Goal: Communication & Community: Answer question/provide support

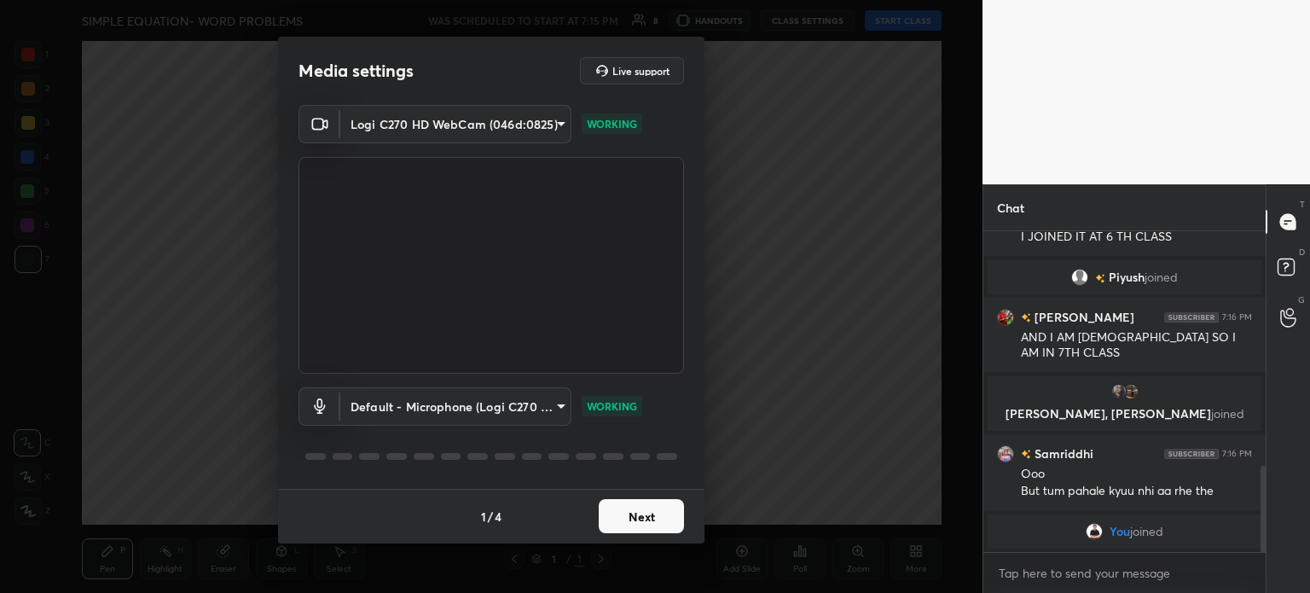
scroll to position [875, 0]
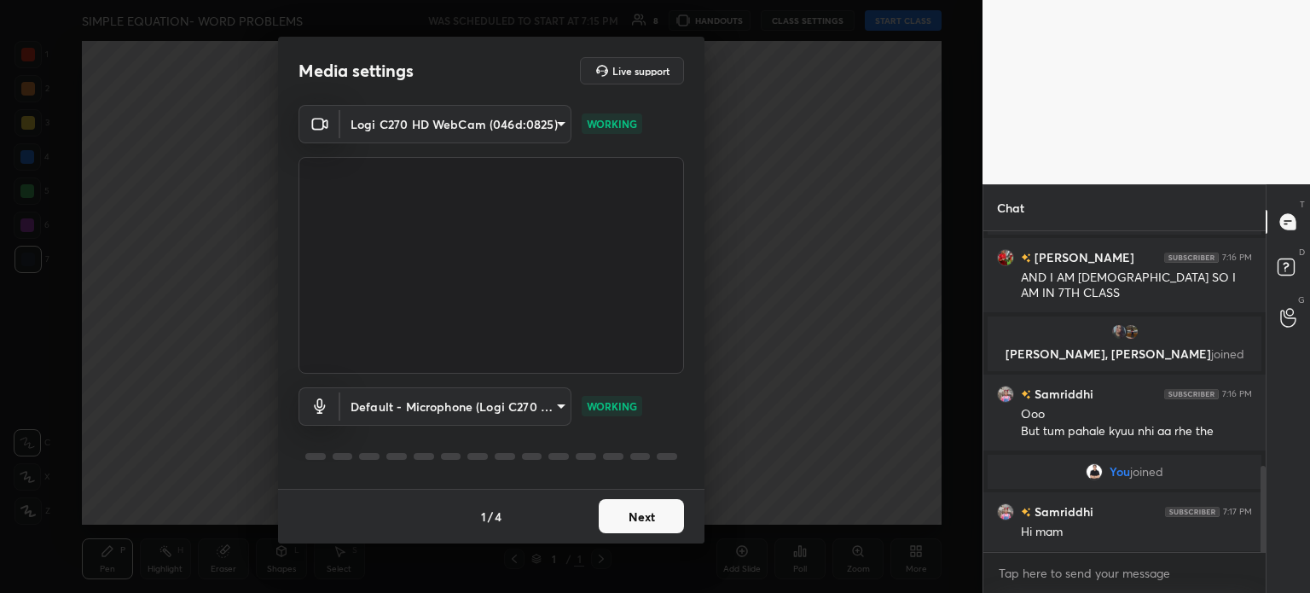
click at [629, 517] on button "Next" at bounding box center [641, 516] width 85 height 34
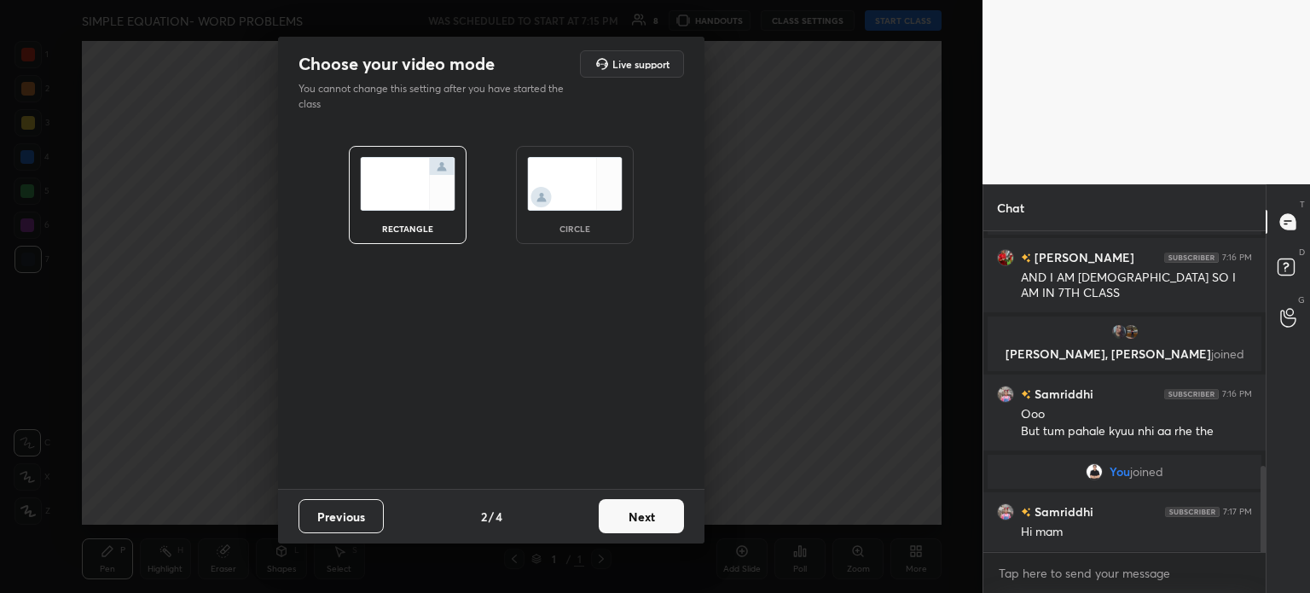
click at [629, 517] on button "Next" at bounding box center [641, 516] width 85 height 34
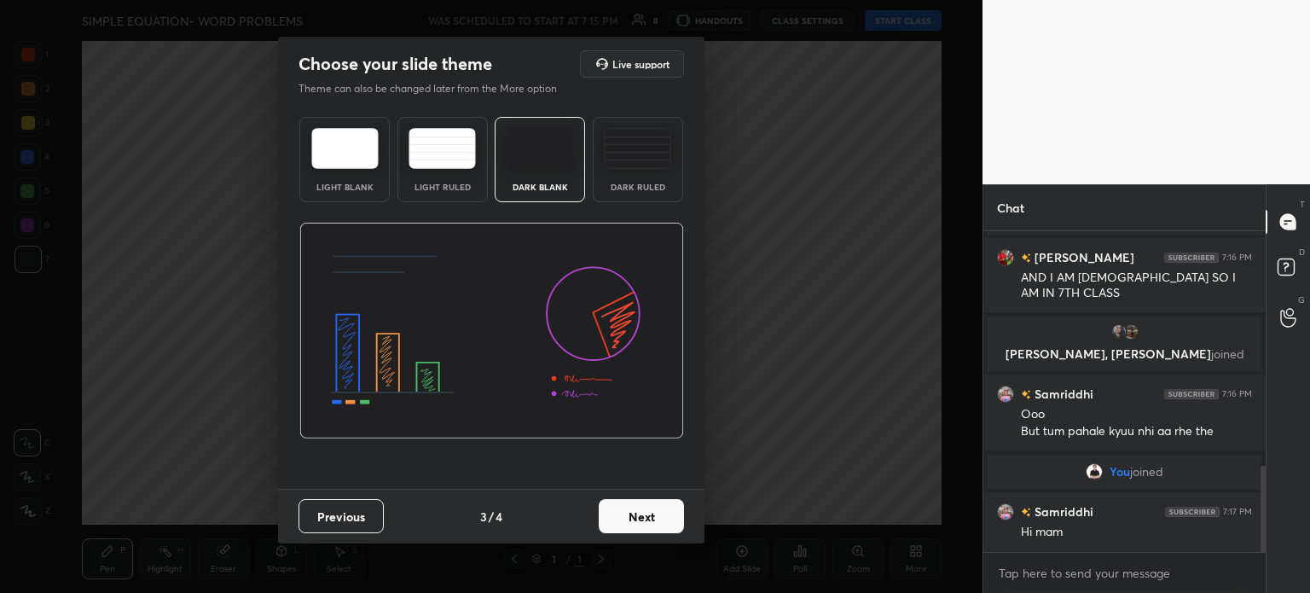
click at [629, 517] on button "Next" at bounding box center [641, 516] width 85 height 34
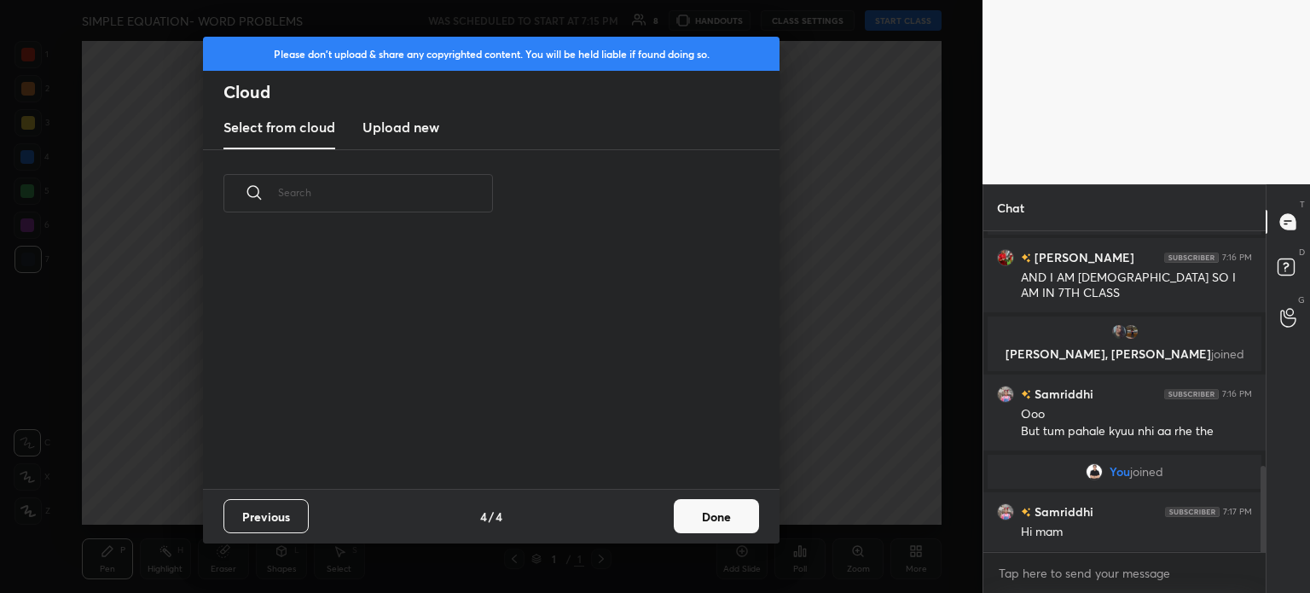
click at [747, 513] on button "Done" at bounding box center [716, 516] width 85 height 34
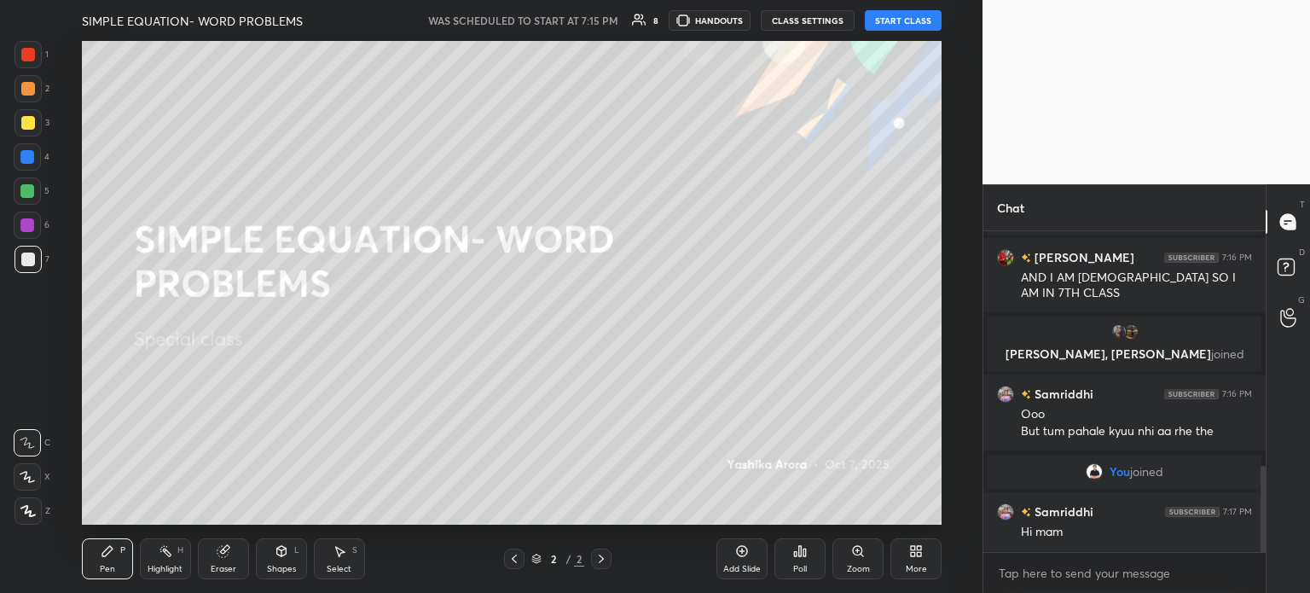
click at [909, 14] on button "START CLASS" at bounding box center [903, 20] width 77 height 20
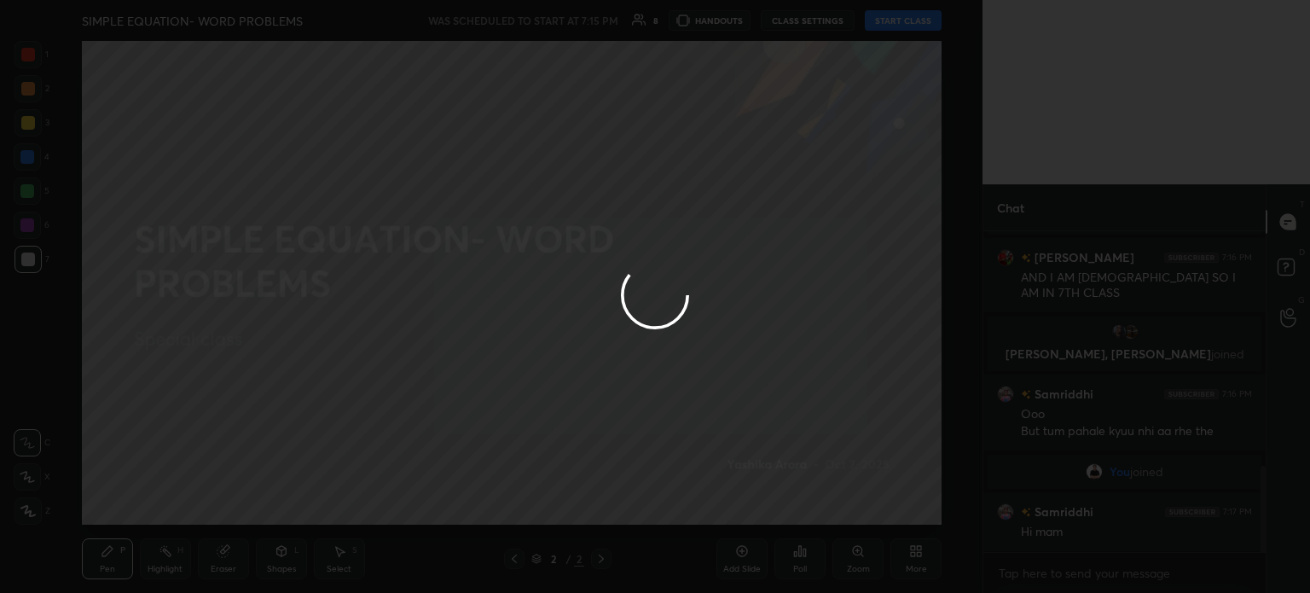
type textarea "x"
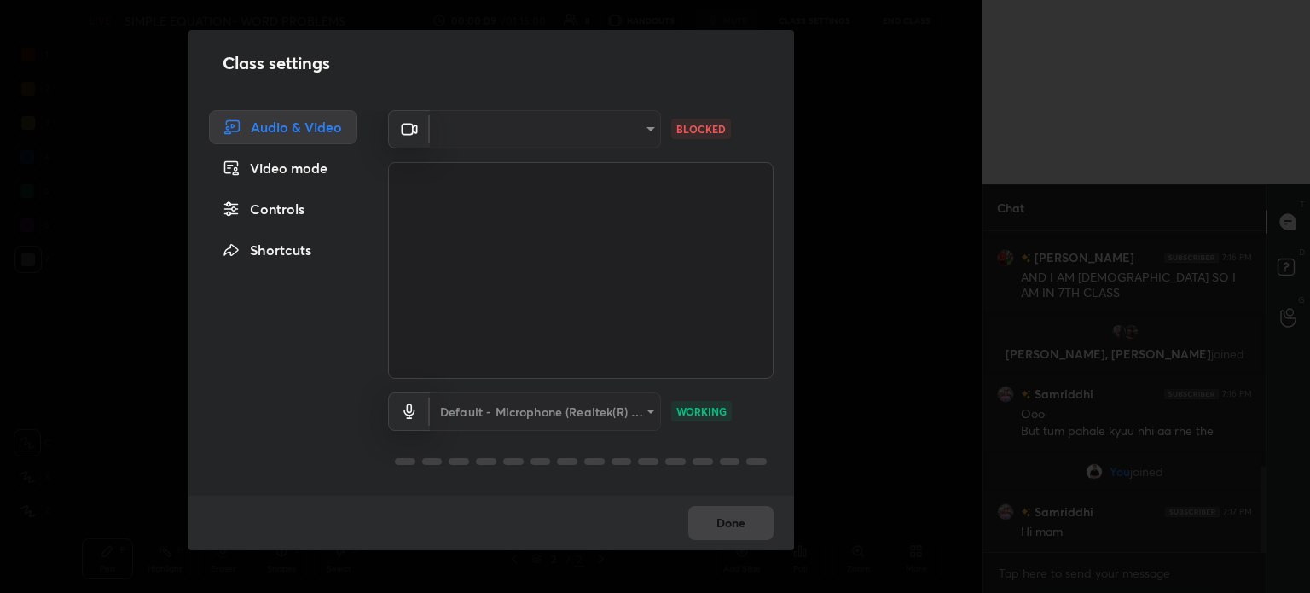
click at [564, 145] on div "​" at bounding box center [545, 129] width 231 height 38
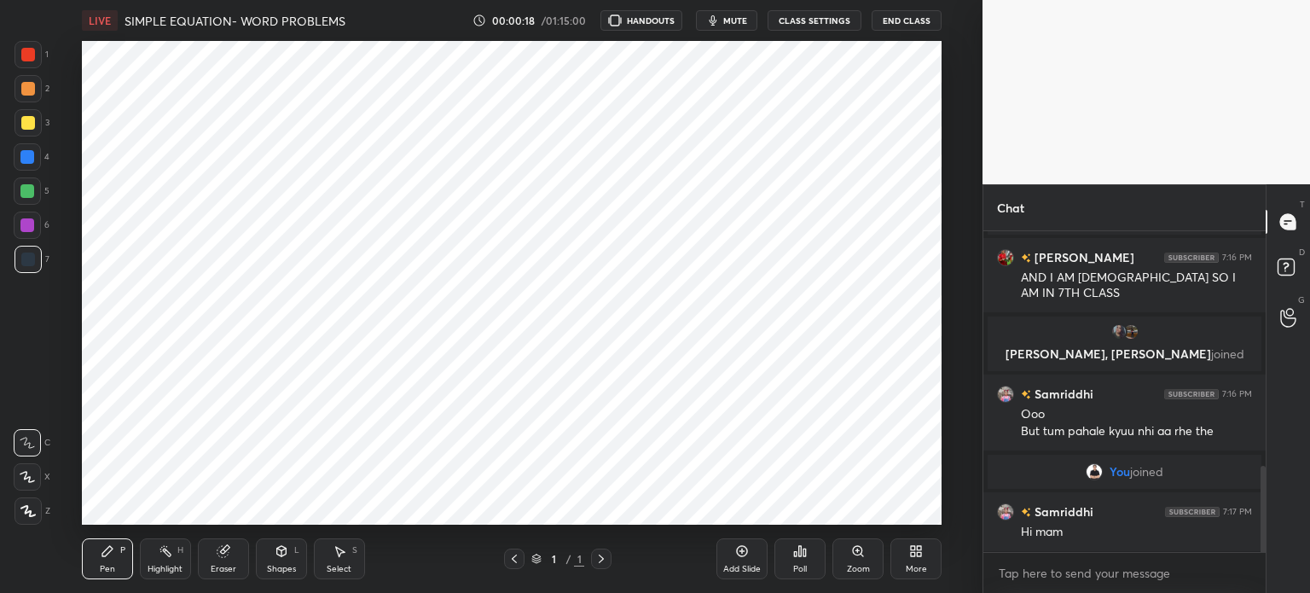
scroll to position [84790, 84361]
click at [797, 11] on button "CLASS SETTINGS" at bounding box center [814, 20] width 94 height 20
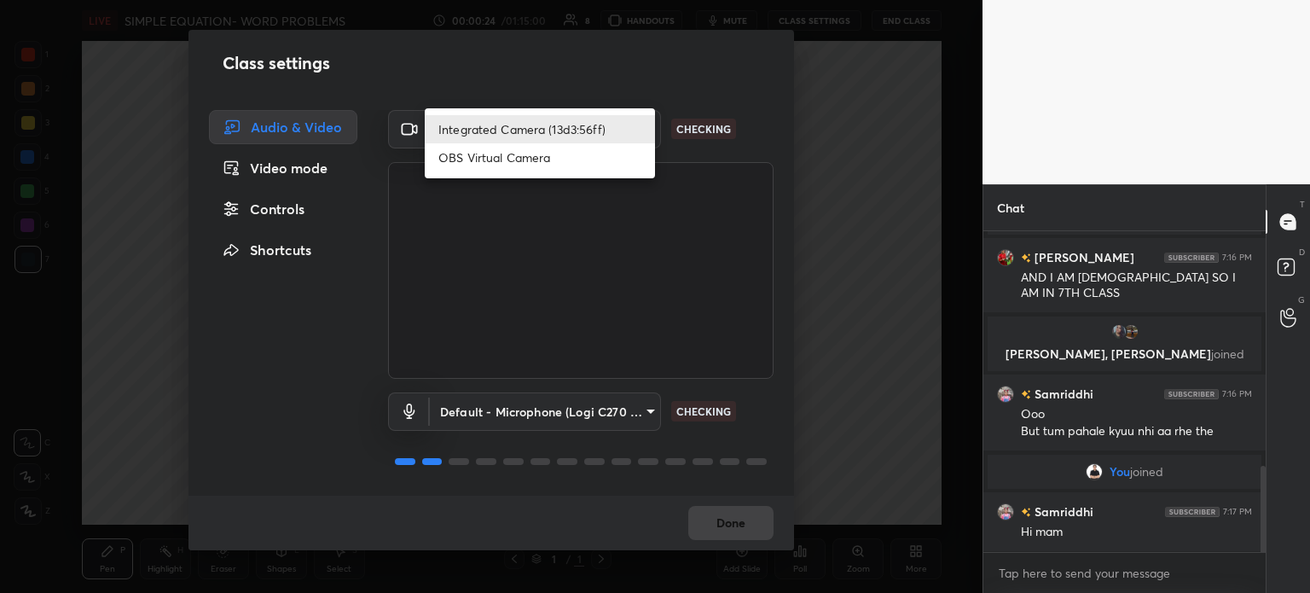
click at [554, 137] on body "1 2 3 4 5 6 7 C X Z C X Z E E Erase all H H LIVE SIMPLE EQUATION- WORD PROBLEMS…" at bounding box center [655, 296] width 1310 height 593
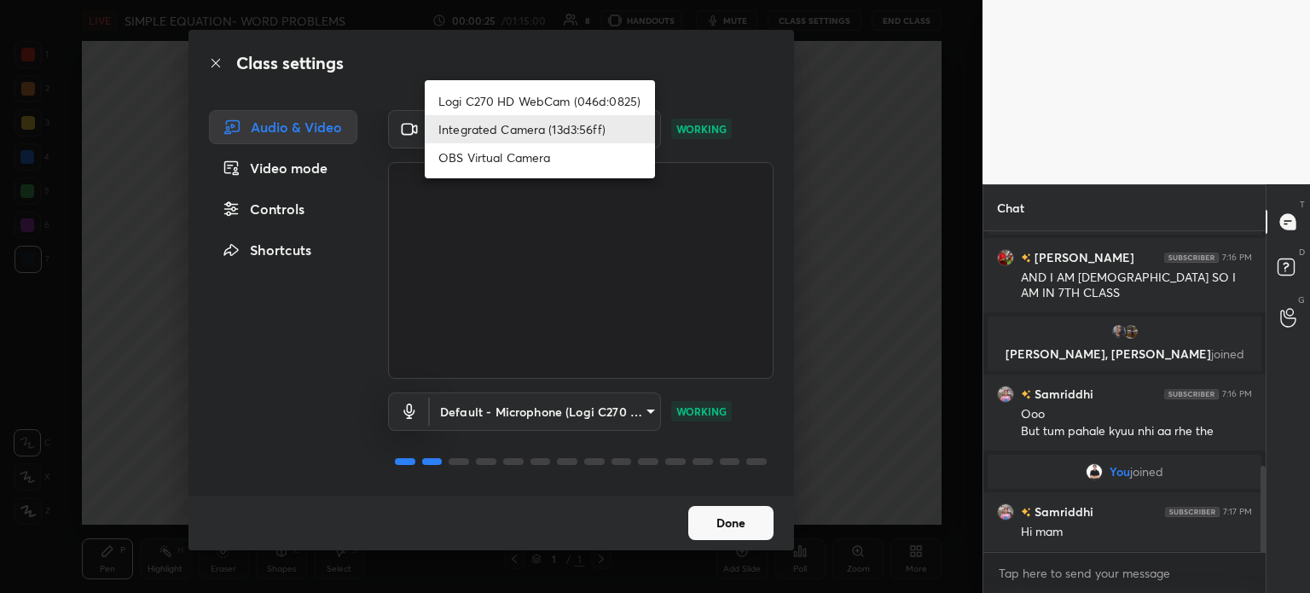
click at [540, 92] on li "Logi C270 HD WebCam (046d:0825)" at bounding box center [540, 101] width 230 height 28
type input "19ebecde83a3010ed1a141209ced1db595e06d2a1fc758087318fab5b1b7718e"
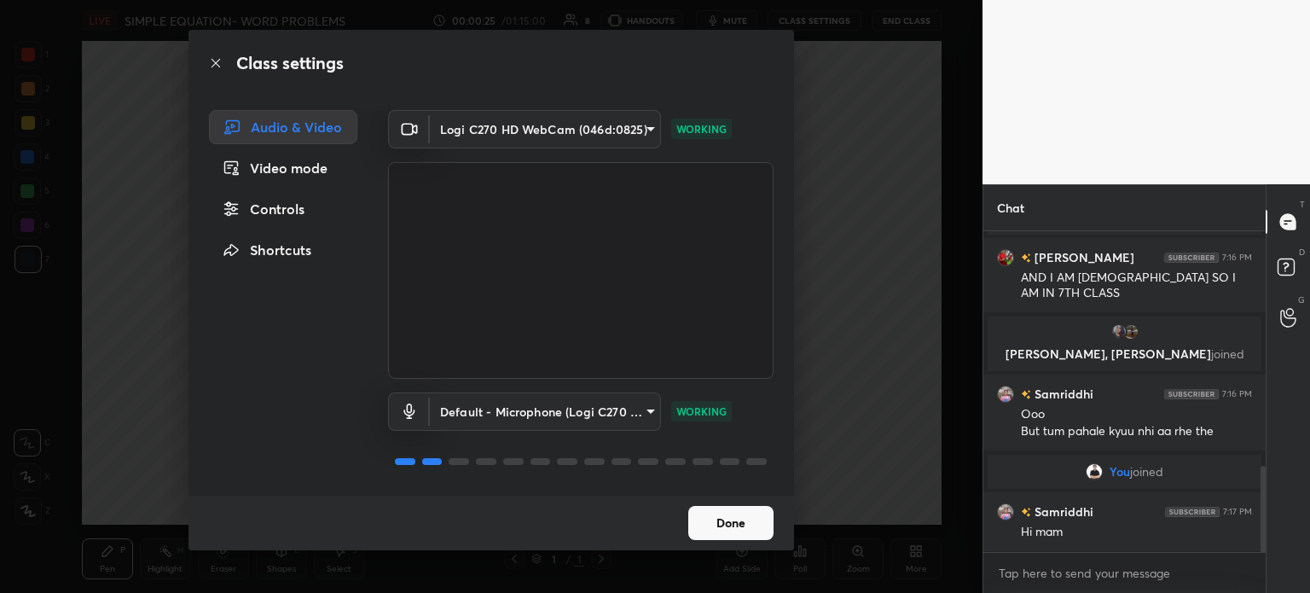
scroll to position [916, 0]
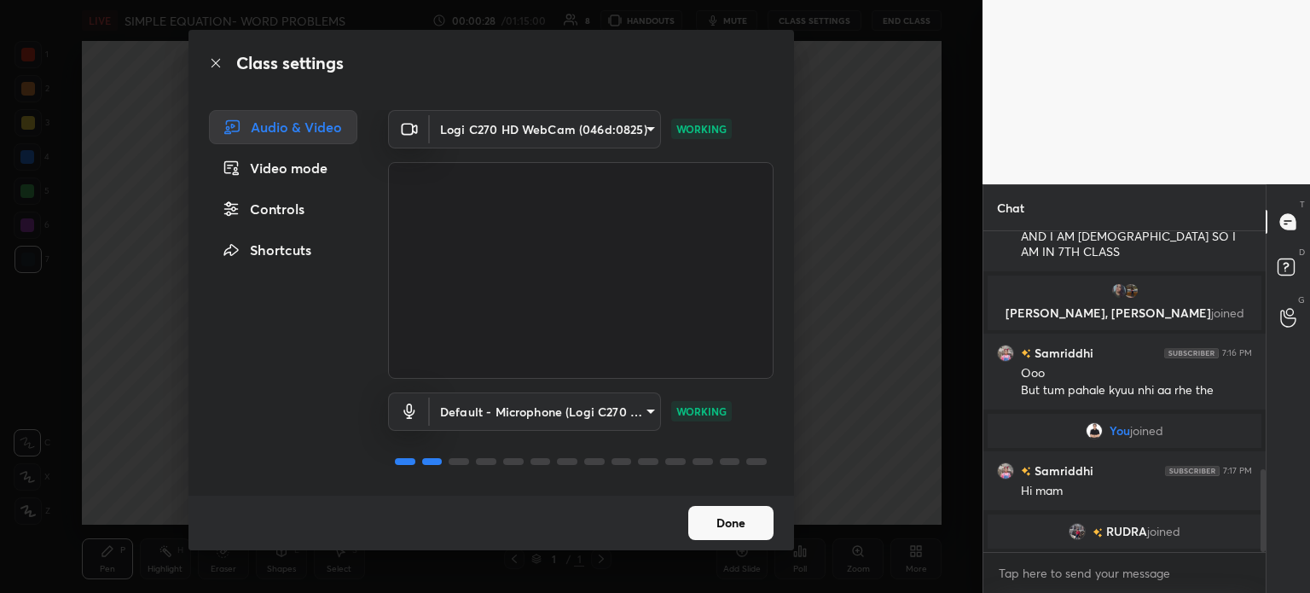
click at [738, 529] on button "Done" at bounding box center [730, 523] width 85 height 34
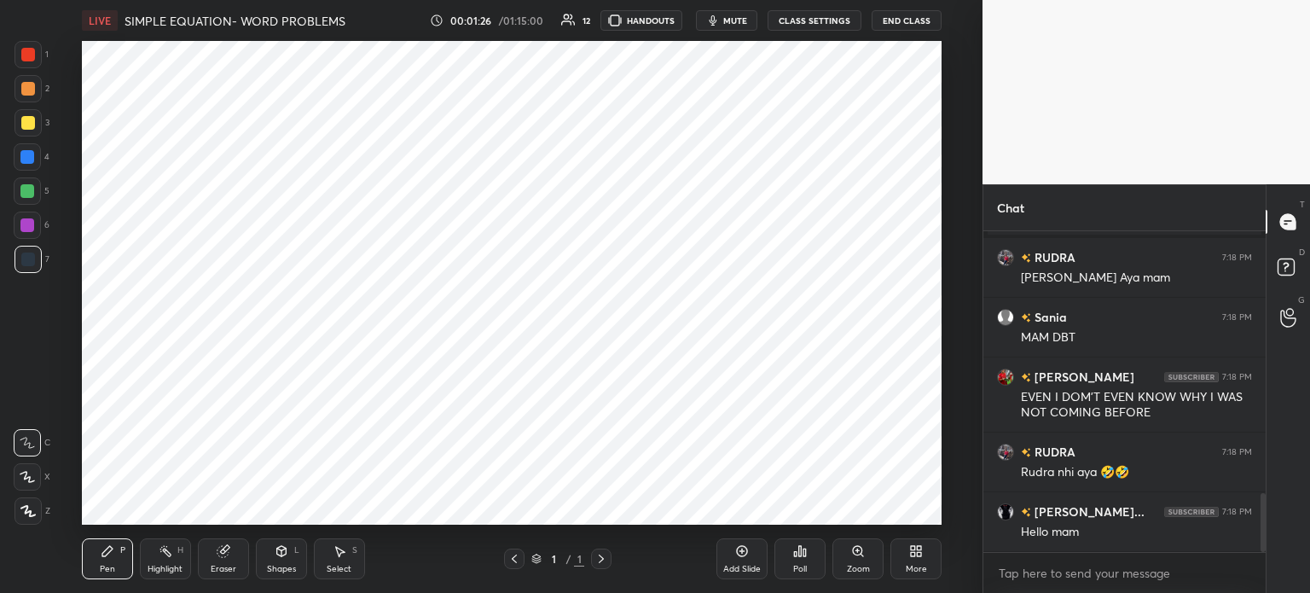
scroll to position [1474, 0]
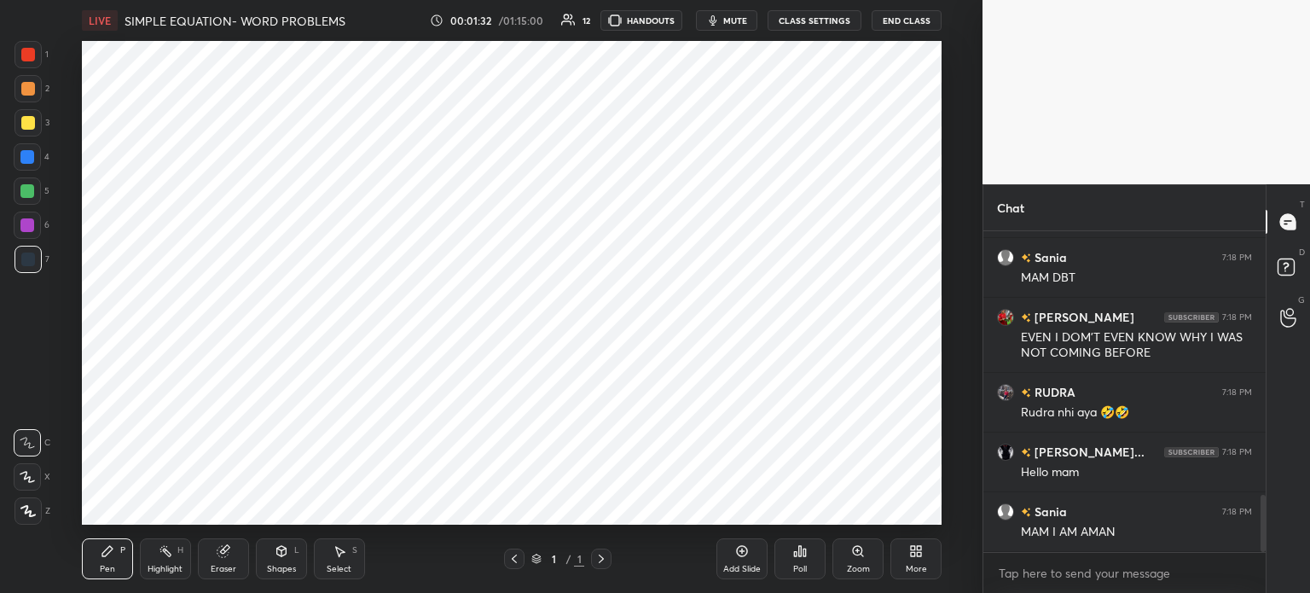
click at [746, 555] on icon at bounding box center [742, 551] width 11 height 11
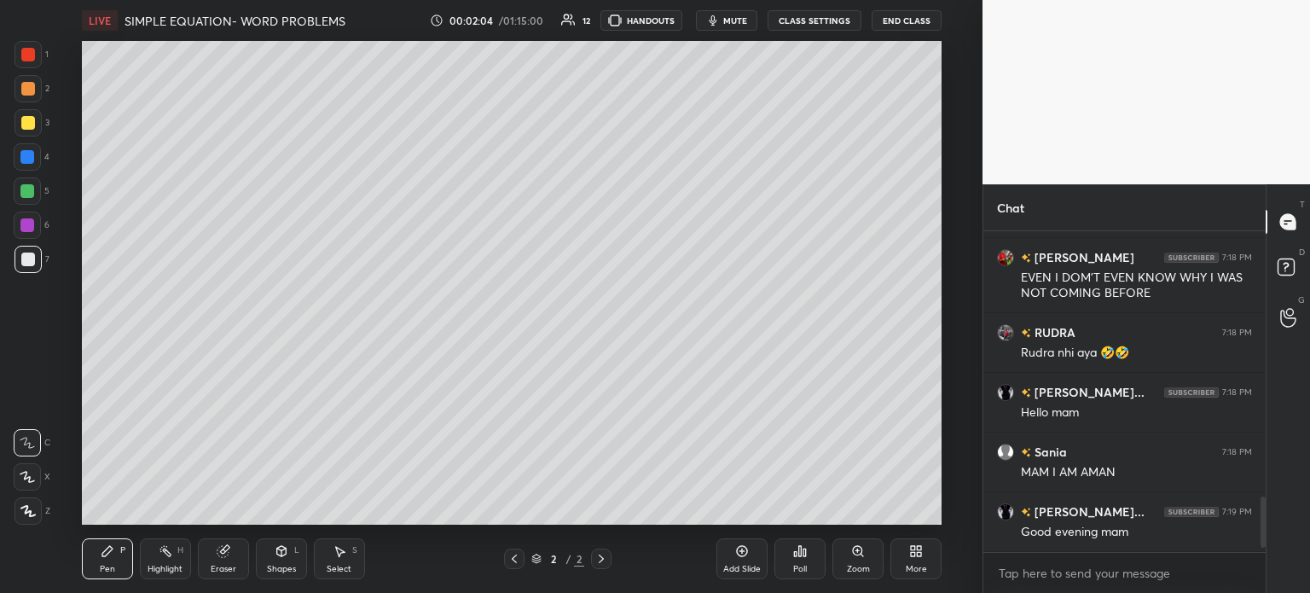
scroll to position [1712, 0]
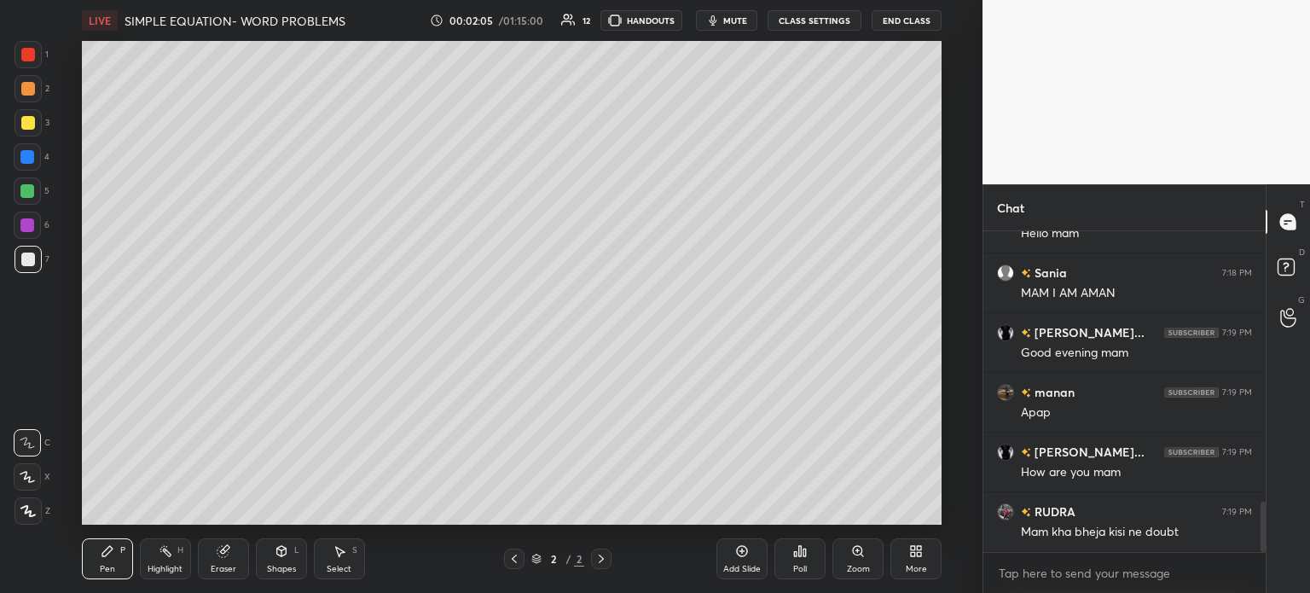
click at [904, 559] on div "More" at bounding box center [915, 558] width 51 height 41
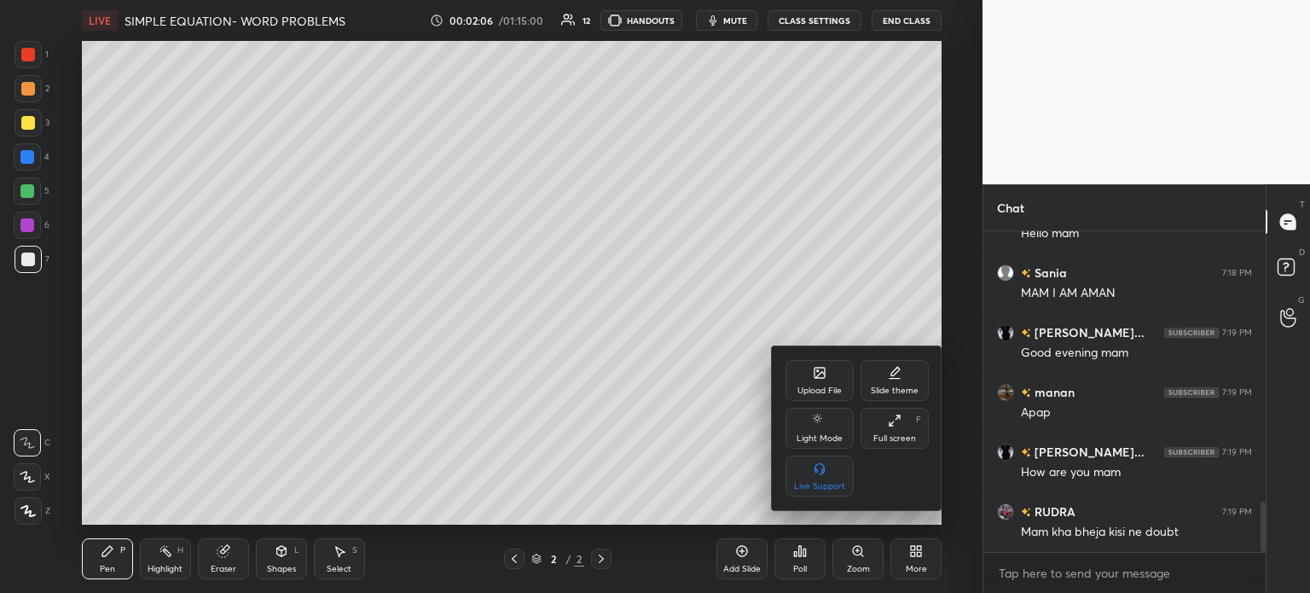
click at [832, 398] on div "Upload File" at bounding box center [819, 380] width 68 height 41
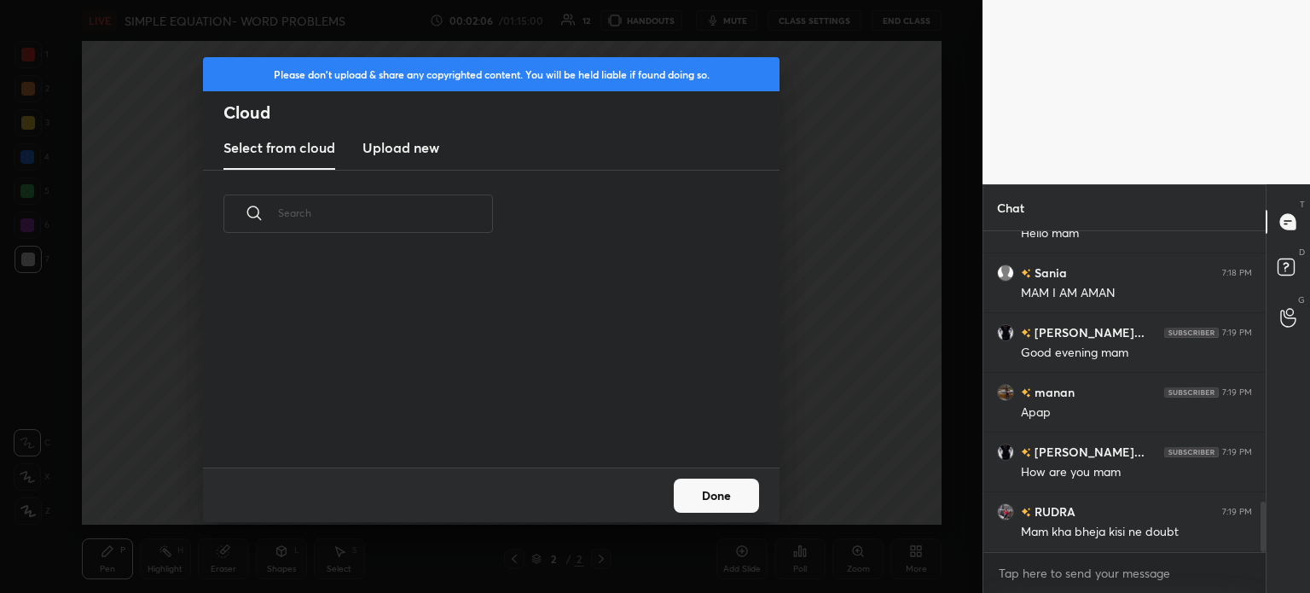
scroll to position [210, 547]
click at [398, 148] on h3 "Upload new" at bounding box center [400, 147] width 77 height 20
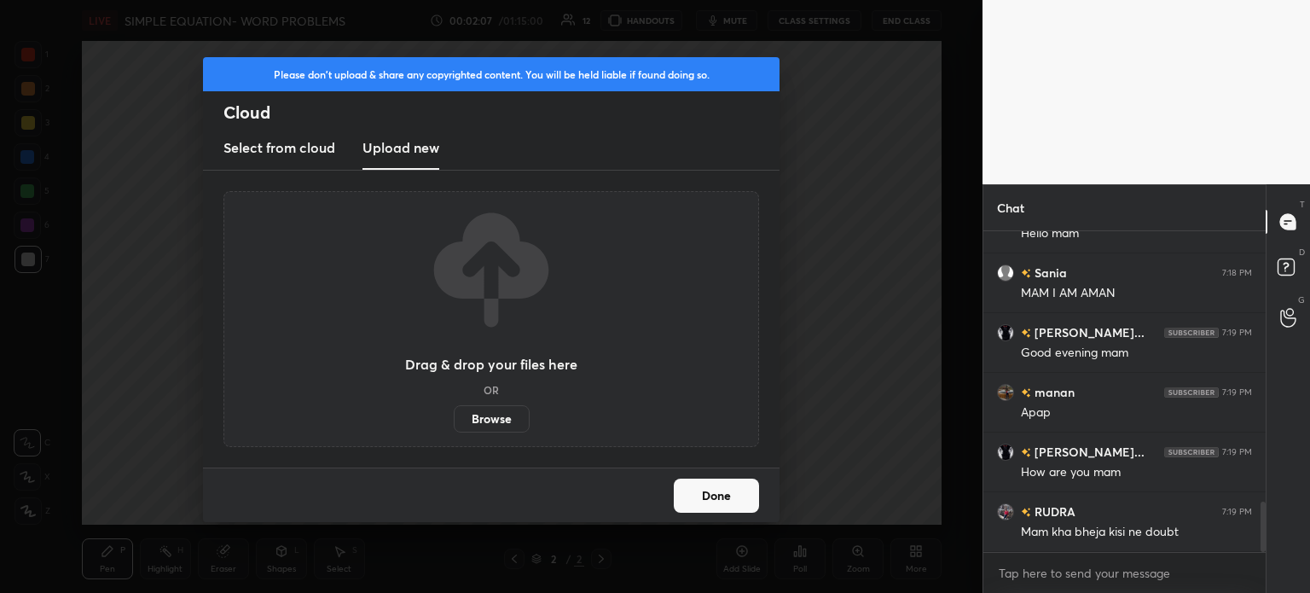
click at [473, 423] on label "Browse" at bounding box center [492, 418] width 76 height 27
click at [454, 423] on input "Browse" at bounding box center [454, 418] width 0 height 27
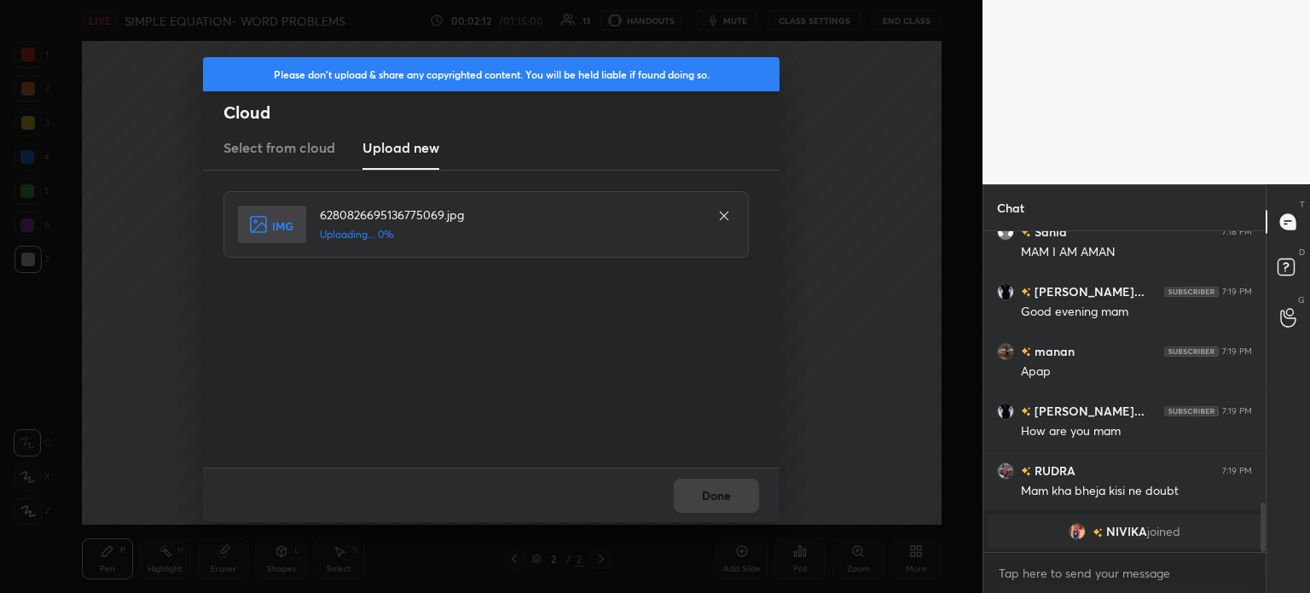
click at [721, 484] on div "Done" at bounding box center [491, 494] width 576 height 55
click at [727, 491] on div "Done" at bounding box center [491, 494] width 576 height 55
click at [724, 494] on div "Done" at bounding box center [491, 494] width 576 height 55
click at [724, 496] on div "Done" at bounding box center [491, 494] width 576 height 55
click at [732, 494] on div "Done" at bounding box center [491, 494] width 576 height 55
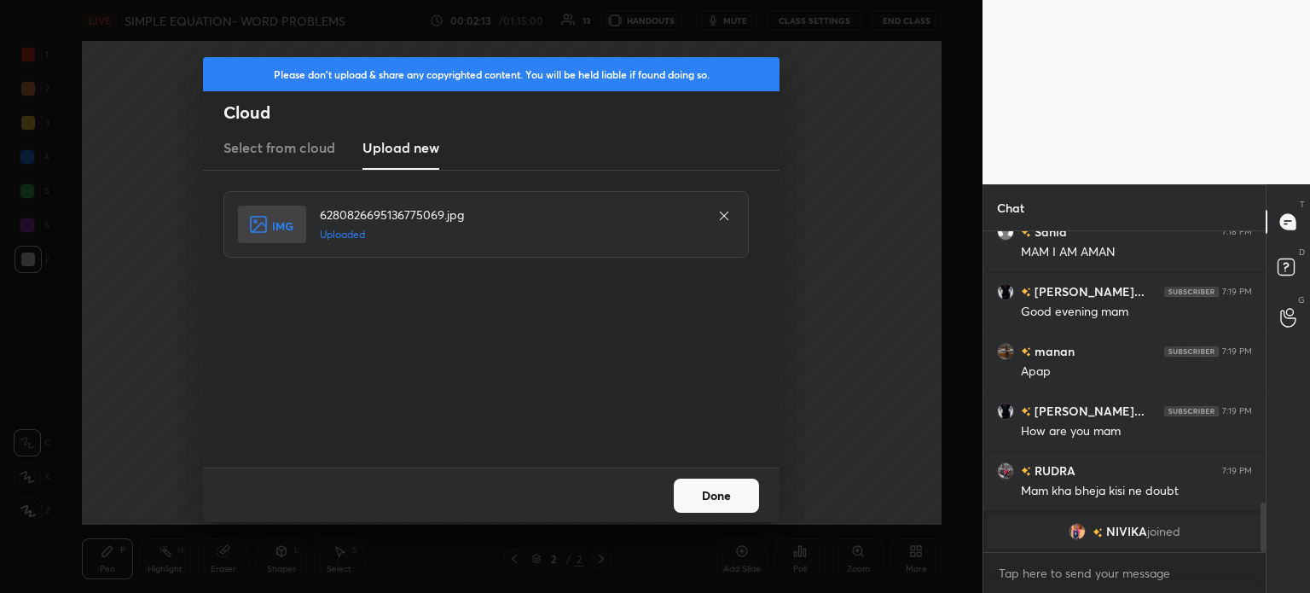
click at [731, 501] on button "Done" at bounding box center [716, 495] width 85 height 34
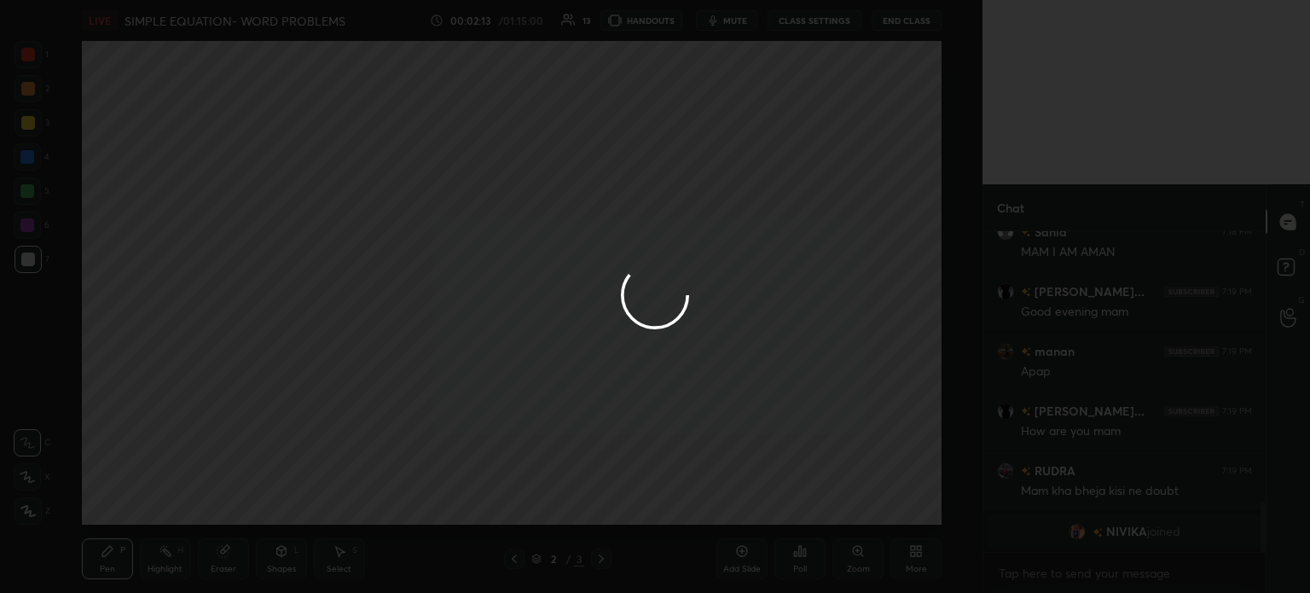
click at [732, 501] on button "Done" at bounding box center [716, 495] width 85 height 34
click at [730, 501] on div at bounding box center [655, 296] width 1310 height 593
click at [732, 499] on div at bounding box center [655, 296] width 1310 height 593
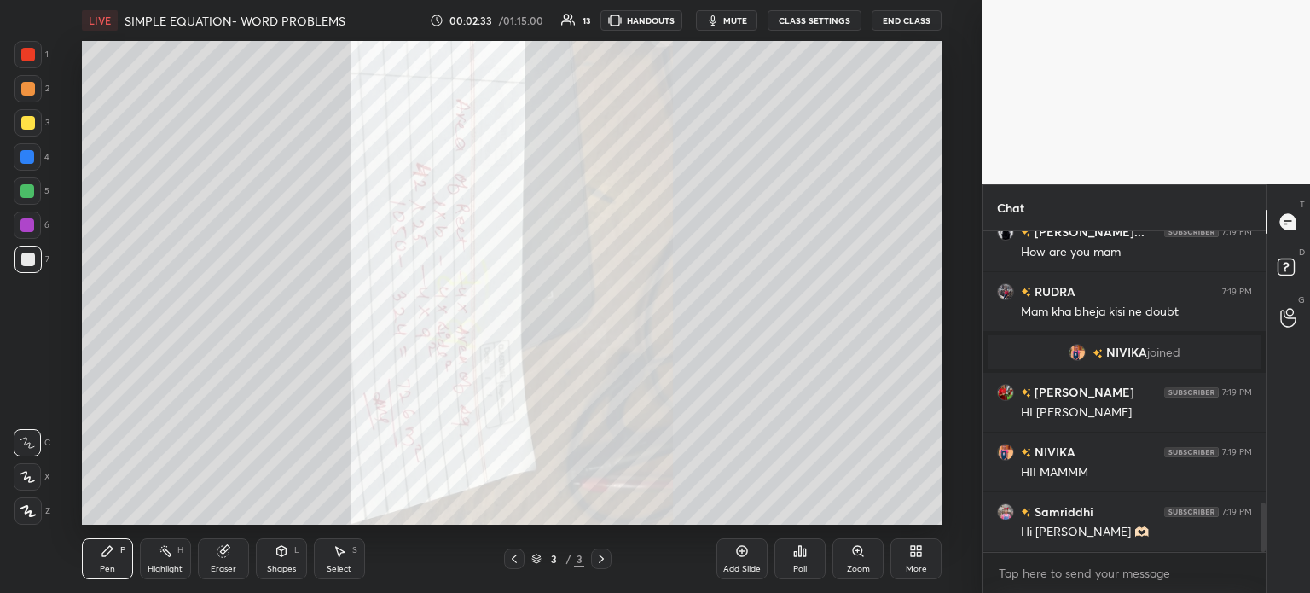
scroll to position [1830, 0]
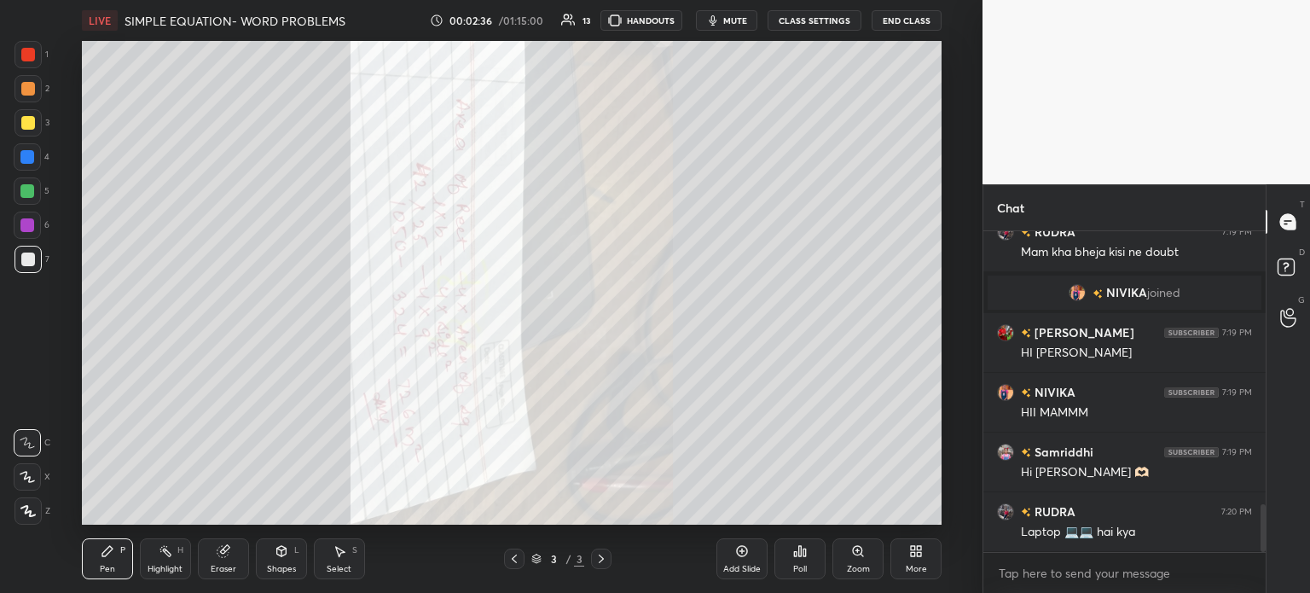
click at [895, 557] on div "More" at bounding box center [915, 558] width 51 height 41
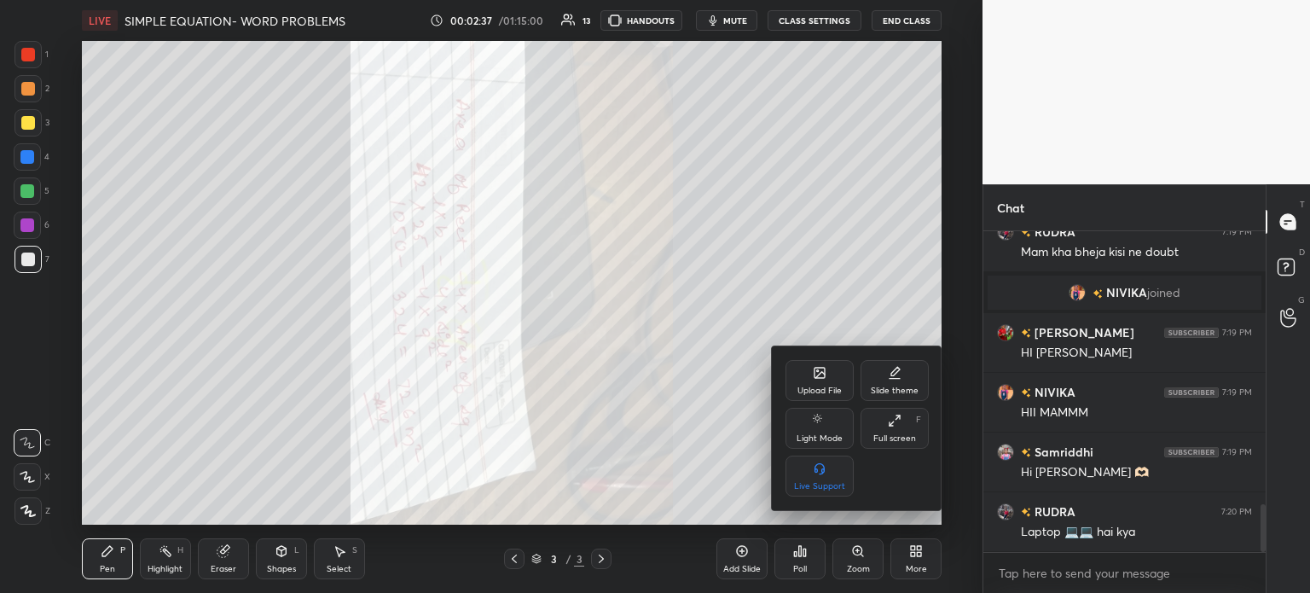
scroll to position [1890, 0]
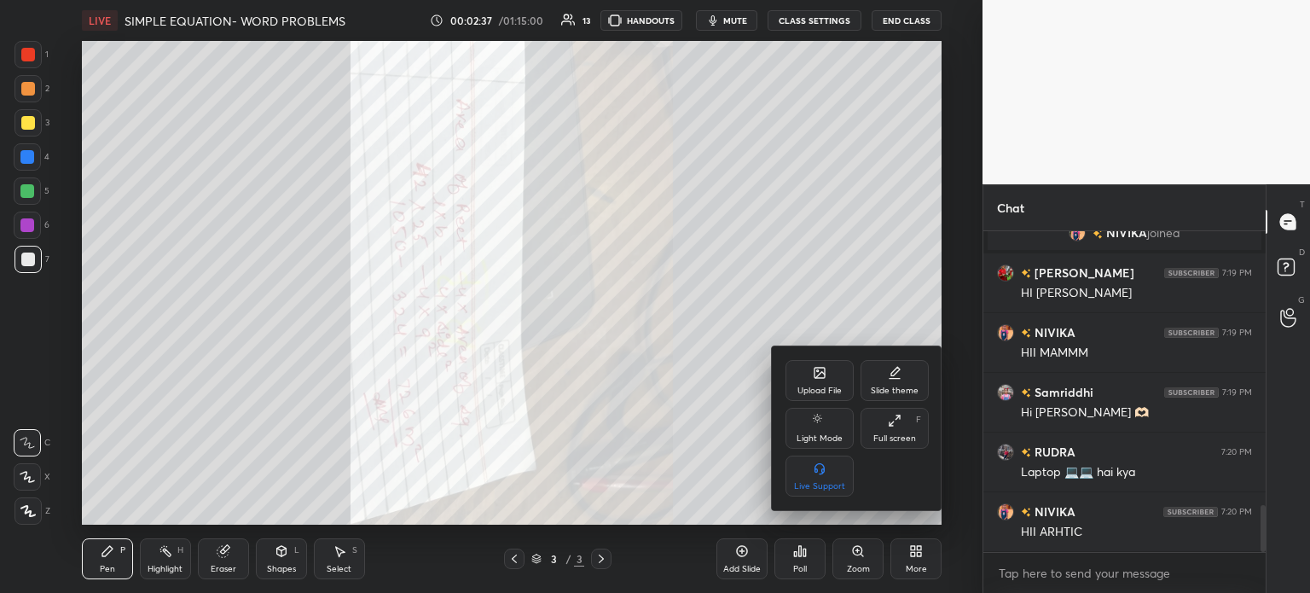
click at [820, 388] on div "Upload File" at bounding box center [819, 390] width 44 height 9
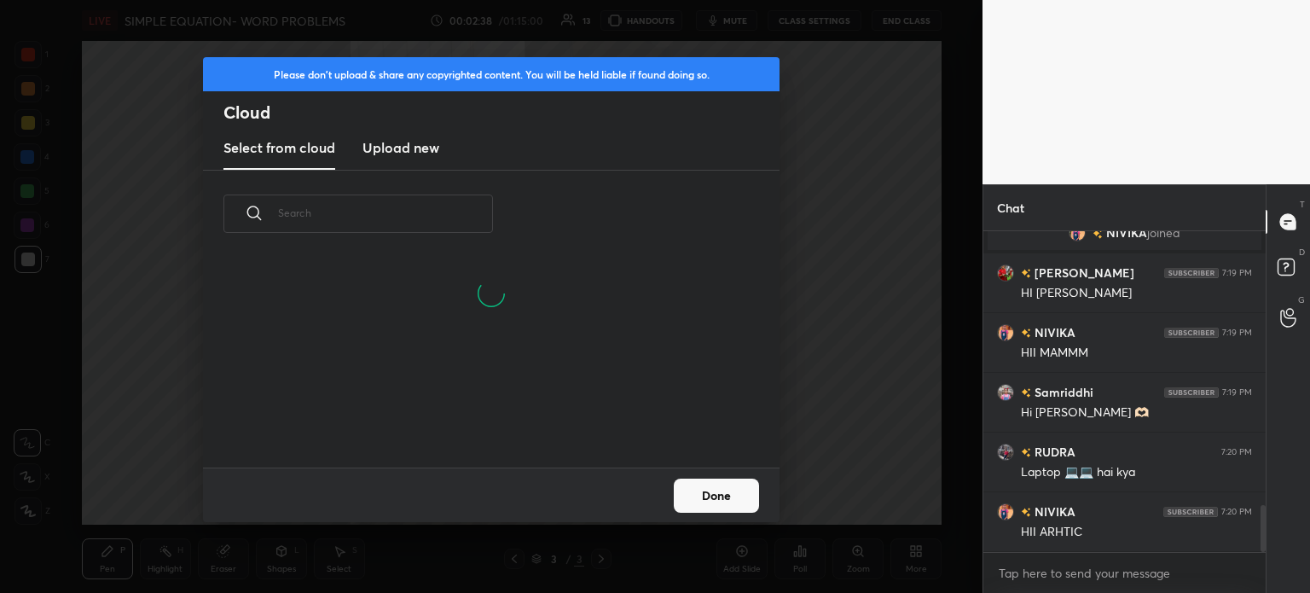
click at [409, 159] on new "Upload new" at bounding box center [400, 148] width 77 height 43
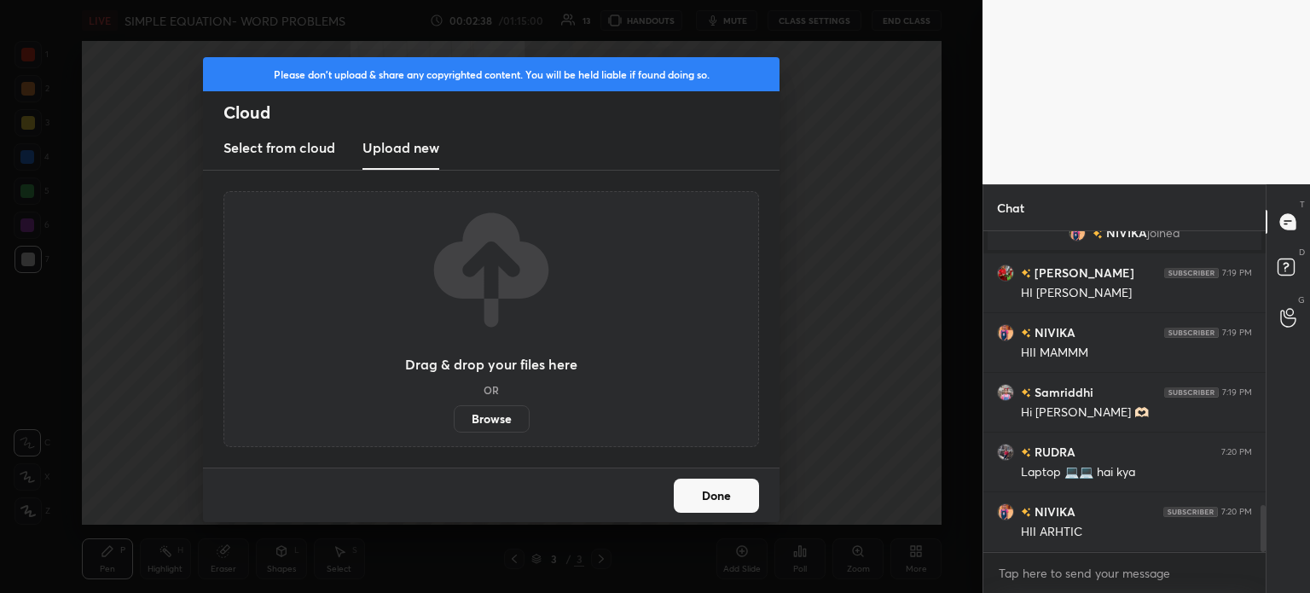
click at [505, 417] on label "Browse" at bounding box center [492, 418] width 76 height 27
click at [454, 417] on input "Browse" at bounding box center [454, 418] width 0 height 27
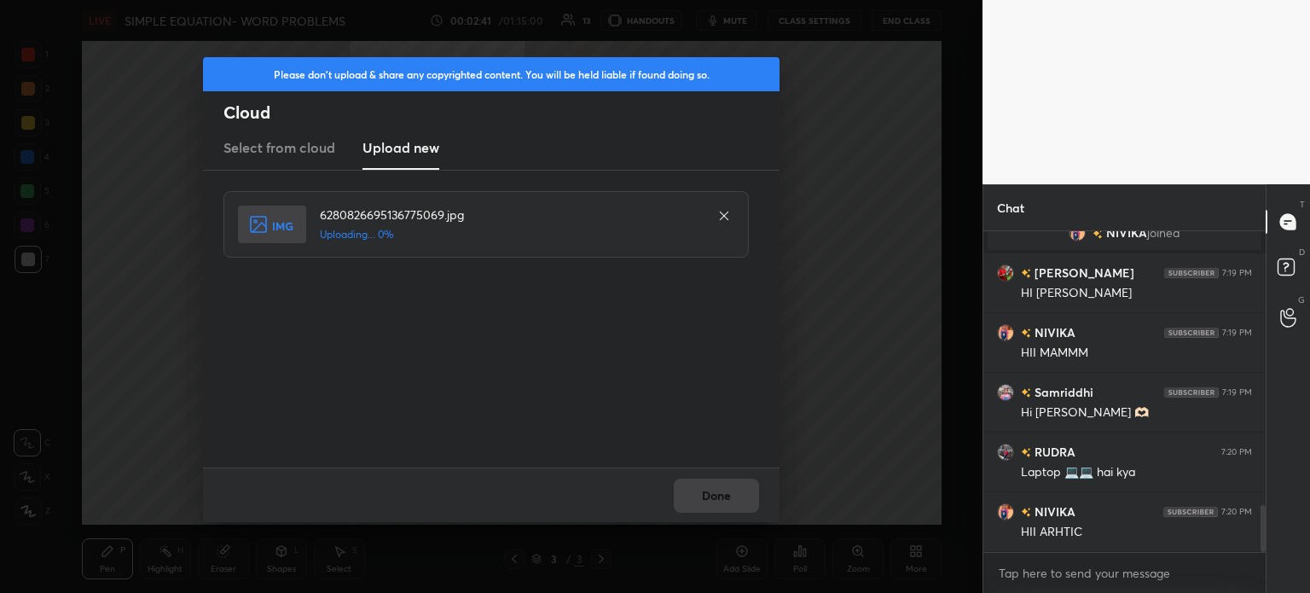
click at [696, 496] on div "Done" at bounding box center [491, 494] width 576 height 55
click at [699, 494] on div "Done" at bounding box center [491, 494] width 576 height 55
click at [698, 495] on div "Done" at bounding box center [491, 494] width 576 height 55
click at [704, 498] on div "Done" at bounding box center [491, 494] width 576 height 55
click at [709, 502] on button "Done" at bounding box center [716, 495] width 85 height 34
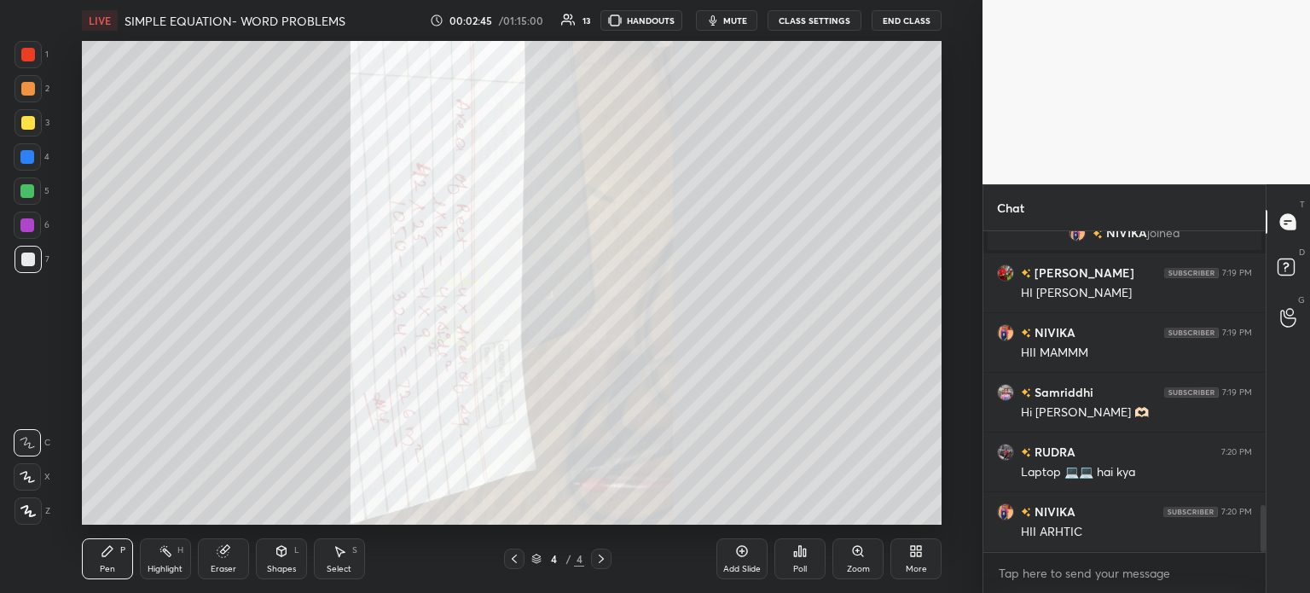
click at [512, 554] on icon at bounding box center [514, 559] width 14 height 14
click at [14, 55] on div at bounding box center [27, 54] width 27 height 27
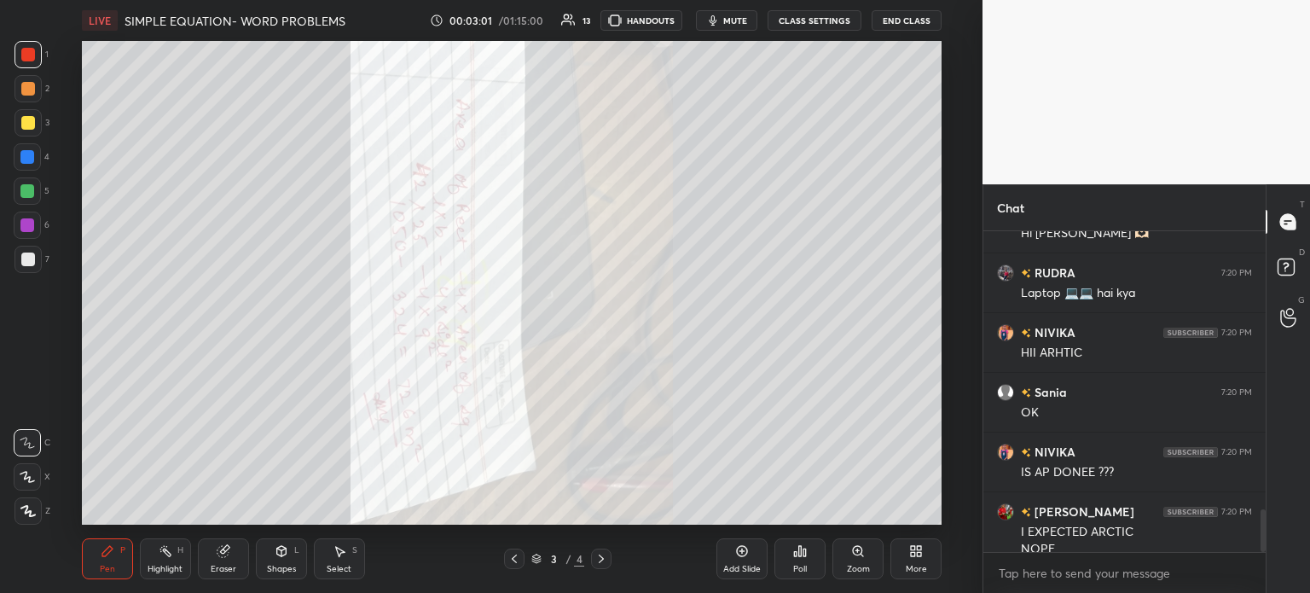
scroll to position [2086, 0]
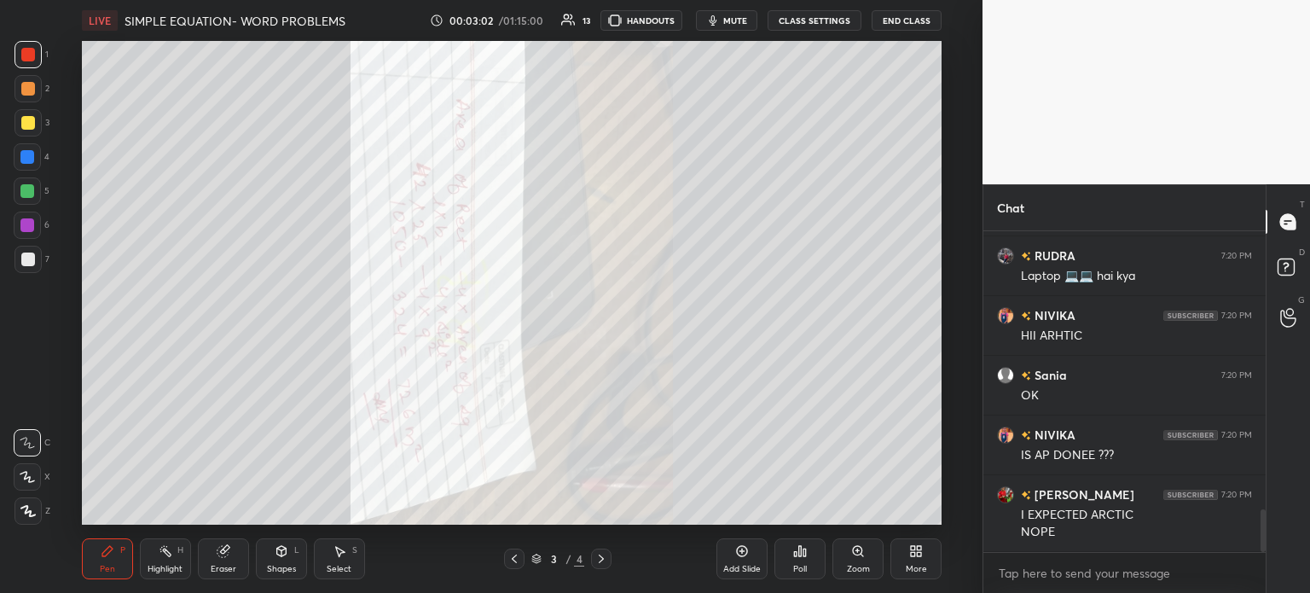
click at [912, 565] on div "More" at bounding box center [916, 569] width 21 height 9
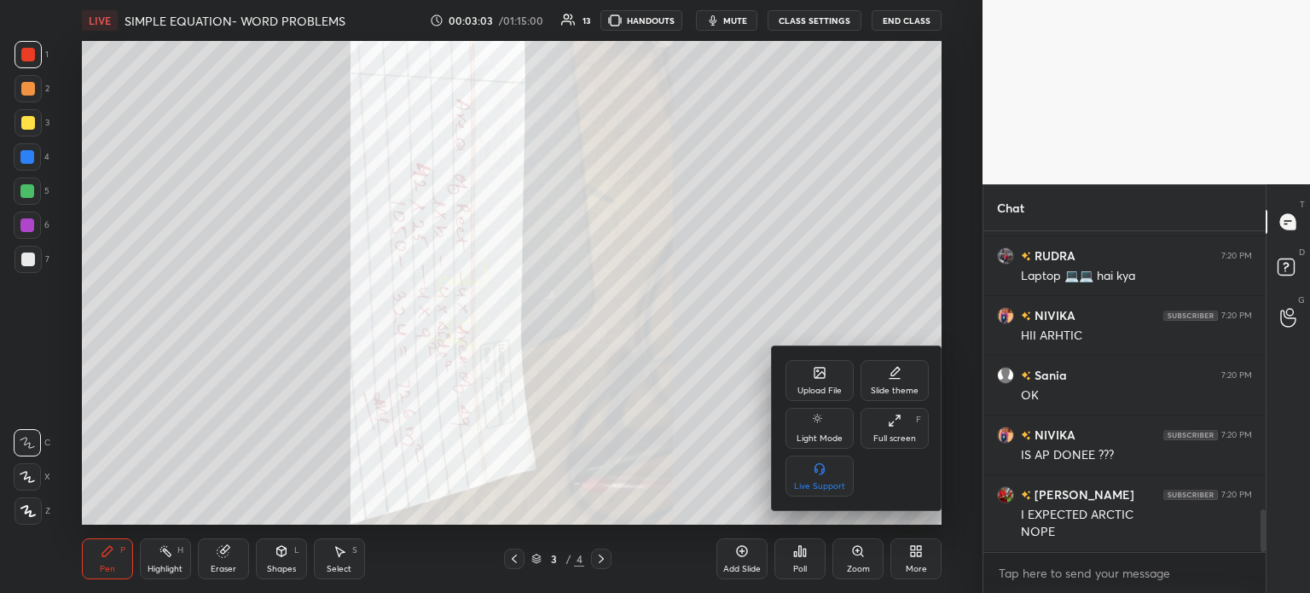
click at [820, 387] on div "Upload File" at bounding box center [819, 390] width 44 height 9
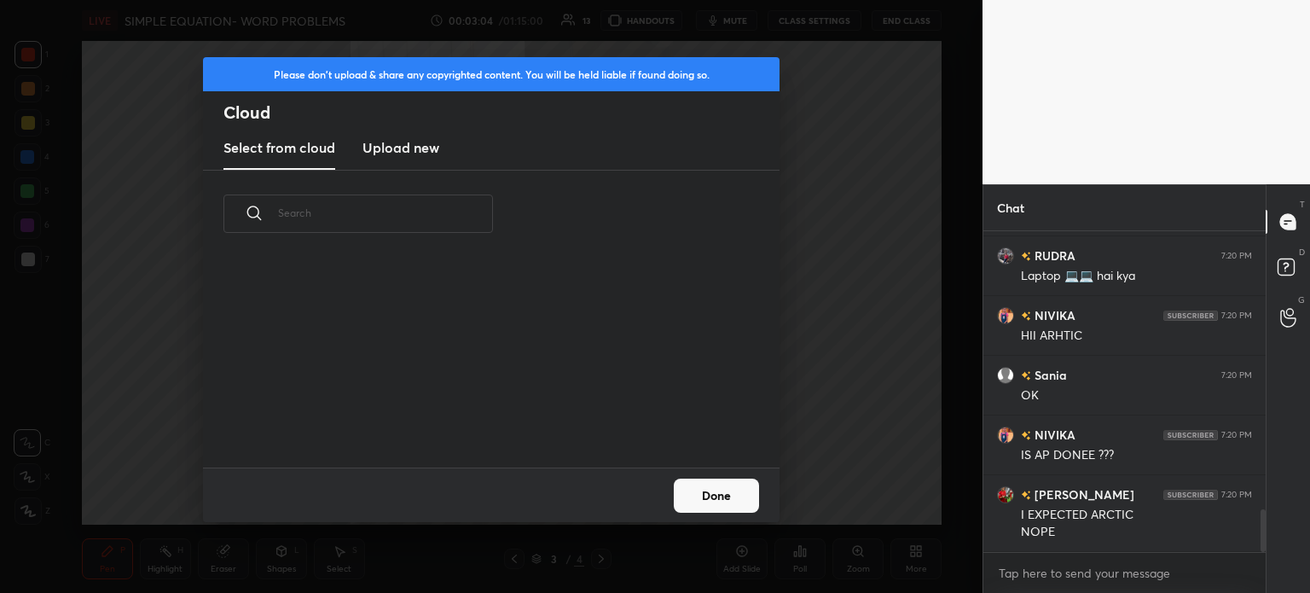
scroll to position [210, 547]
click at [408, 153] on h3 "Upload new" at bounding box center [400, 147] width 77 height 20
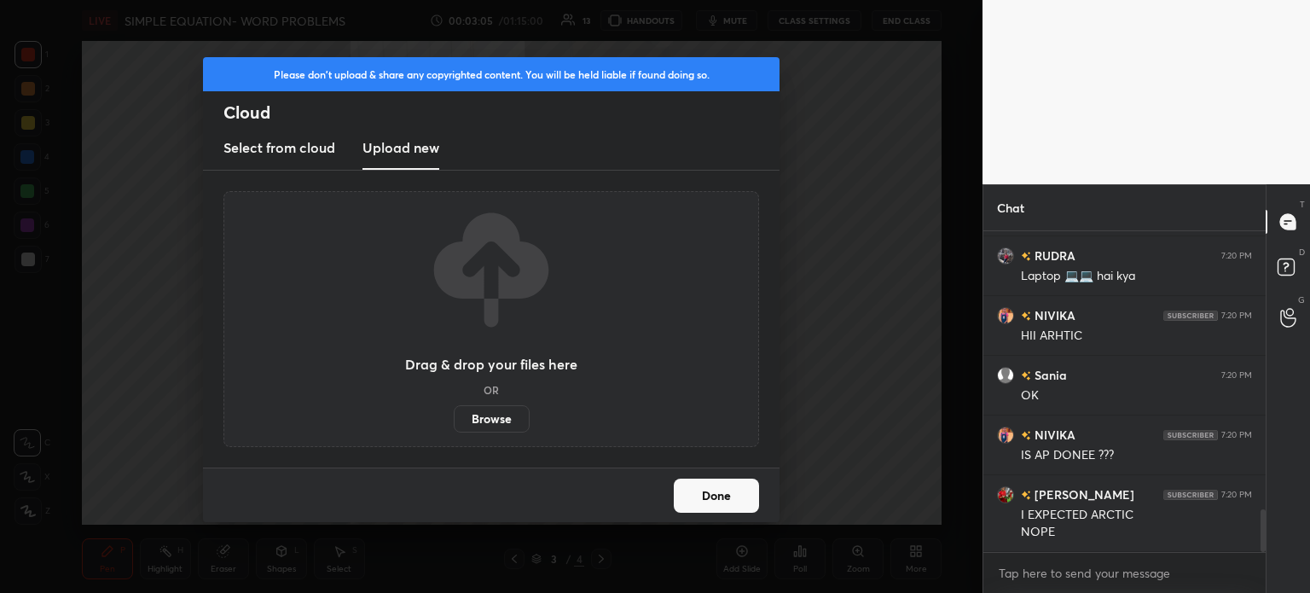
click at [491, 419] on label "Browse" at bounding box center [492, 418] width 76 height 27
click at [454, 419] on input "Browse" at bounding box center [454, 418] width 0 height 27
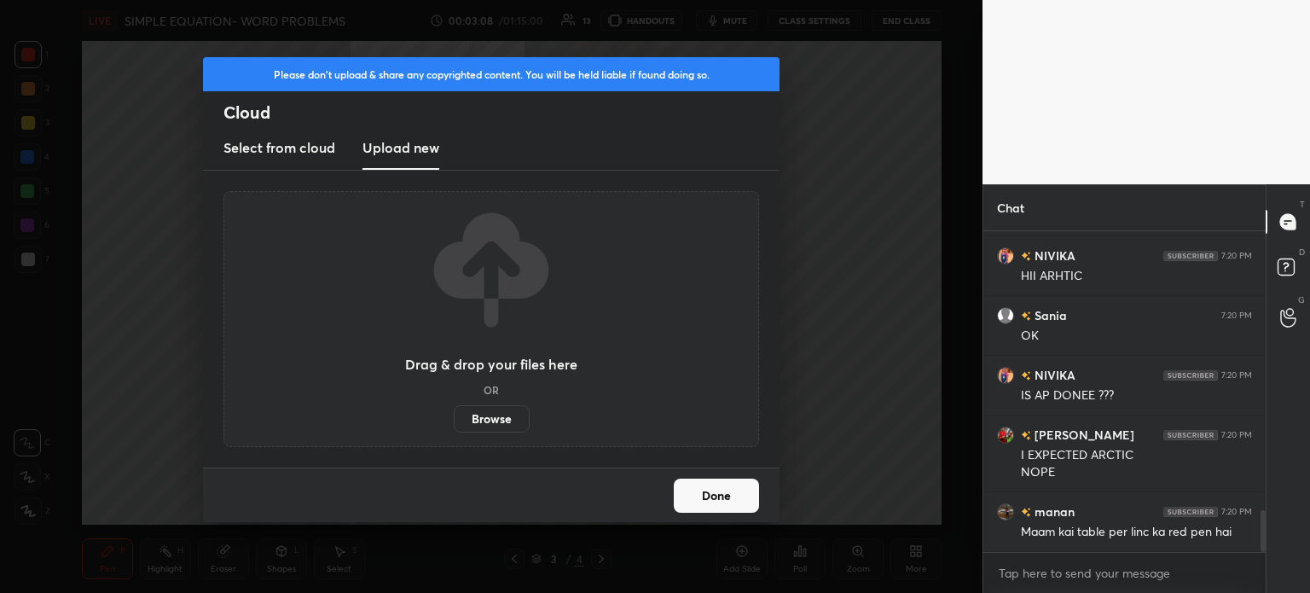
scroll to position [2205, 0]
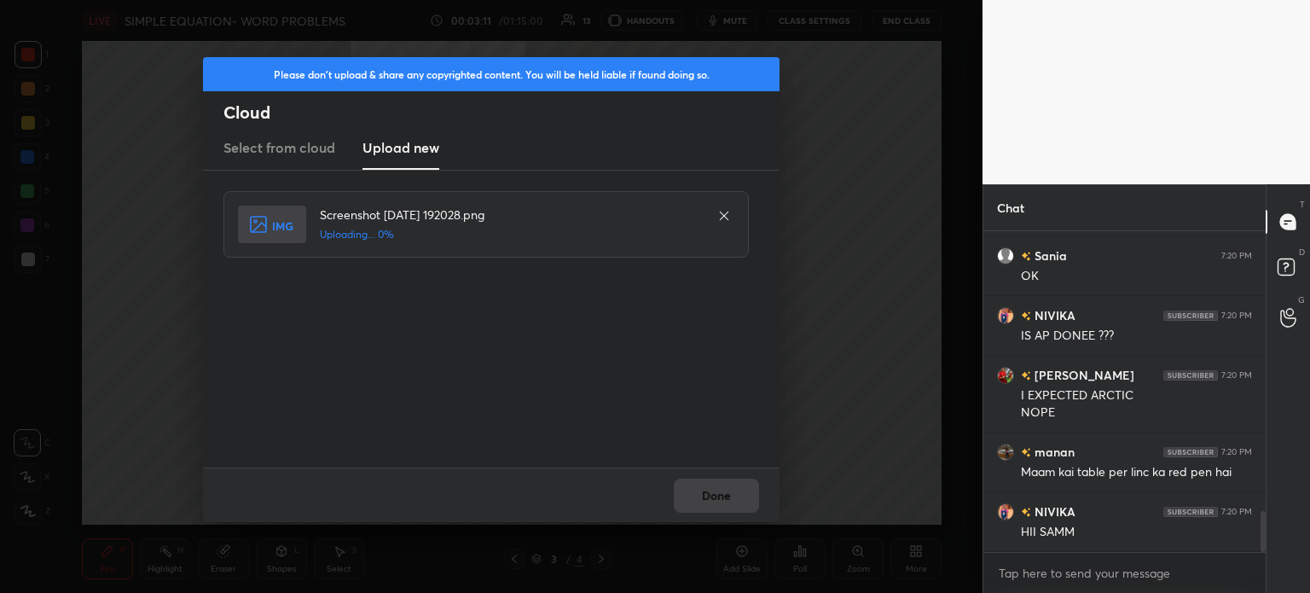
click at [713, 473] on div "Done" at bounding box center [491, 494] width 576 height 55
click at [713, 498] on div "Done" at bounding box center [491, 494] width 576 height 55
click at [713, 502] on div "Done" at bounding box center [491, 494] width 576 height 55
click at [714, 505] on div "Done" at bounding box center [491, 494] width 576 height 55
click at [717, 507] on div "Done" at bounding box center [491, 494] width 576 height 55
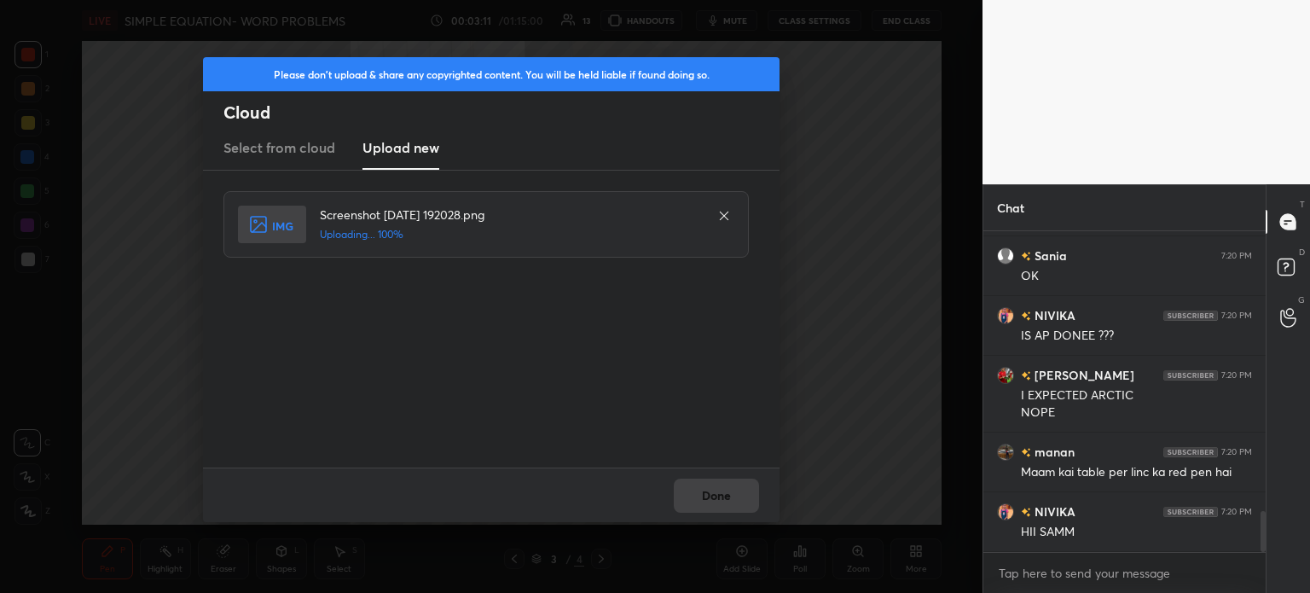
click at [716, 506] on div "Done" at bounding box center [491, 494] width 576 height 55
click at [721, 505] on button "Done" at bounding box center [716, 495] width 85 height 34
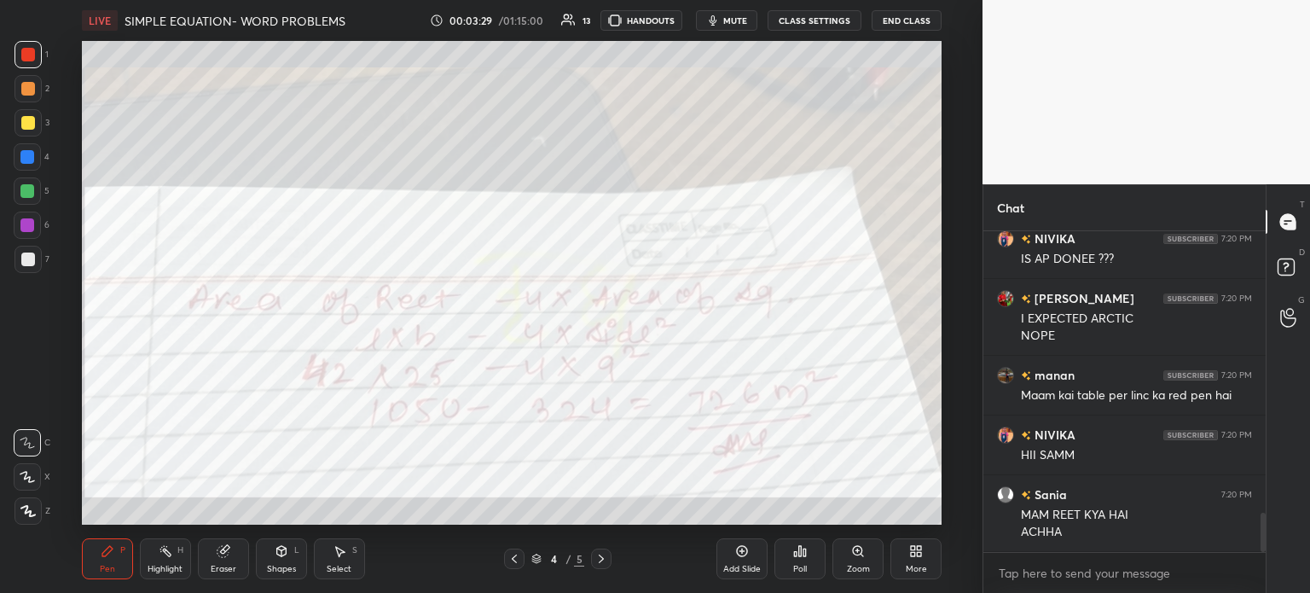
scroll to position [2342, 0]
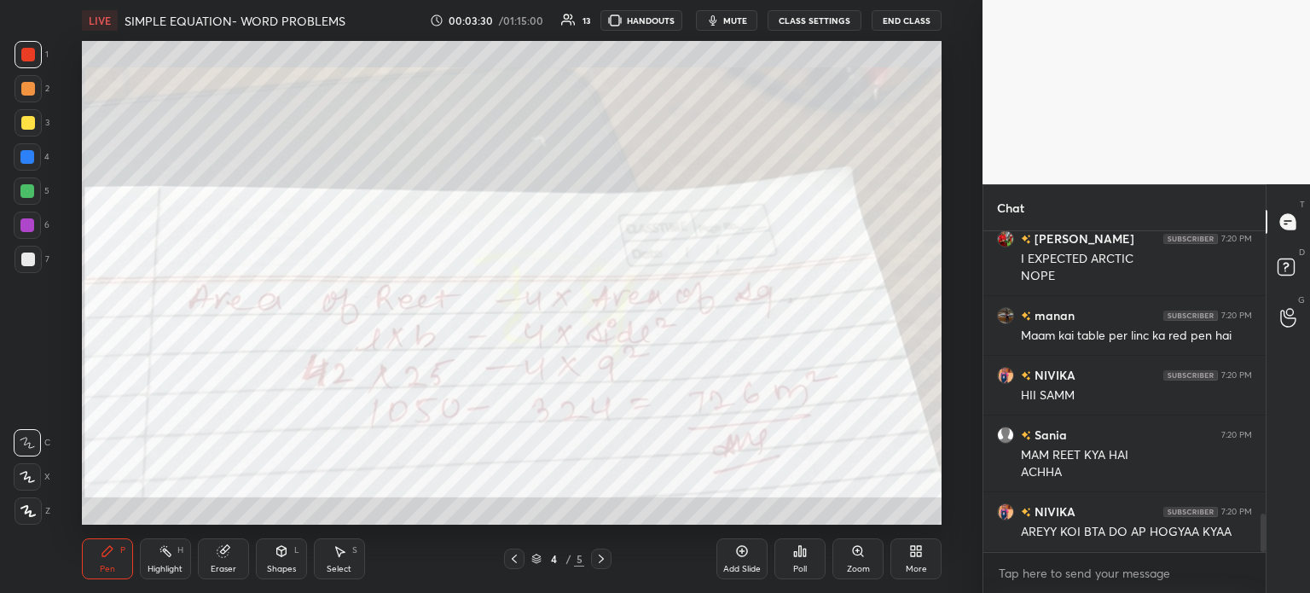
click at [205, 568] on div "Eraser" at bounding box center [223, 558] width 51 height 41
click at [31, 513] on span "Erase all" at bounding box center [27, 511] width 26 height 12
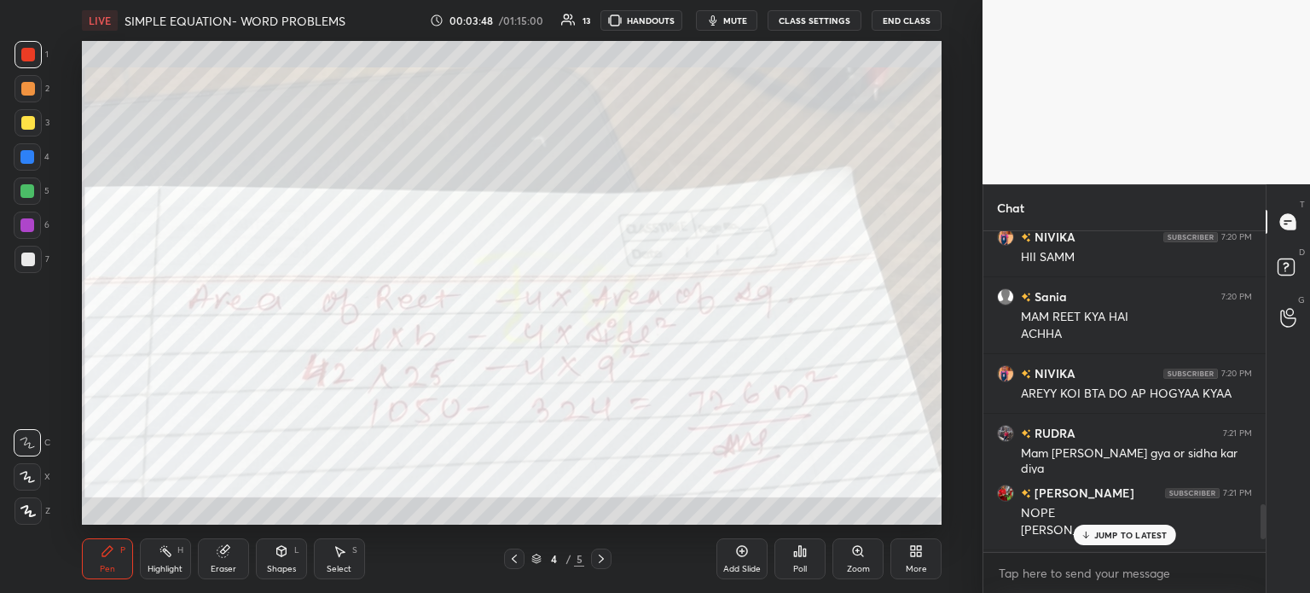
scroll to position [2480, 0]
click at [807, 554] on div "Poll" at bounding box center [799, 558] width 51 height 41
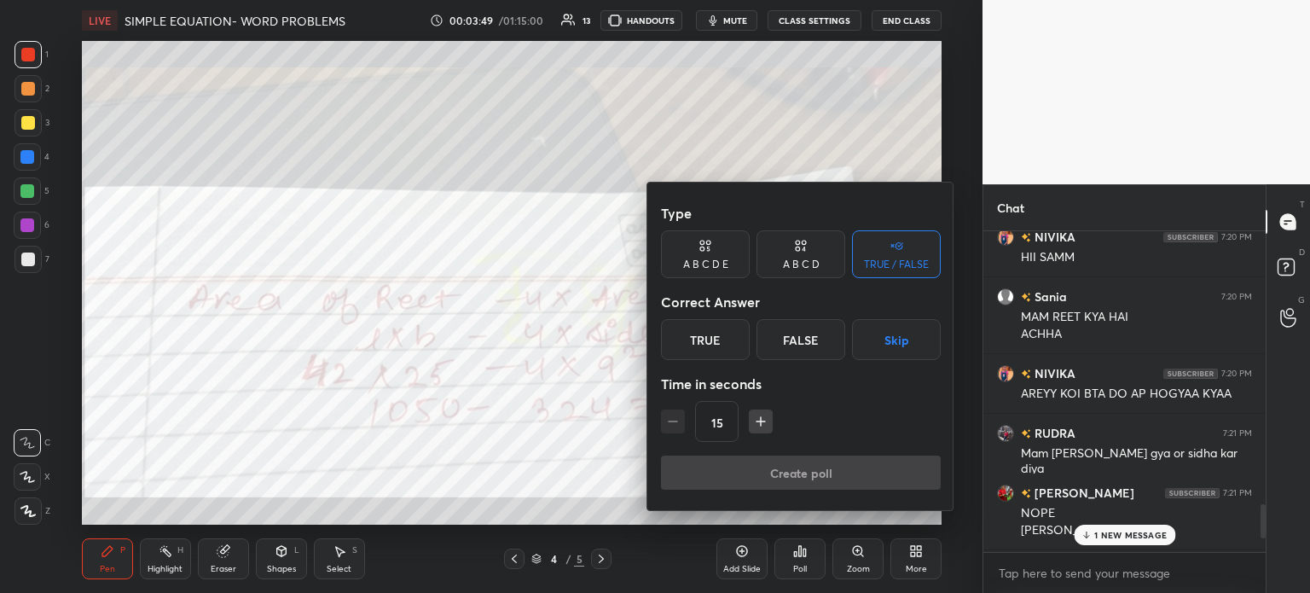
click at [431, 287] on div at bounding box center [655, 296] width 1310 height 593
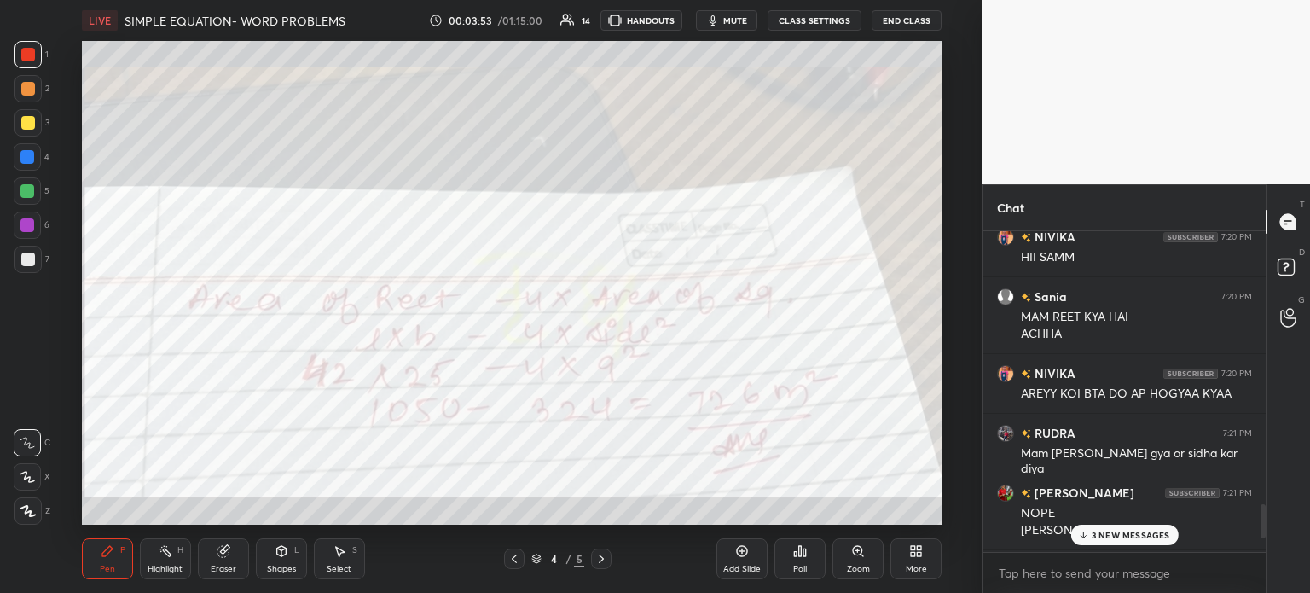
click at [223, 572] on div "Eraser" at bounding box center [224, 569] width 26 height 9
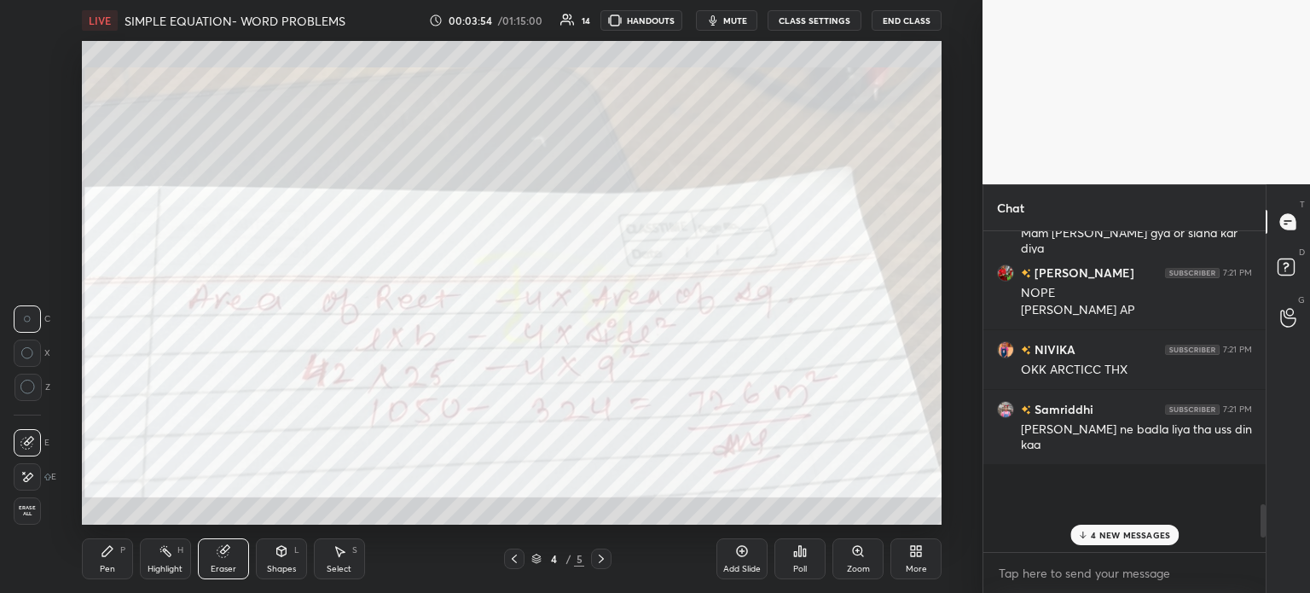
scroll to position [2817, 0]
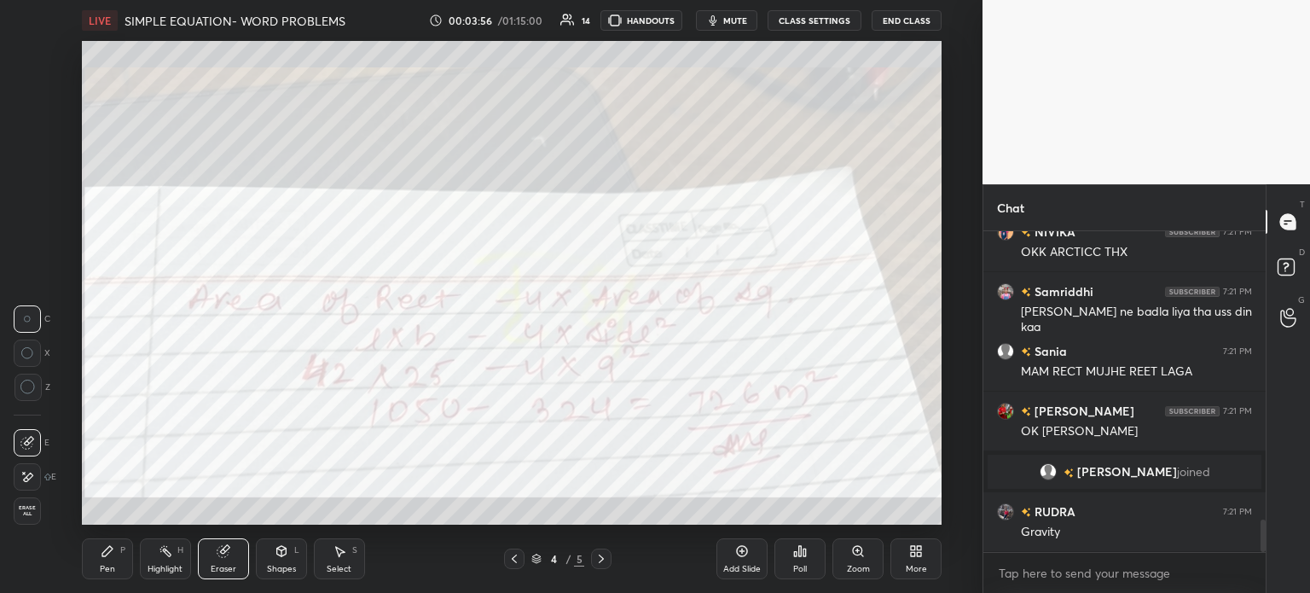
click at [25, 475] on icon at bounding box center [27, 477] width 14 height 14
click at [803, 555] on icon at bounding box center [804, 552] width 3 height 8
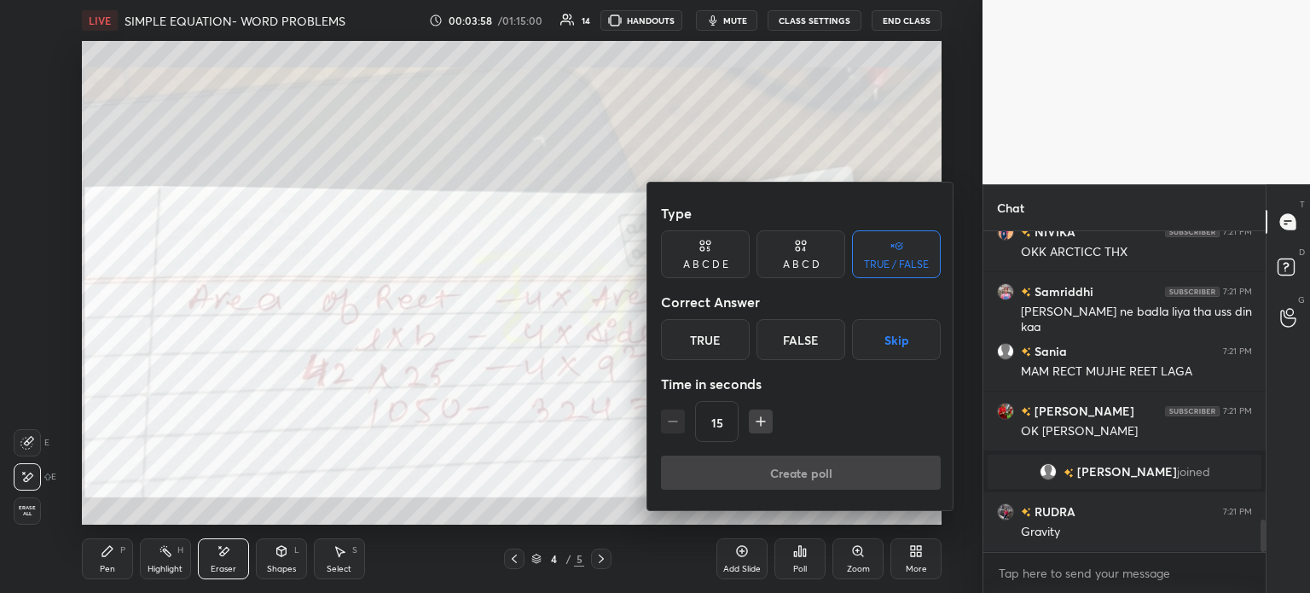
click at [707, 322] on div "True" at bounding box center [705, 339] width 89 height 41
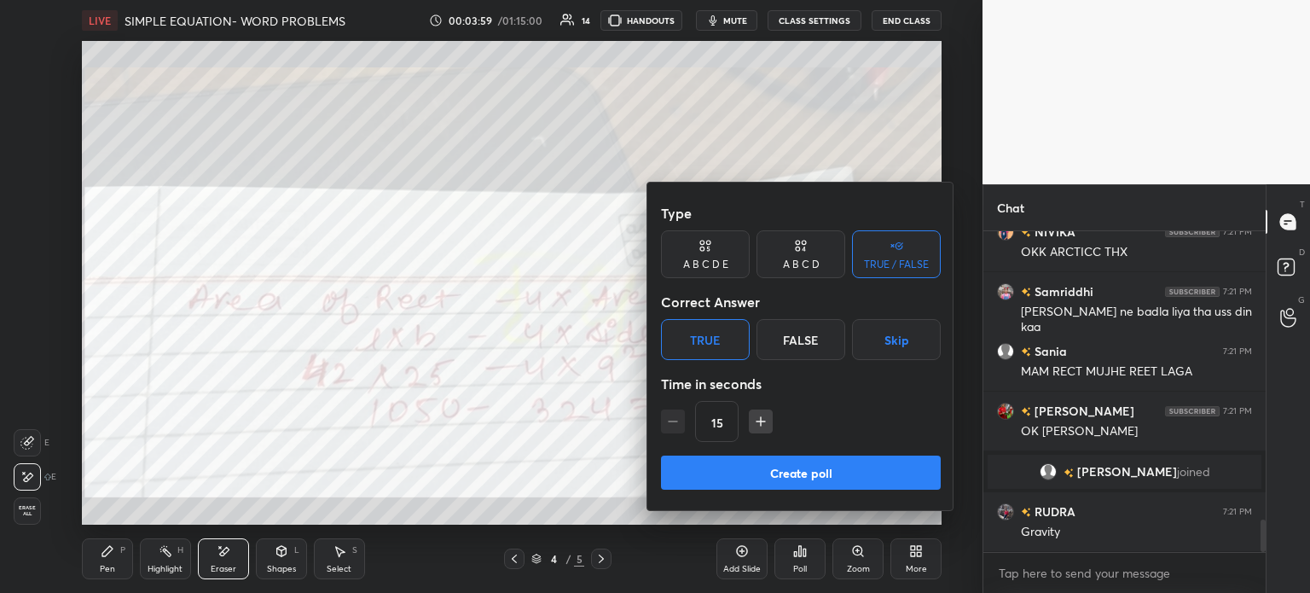
click at [814, 477] on button "Create poll" at bounding box center [801, 472] width 280 height 34
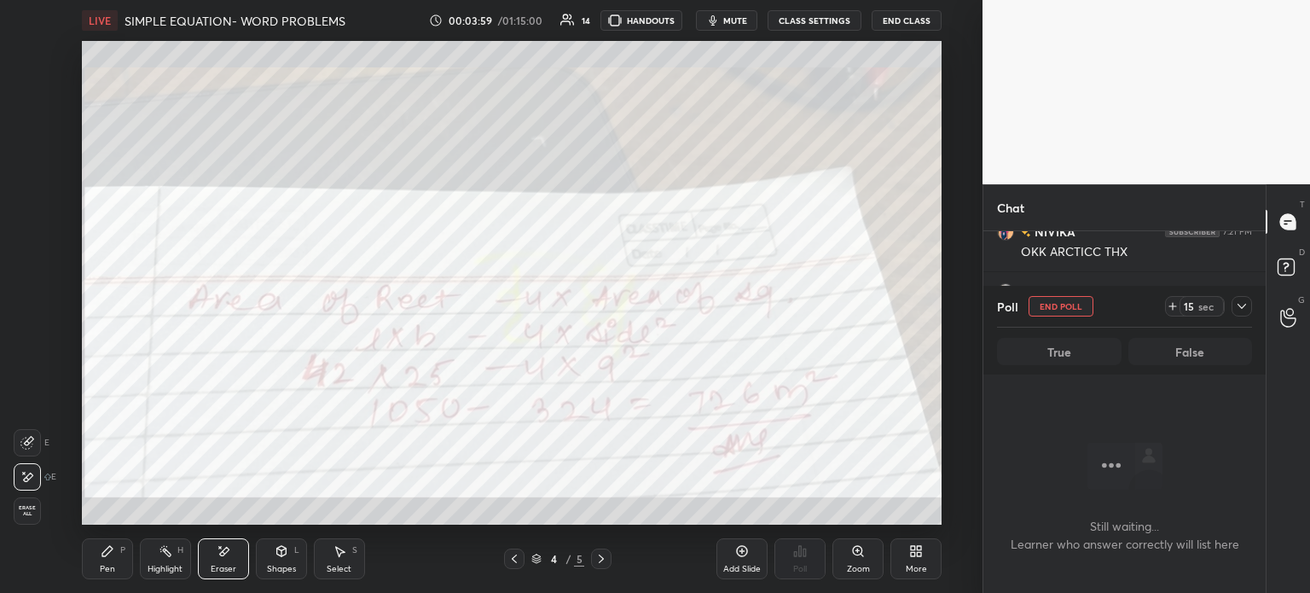
scroll to position [0, 0]
click at [1173, 303] on icon at bounding box center [1173, 306] width 0 height 7
click at [1252, 303] on div "Poll End Poll 29 sec True False" at bounding box center [1124, 330] width 282 height 89
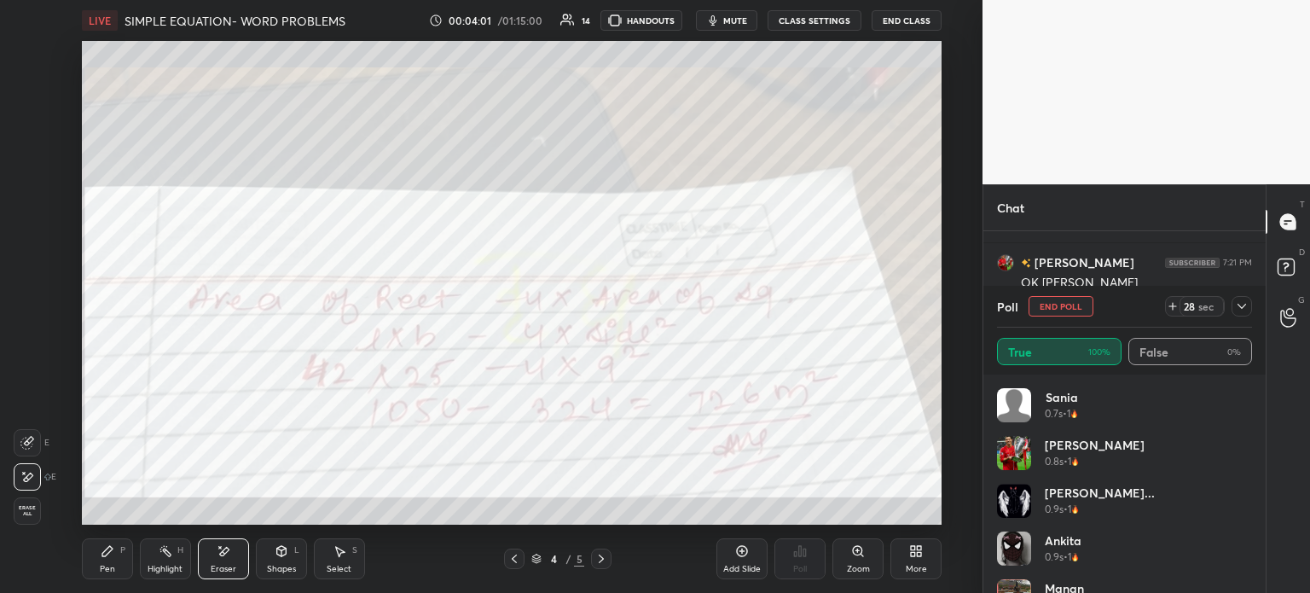
scroll to position [5, 5]
click at [1239, 310] on icon at bounding box center [1242, 306] width 14 height 14
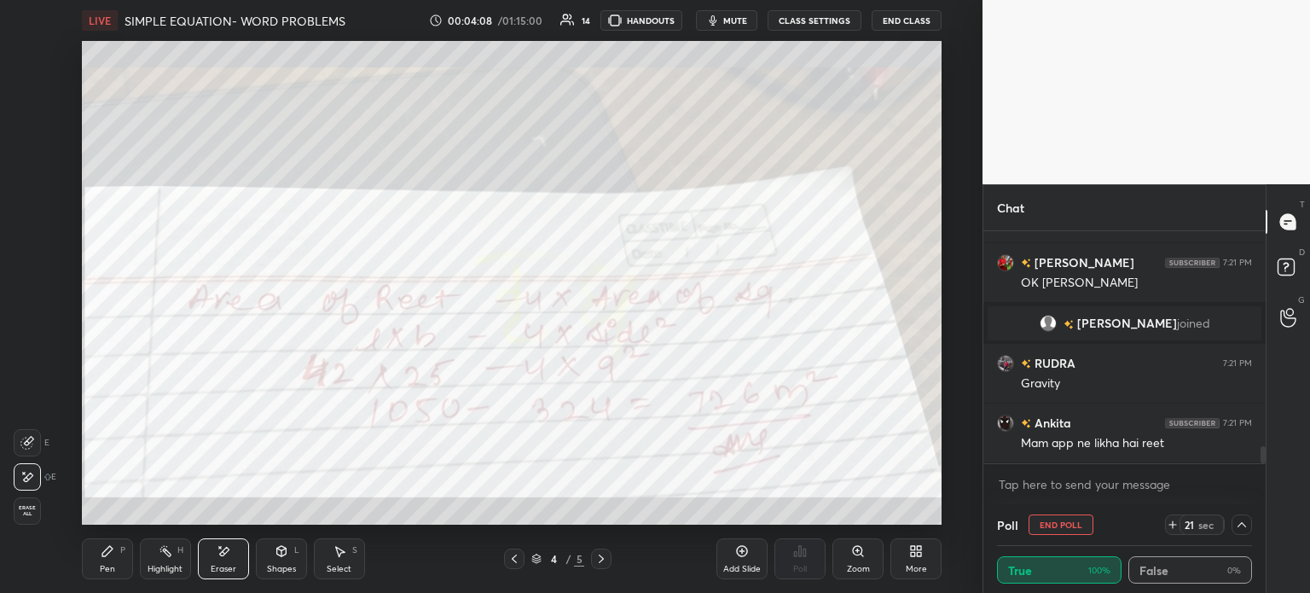
click at [113, 582] on div "Pen P Highlight H Eraser Shapes L Select S 4 / 5 Add Slide Poll Zoom More" at bounding box center [512, 558] width 860 height 68
click at [92, 549] on div "Pen P" at bounding box center [107, 558] width 51 height 41
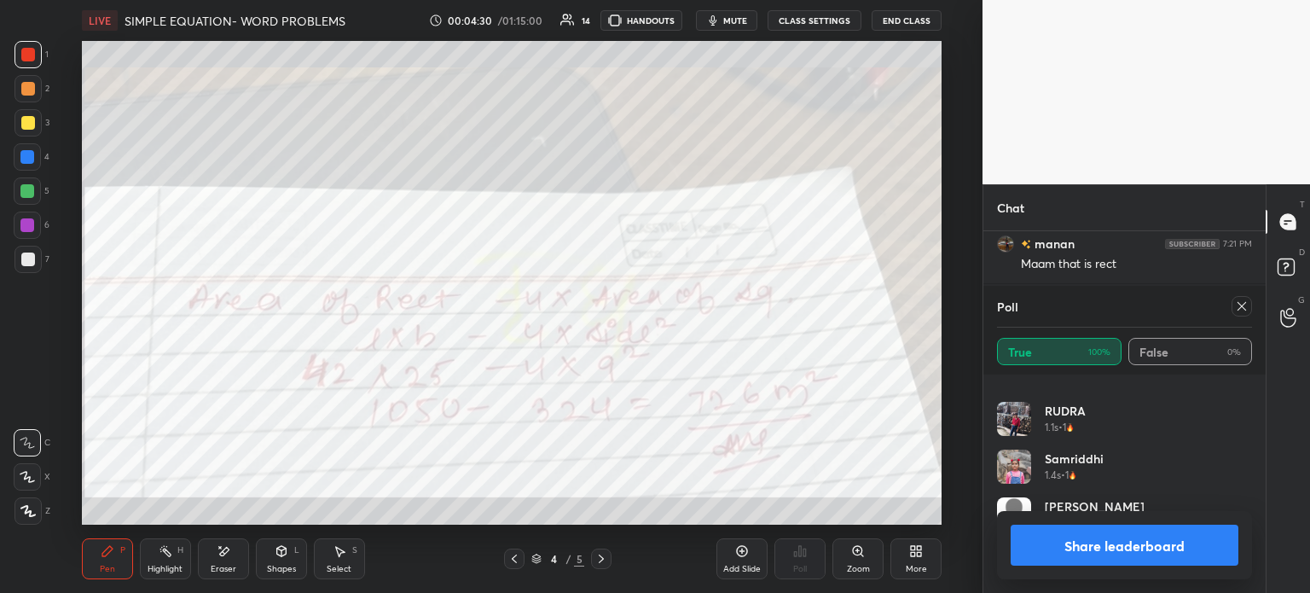
click at [1242, 307] on icon at bounding box center [1242, 306] width 14 height 14
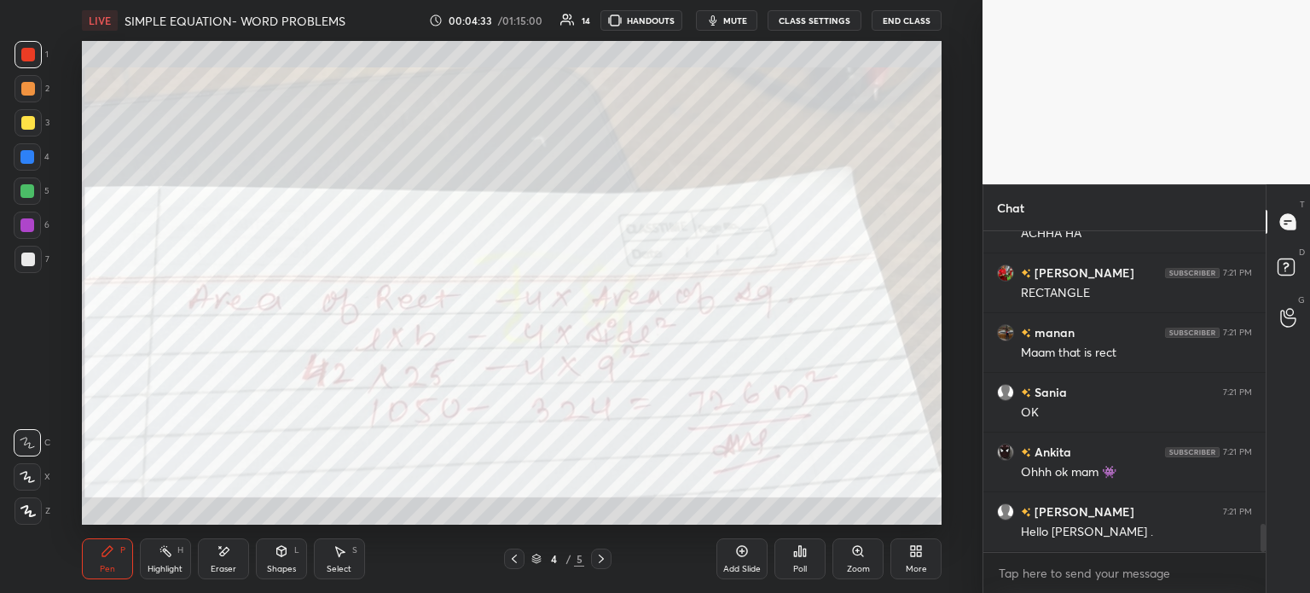
click at [232, 565] on div "Eraser" at bounding box center [224, 569] width 26 height 9
click at [34, 508] on span "Erase all" at bounding box center [27, 511] width 26 height 12
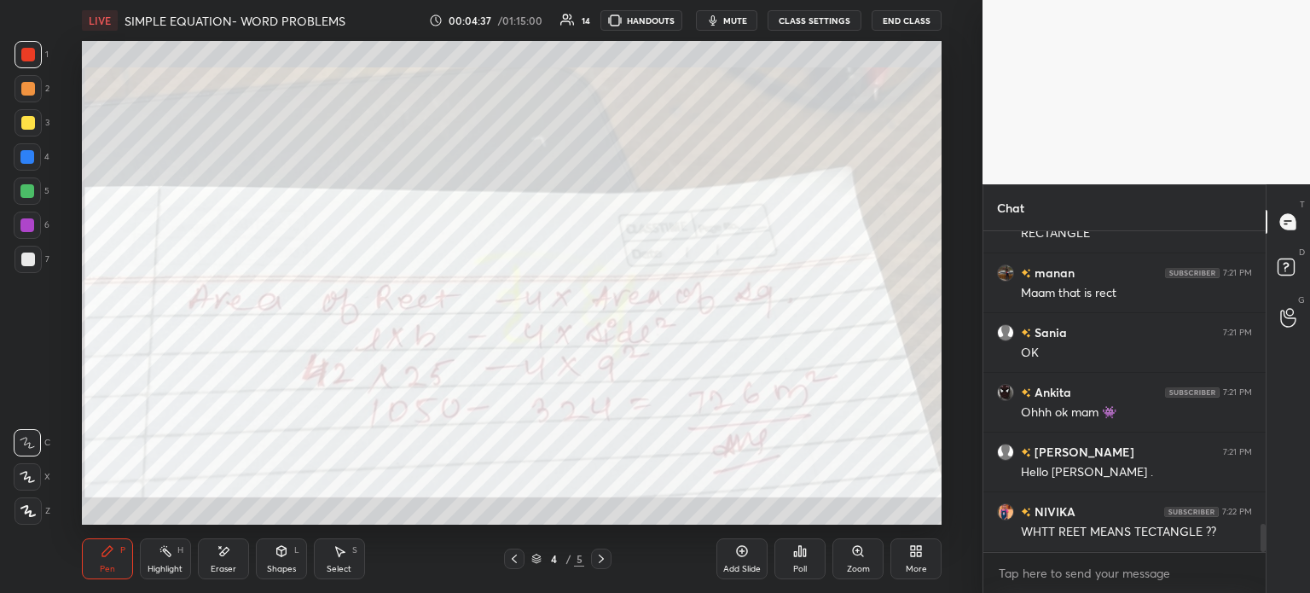
click at [237, 538] on div "Eraser" at bounding box center [223, 558] width 51 height 41
click at [33, 518] on div "Erase all" at bounding box center [27, 510] width 27 height 27
click at [27, 120] on div at bounding box center [28, 123] width 14 height 14
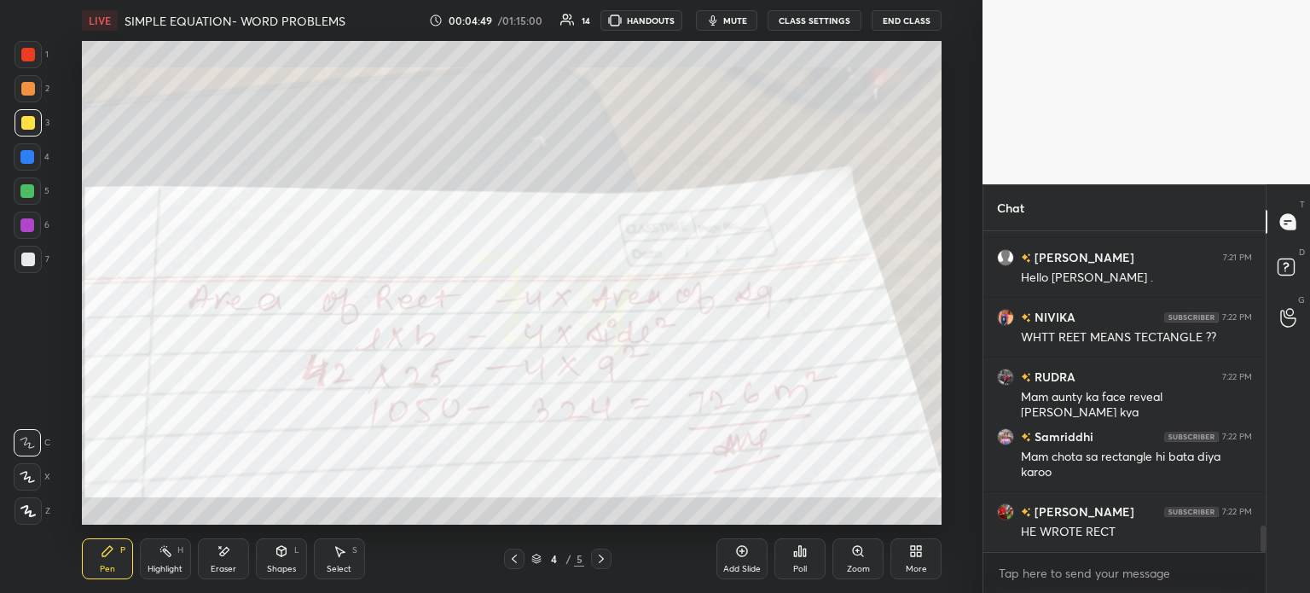
click at [756, 552] on div "Add Slide" at bounding box center [741, 558] width 51 height 41
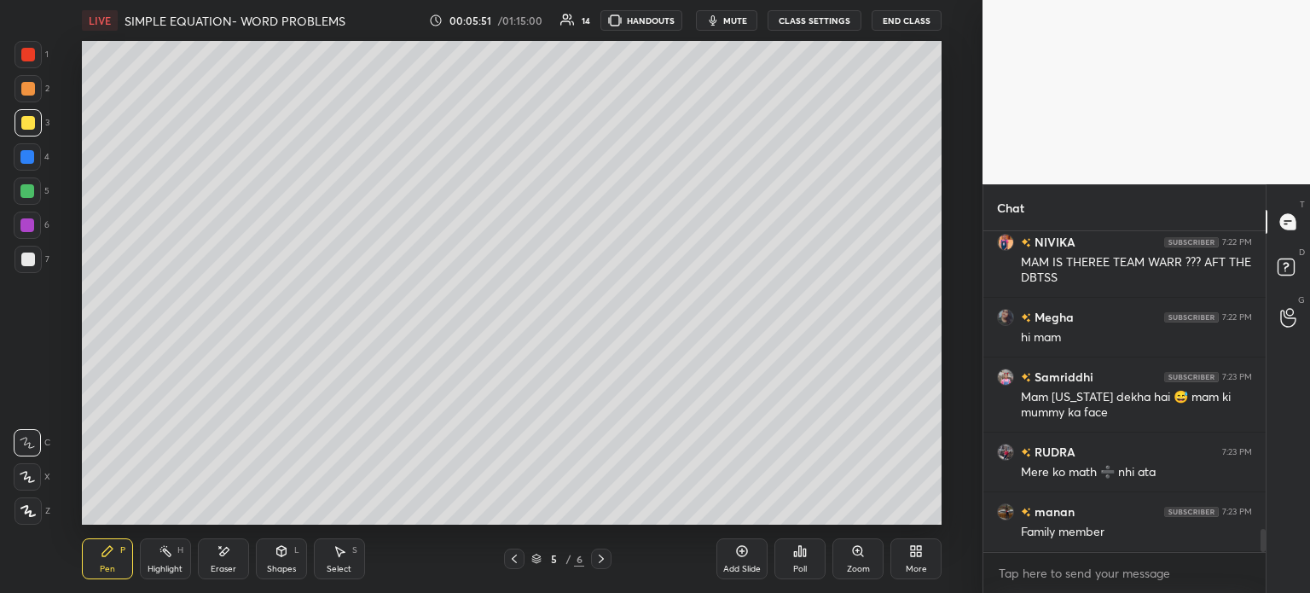
scroll to position [4132, 0]
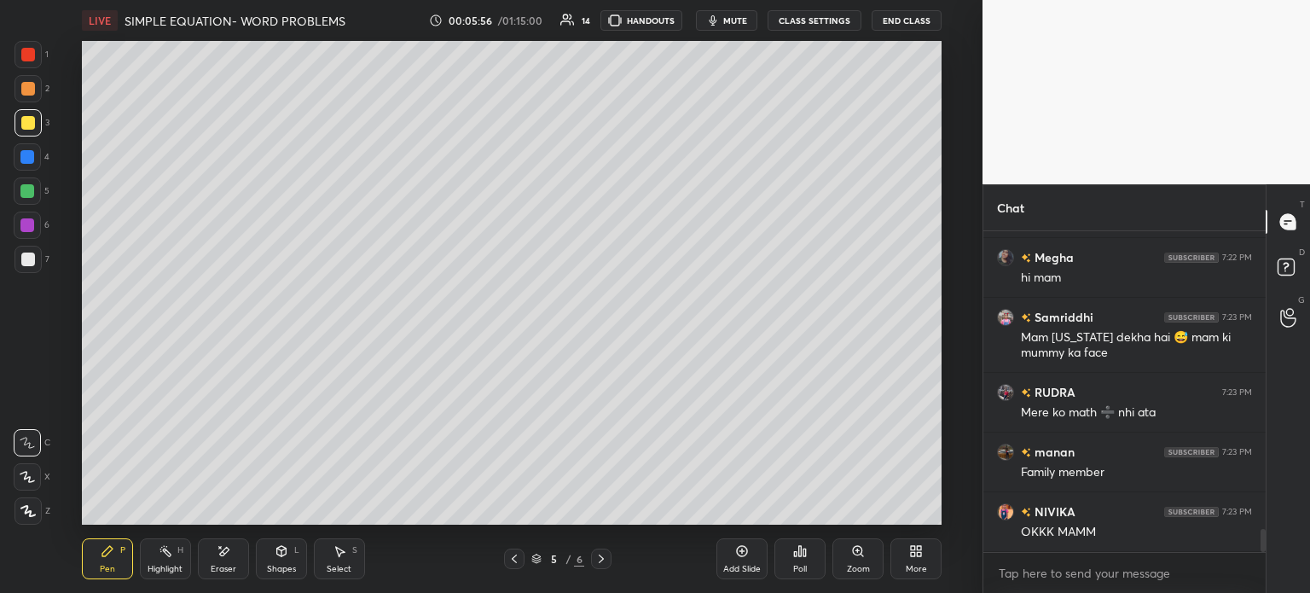
click at [225, 560] on div "Eraser" at bounding box center [223, 558] width 51 height 41
click at [40, 524] on div "Erase all" at bounding box center [29, 510] width 31 height 27
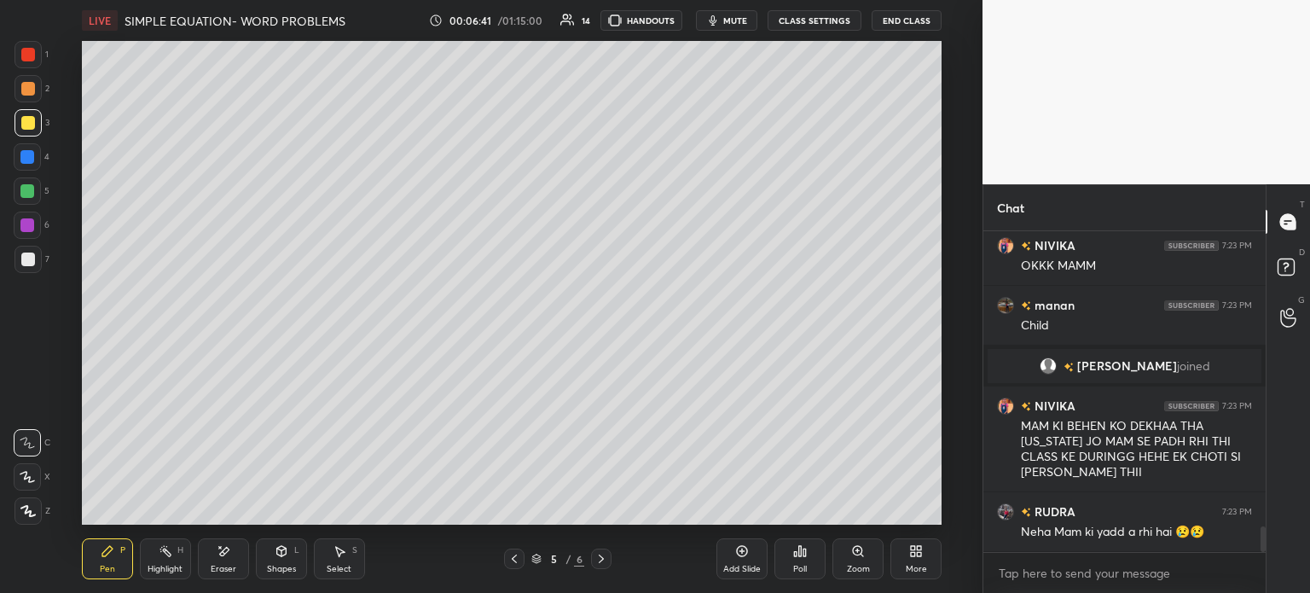
scroll to position [3733, 0]
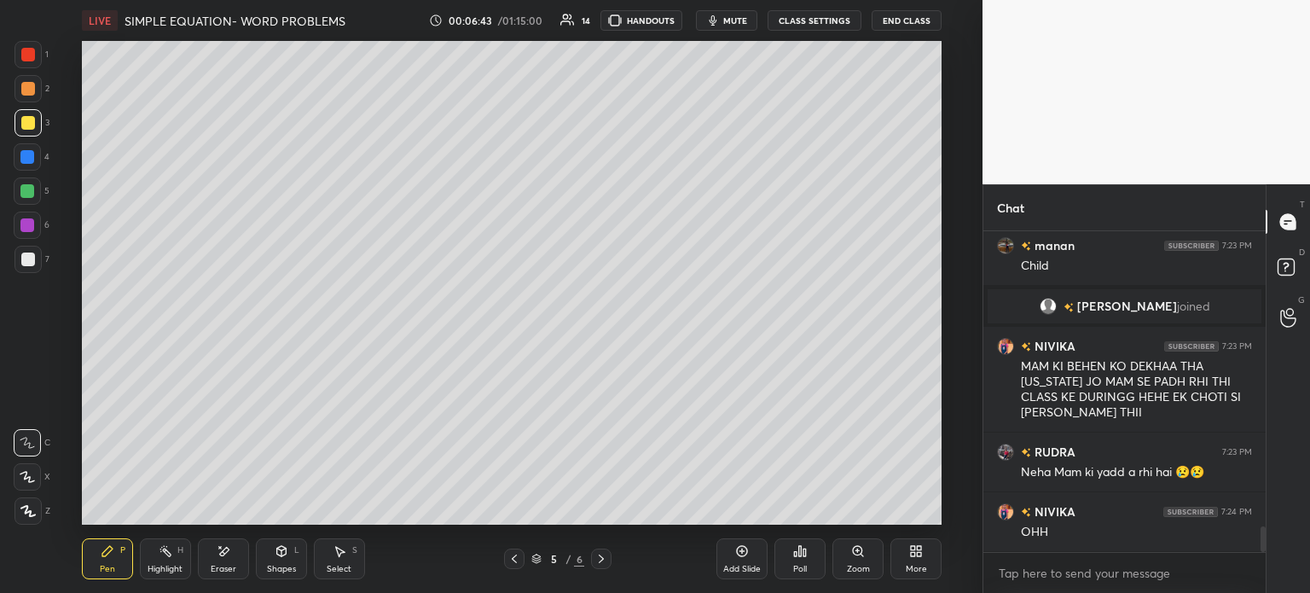
click at [34, 252] on div at bounding box center [27, 259] width 27 height 27
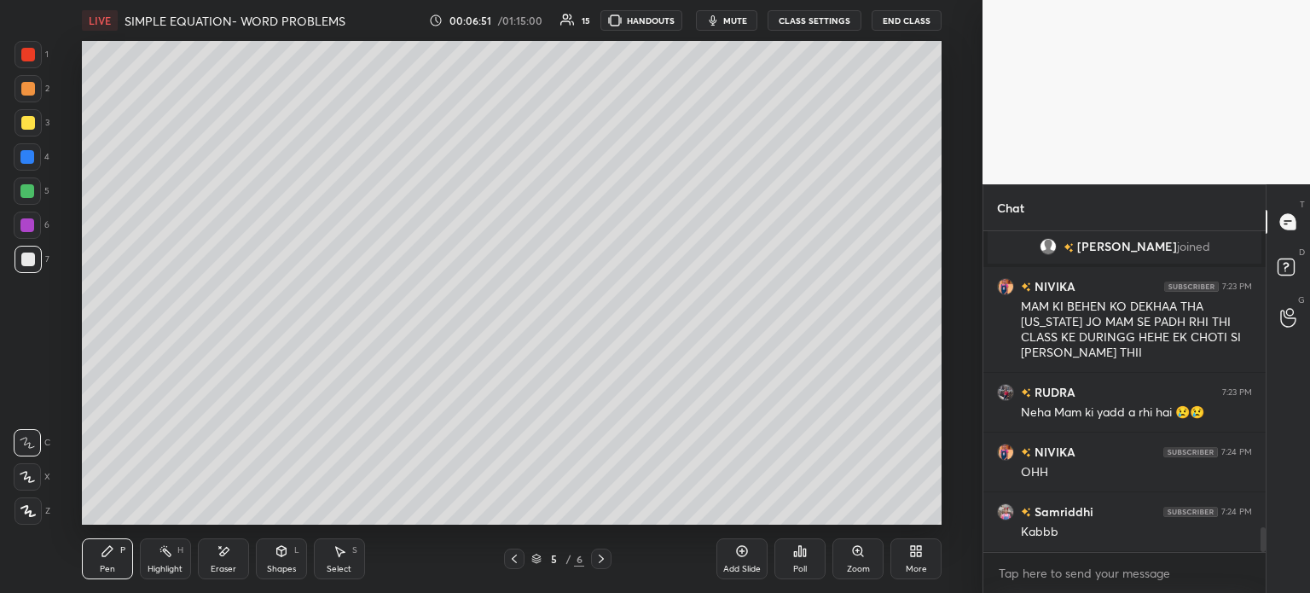
click at [200, 557] on div "Eraser" at bounding box center [223, 558] width 51 height 41
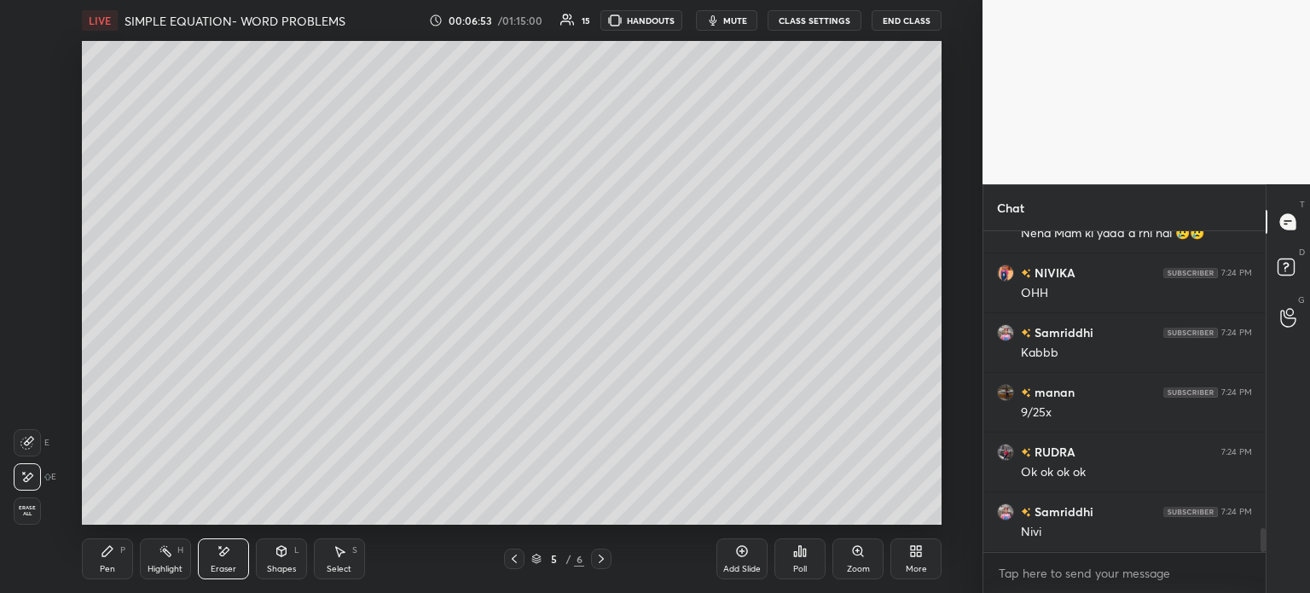
click at [107, 555] on icon at bounding box center [108, 551] width 14 height 14
click at [117, 555] on div "Pen P" at bounding box center [107, 558] width 51 height 41
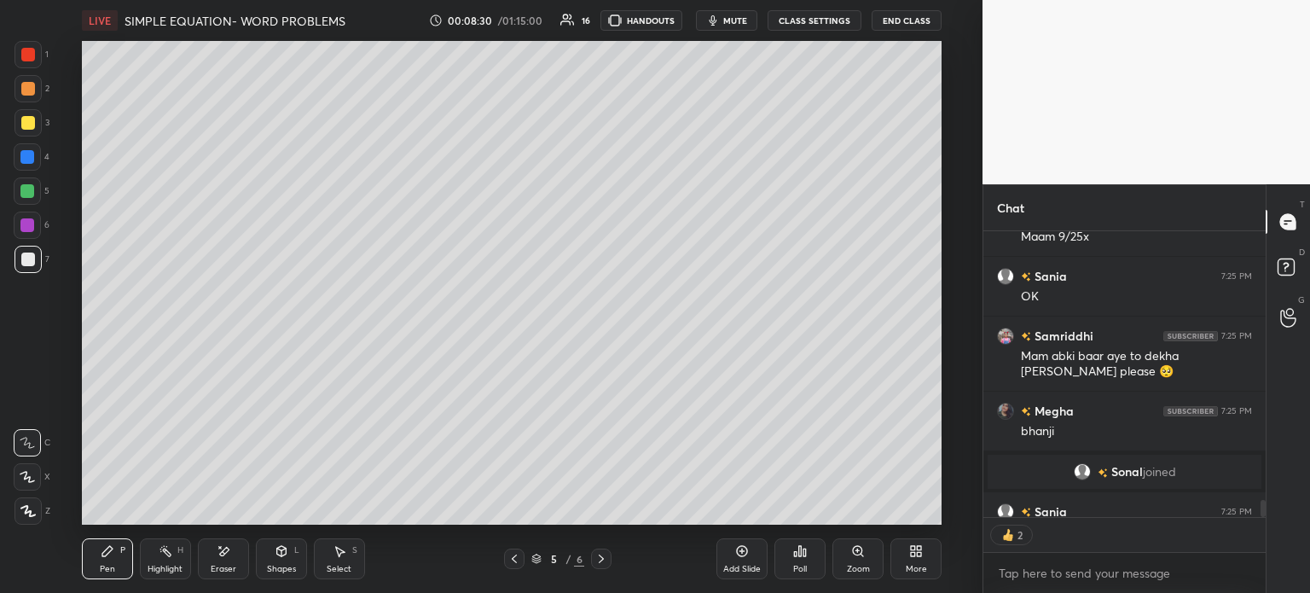
scroll to position [4563, 0]
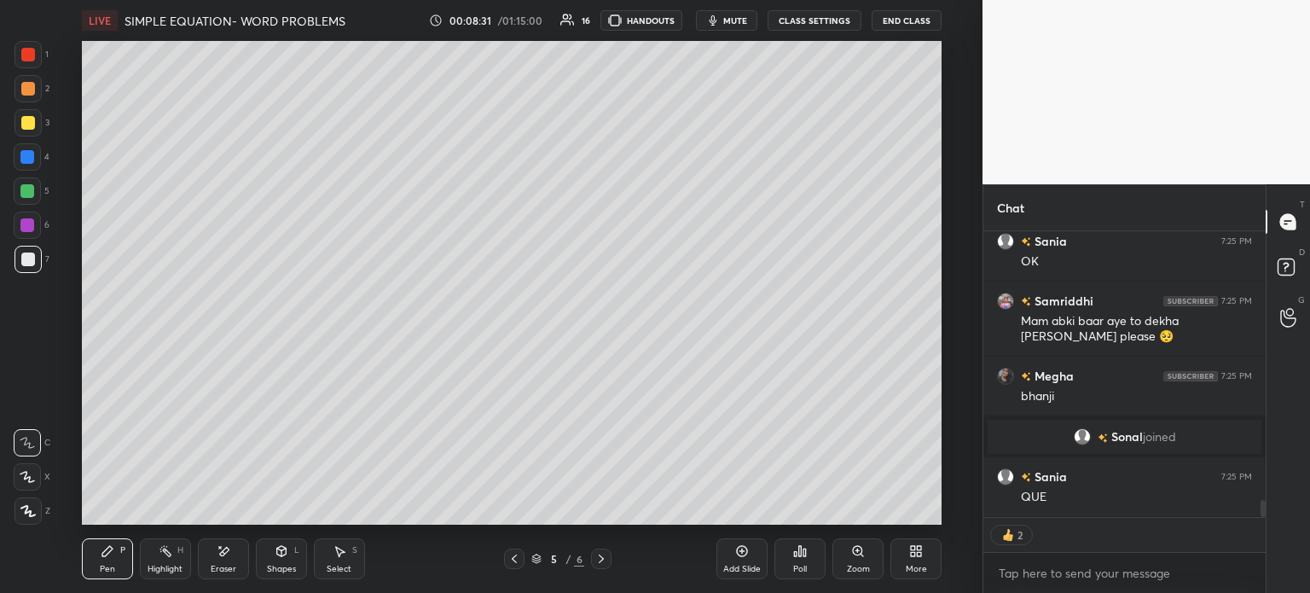
click at [747, 565] on div "Add Slide" at bounding box center [742, 569] width 38 height 9
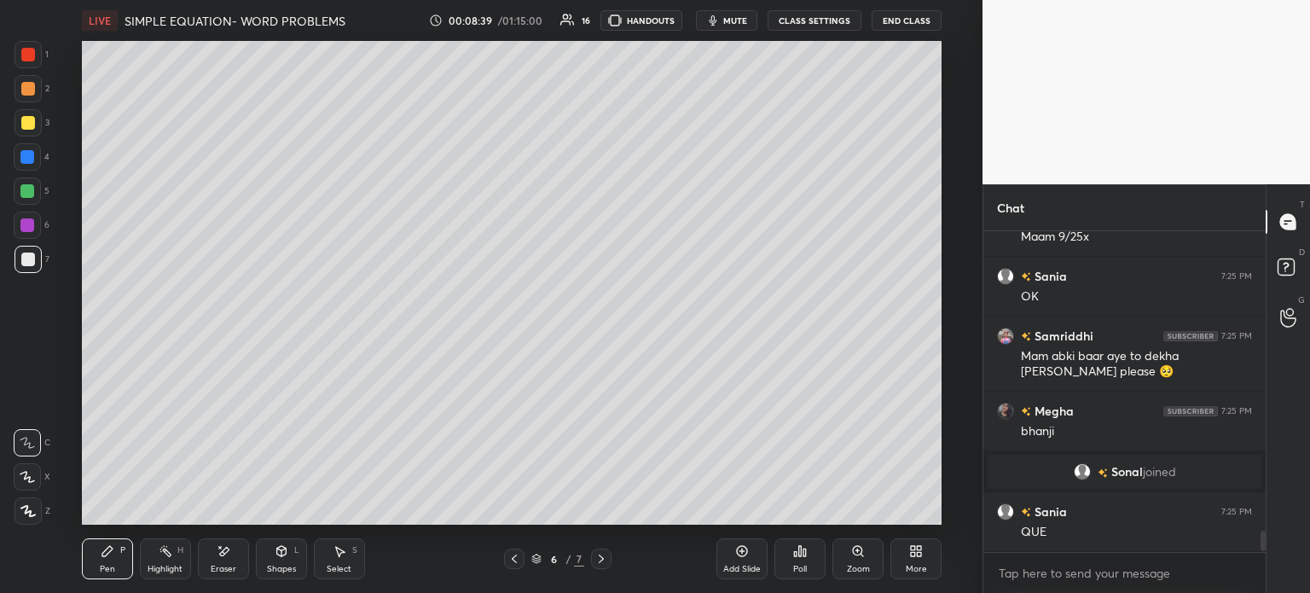
click at [27, 121] on div at bounding box center [28, 123] width 14 height 14
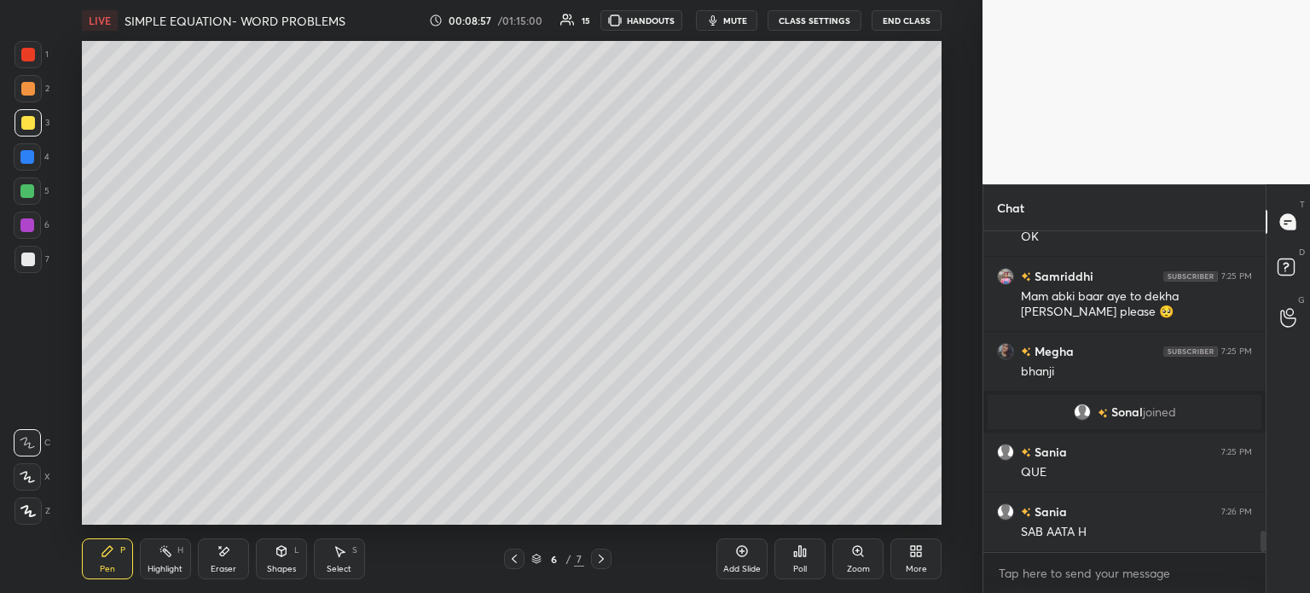
click at [20, 275] on div "7" at bounding box center [31, 263] width 35 height 34
click at [26, 147] on div at bounding box center [27, 156] width 27 height 27
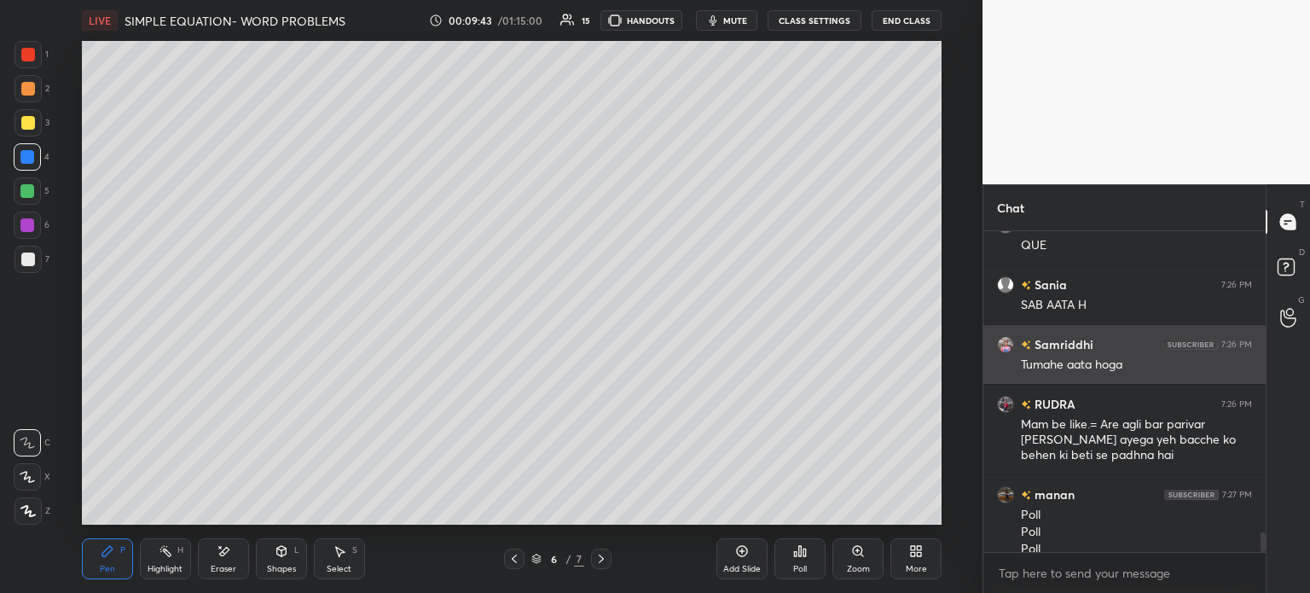
scroll to position [4832, 0]
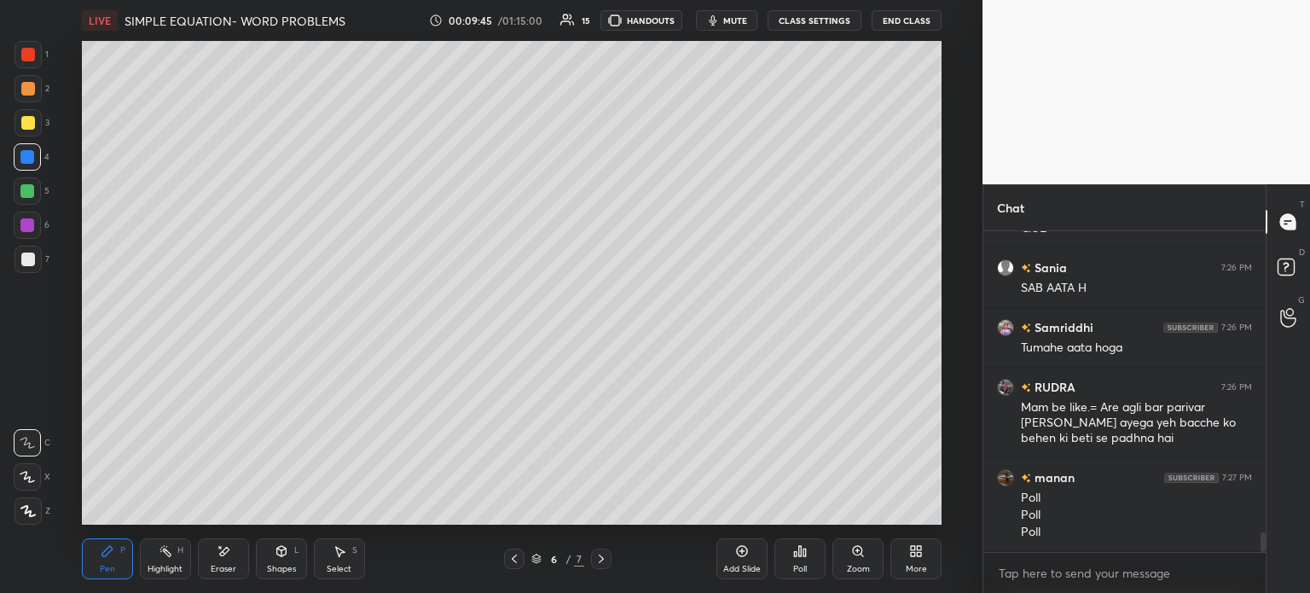
click at [807, 559] on div "Poll" at bounding box center [799, 558] width 51 height 41
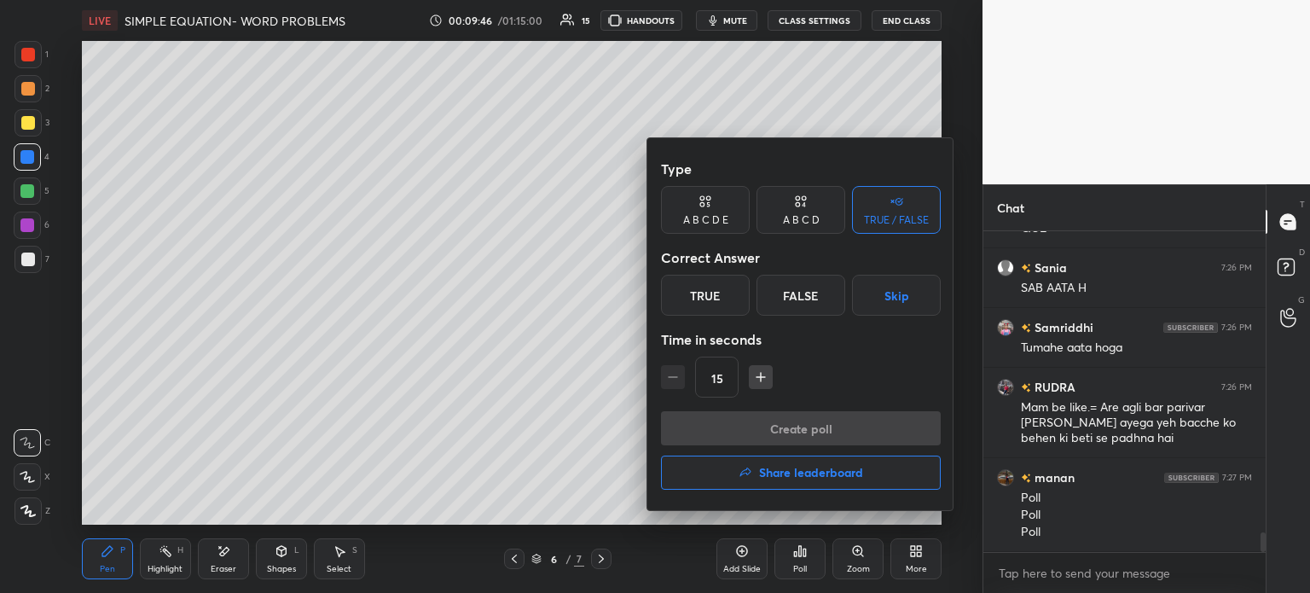
scroll to position [4891, 0]
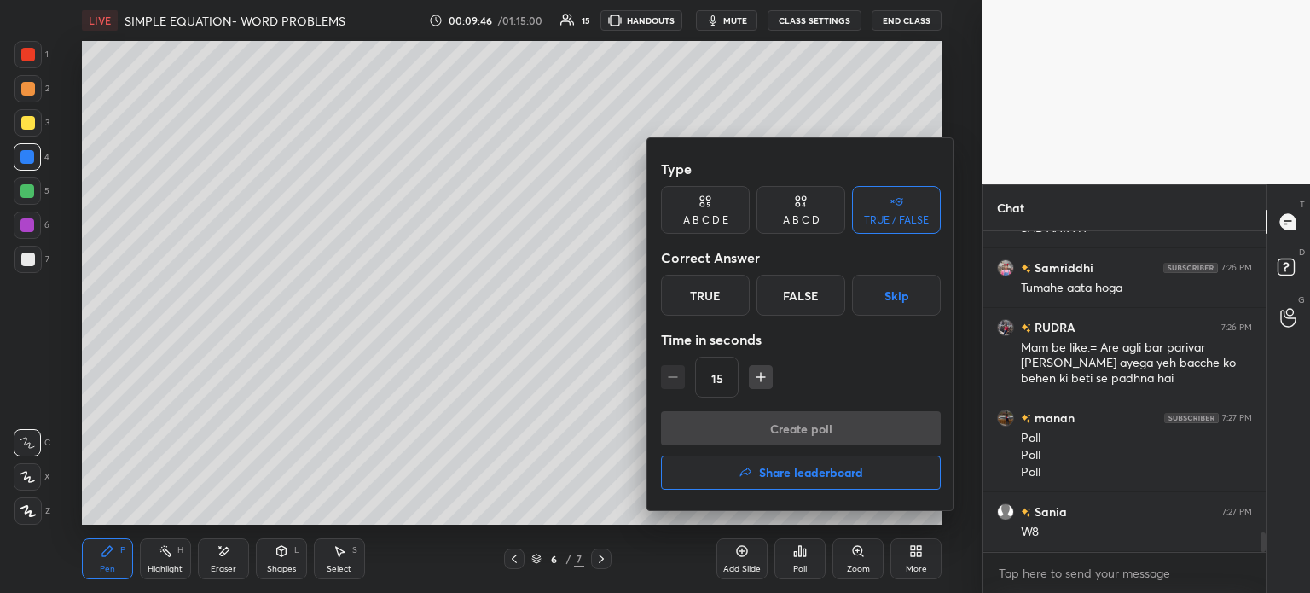
click at [554, 408] on div at bounding box center [655, 296] width 1310 height 593
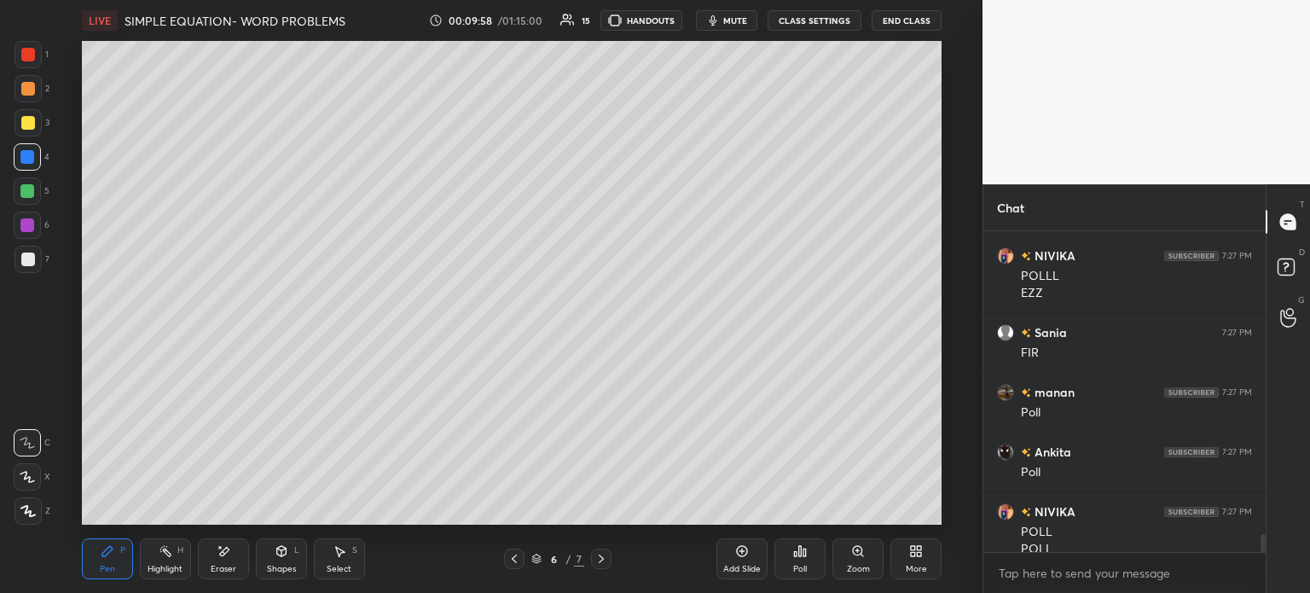
scroll to position [5377, 0]
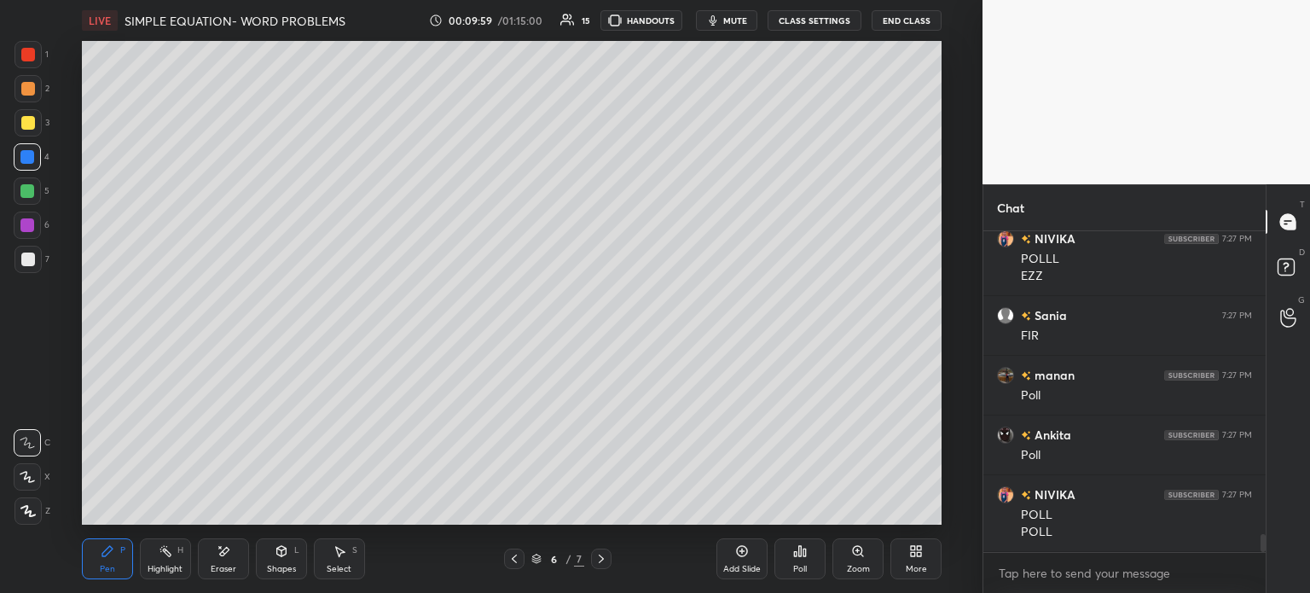
click at [811, 559] on div "Poll" at bounding box center [799, 558] width 51 height 41
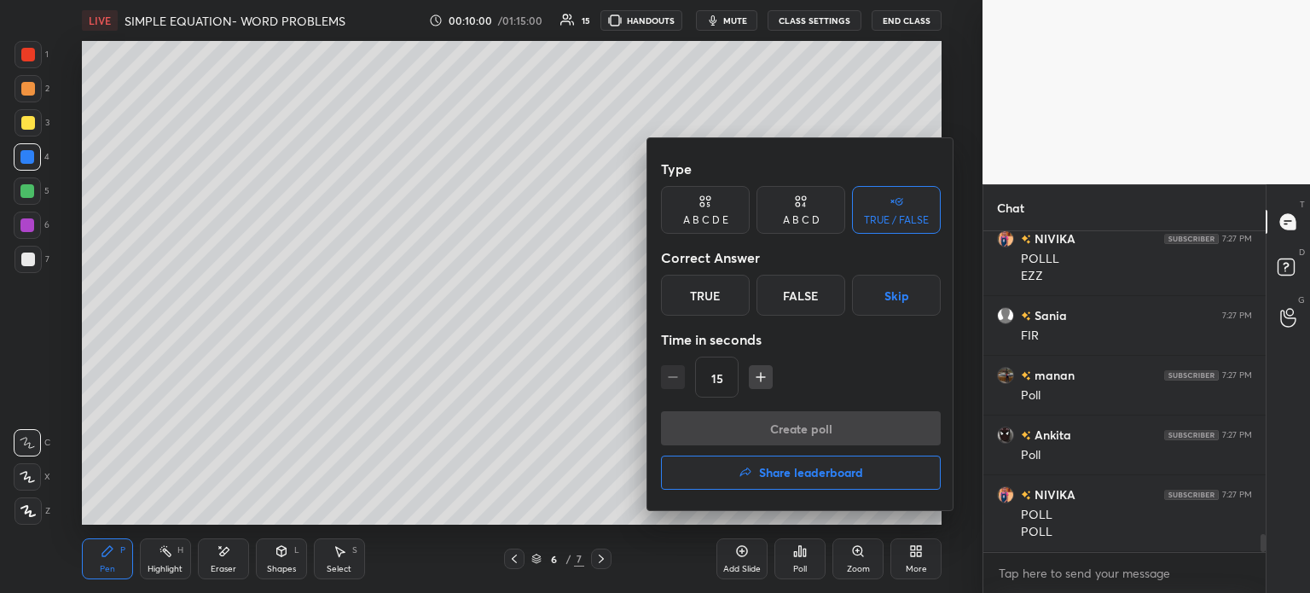
click at [685, 307] on div "True" at bounding box center [705, 295] width 89 height 41
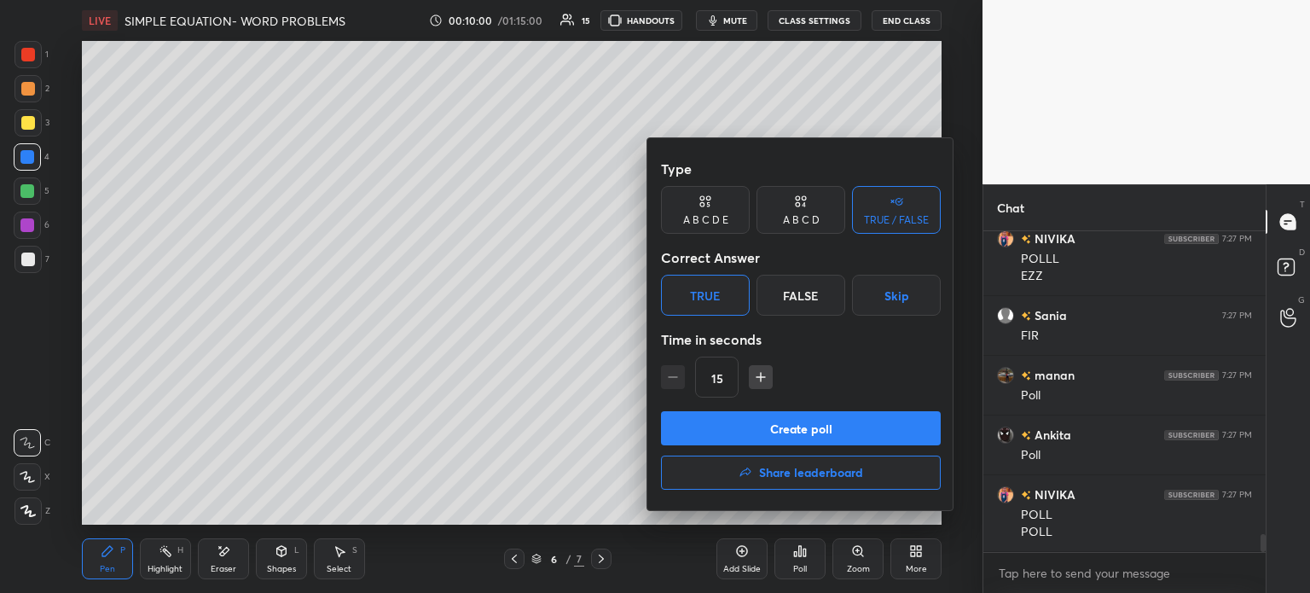
click at [816, 215] on div "A B C D" at bounding box center [801, 220] width 37 height 10
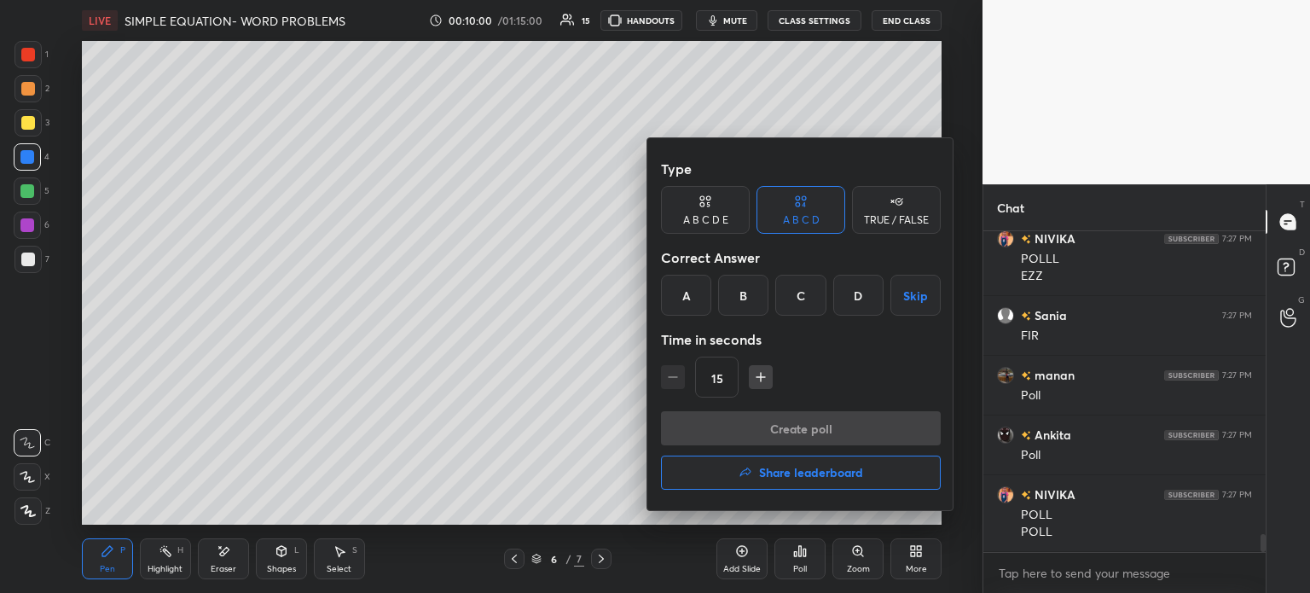
scroll to position [5437, 0]
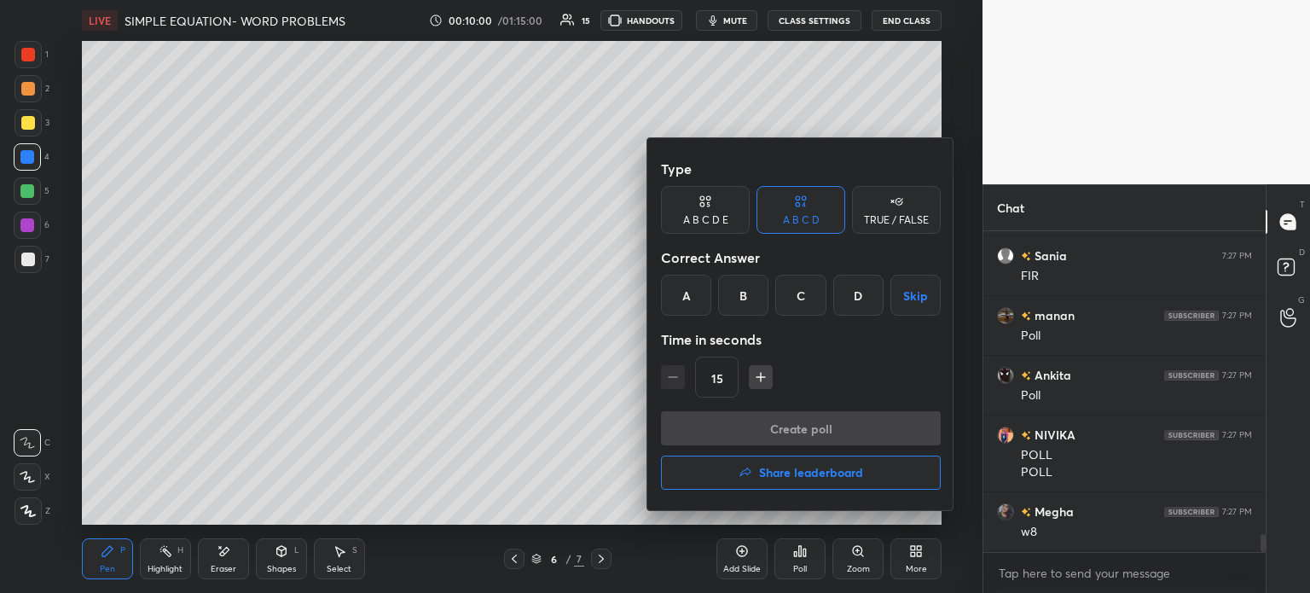
click at [700, 289] on div "A" at bounding box center [686, 295] width 50 height 41
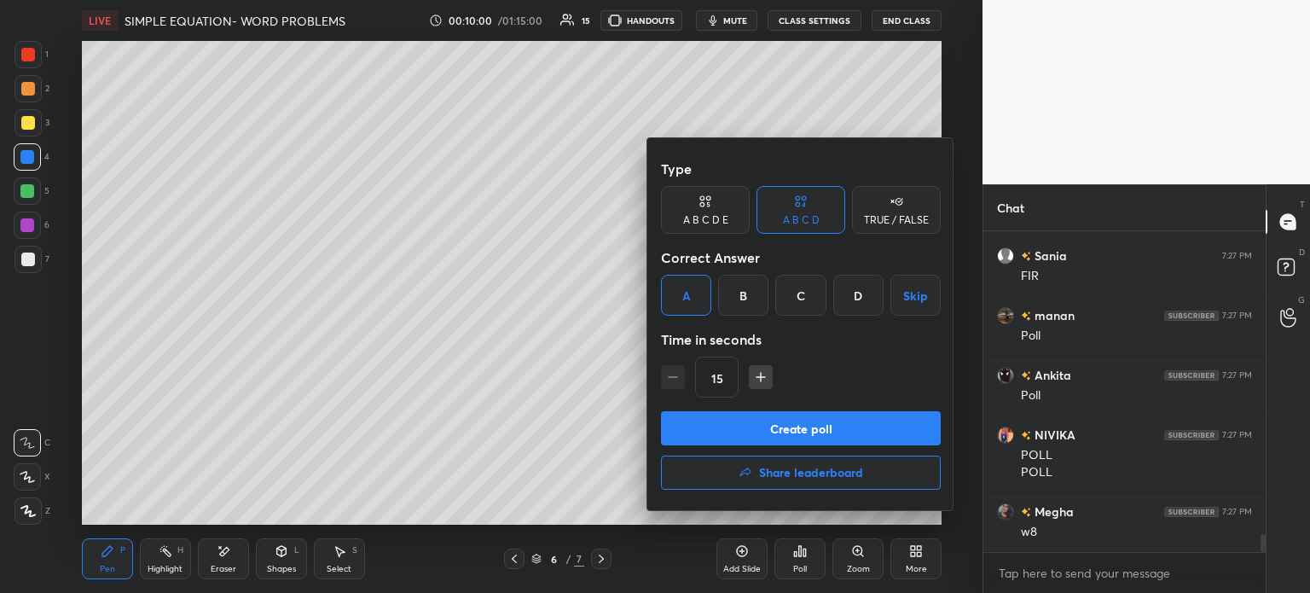
click at [819, 451] on div "Create poll Share leaderboard" at bounding box center [801, 453] width 280 height 85
click at [870, 425] on button "Create poll" at bounding box center [801, 428] width 280 height 34
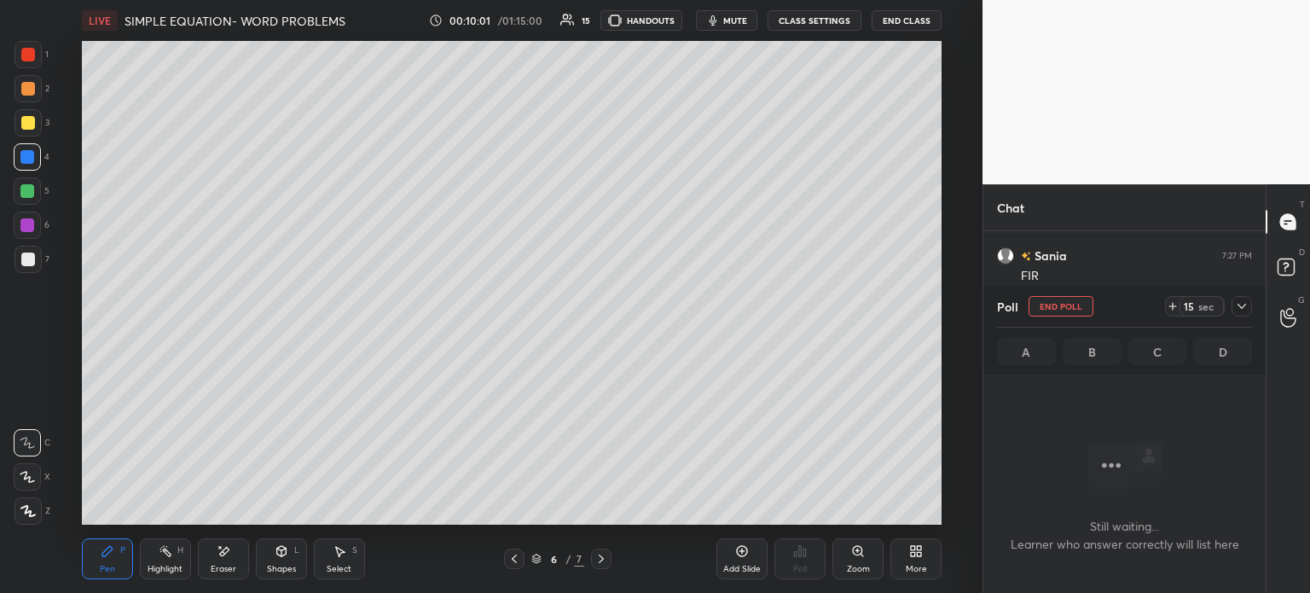
scroll to position [268, 277]
click at [1173, 300] on icon at bounding box center [1173, 306] width 14 height 14
click at [1245, 302] on icon at bounding box center [1242, 306] width 14 height 14
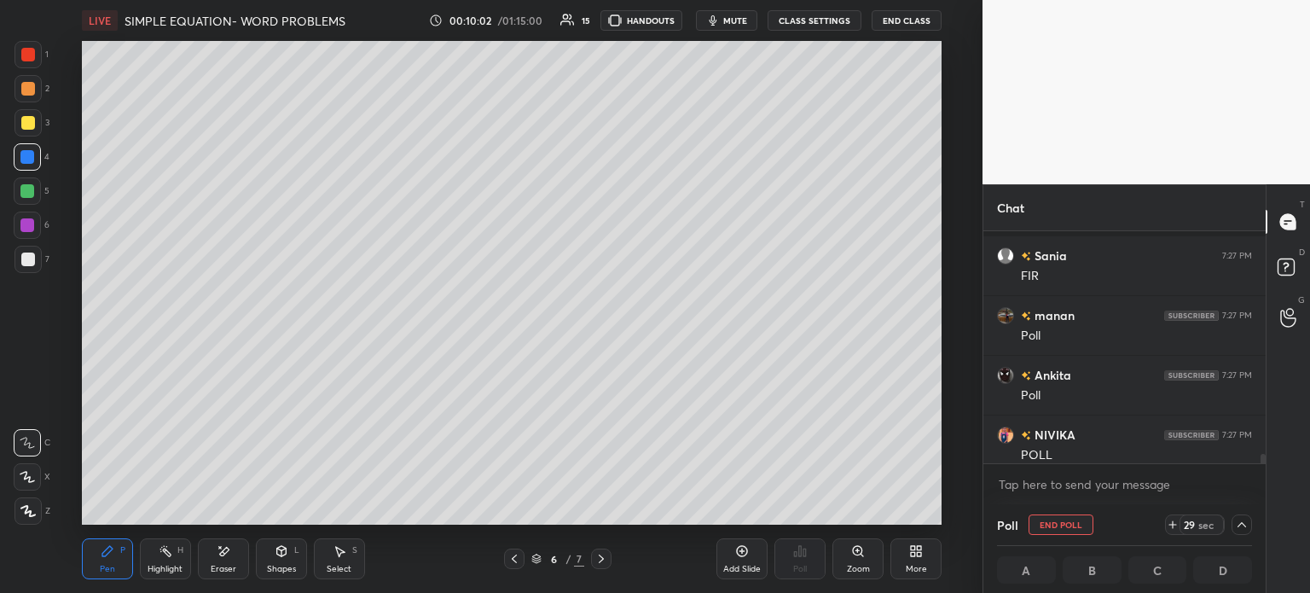
scroll to position [5526, 0]
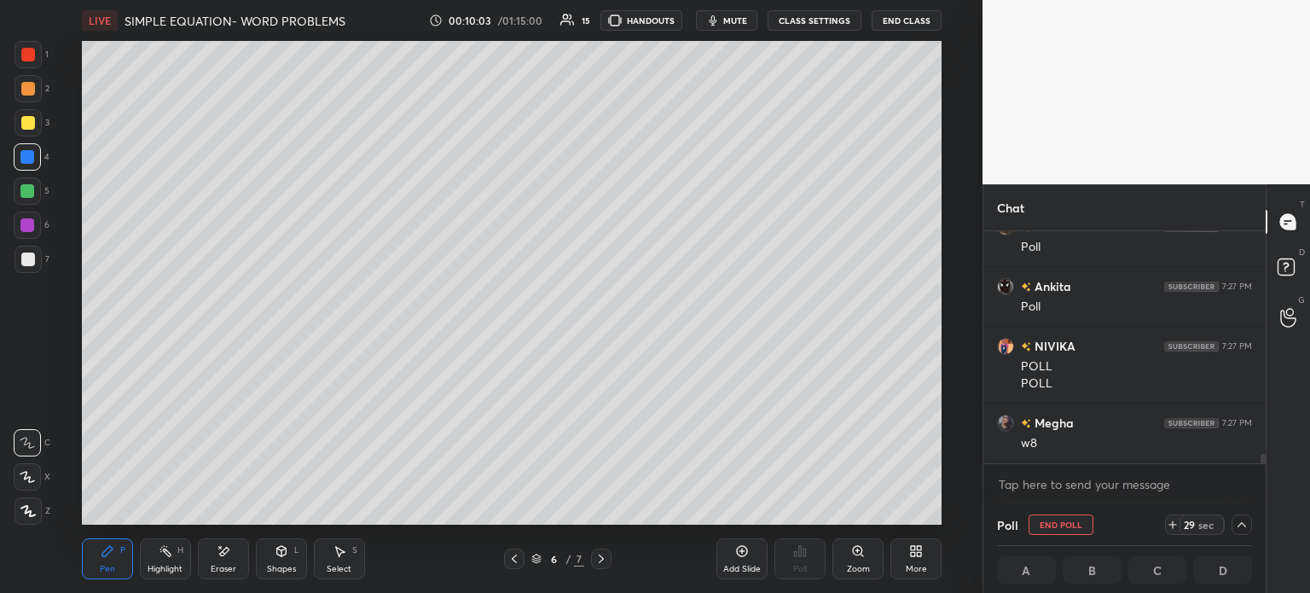
click at [1172, 525] on icon at bounding box center [1173, 525] width 14 height 14
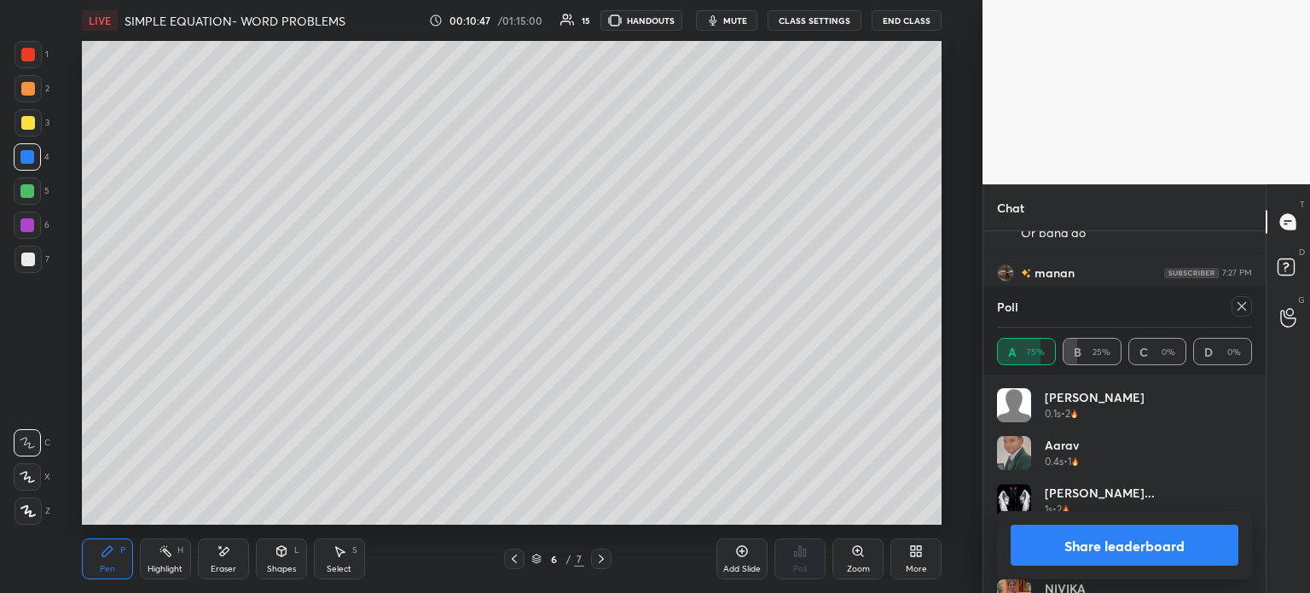
scroll to position [5872, 0]
click at [1237, 306] on icon at bounding box center [1242, 306] width 14 height 14
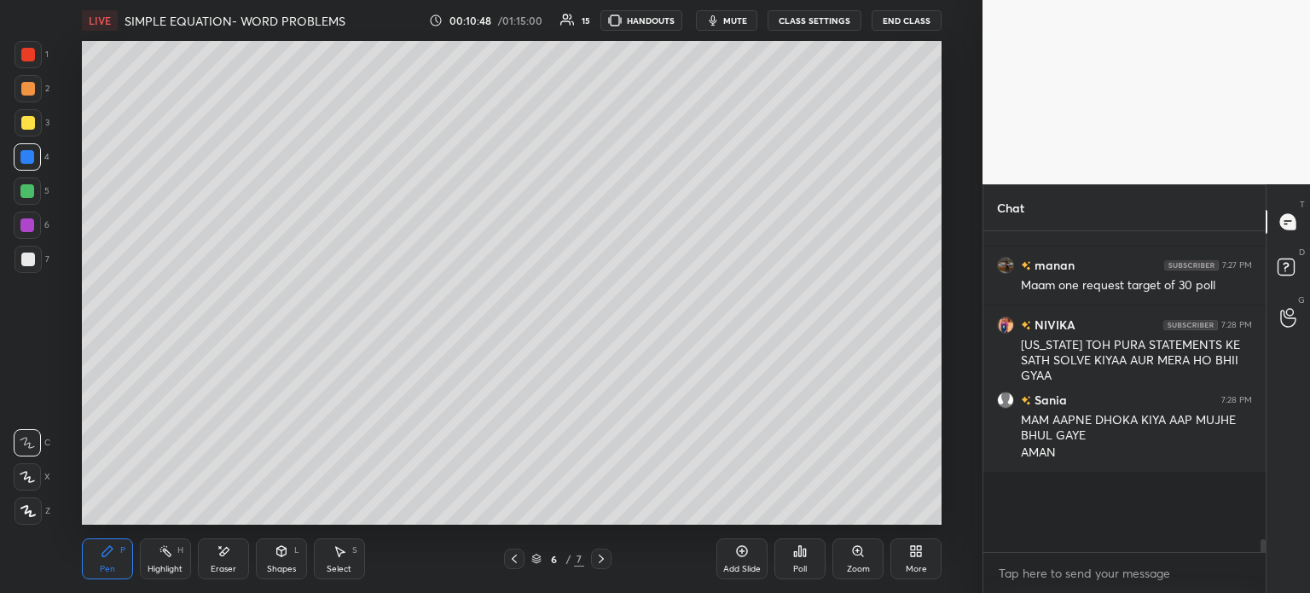
scroll to position [256, 277]
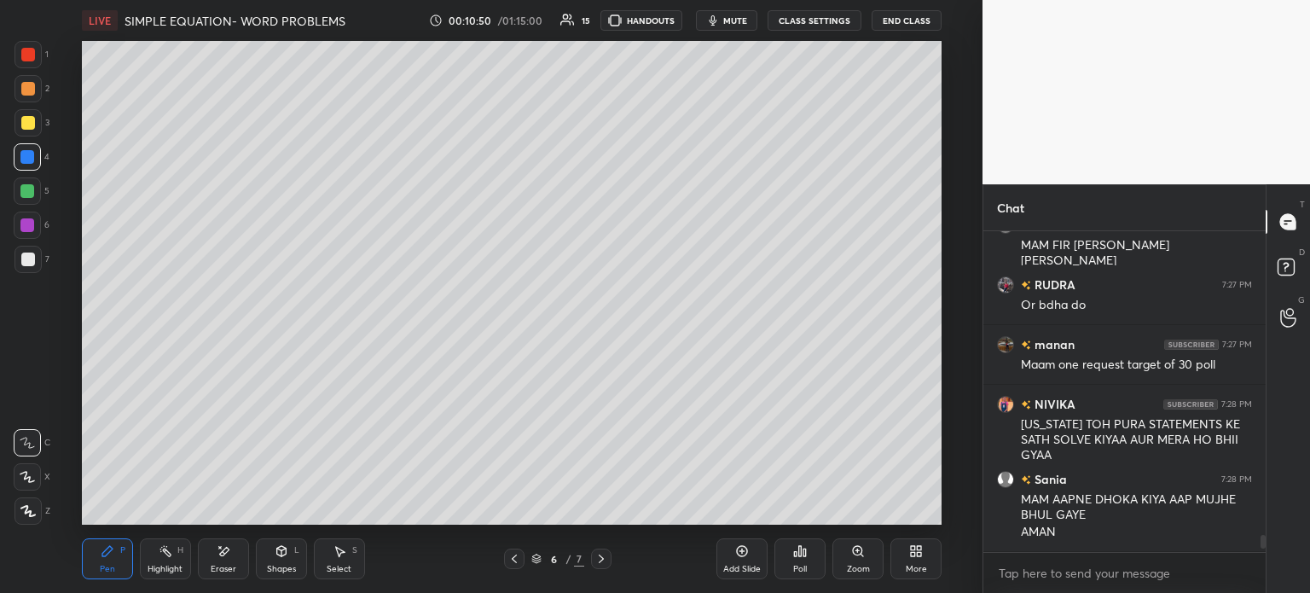
click at [344, 558] on icon at bounding box center [340, 551] width 14 height 14
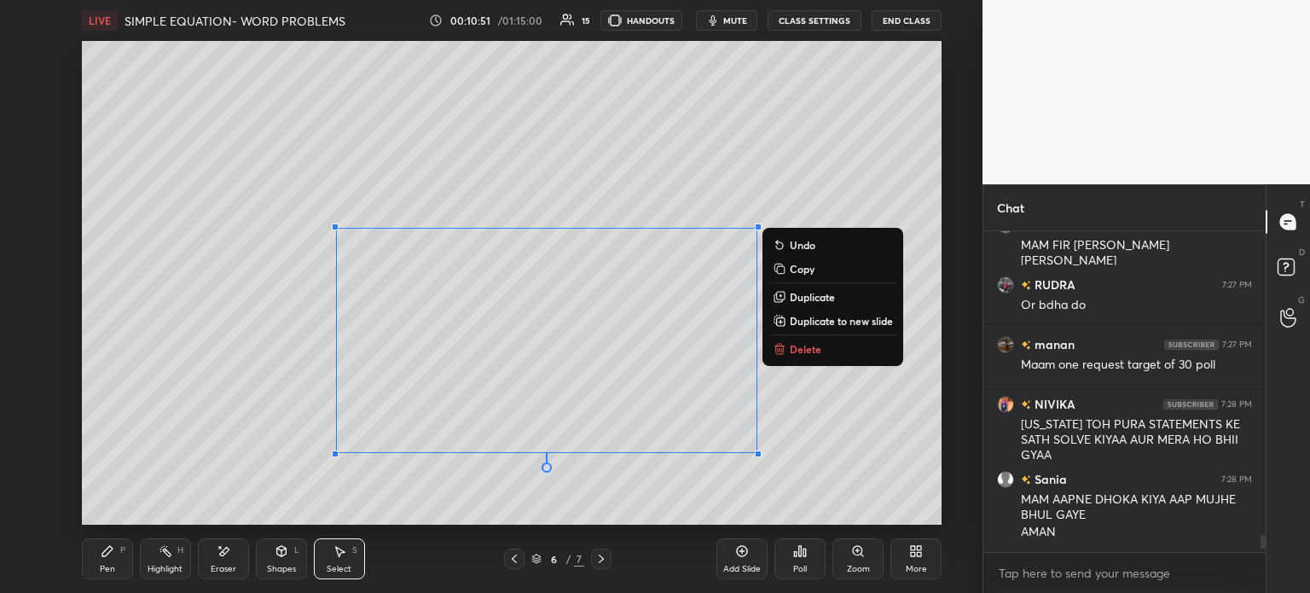
click at [834, 347] on button "Delete" at bounding box center [832, 349] width 127 height 20
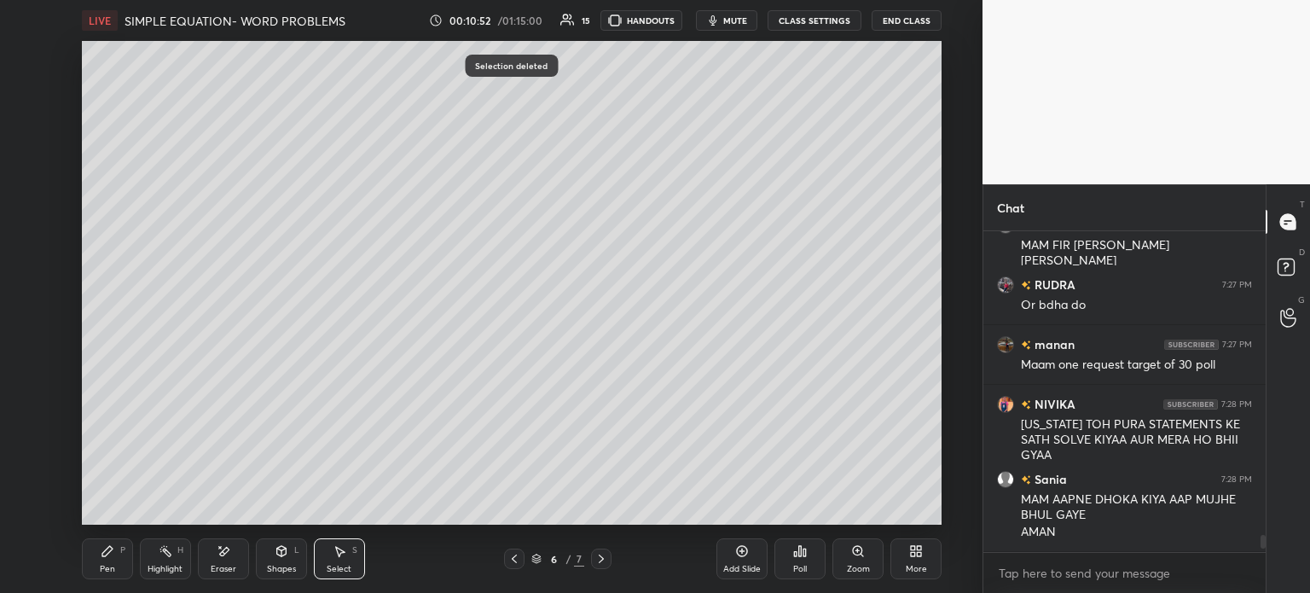
click at [108, 556] on icon at bounding box center [108, 551] width 14 height 14
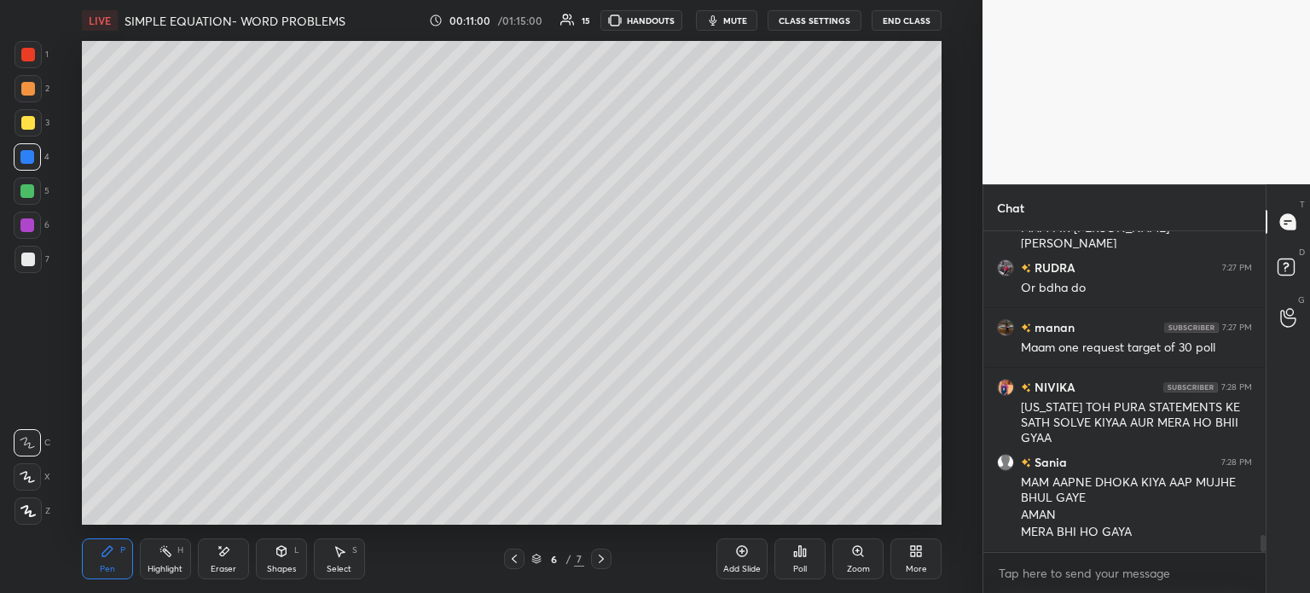
click at [24, 261] on div at bounding box center [28, 259] width 14 height 14
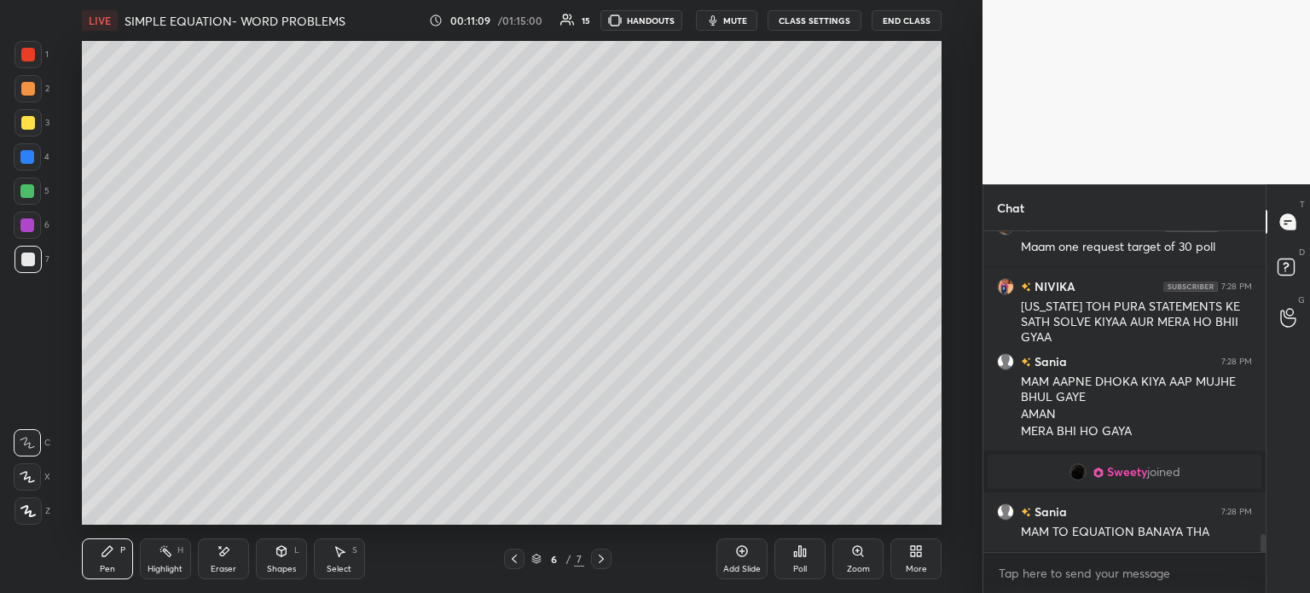
scroll to position [5546, 0]
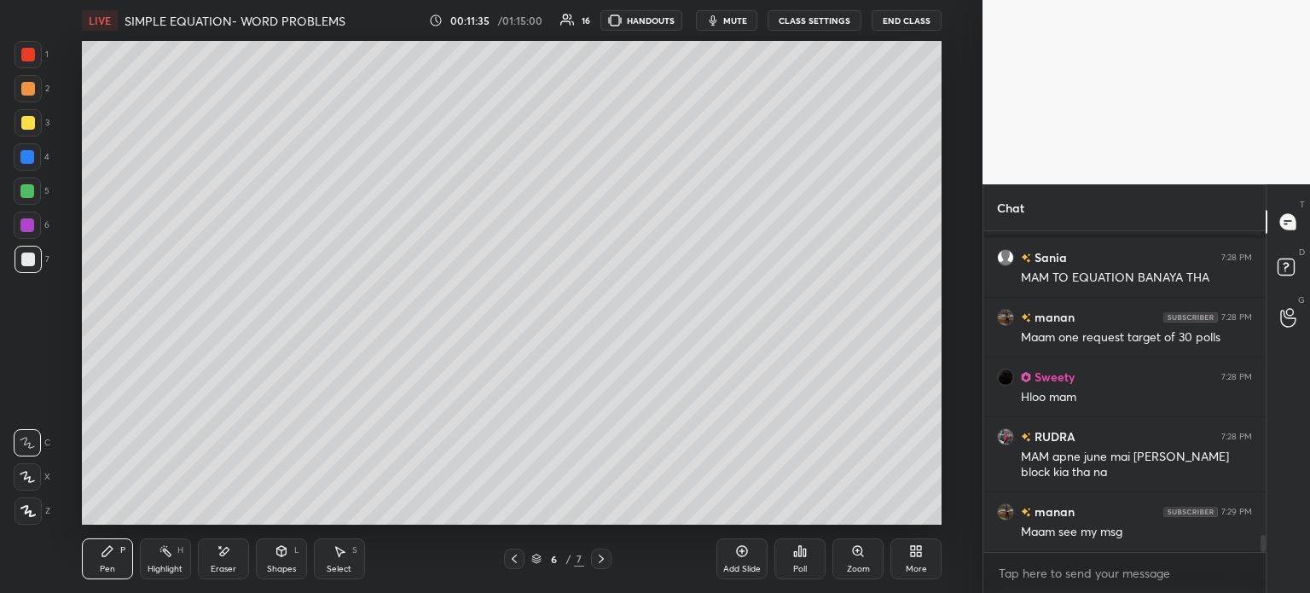
click at [760, 546] on div "Add Slide" at bounding box center [741, 558] width 51 height 41
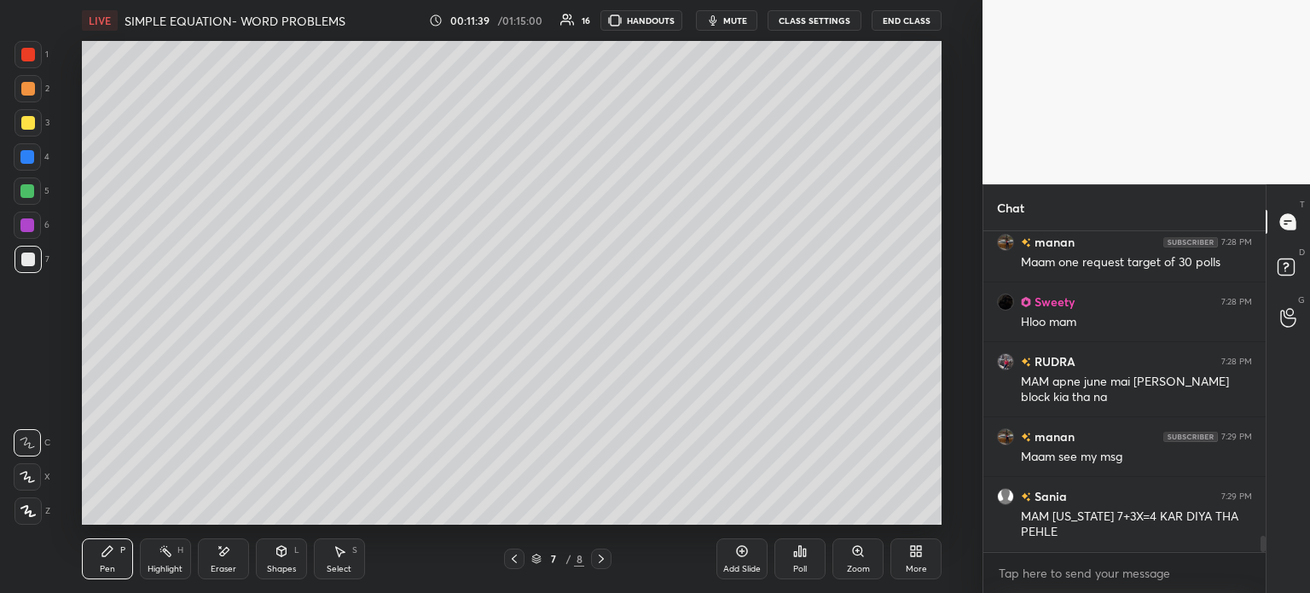
click at [38, 121] on div at bounding box center [27, 122] width 27 height 27
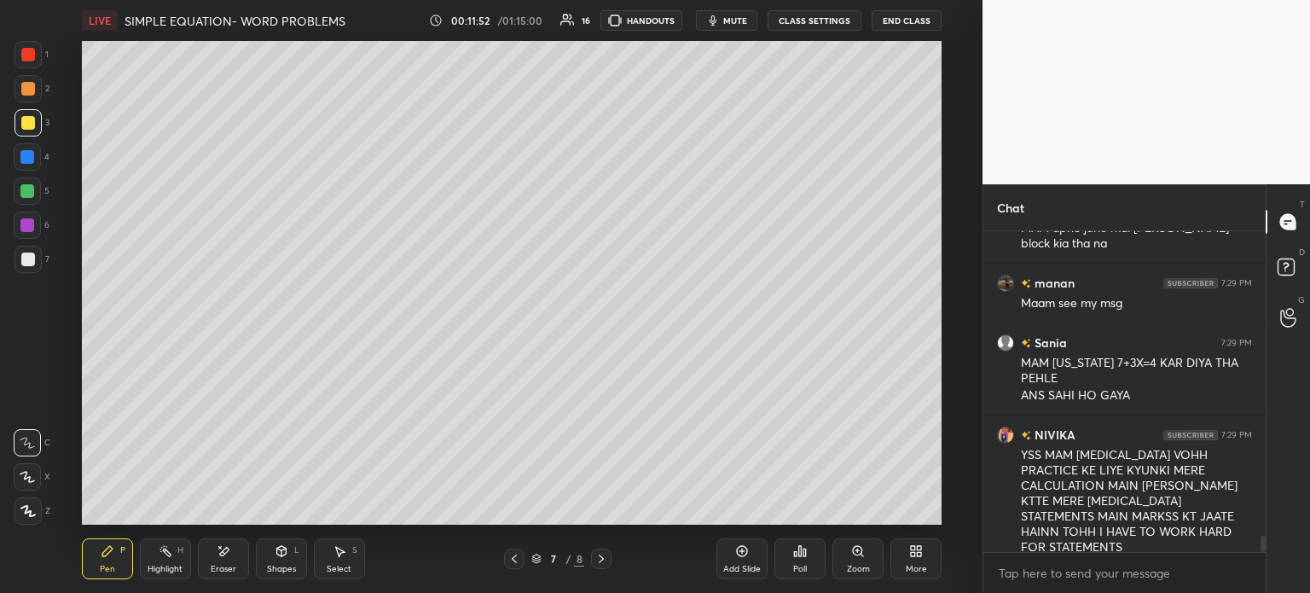
scroll to position [6070, 0]
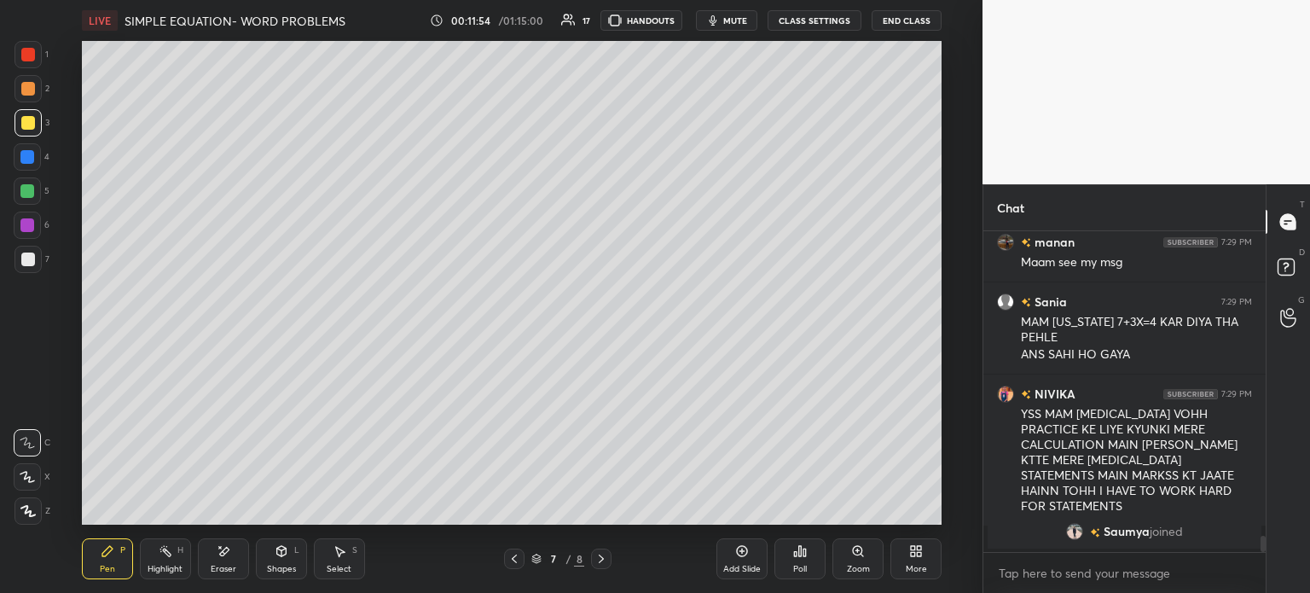
click at [238, 551] on div "Eraser" at bounding box center [223, 558] width 51 height 41
click at [115, 548] on div "Pen P" at bounding box center [107, 558] width 51 height 41
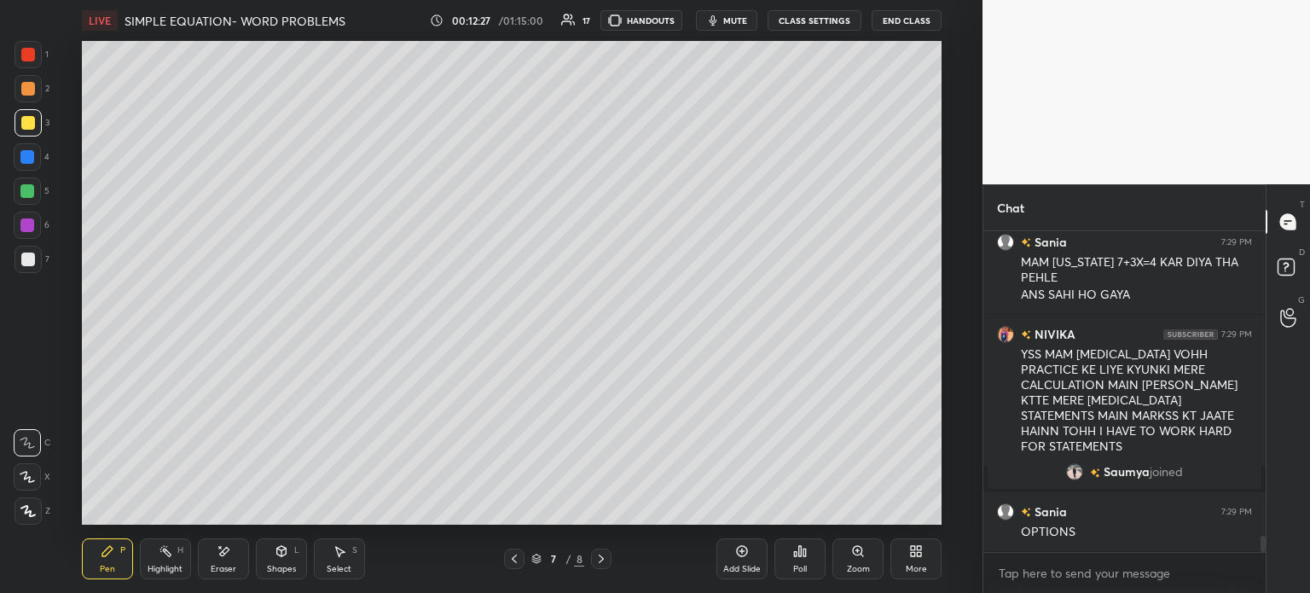
scroll to position [5867, 0]
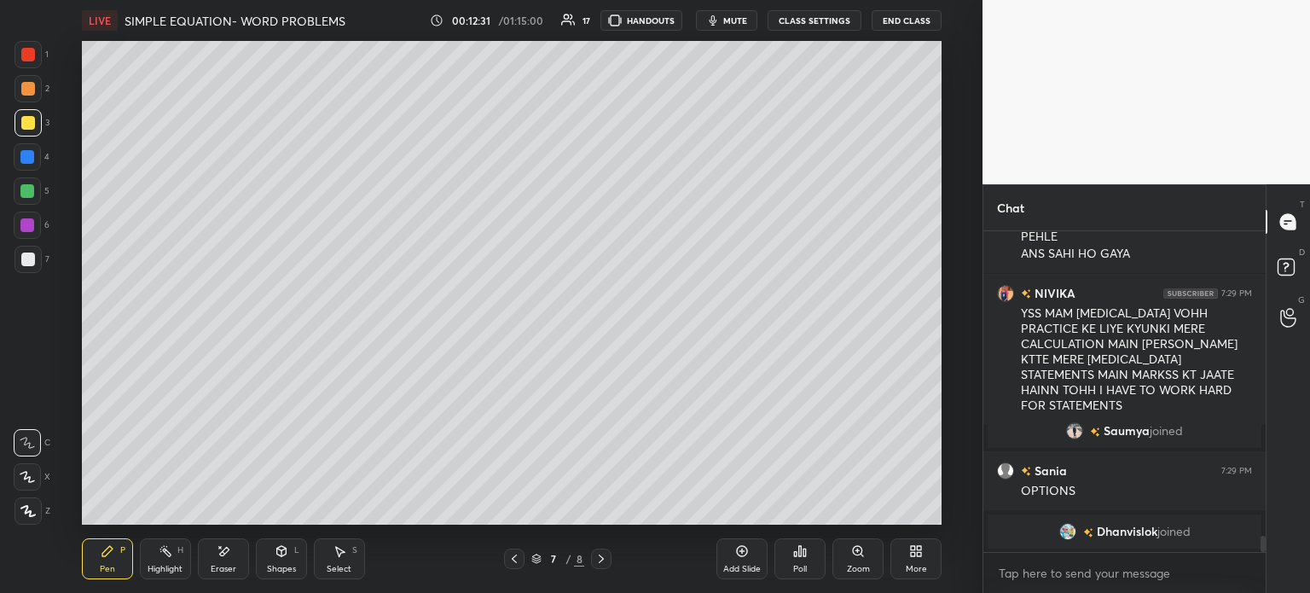
click at [1141, 533] on span "Dhanvislok" at bounding box center [1127, 531] width 61 height 14
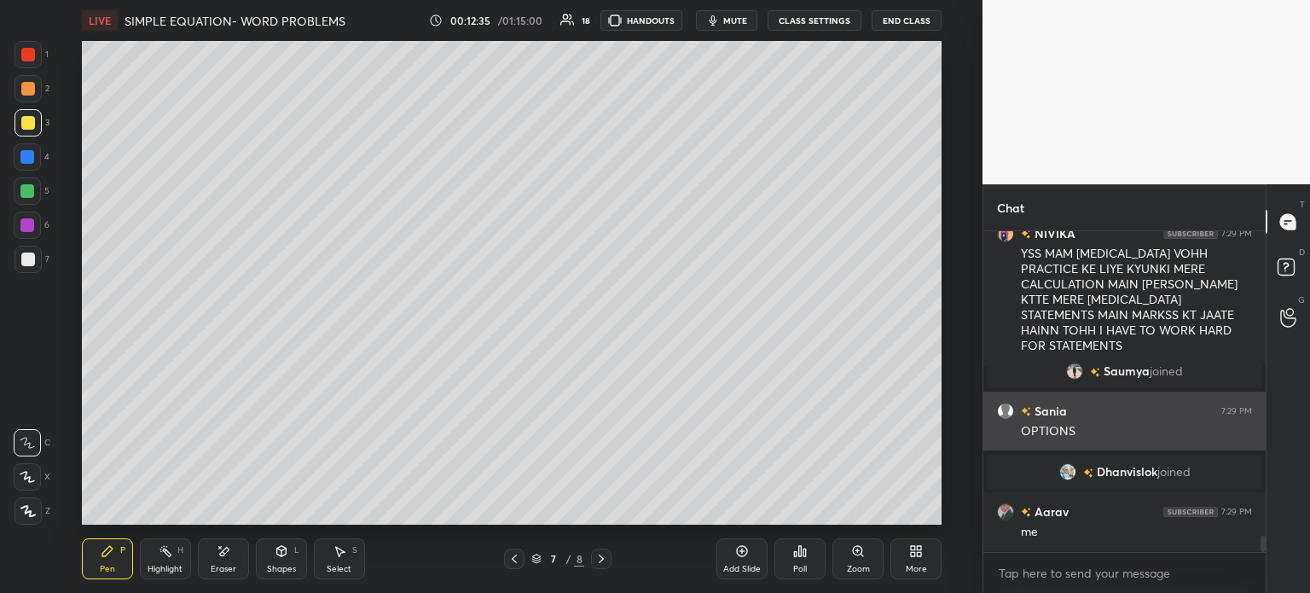
scroll to position [5969, 0]
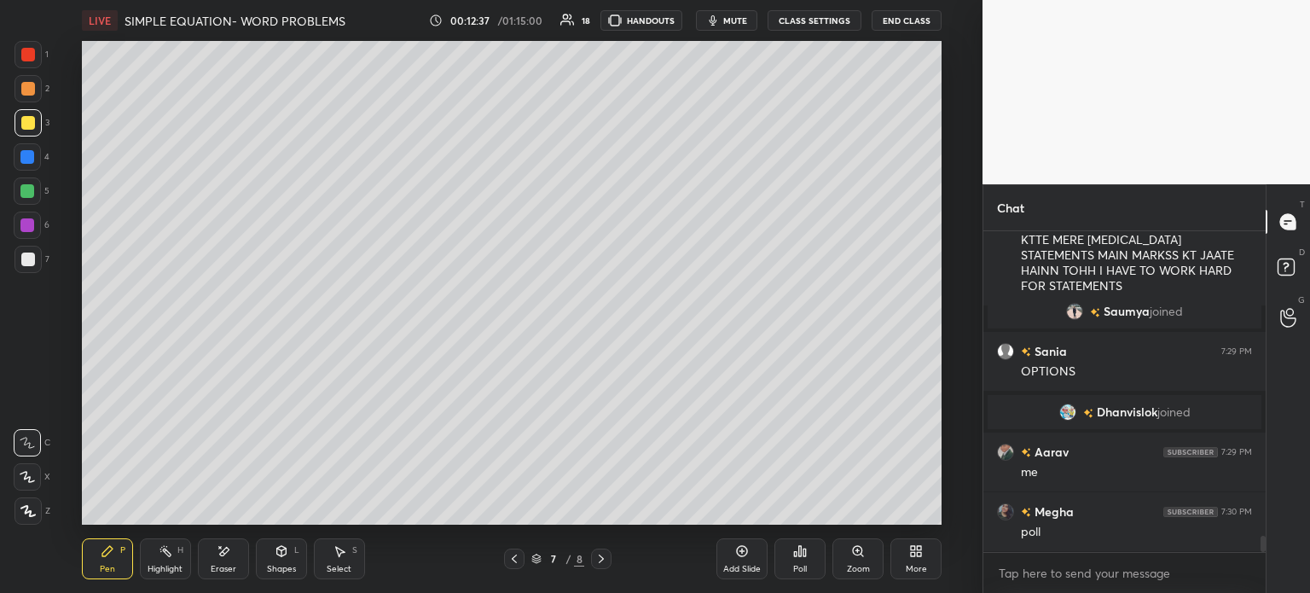
click at [42, 260] on div "7" at bounding box center [31, 259] width 35 height 27
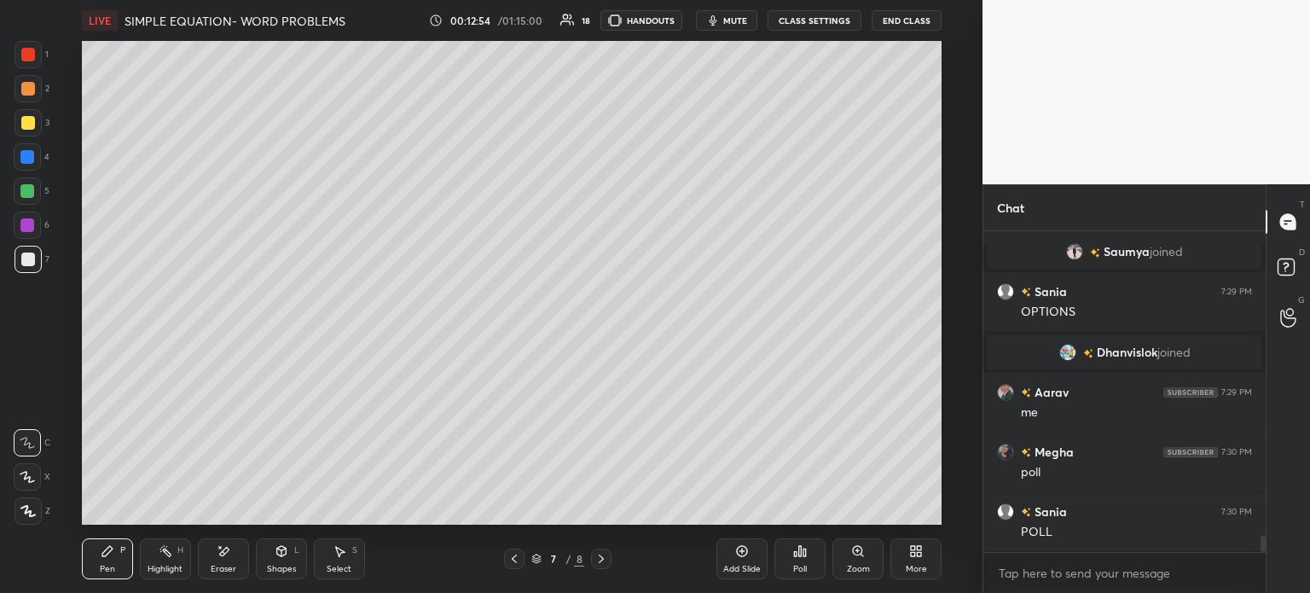
click at [1138, 352] on span "Dhanvislok" at bounding box center [1127, 352] width 61 height 14
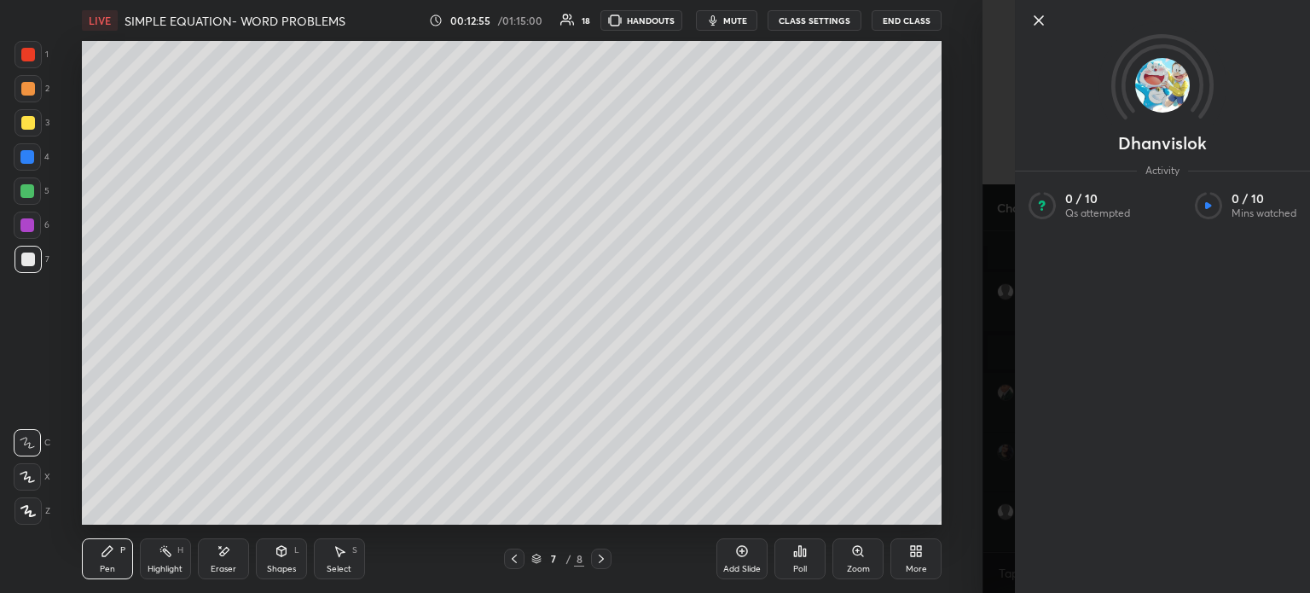
click at [962, 429] on div "Setting up your live class Poll for secs No correct answer Start poll" at bounding box center [512, 283] width 914 height 484
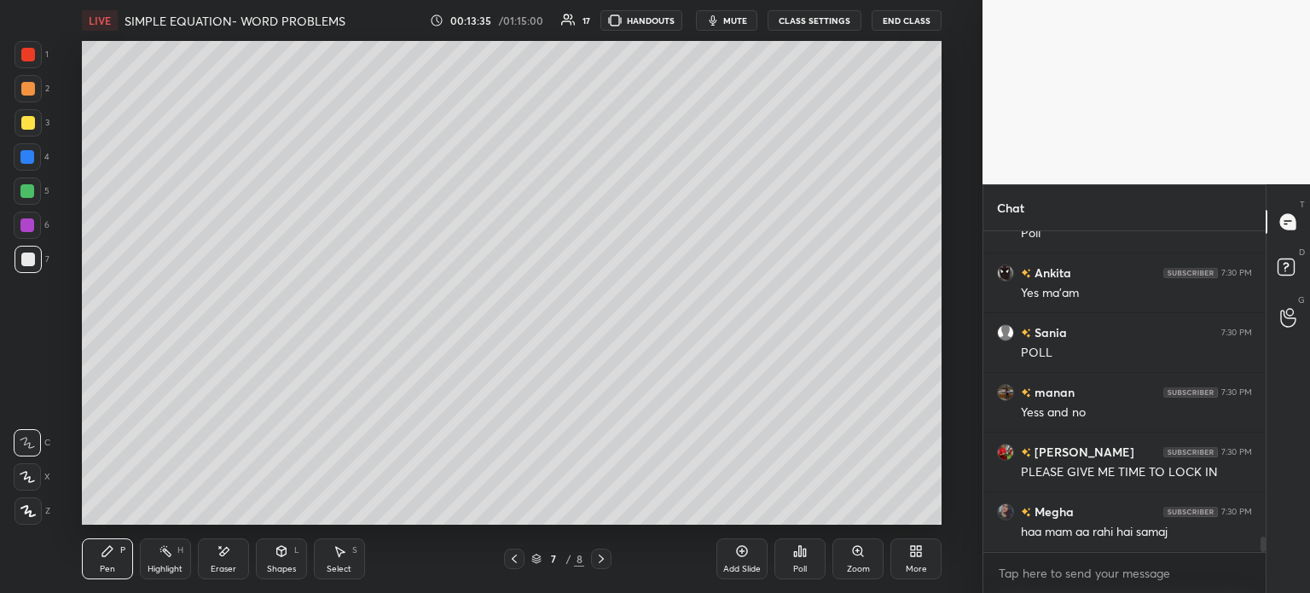
scroll to position [6599, 0]
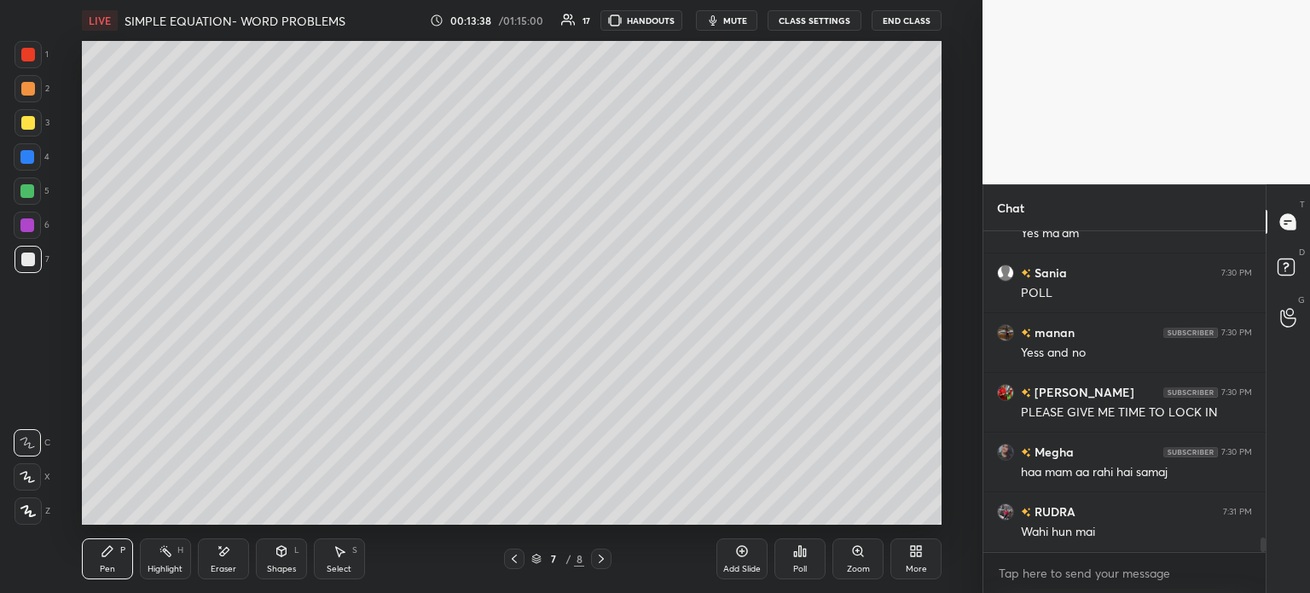
click at [795, 556] on icon at bounding box center [796, 554] width 3 height 4
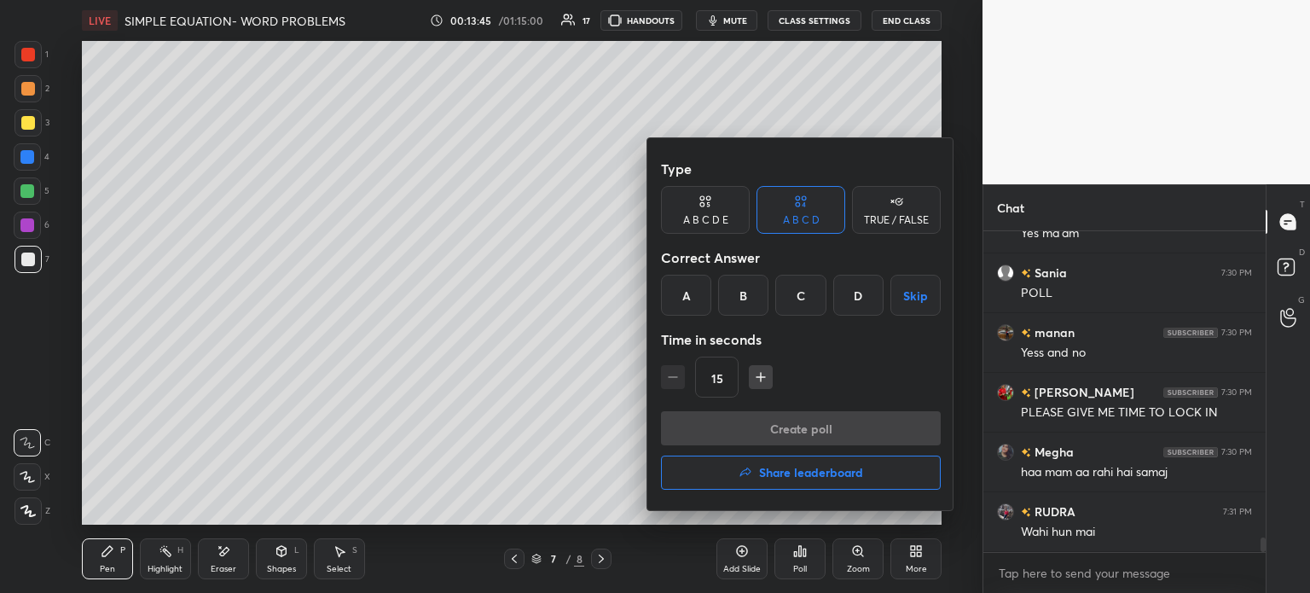
click at [799, 292] on div "C" at bounding box center [800, 295] width 50 height 41
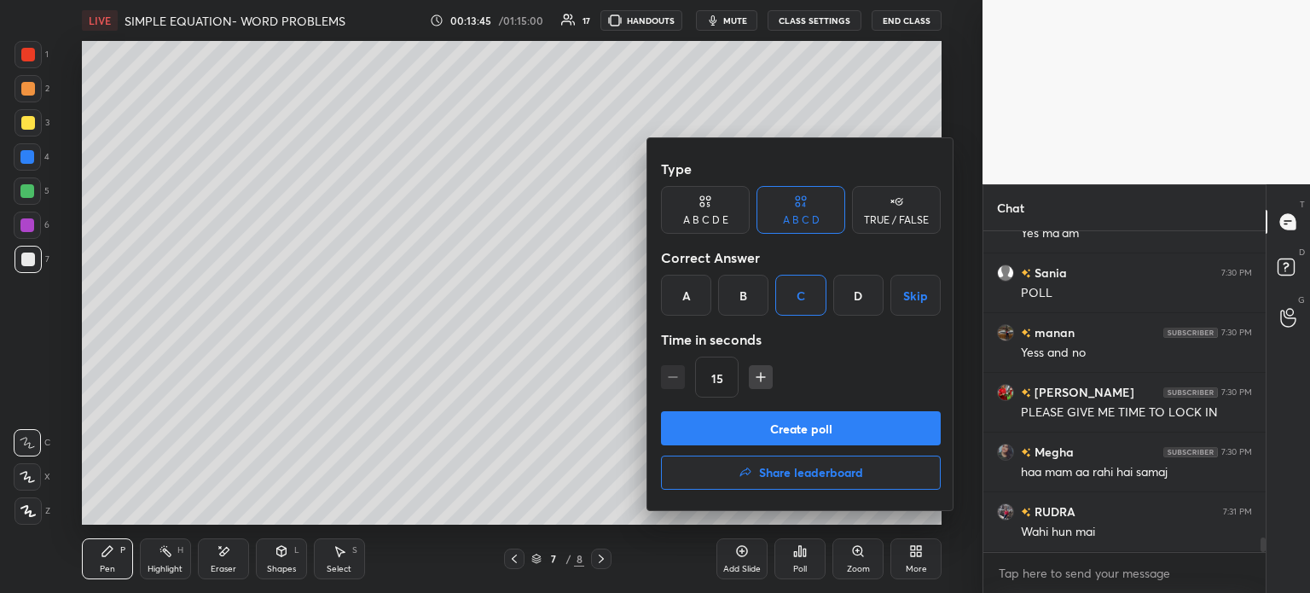
click at [822, 410] on div "Type A B C D E A B C D TRUE / FALSE Correct Answer A B C D Skip Time in seconds…" at bounding box center [801, 281] width 280 height 259
click at [838, 422] on button "Create poll" at bounding box center [801, 428] width 280 height 34
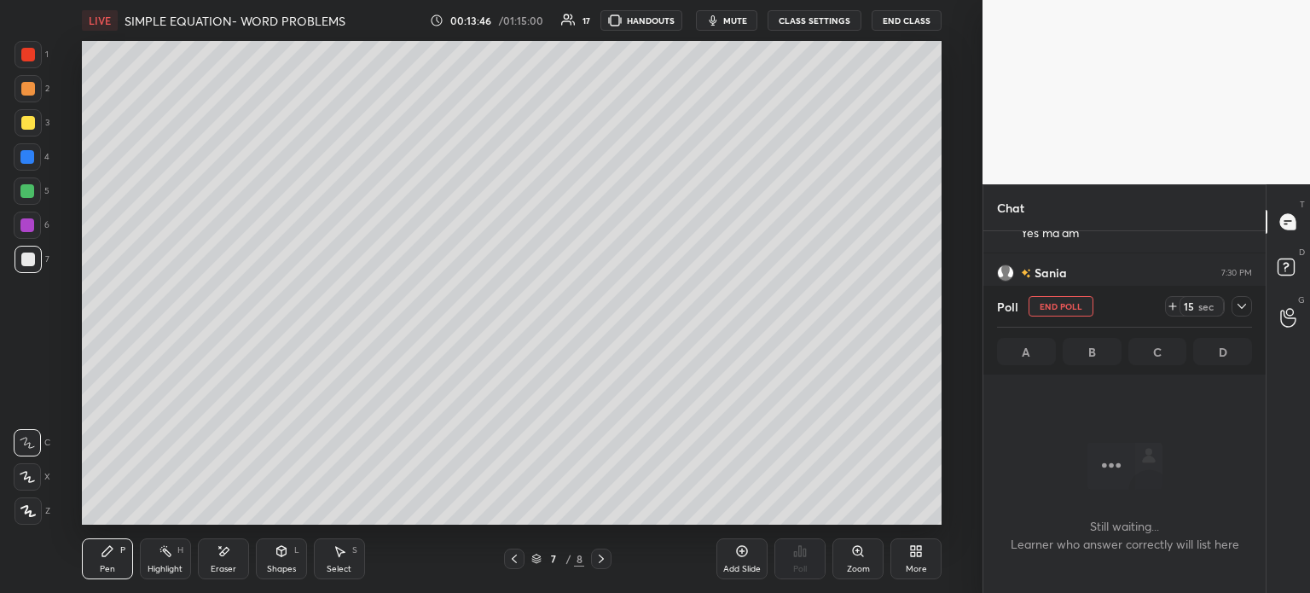
scroll to position [268, 277]
click at [1176, 305] on icon at bounding box center [1173, 306] width 14 height 14
click at [1238, 307] on icon at bounding box center [1242, 306] width 14 height 14
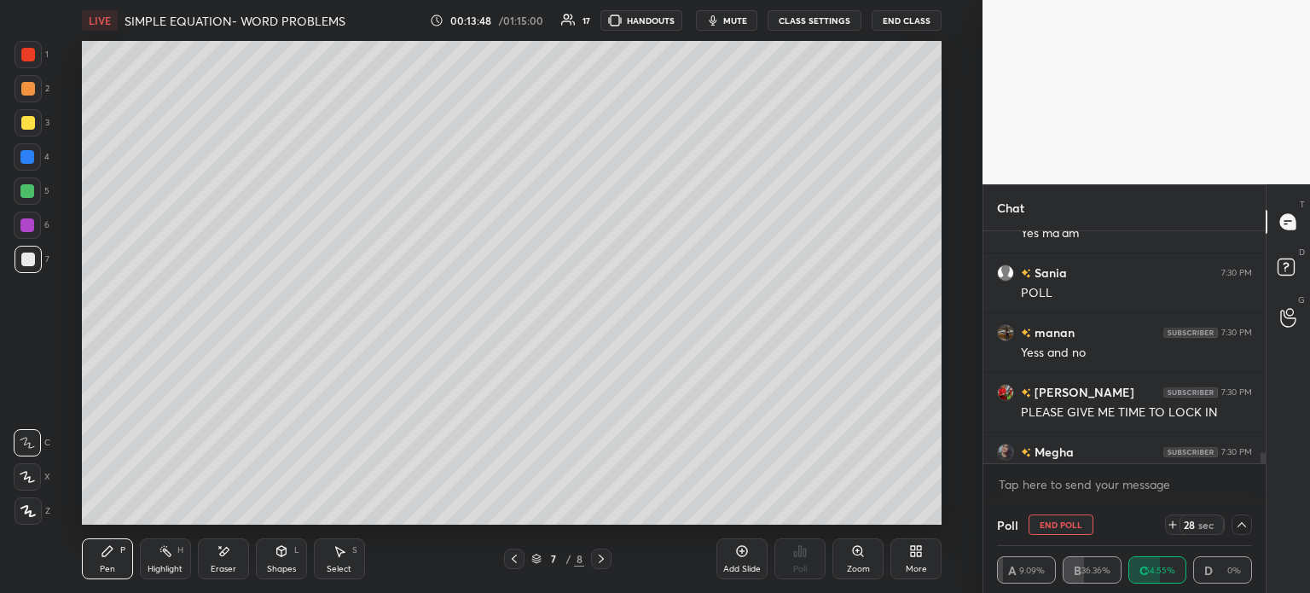
scroll to position [6687, 0]
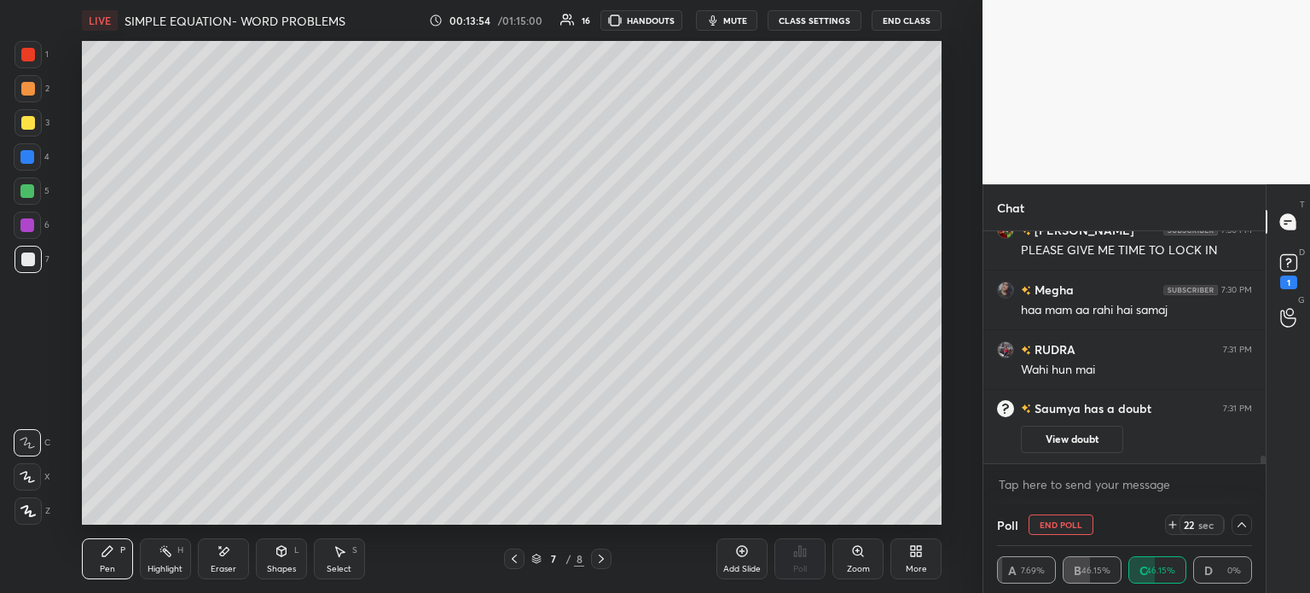
click at [1085, 430] on button "View doubt" at bounding box center [1072, 439] width 102 height 27
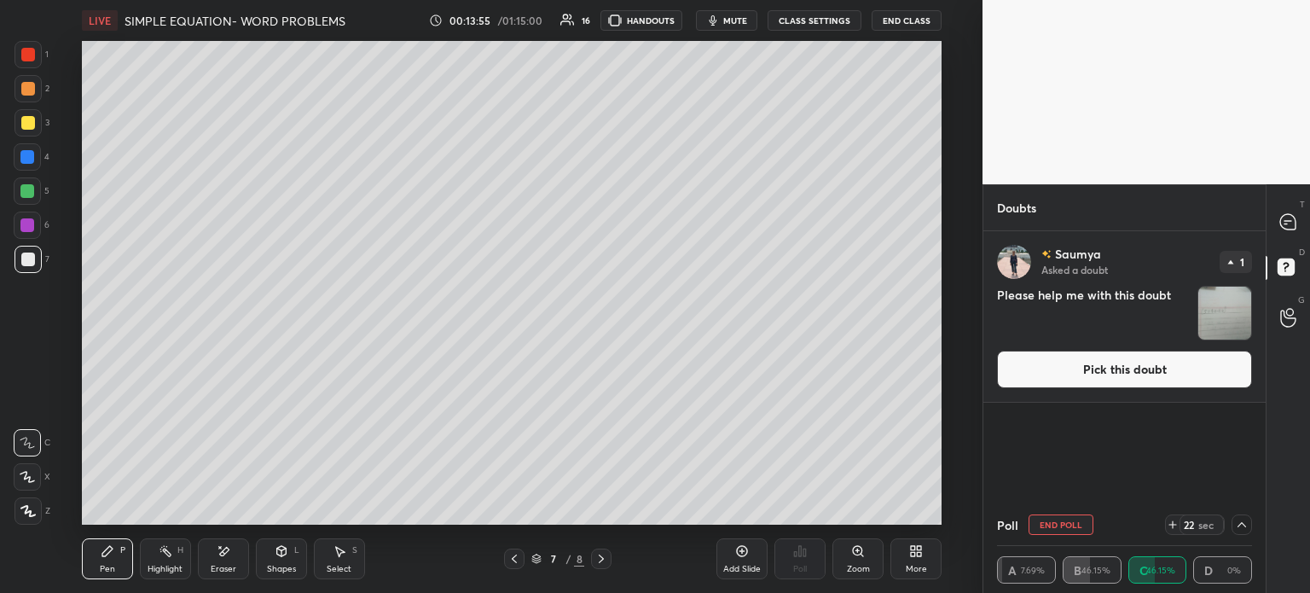
click at [1229, 305] on img "grid" at bounding box center [1224, 313] width 53 height 53
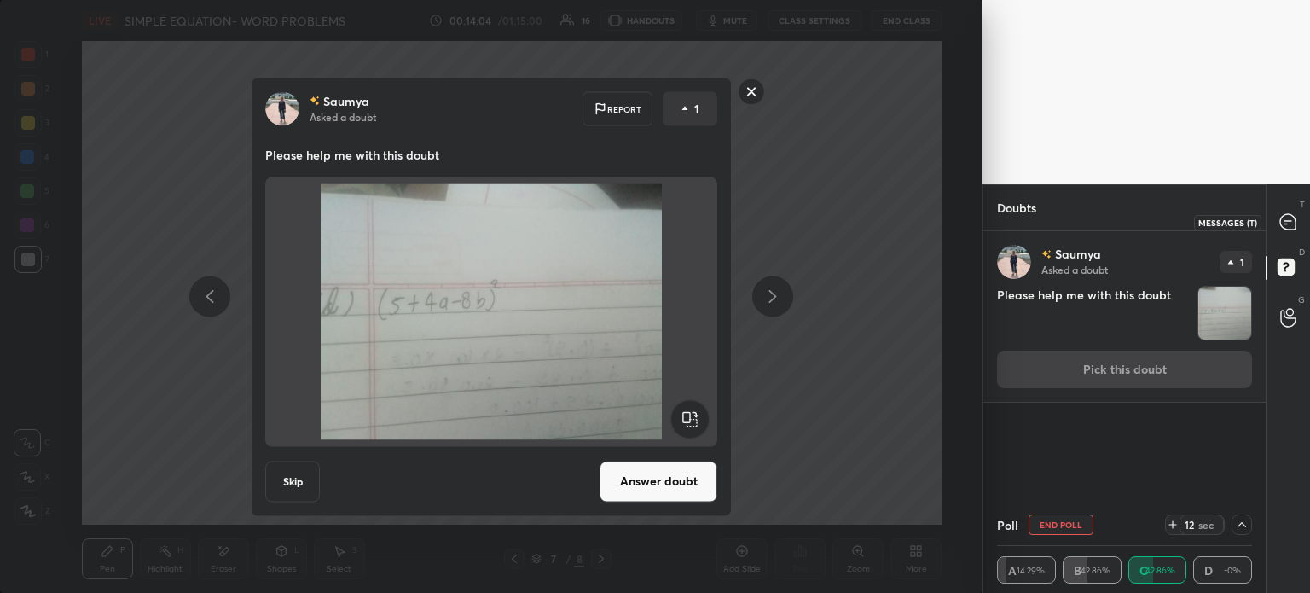
click at [1272, 221] on div at bounding box center [1288, 221] width 34 height 31
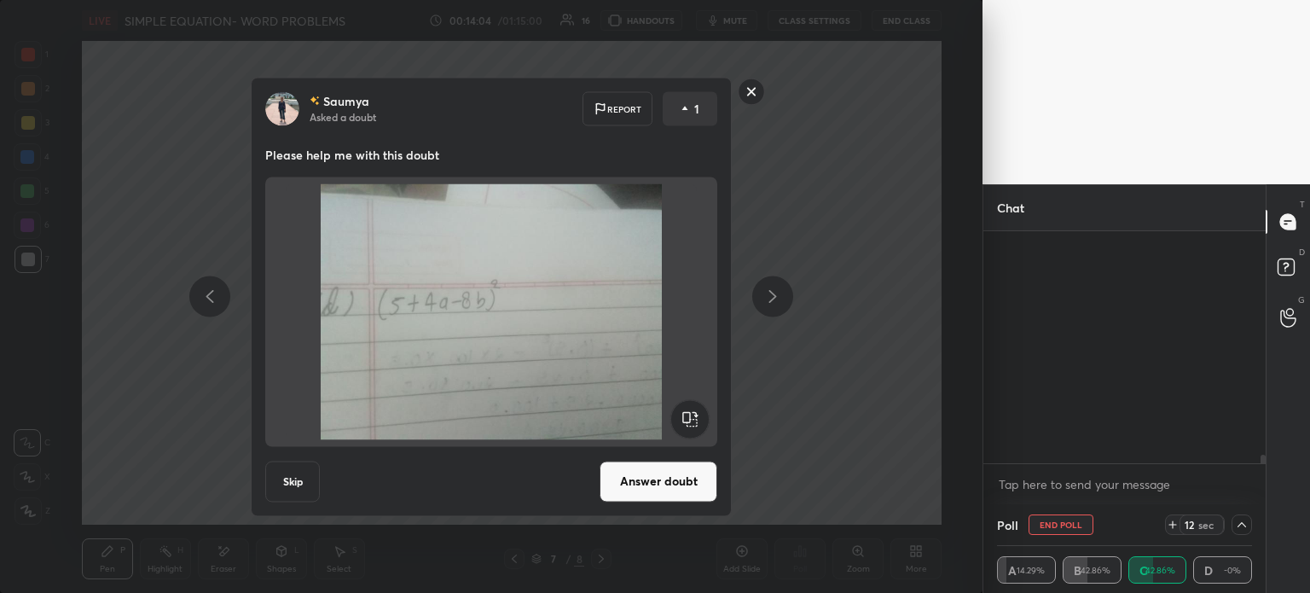
scroll to position [227, 277]
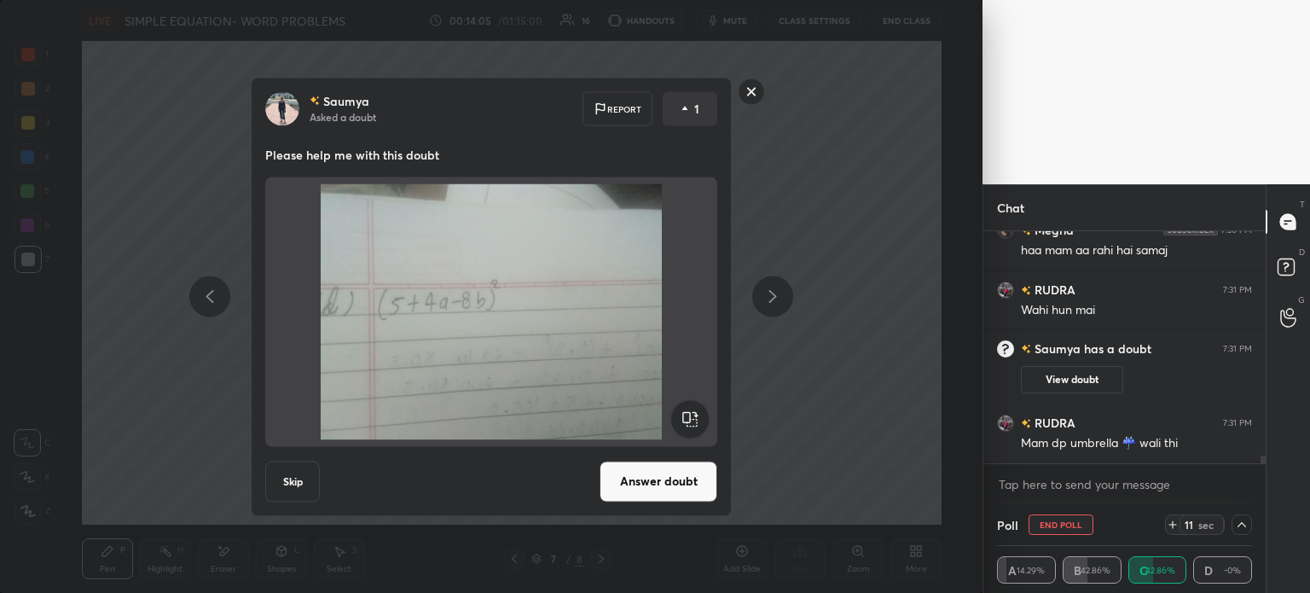
click at [895, 420] on div "[PERSON_NAME] Asked a doubt Report 1 Please help me with this doubt Skip Answer…" at bounding box center [491, 296] width 982 height 593
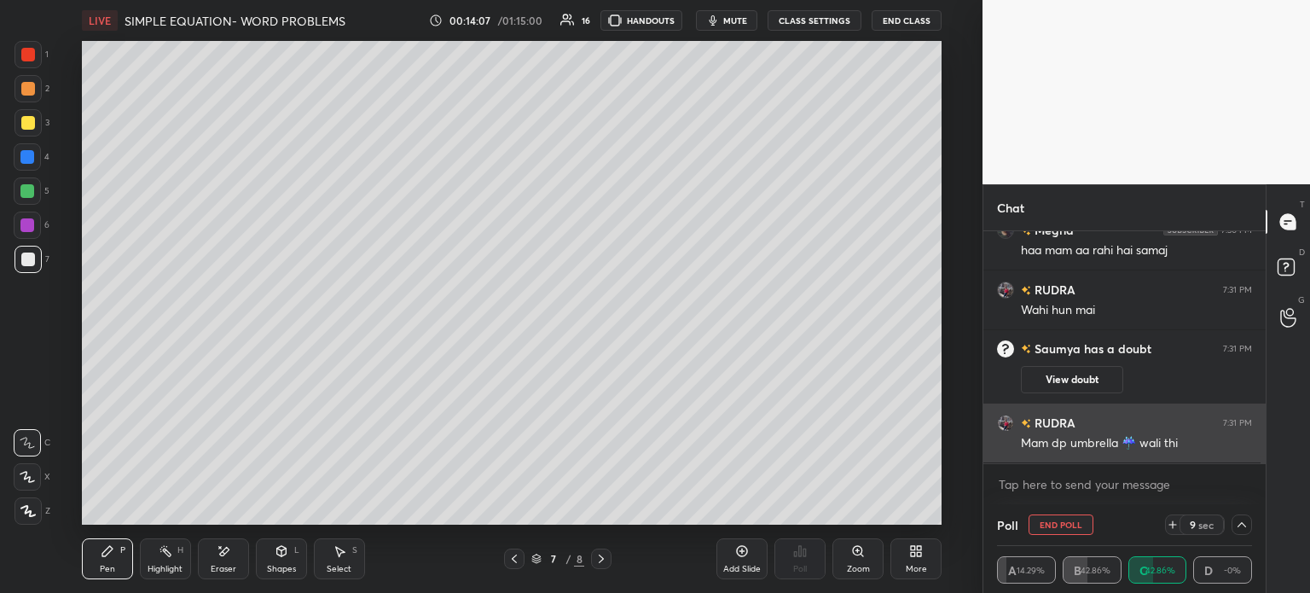
click at [1005, 430] on img "grid" at bounding box center [1005, 422] width 17 height 17
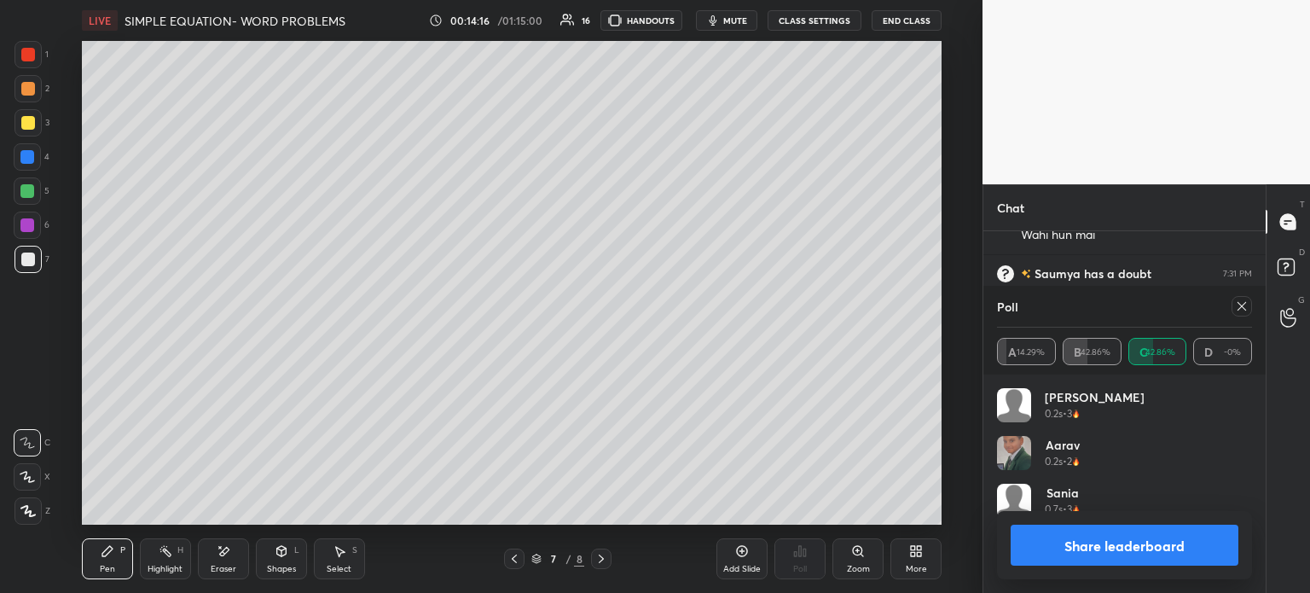
scroll to position [200, 250]
click at [1246, 303] on icon at bounding box center [1242, 306] width 14 height 14
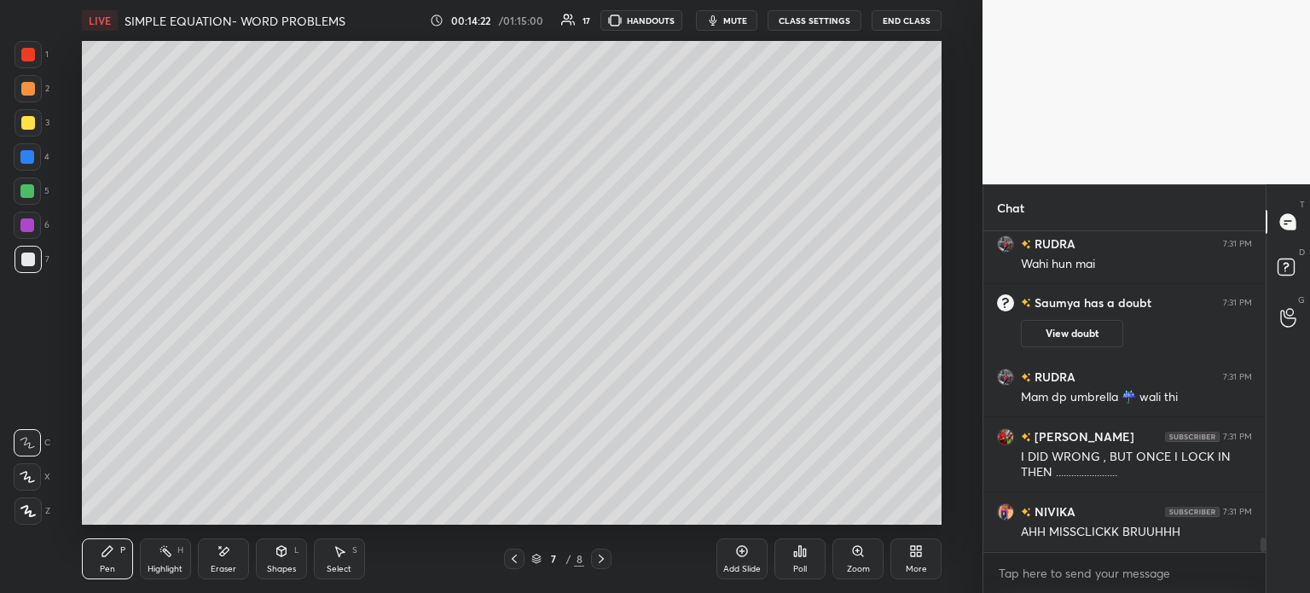
click at [329, 558] on div "Select S" at bounding box center [339, 558] width 51 height 41
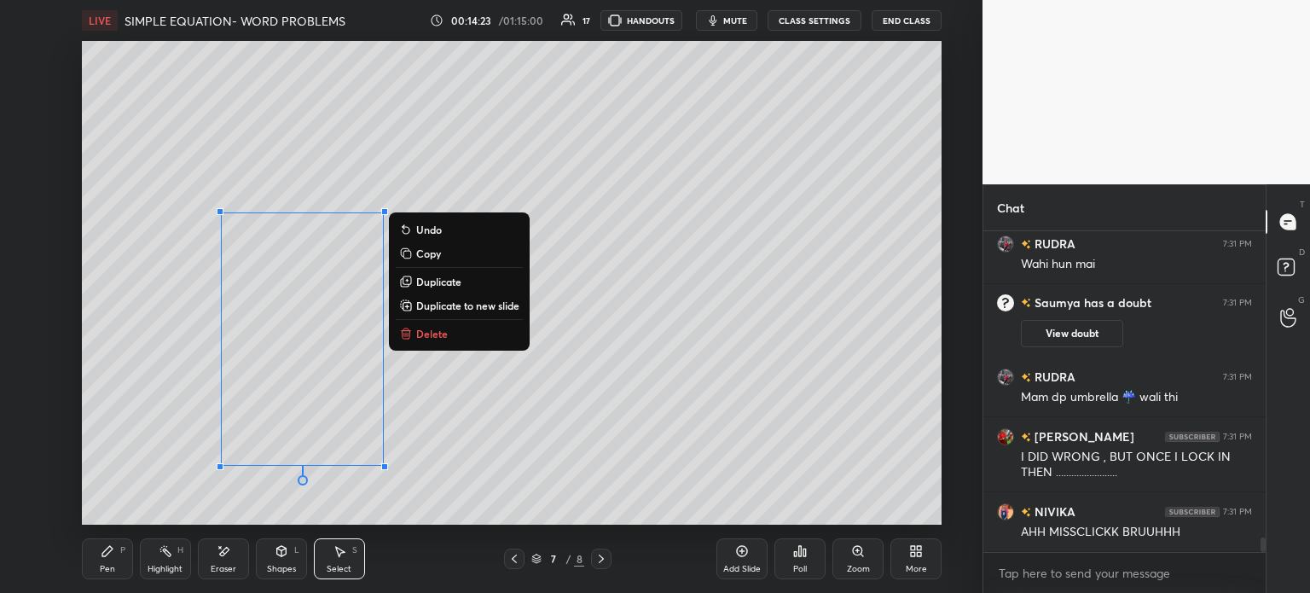
click at [482, 339] on button "Delete" at bounding box center [459, 333] width 127 height 20
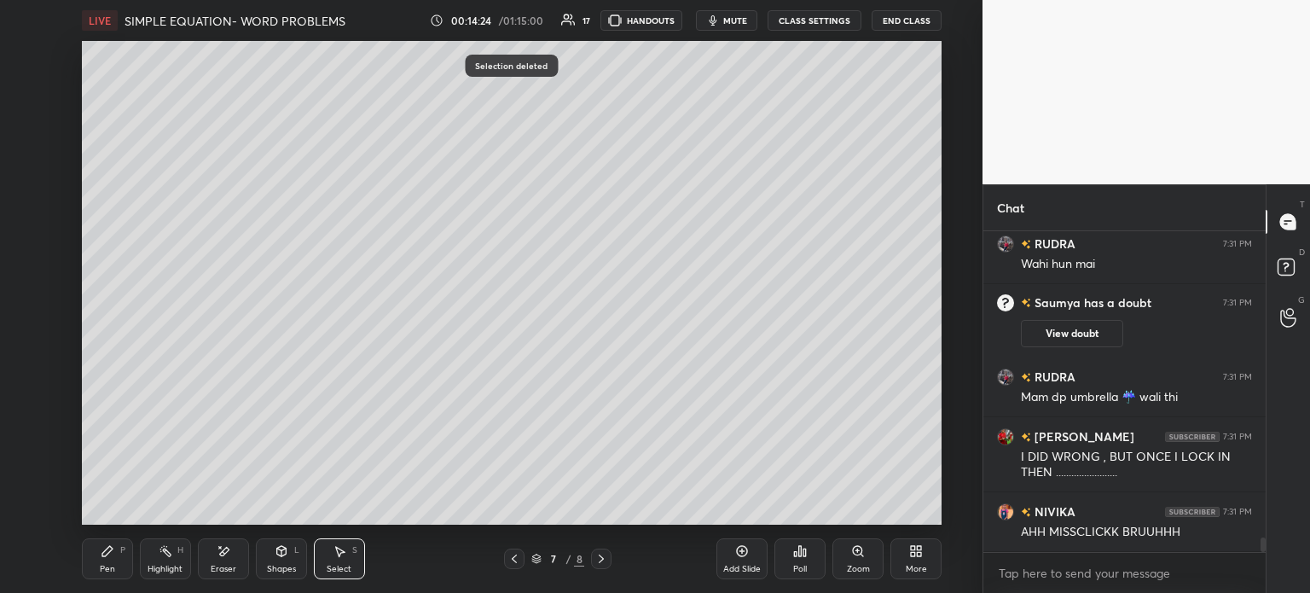
click at [109, 545] on icon at bounding box center [108, 551] width 14 height 14
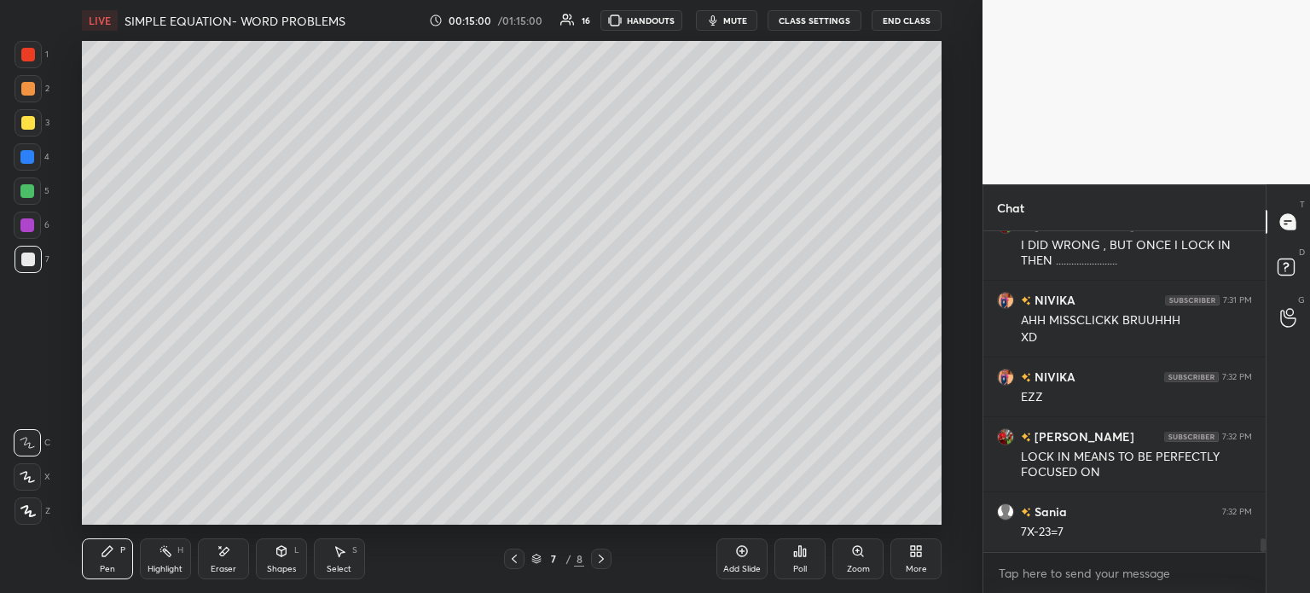
click at [754, 551] on div "Add Slide" at bounding box center [741, 558] width 51 height 41
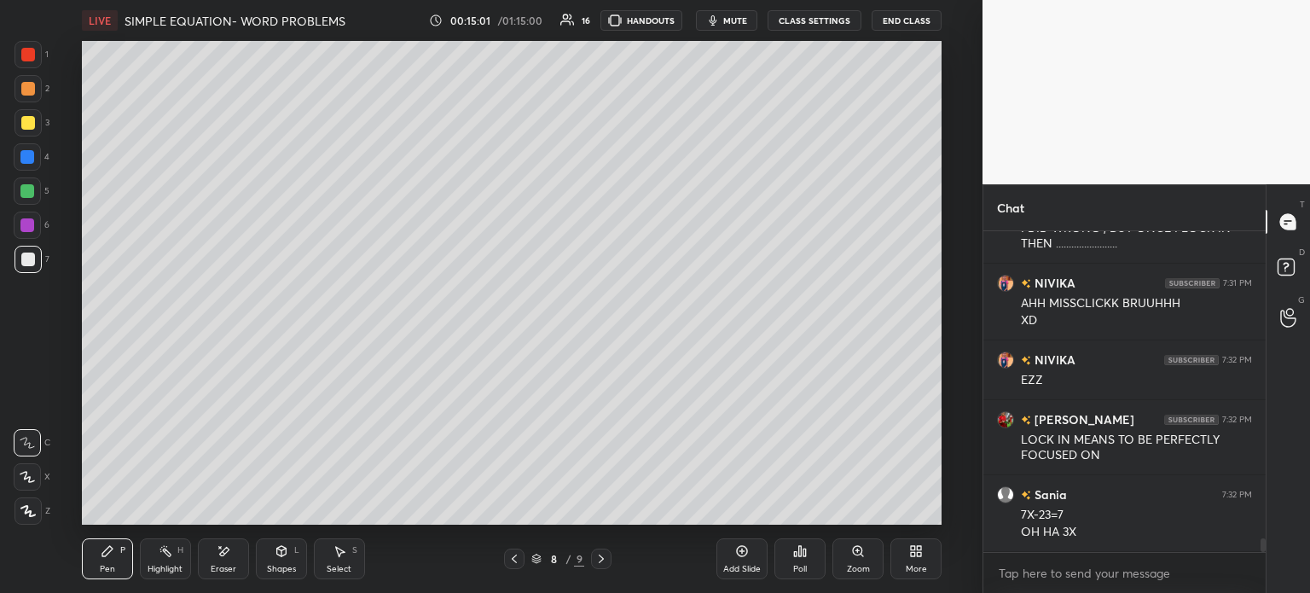
click at [34, 130] on div at bounding box center [27, 122] width 27 height 27
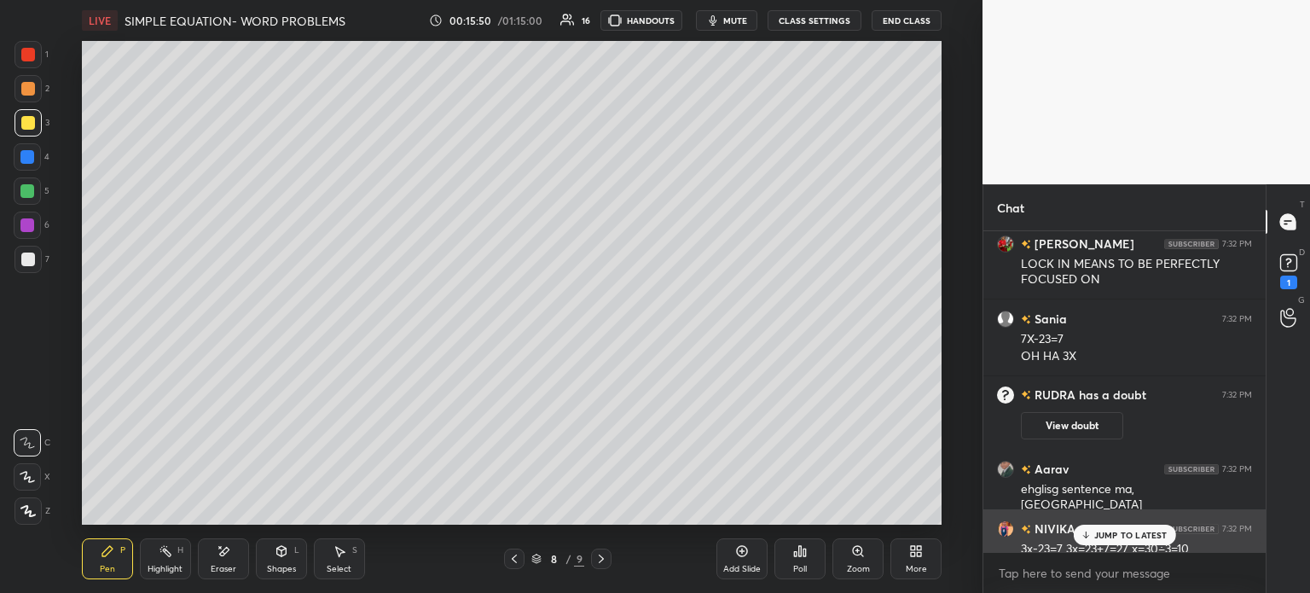
scroll to position [6710, 0]
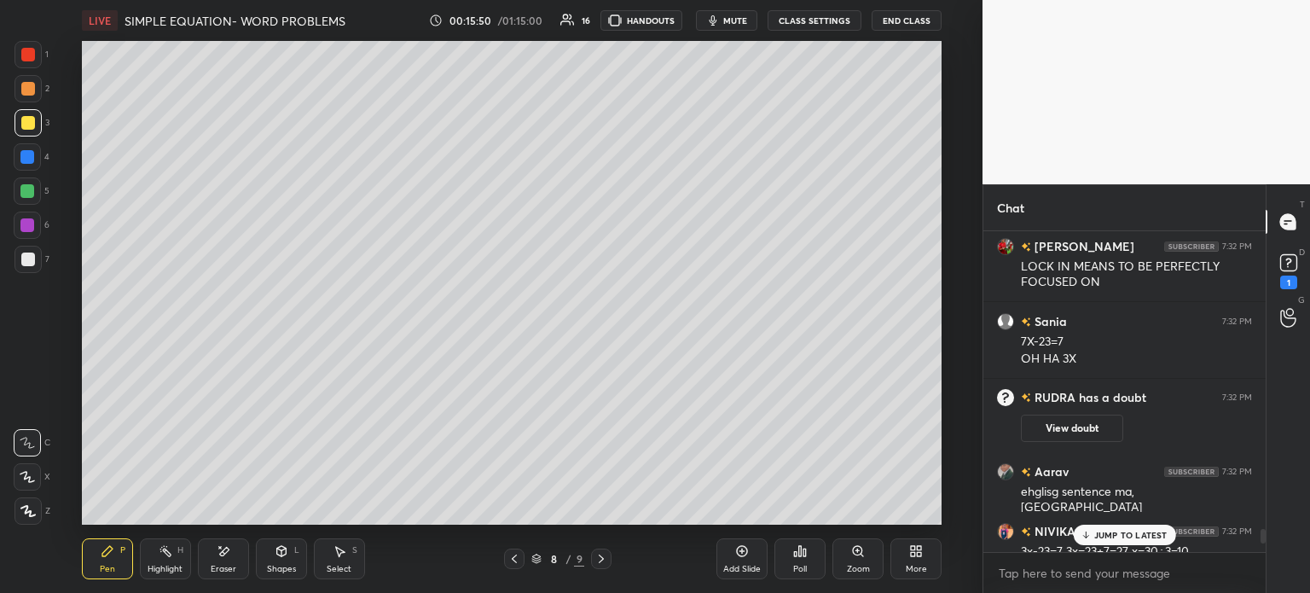
click at [1052, 429] on button "View doubt" at bounding box center [1072, 427] width 102 height 27
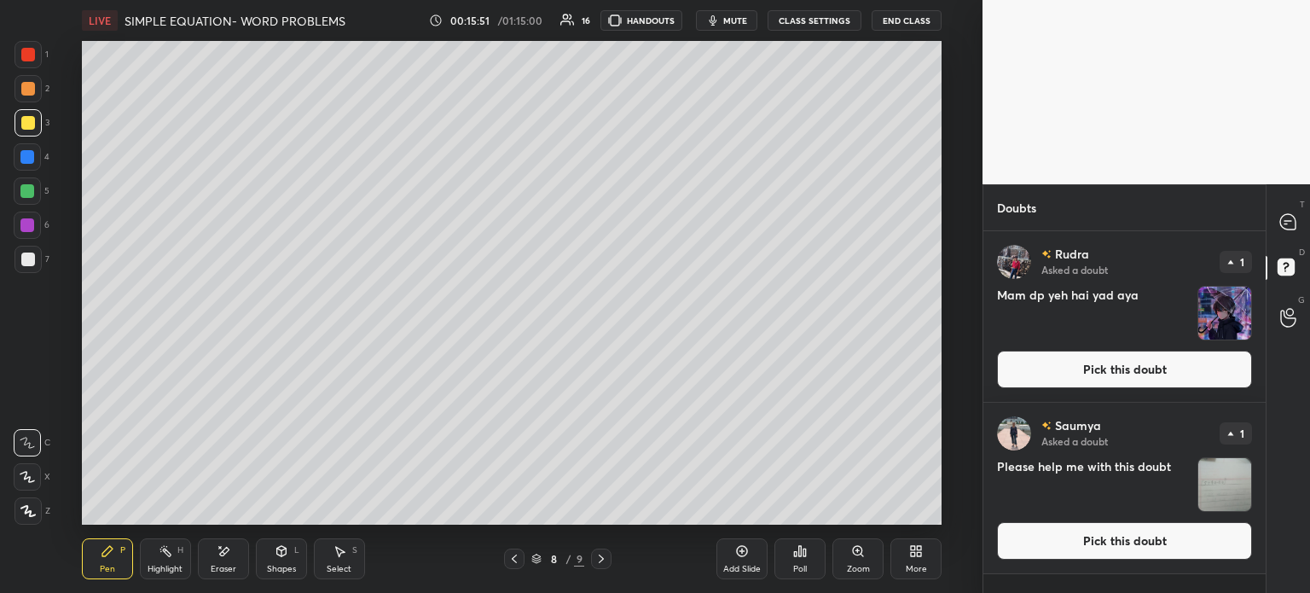
click at [1236, 307] on img "grid" at bounding box center [1224, 313] width 53 height 53
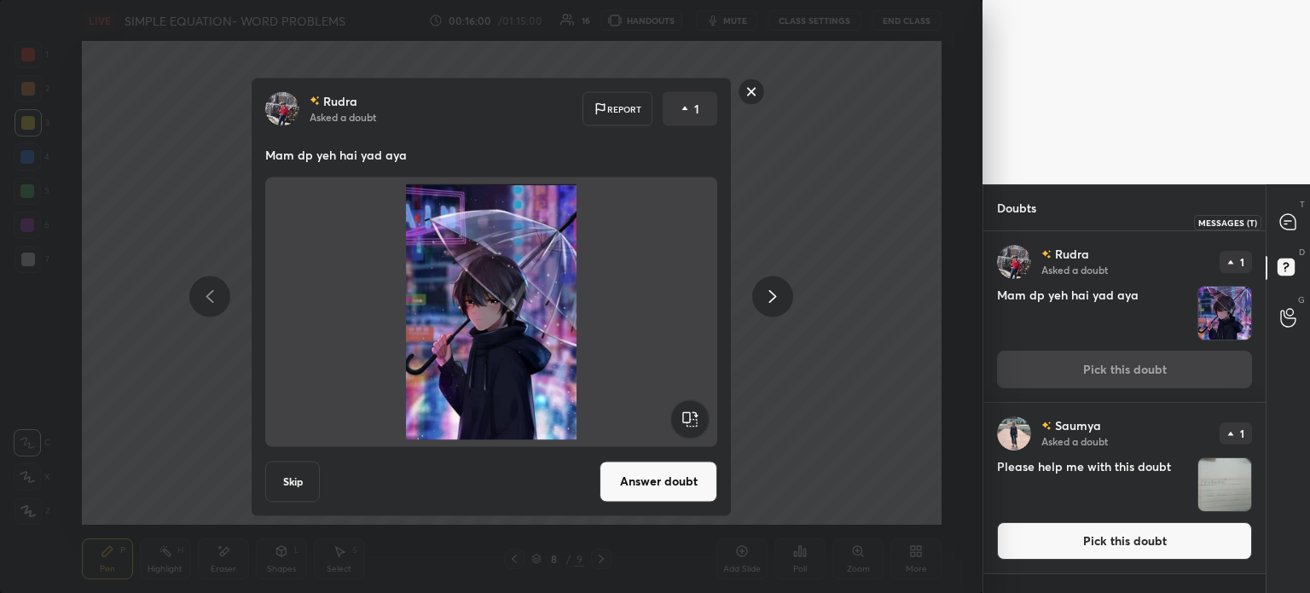
click at [1282, 204] on div "T Messages (T)" at bounding box center [1287, 222] width 43 height 48
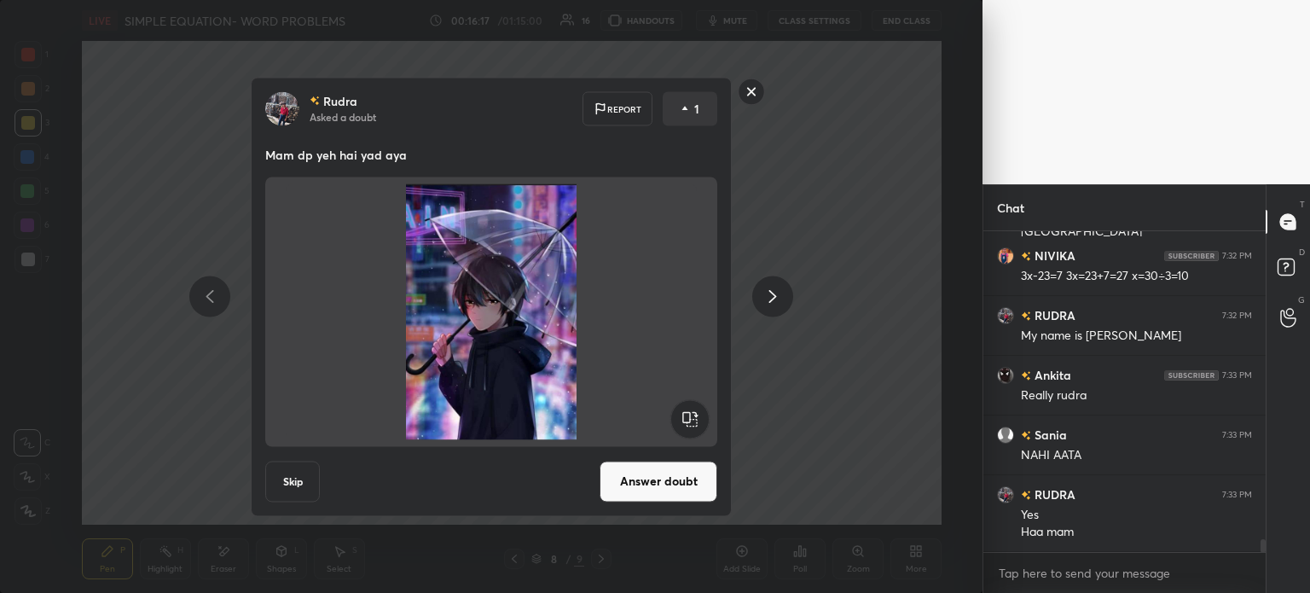
scroll to position [7472, 0]
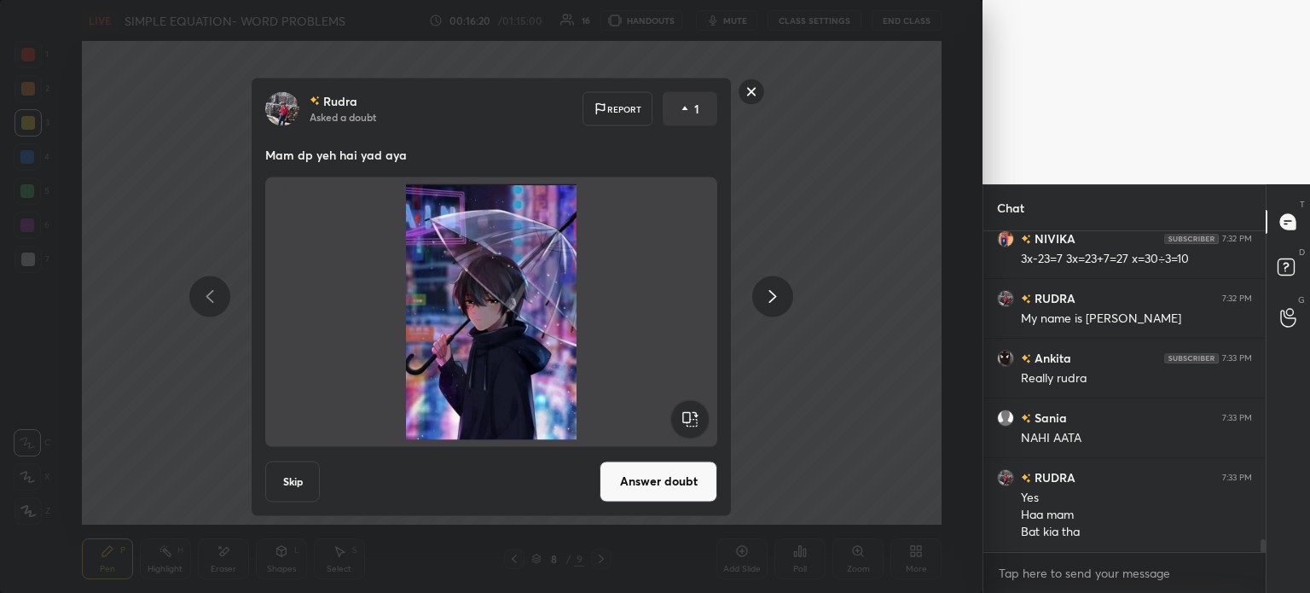
click at [748, 90] on rect at bounding box center [751, 91] width 26 height 26
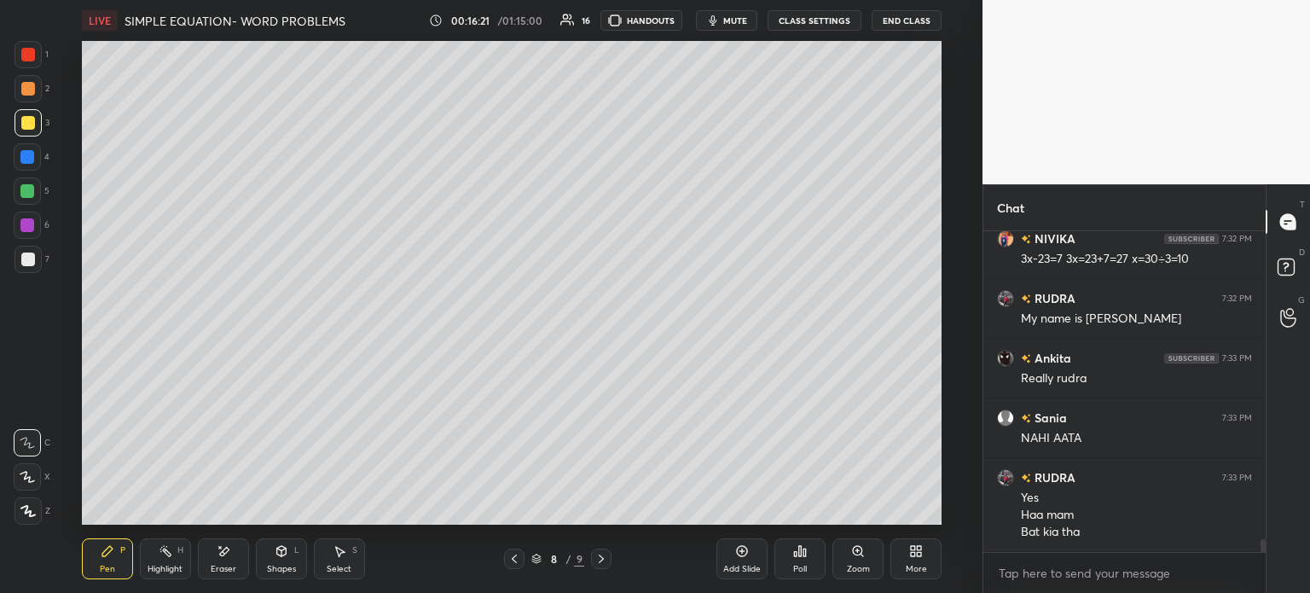
click at [43, 258] on div "7" at bounding box center [31, 259] width 35 height 27
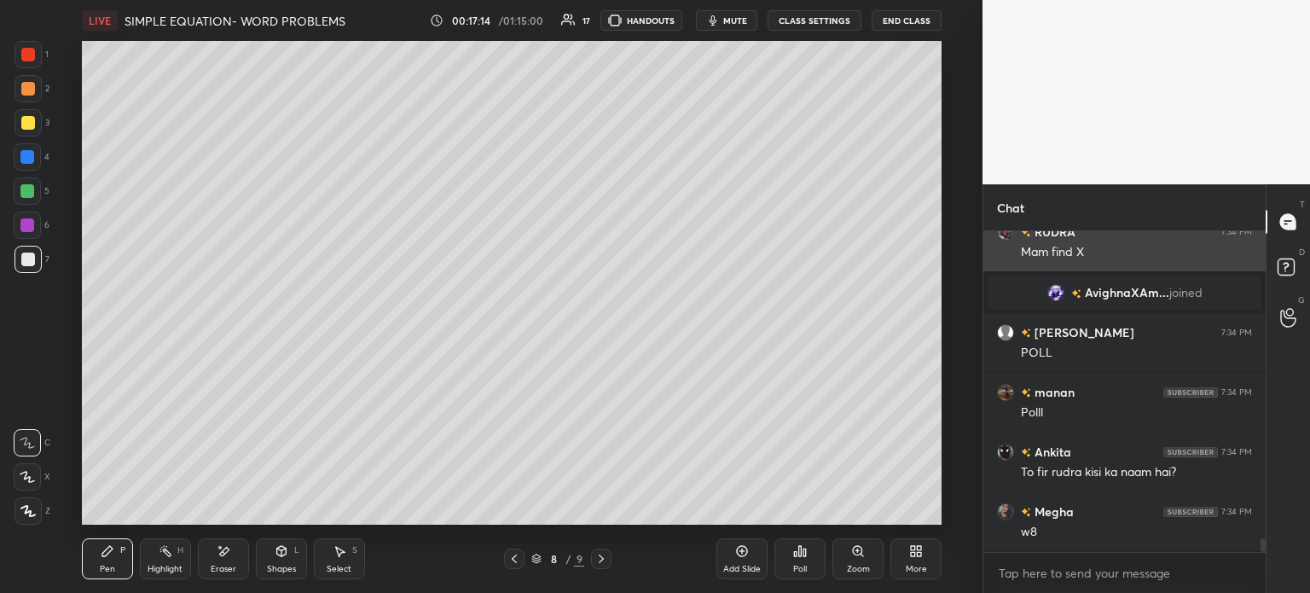
scroll to position [7419, 0]
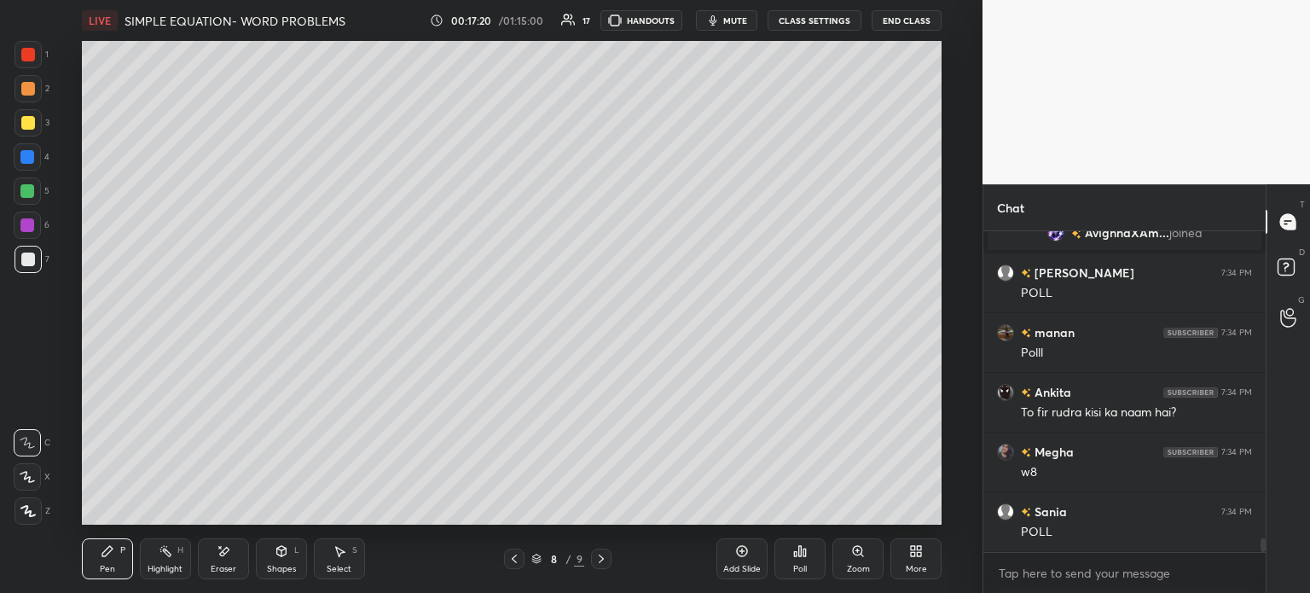
click at [716, 15] on icon "button" at bounding box center [713, 20] width 8 height 10
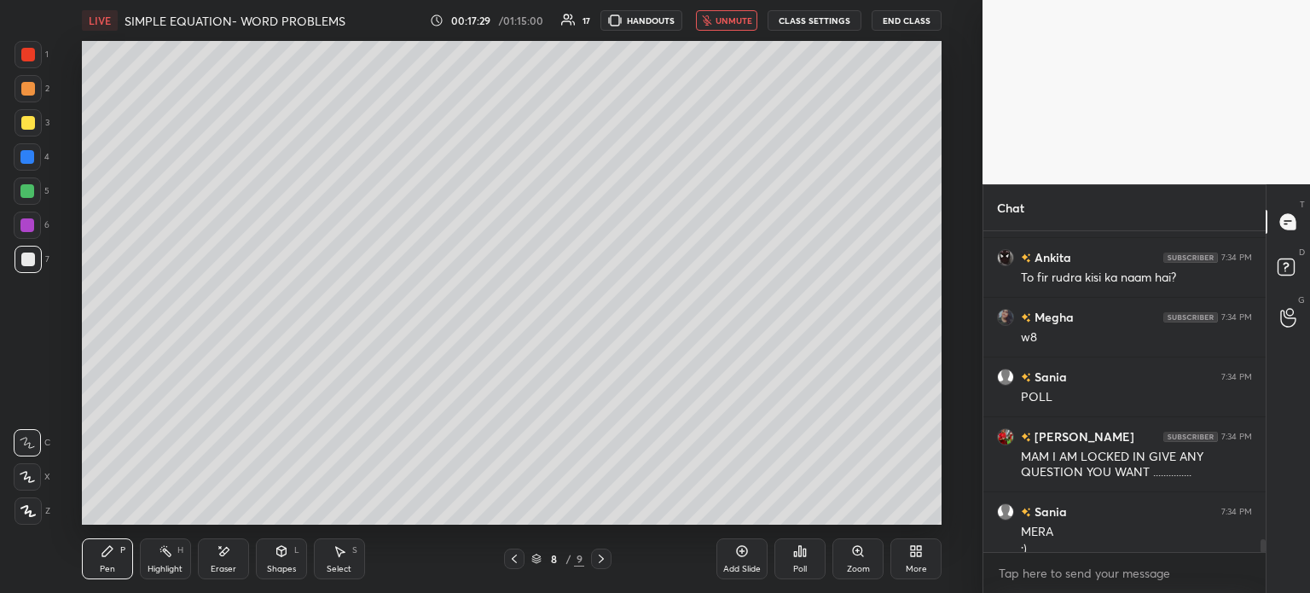
scroll to position [7571, 0]
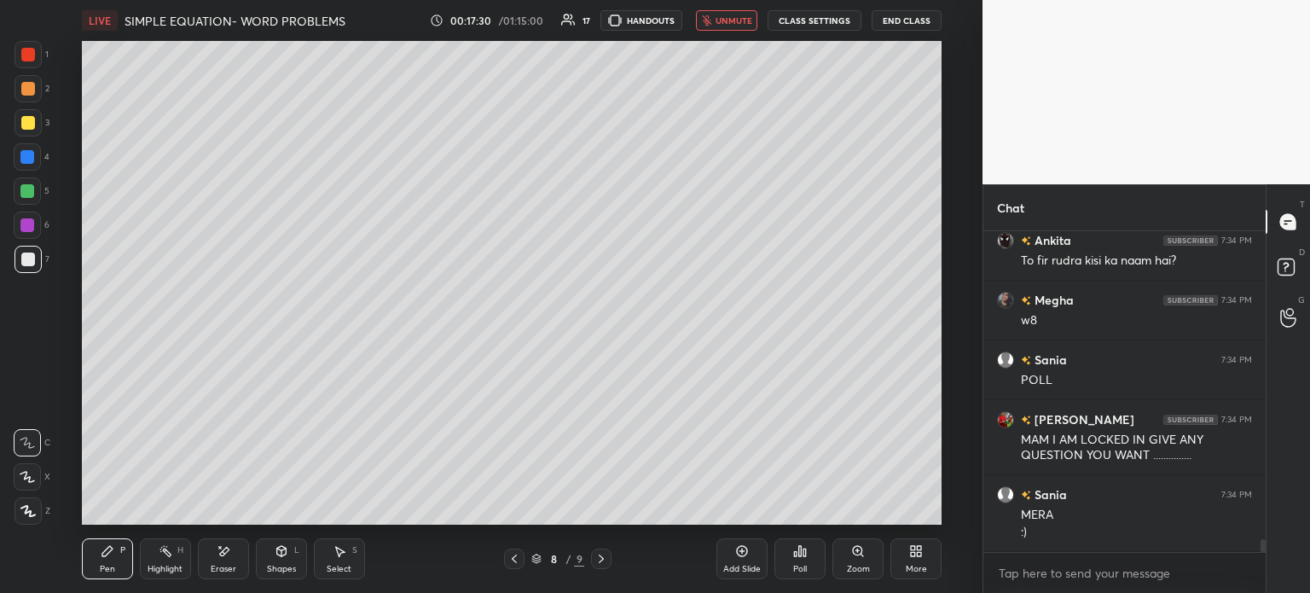
click at [735, 12] on button "unmute" at bounding box center [726, 20] width 61 height 20
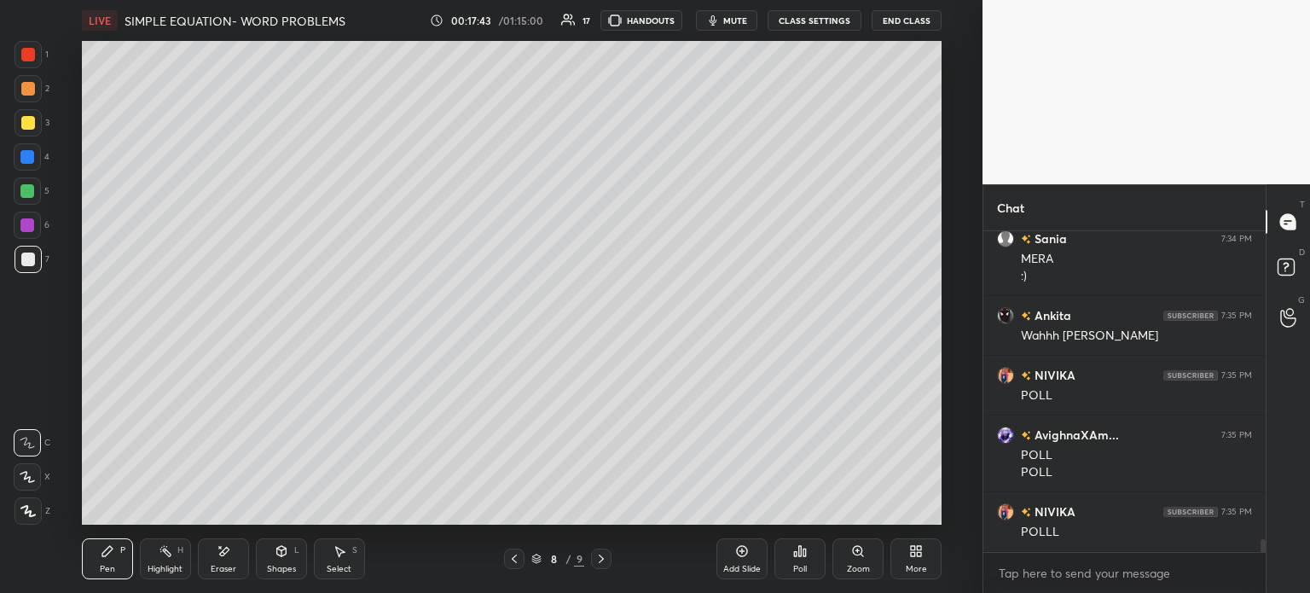
scroll to position [7946, 0]
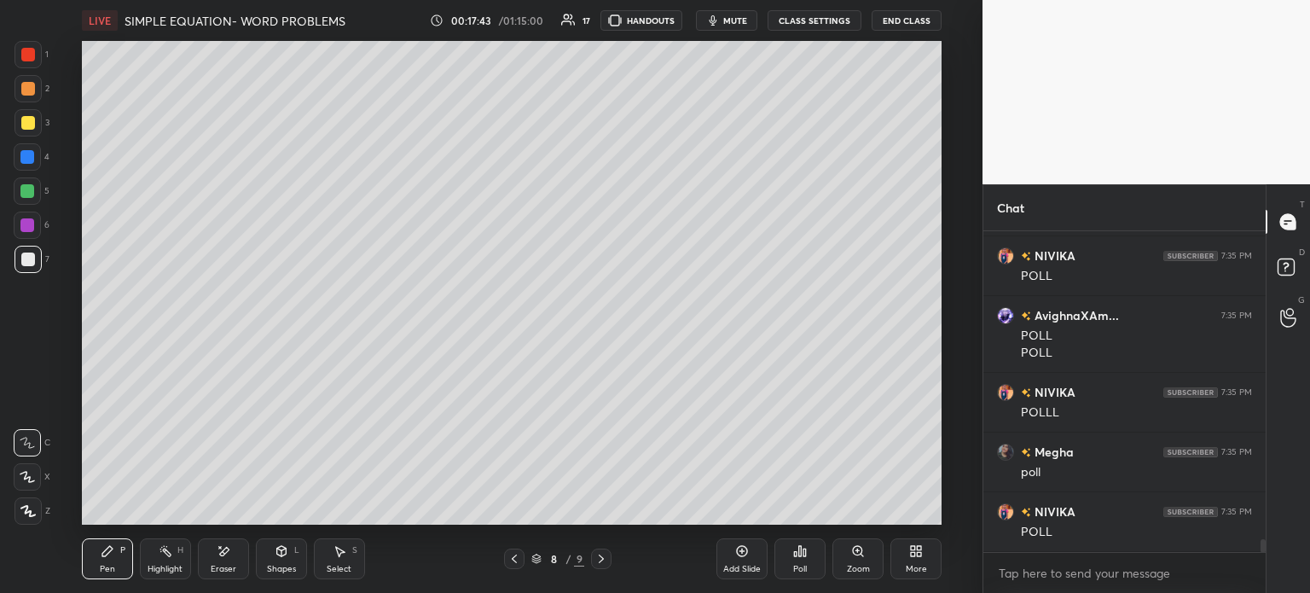
click at [801, 565] on div "Poll" at bounding box center [800, 569] width 14 height 9
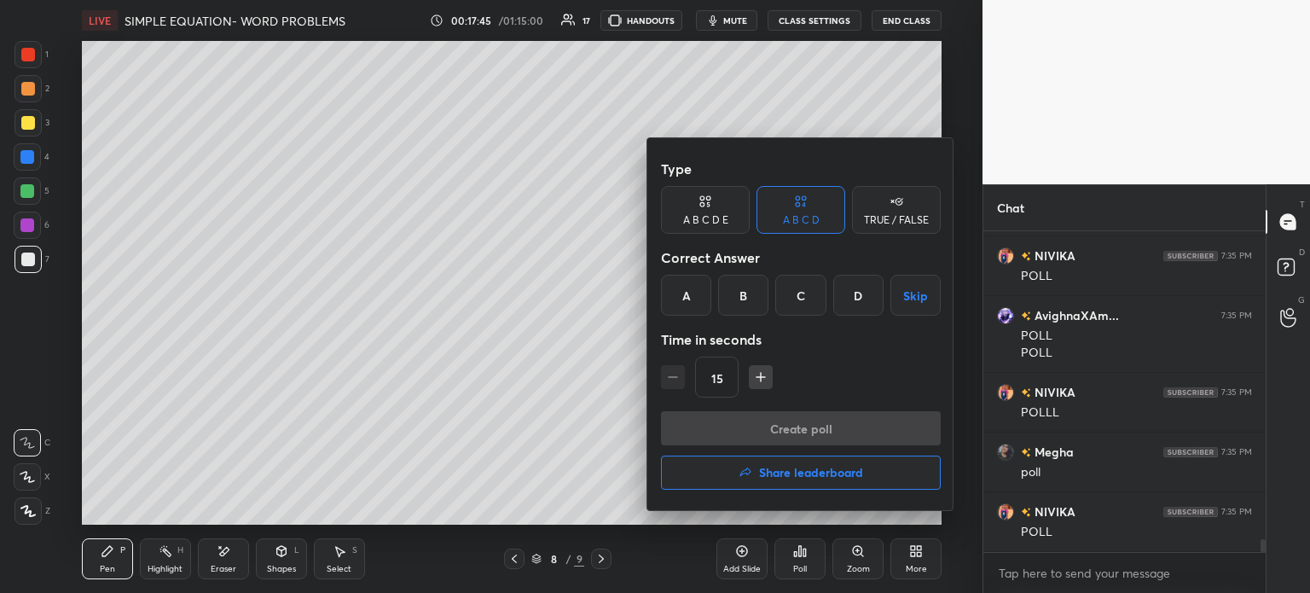
click at [701, 287] on div "A" at bounding box center [686, 295] width 50 height 41
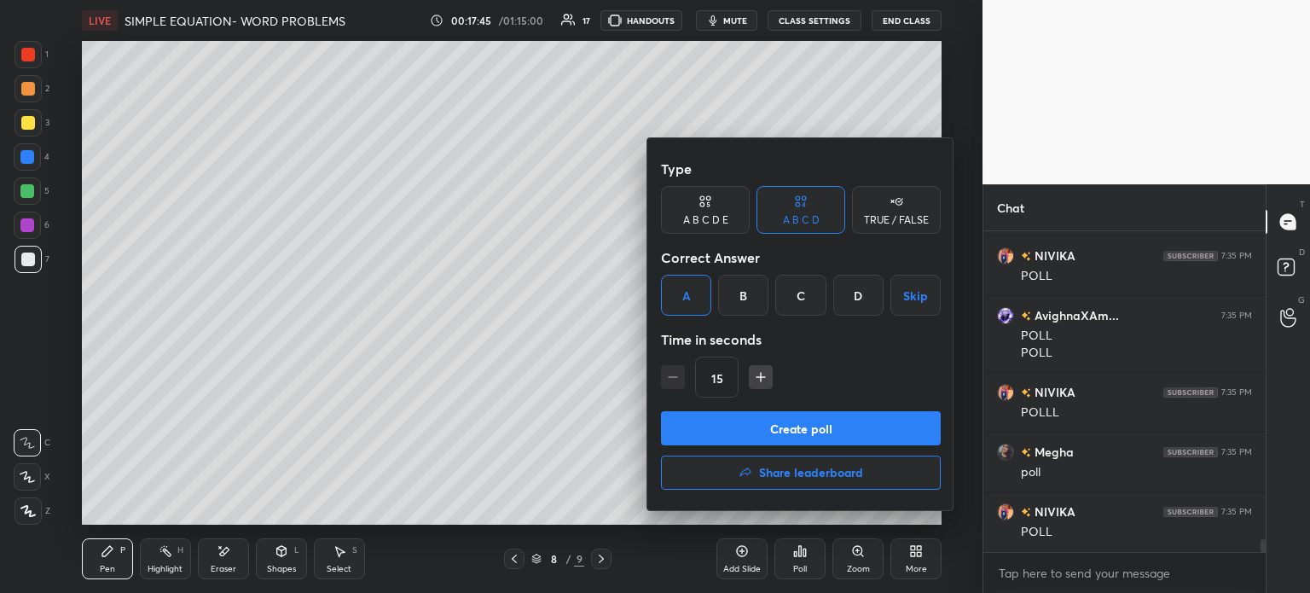
click at [803, 431] on button "Create poll" at bounding box center [801, 428] width 280 height 34
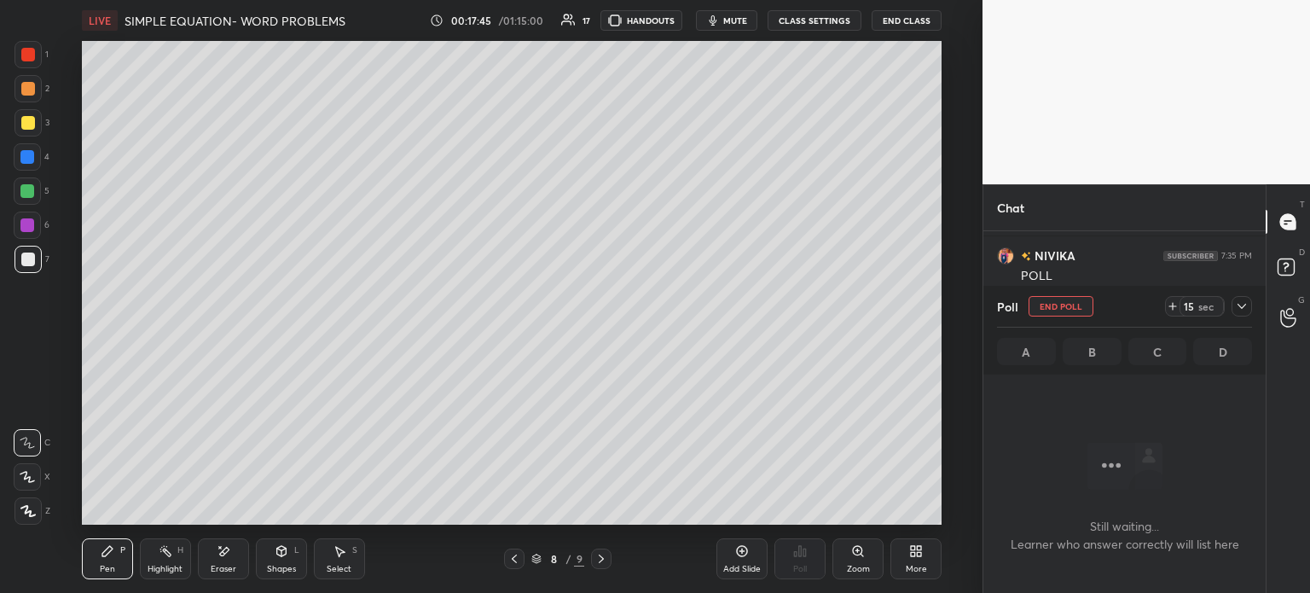
scroll to position [4, 5]
click at [1176, 305] on icon at bounding box center [1173, 306] width 14 height 14
click at [1249, 308] on div at bounding box center [1241, 306] width 20 height 20
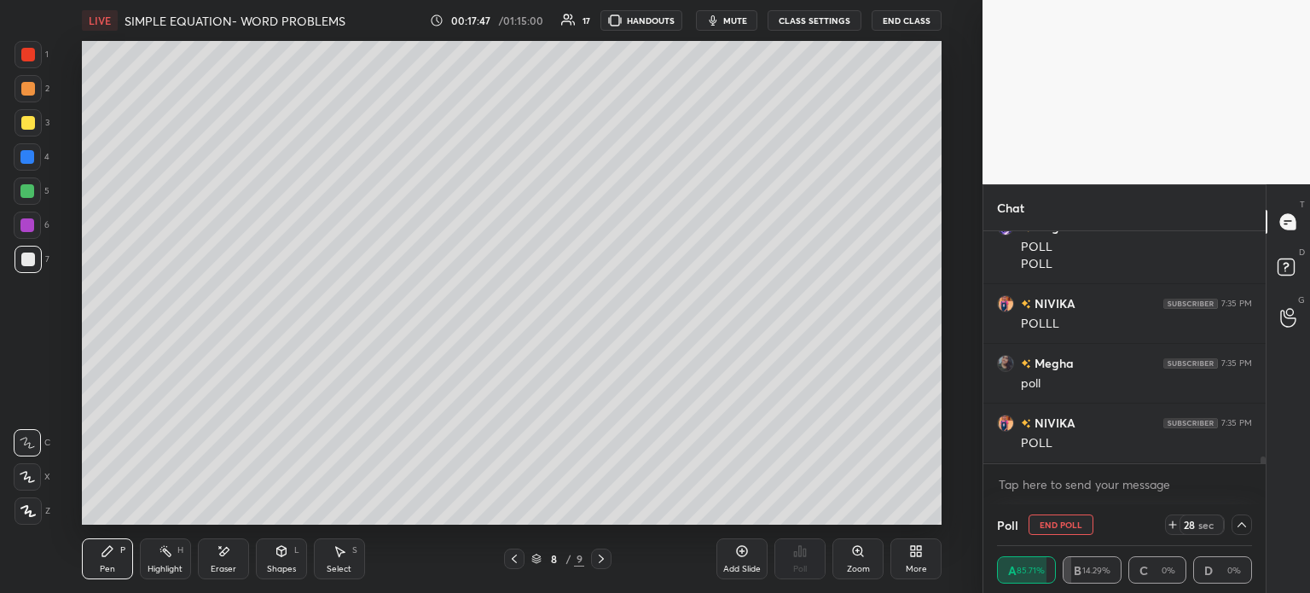
scroll to position [0, 5]
click at [734, 24] on span "mute" at bounding box center [735, 20] width 24 height 12
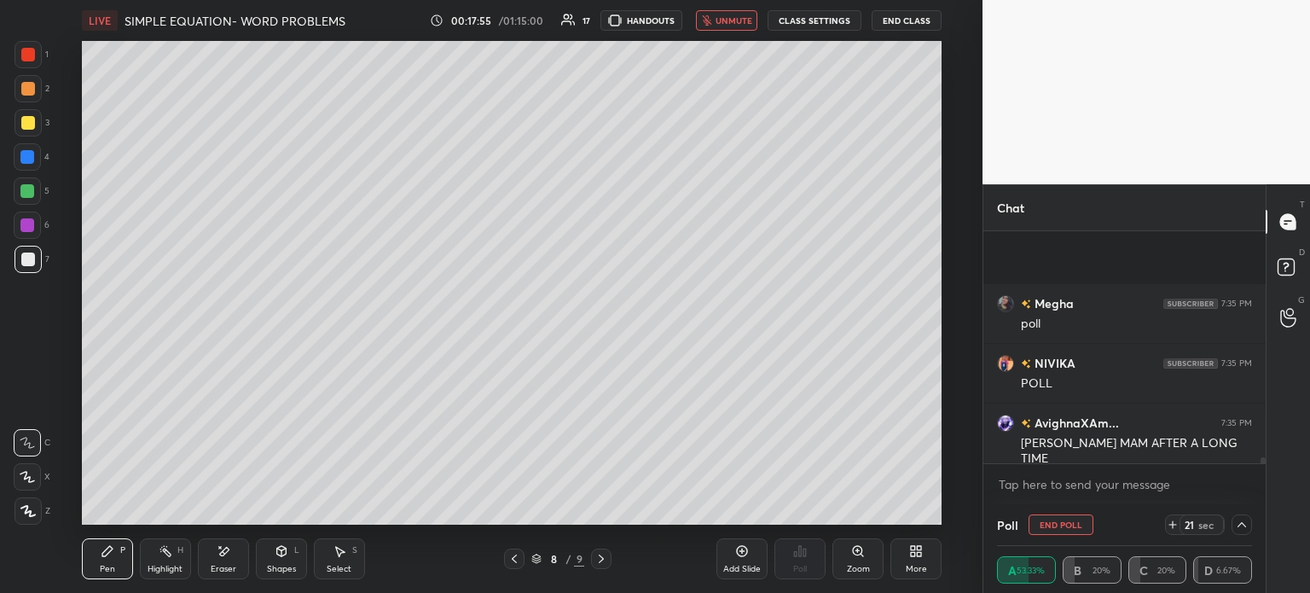
scroll to position [8214, 0]
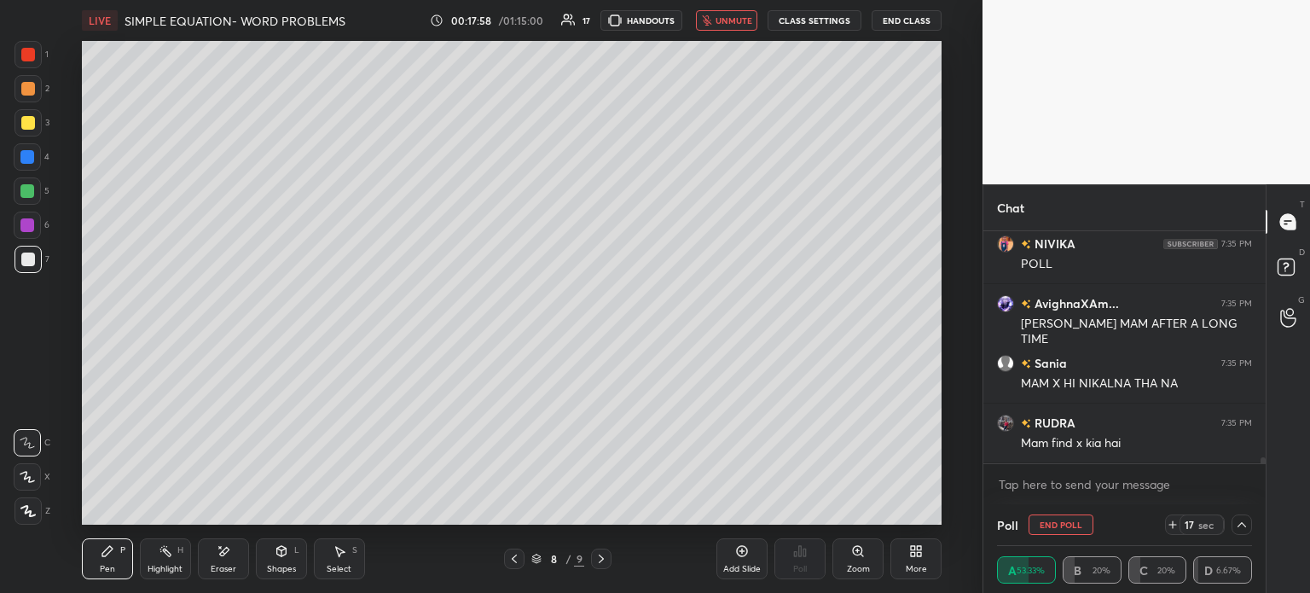
click at [712, 16] on icon "button" at bounding box center [707, 20] width 10 height 10
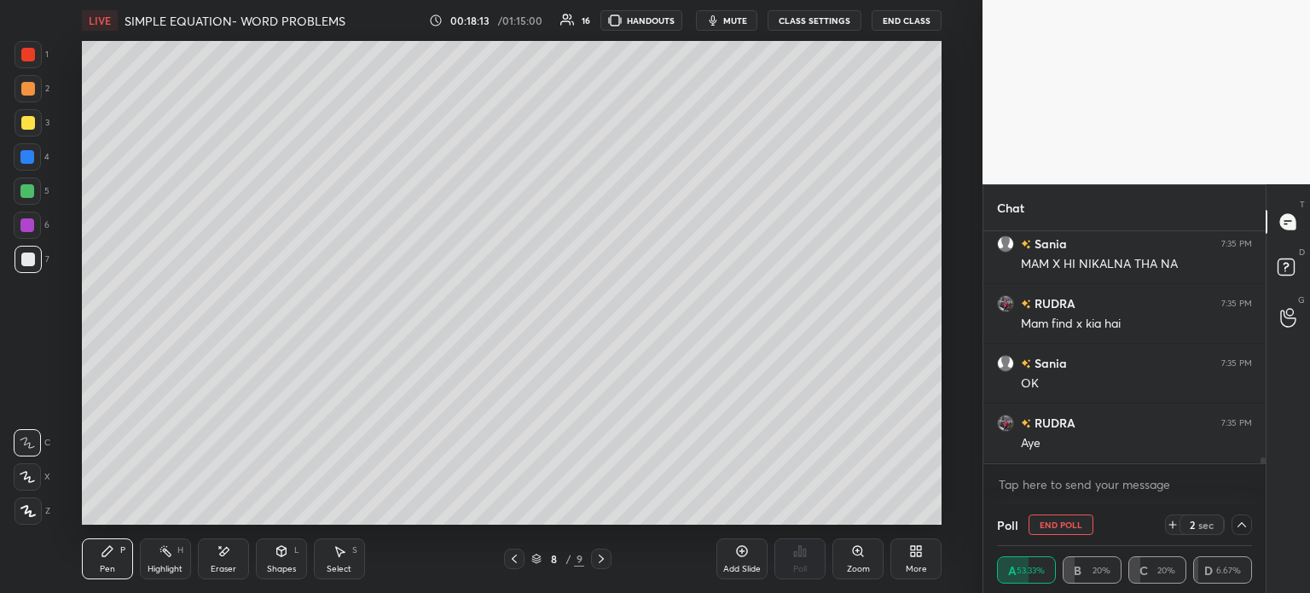
scroll to position [8393, 0]
click at [1236, 528] on icon at bounding box center [1242, 525] width 14 height 14
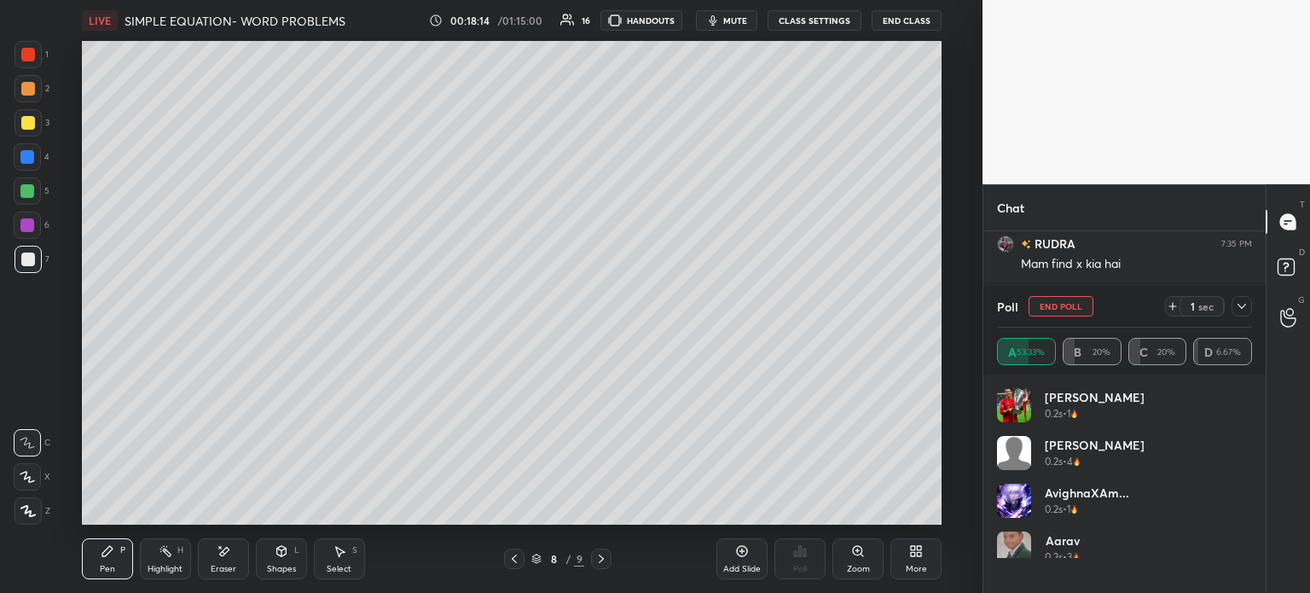
scroll to position [198, 250]
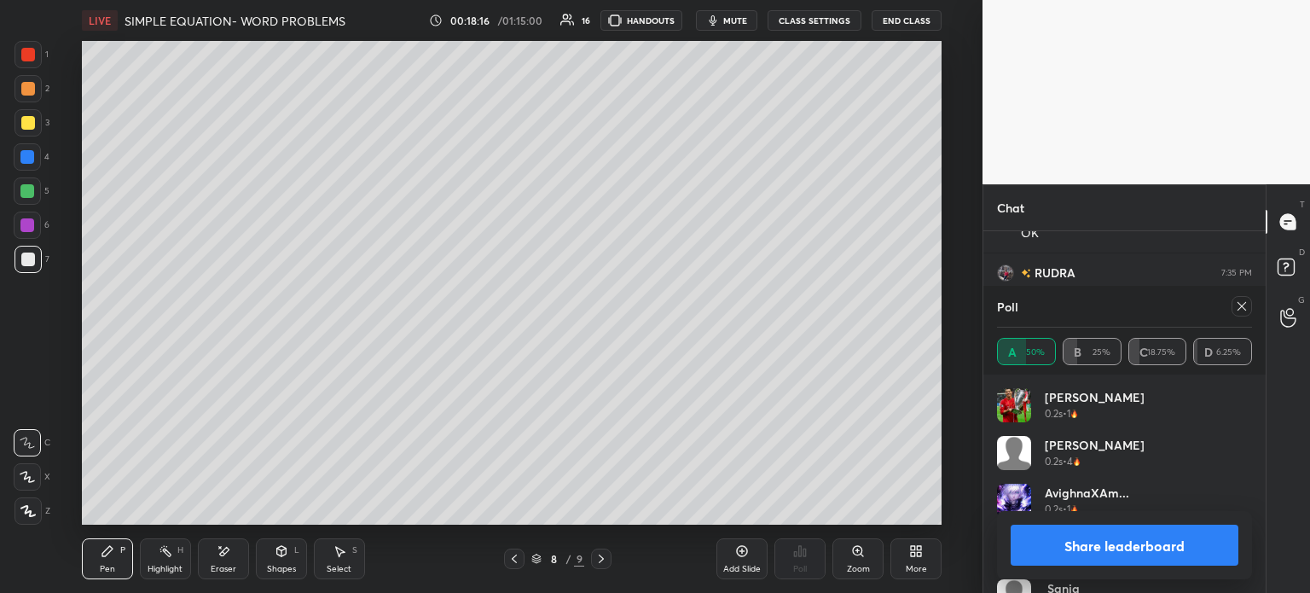
click at [1247, 311] on icon at bounding box center [1242, 306] width 14 height 14
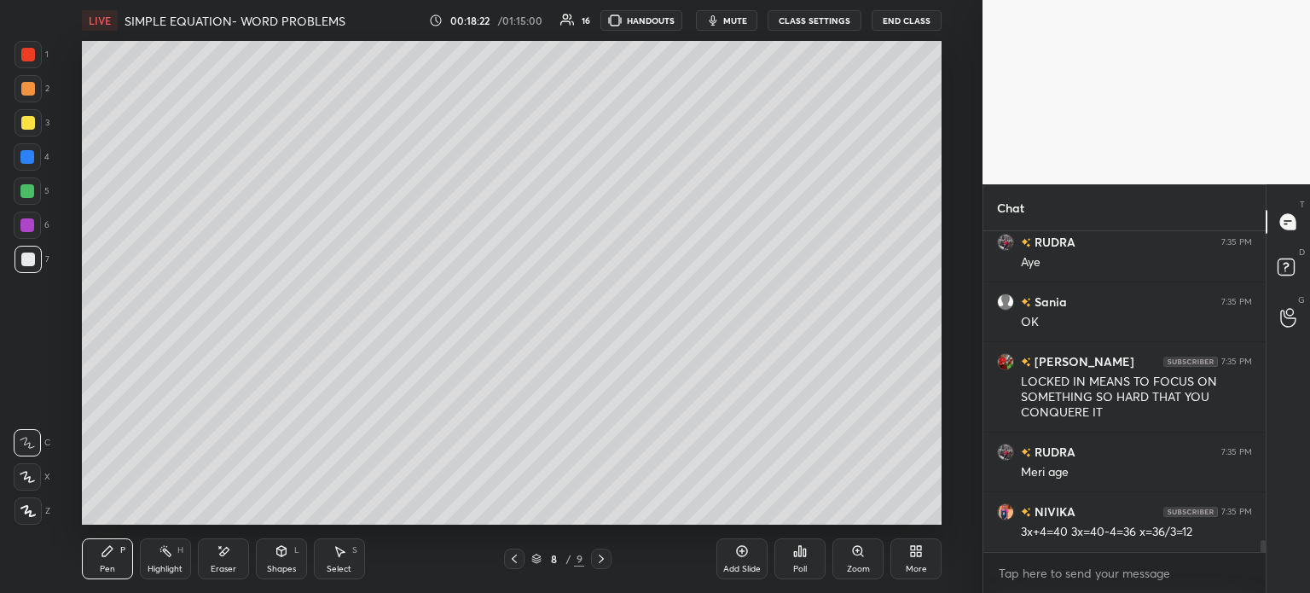
click at [737, 553] on icon at bounding box center [742, 551] width 11 height 11
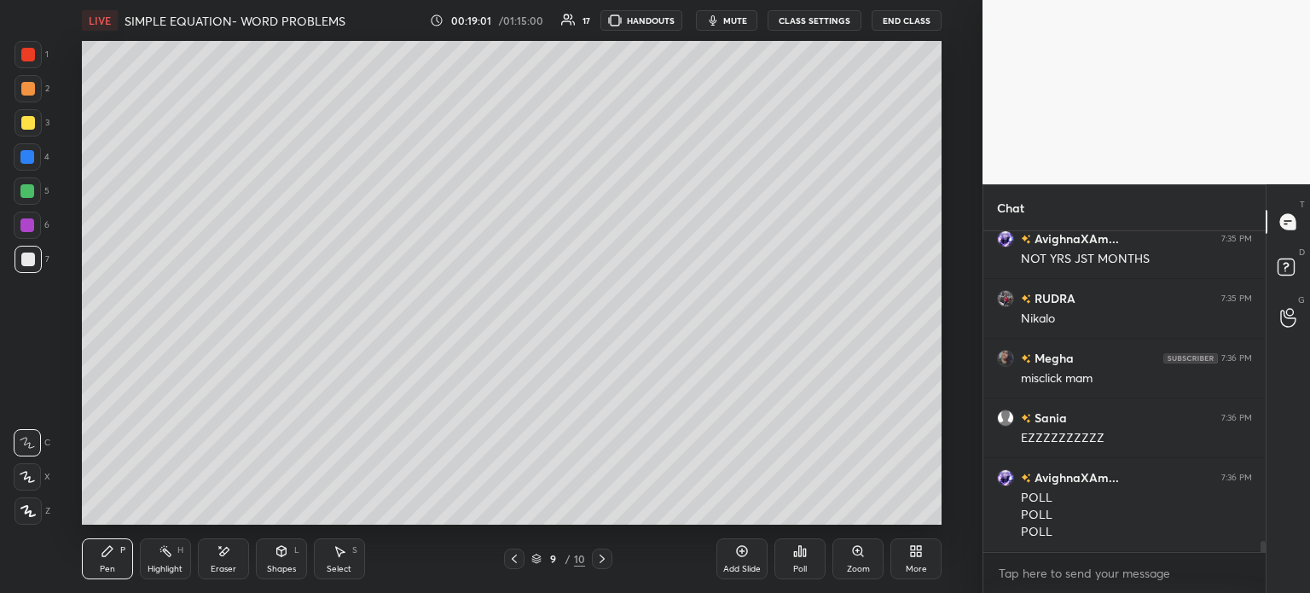
click at [33, 122] on div at bounding box center [28, 123] width 14 height 14
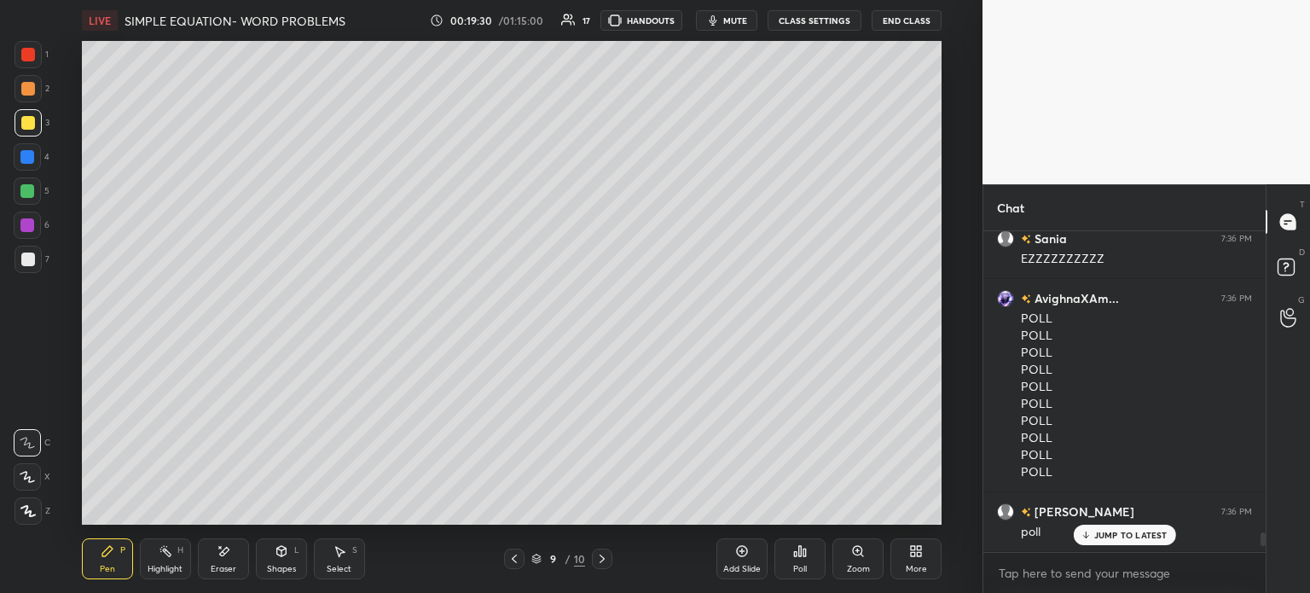
scroll to position [9160, 0]
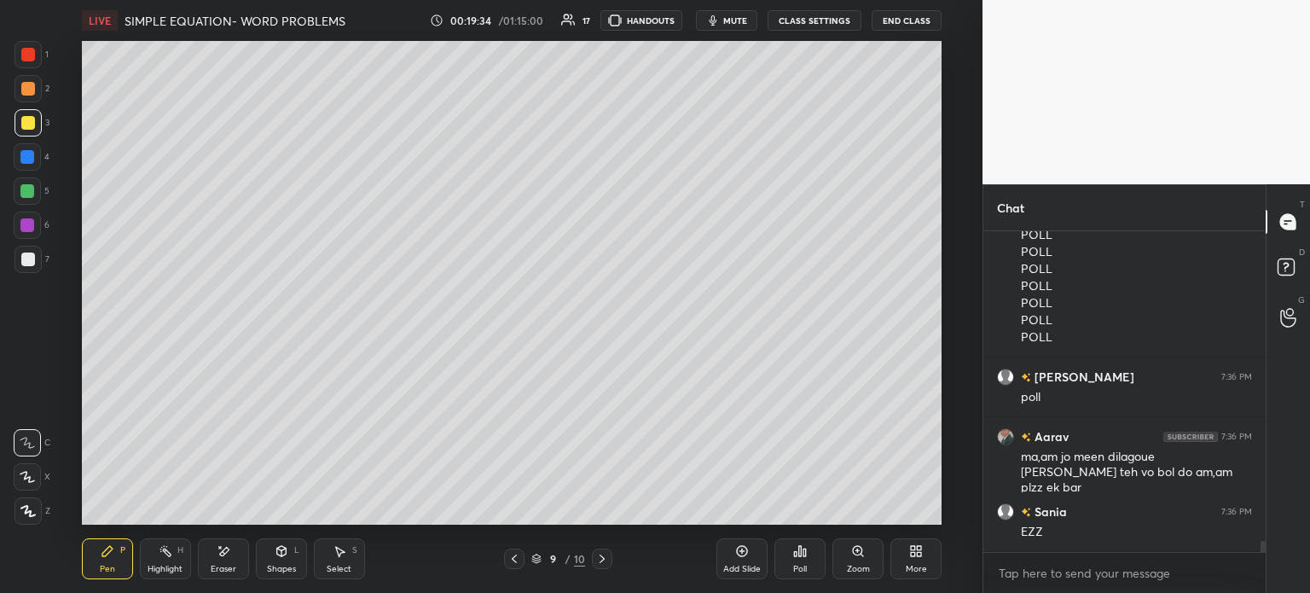
click at [740, 18] on span "mute" at bounding box center [735, 20] width 24 height 12
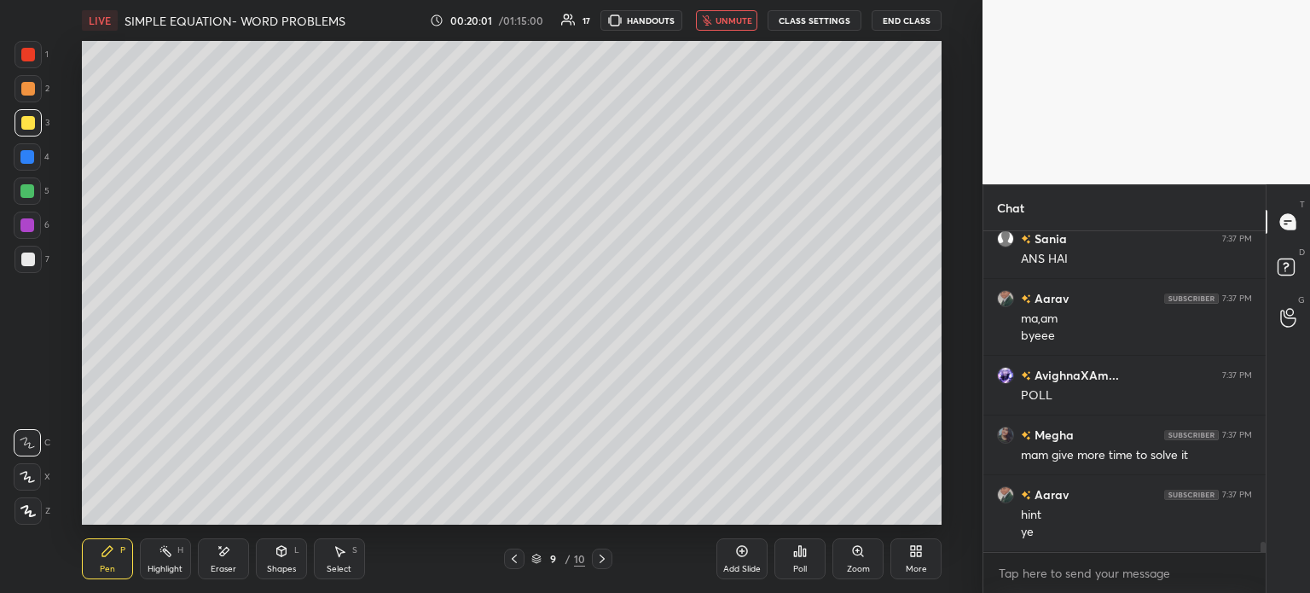
scroll to position [9689, 0]
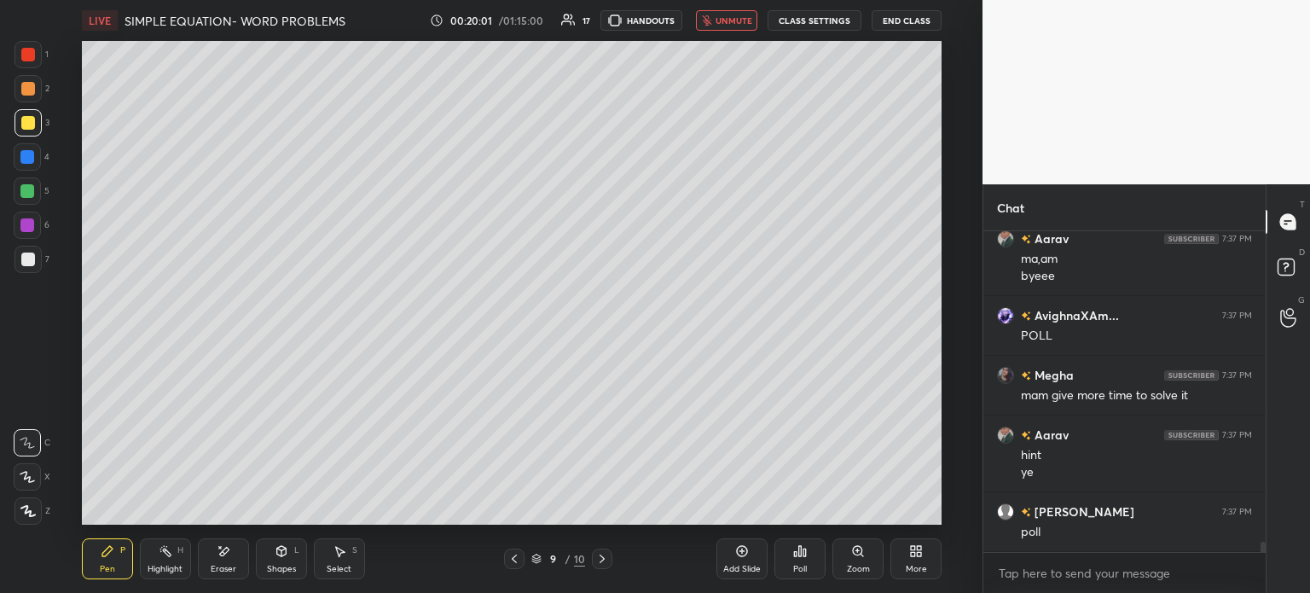
click at [750, 21] on span "unmute" at bounding box center [733, 20] width 37 height 12
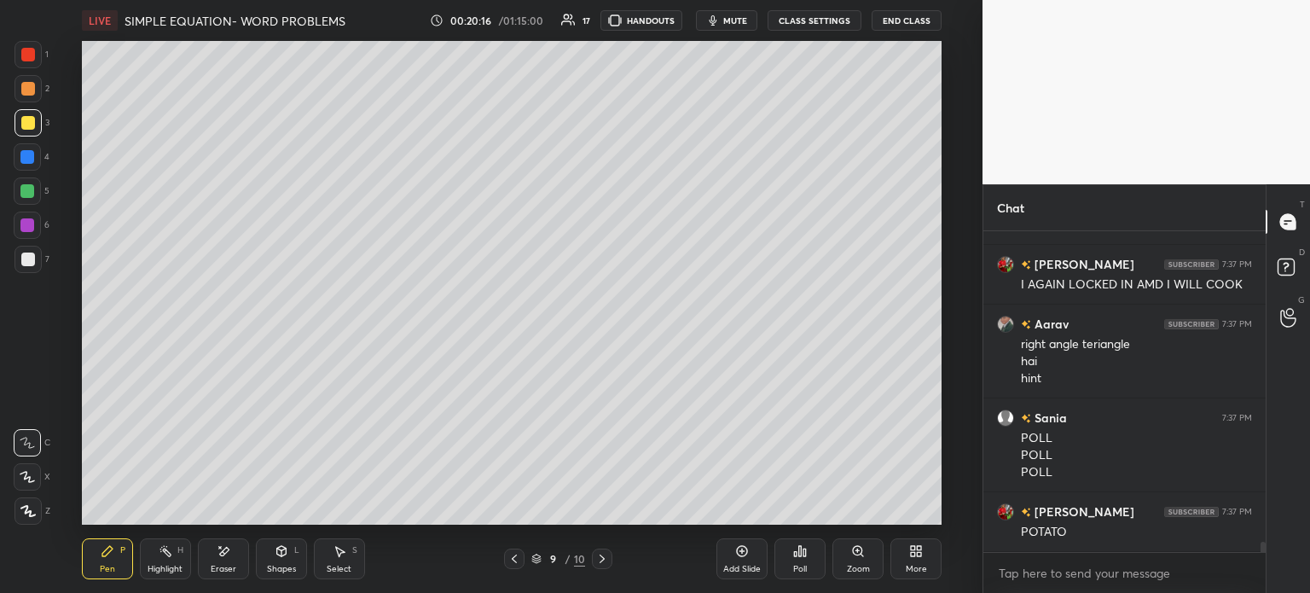
scroll to position [10056, 0]
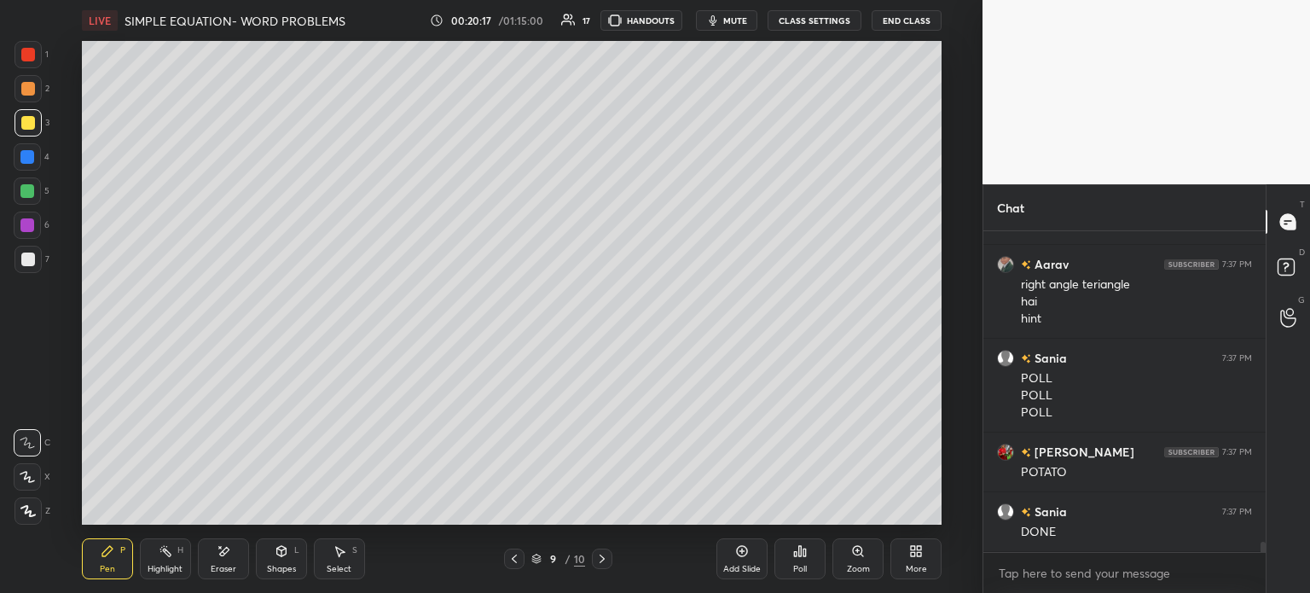
click at [802, 555] on icon at bounding box center [800, 551] width 14 height 14
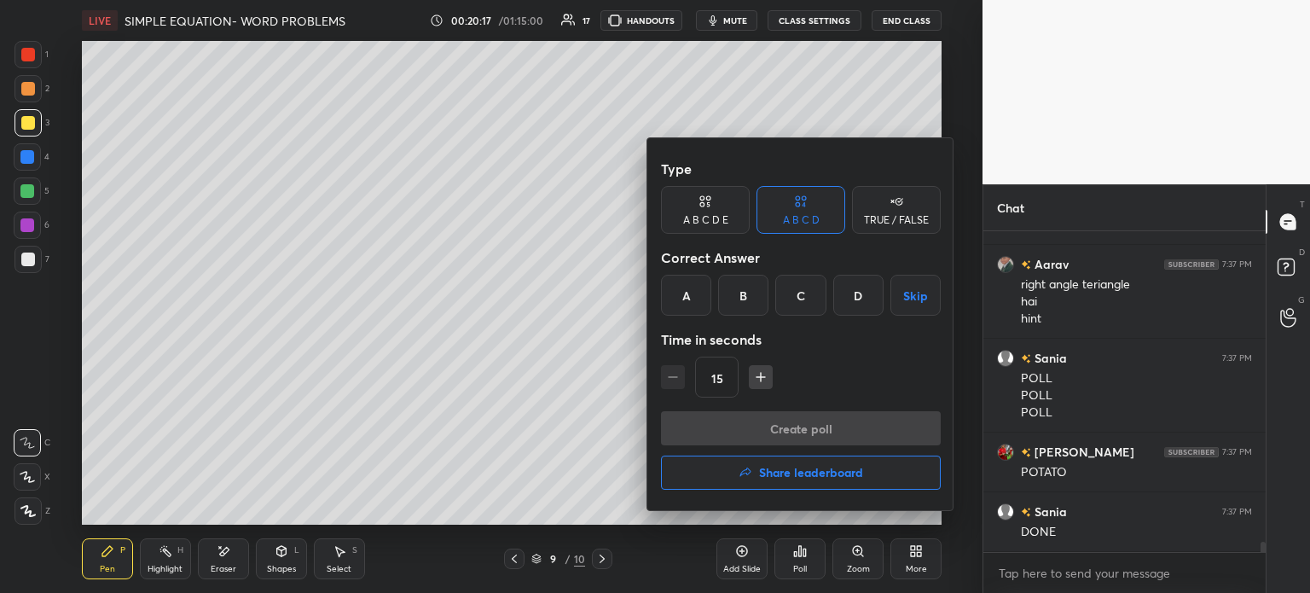
scroll to position [10115, 0]
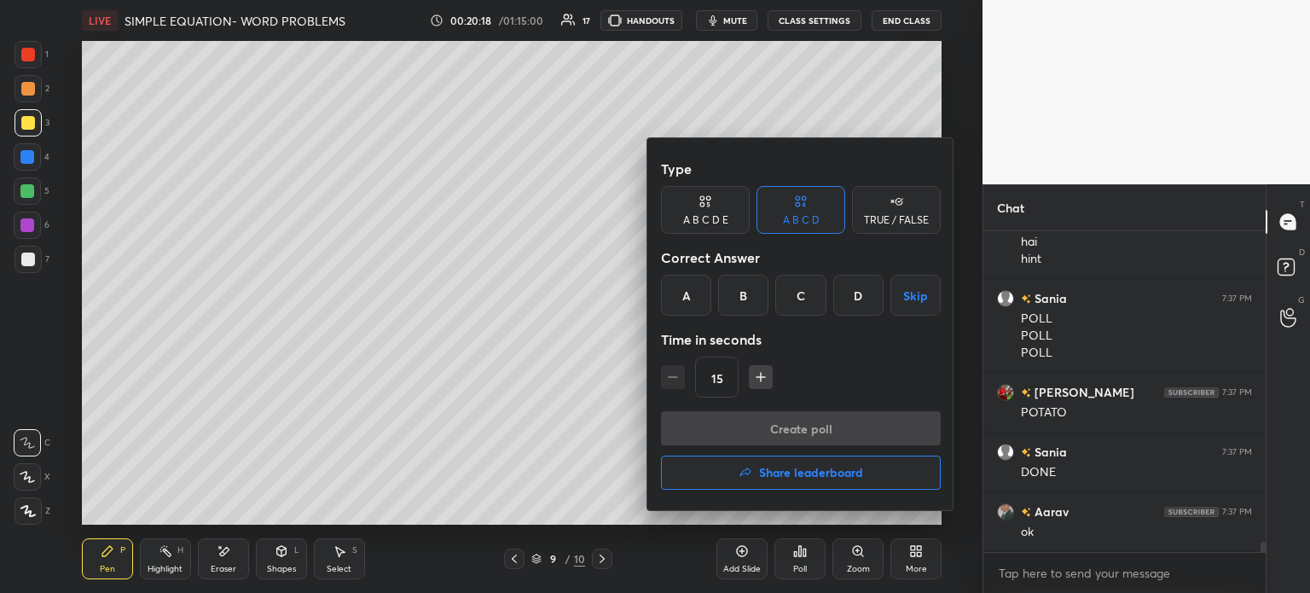
click at [803, 310] on div "C" at bounding box center [800, 295] width 50 height 41
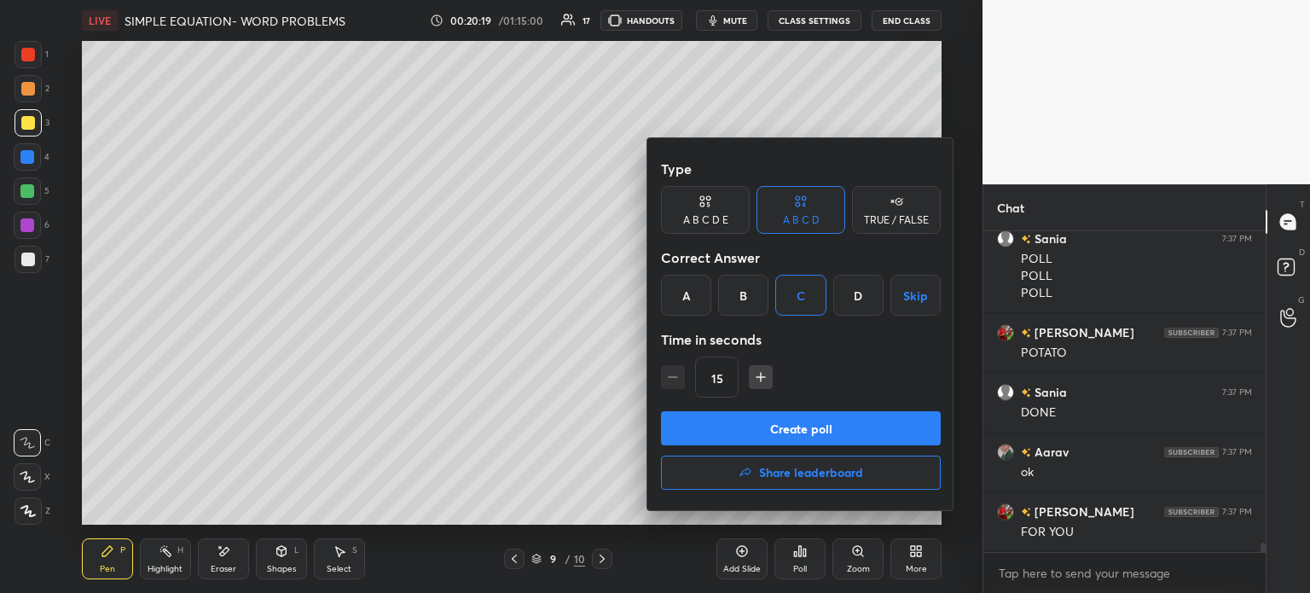
click at [836, 426] on button "Create poll" at bounding box center [801, 428] width 280 height 34
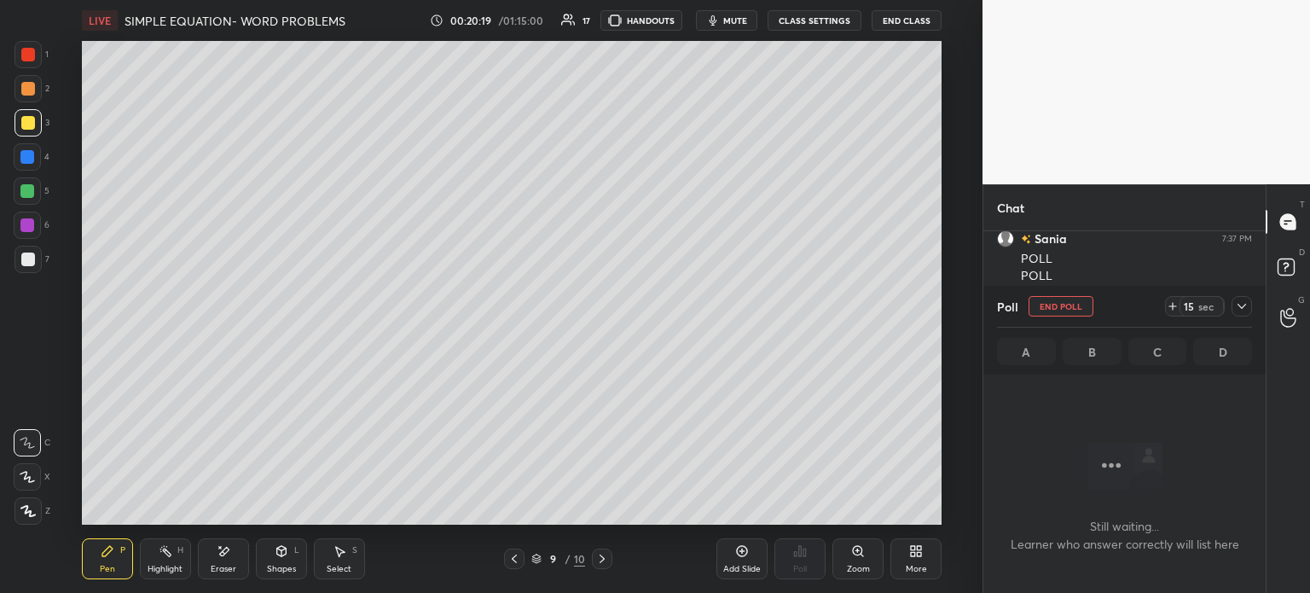
scroll to position [6, 5]
click at [1173, 304] on icon at bounding box center [1173, 306] width 14 height 14
click at [1252, 306] on div "Poll End Poll 15 sec A B C D" at bounding box center [1124, 330] width 282 height 89
click at [1173, 303] on icon at bounding box center [1173, 306] width 14 height 14
click at [1245, 304] on icon at bounding box center [1241, 306] width 9 height 5
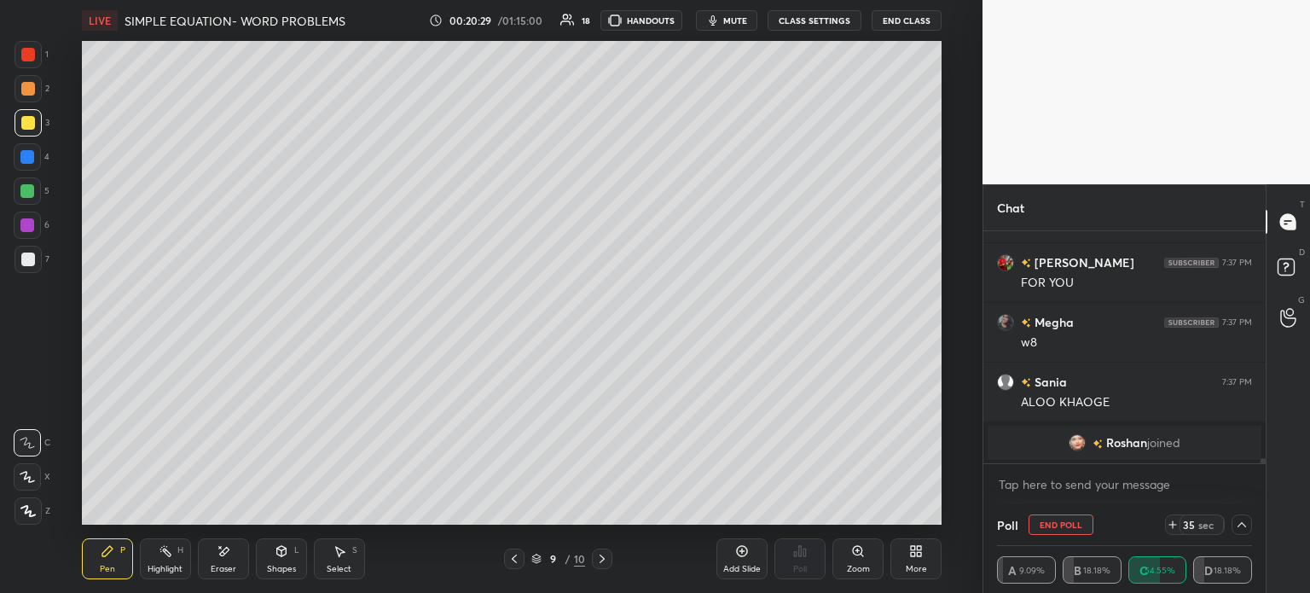
click at [1106, 440] on span "Roshan" at bounding box center [1126, 443] width 41 height 14
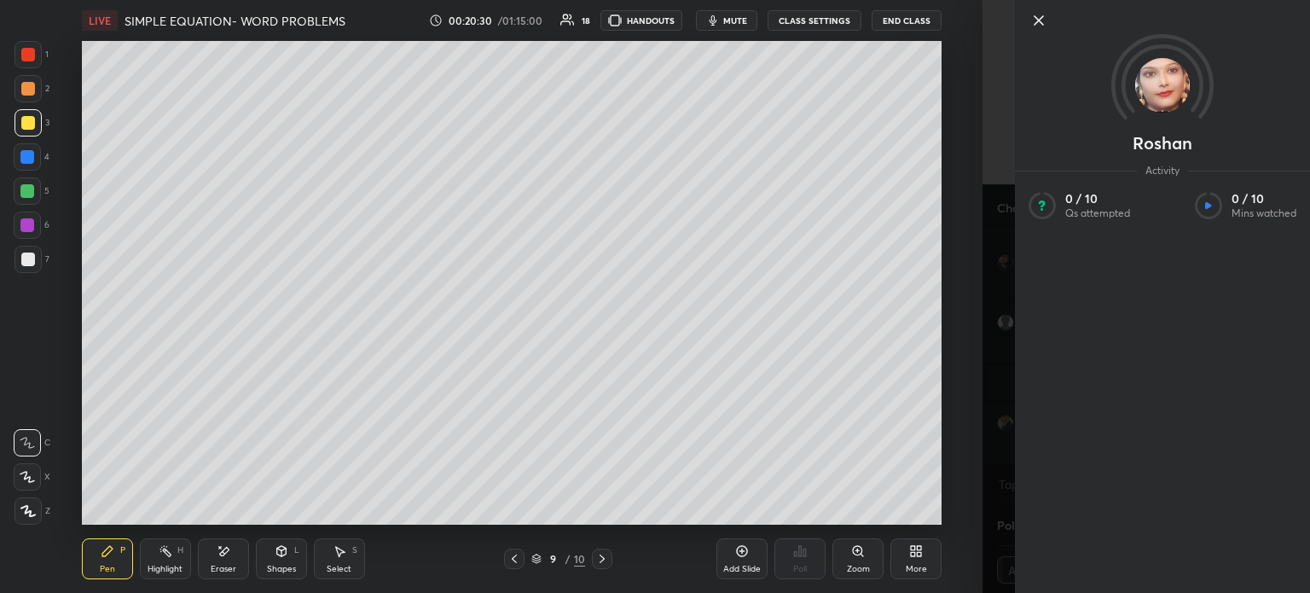
click at [956, 425] on div "Setting up your live class Poll for secs No correct answer Start poll" at bounding box center [512, 283] width 914 height 484
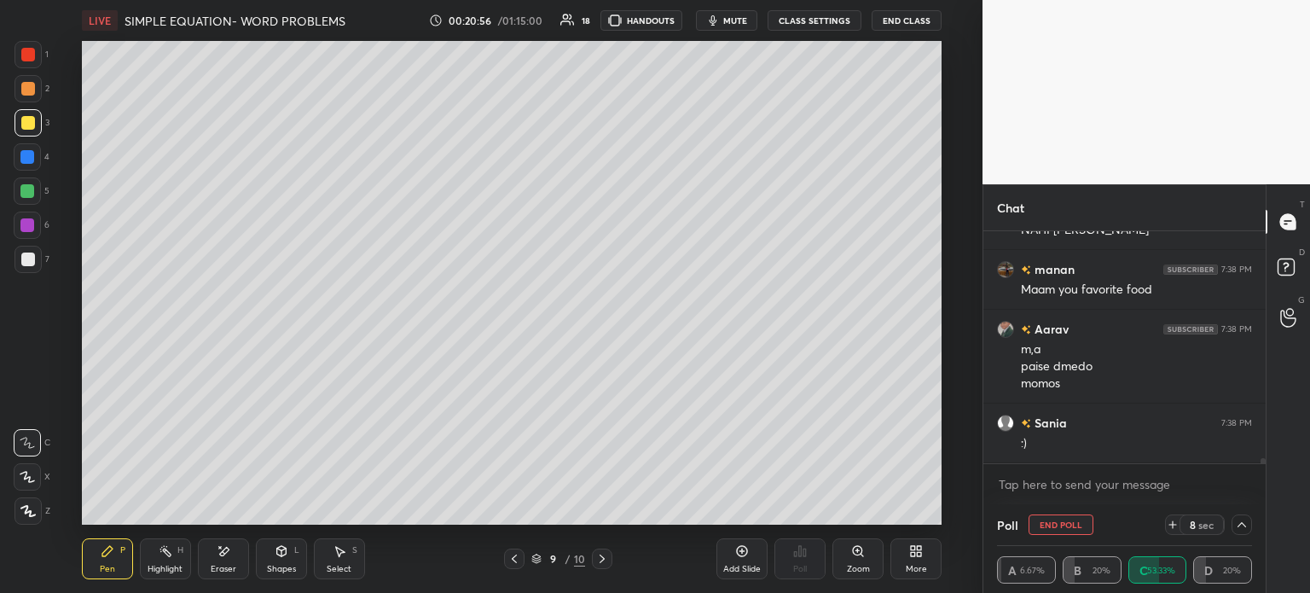
click at [340, 552] on icon at bounding box center [340, 552] width 9 height 10
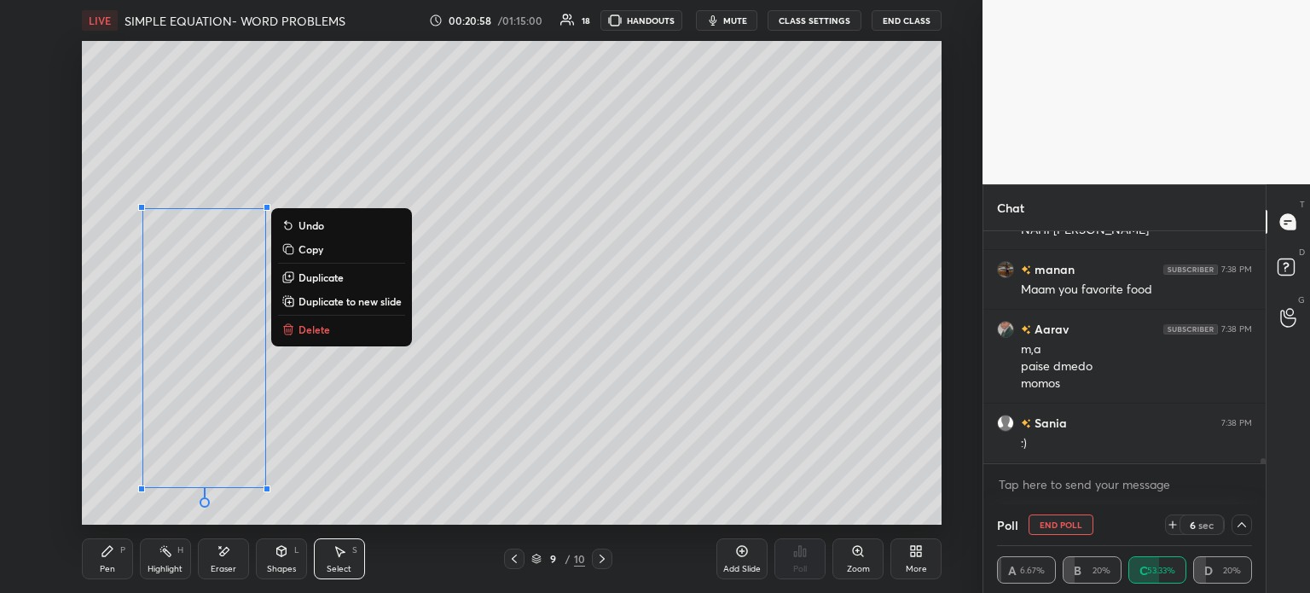
click at [119, 562] on div "Pen P" at bounding box center [107, 558] width 51 height 41
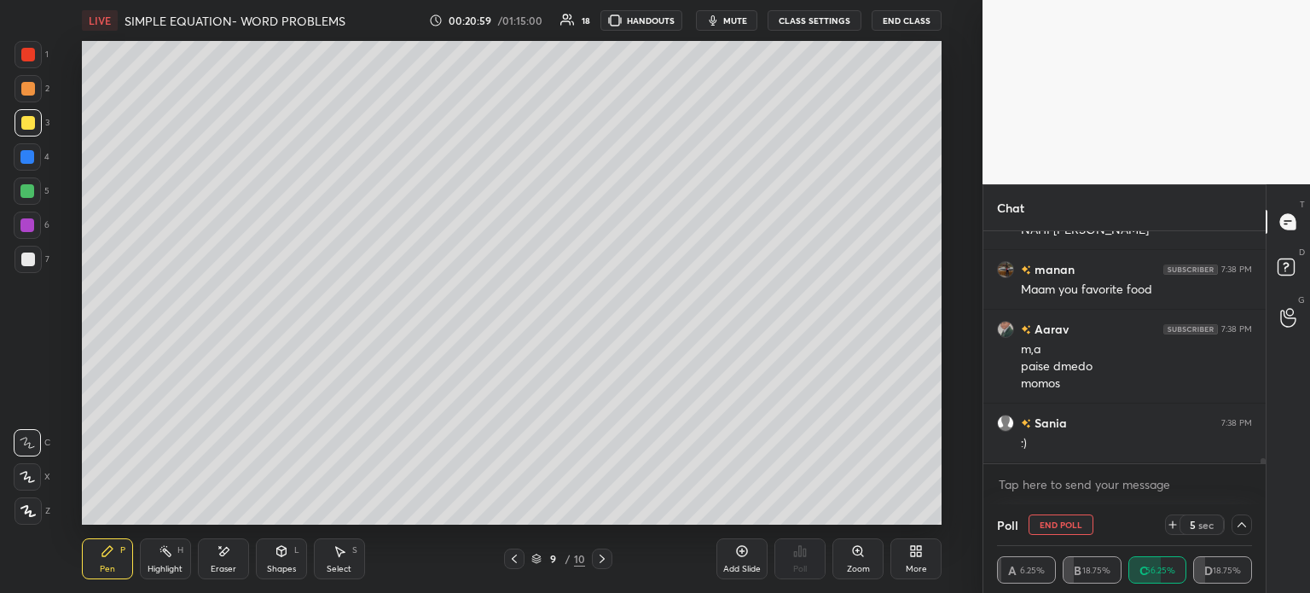
click at [27, 252] on div at bounding box center [27, 259] width 27 height 27
click at [34, 119] on div at bounding box center [28, 123] width 14 height 14
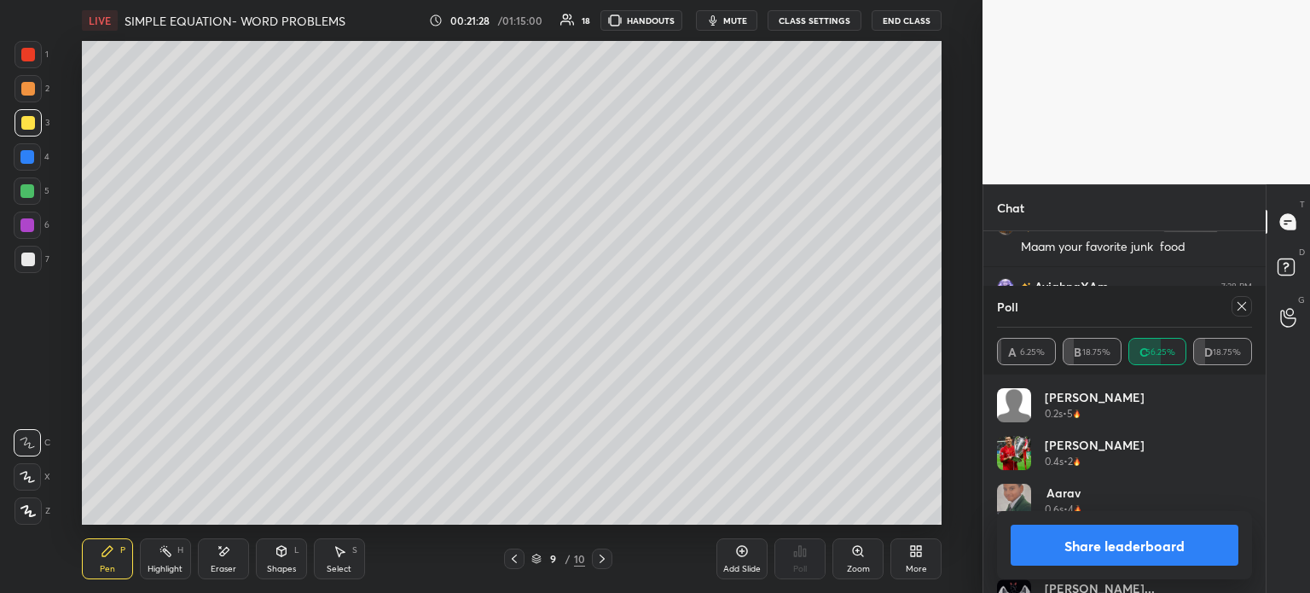
click at [1231, 310] on div at bounding box center [1241, 306] width 20 height 20
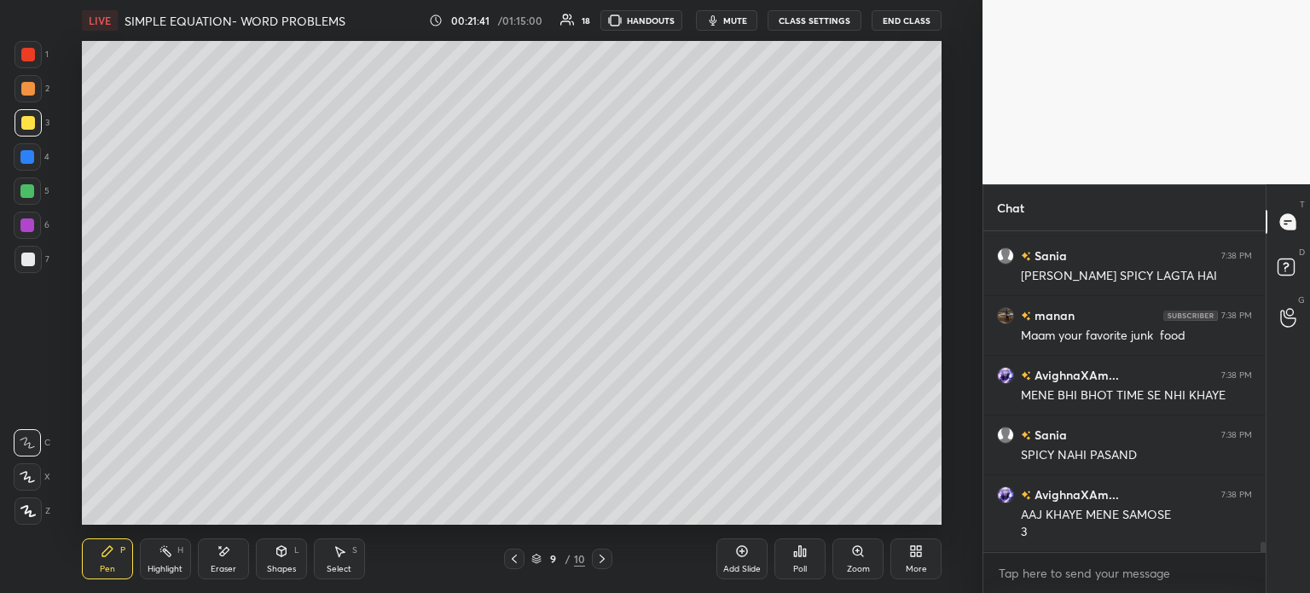
scroll to position [10122, 0]
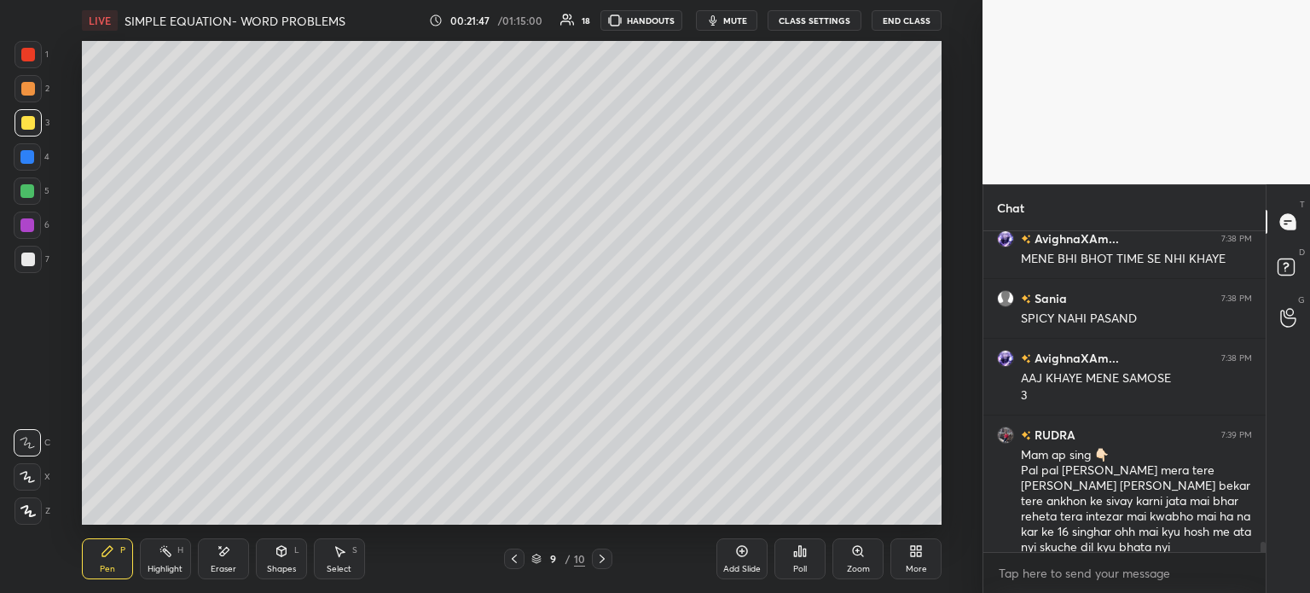
click at [314, 576] on div "Select S" at bounding box center [339, 558] width 51 height 41
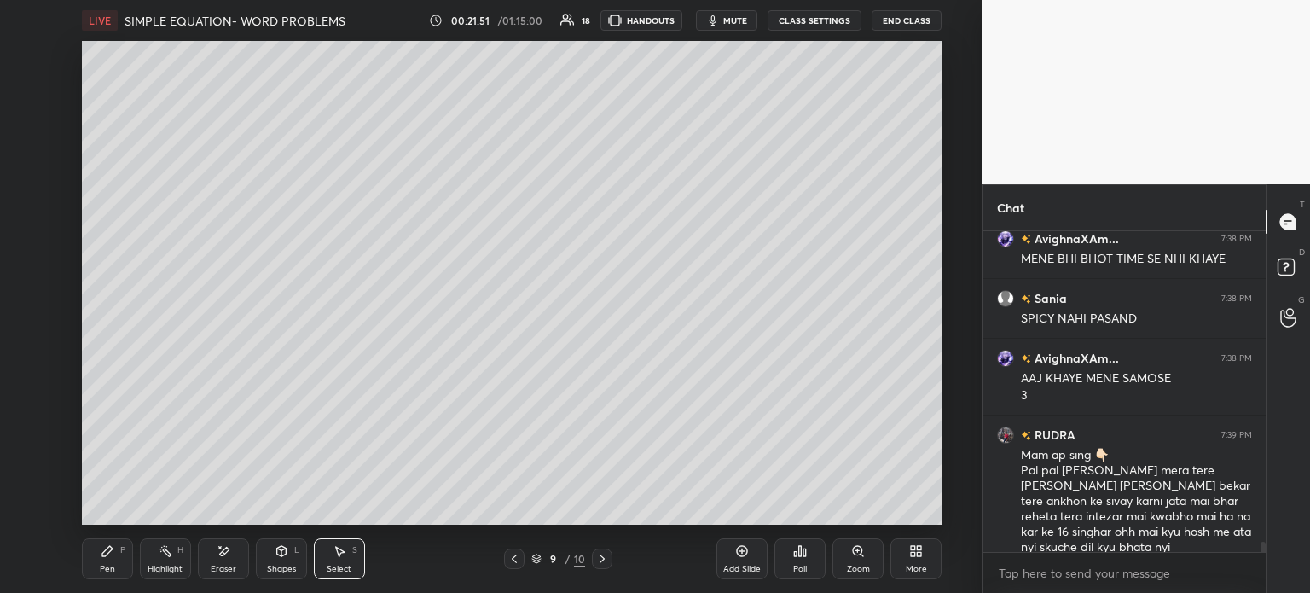
click at [92, 559] on div "Pen P" at bounding box center [107, 558] width 51 height 41
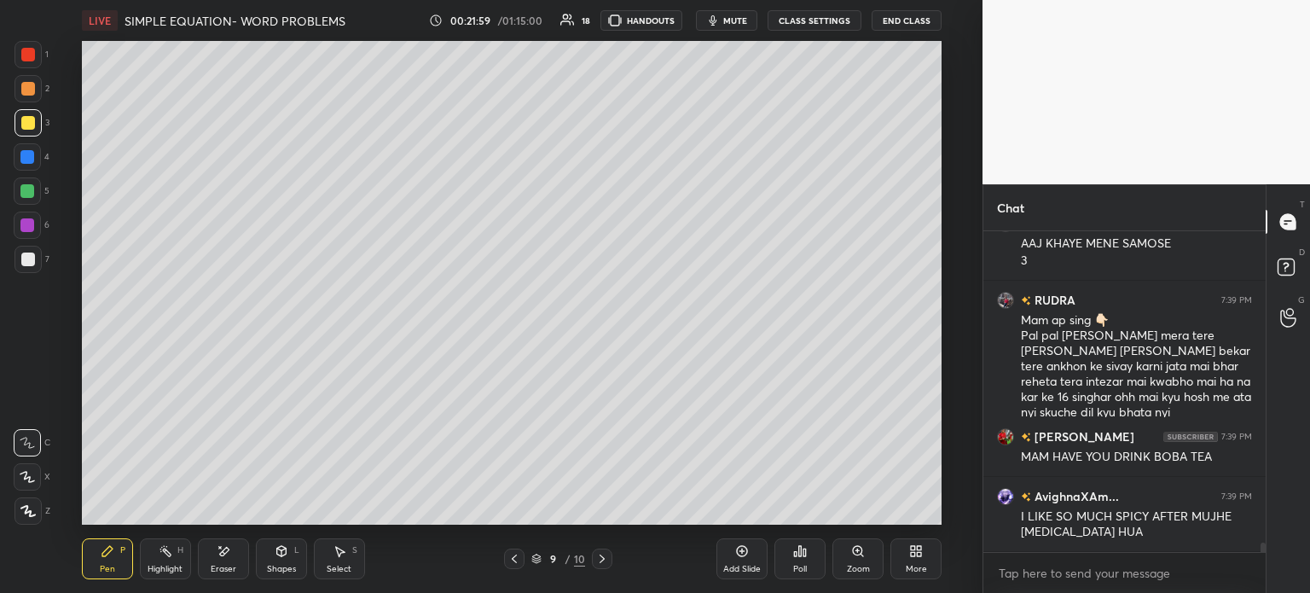
scroll to position [10332, 0]
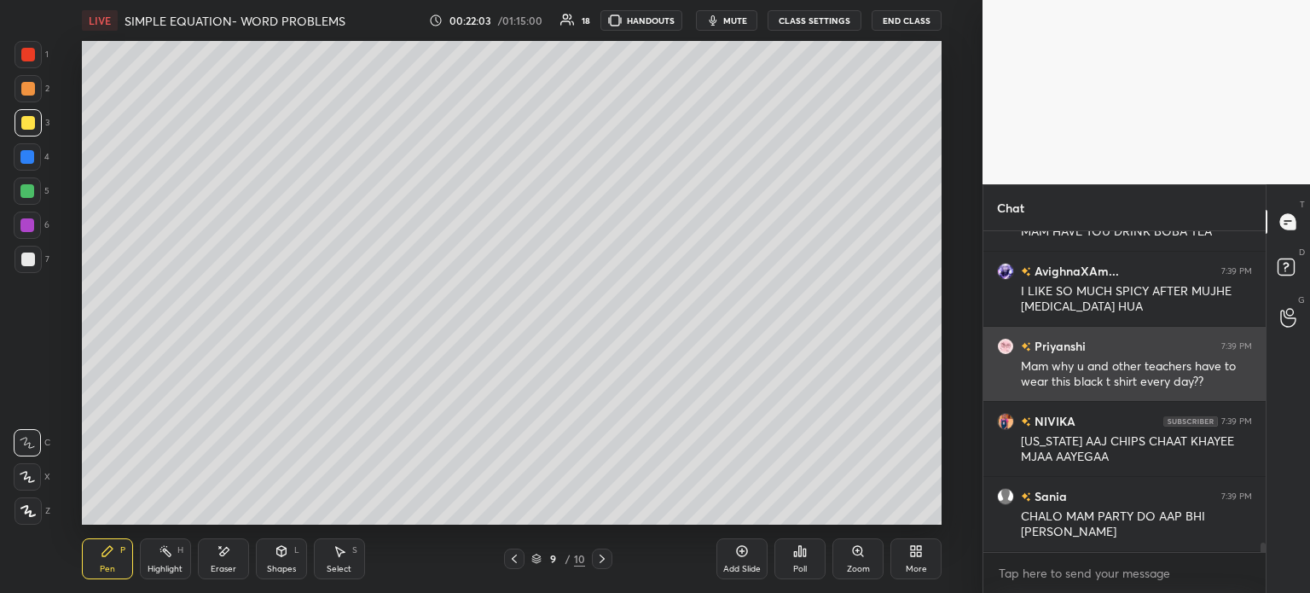
click at [1102, 362] on div "Mam why u and other teachers have to wear this black t shirt every day??" at bounding box center [1136, 374] width 231 height 32
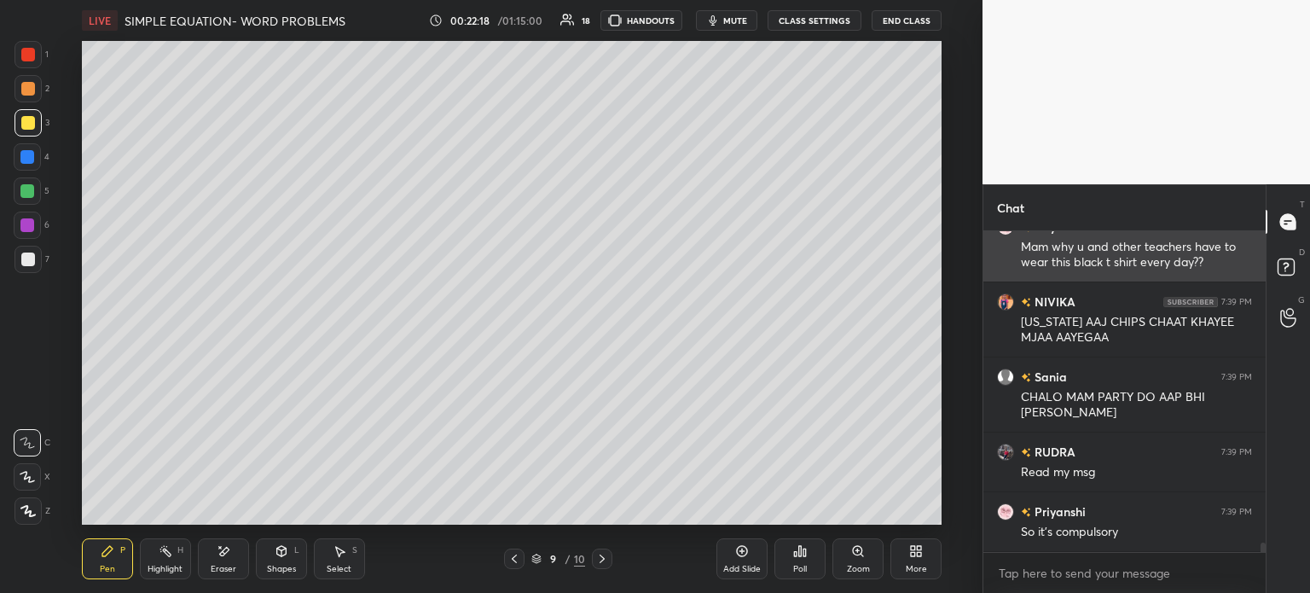
scroll to position [10661, 0]
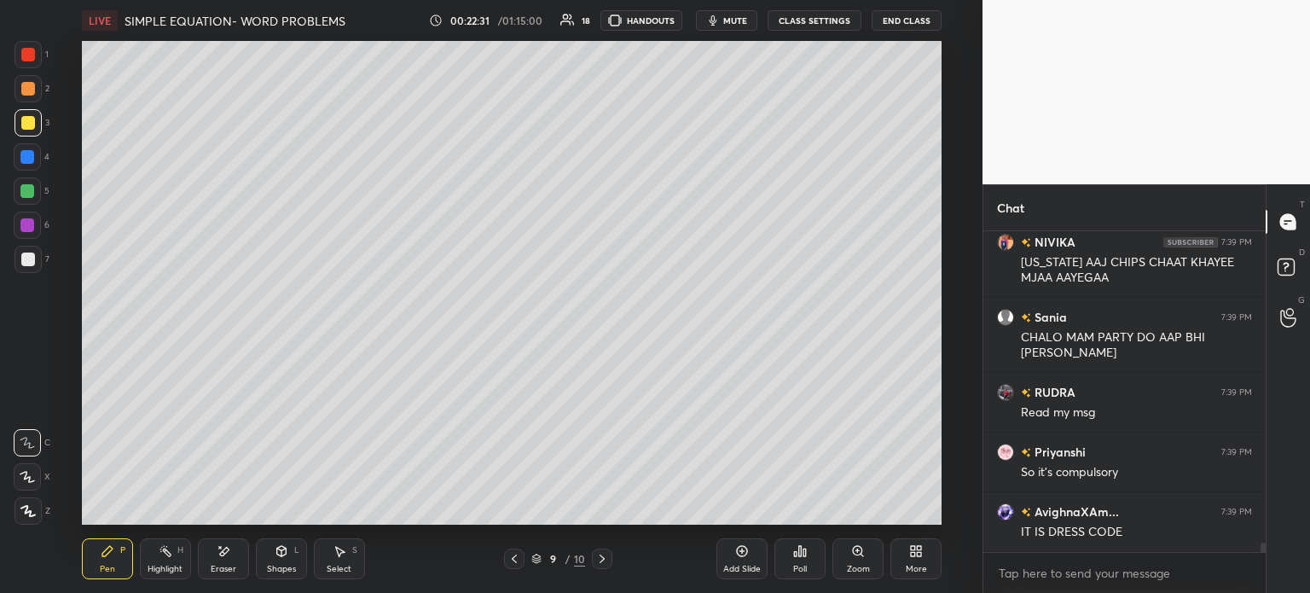
click at [31, 193] on div at bounding box center [27, 191] width 14 height 14
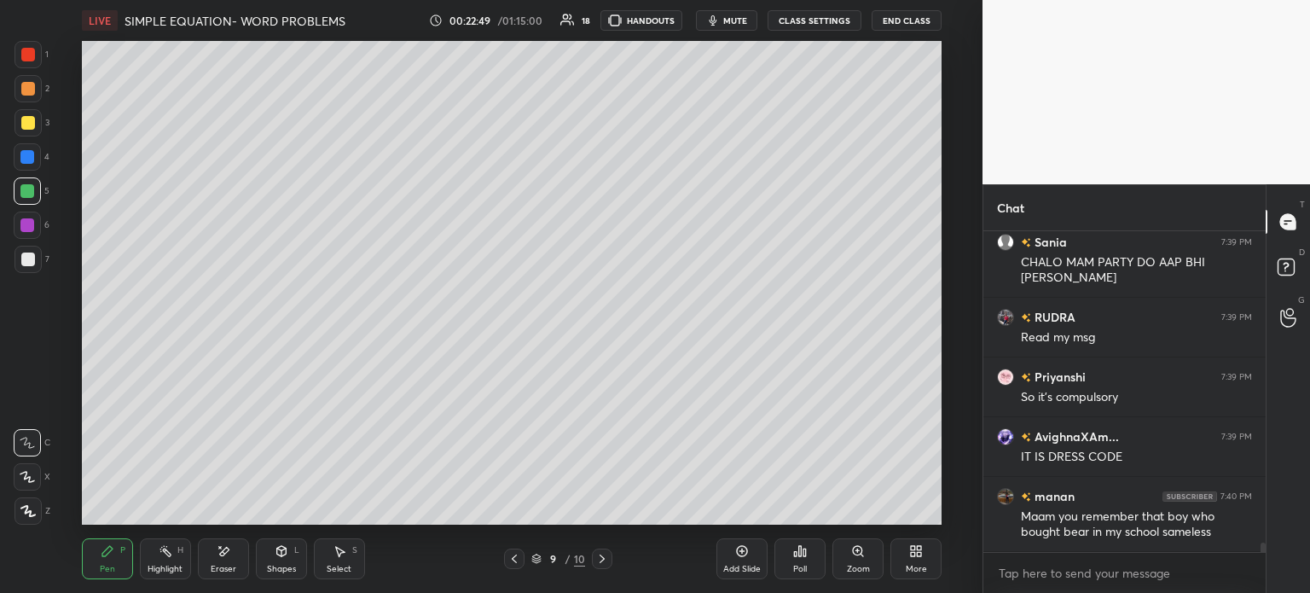
click at [736, 557] on icon at bounding box center [742, 551] width 14 height 14
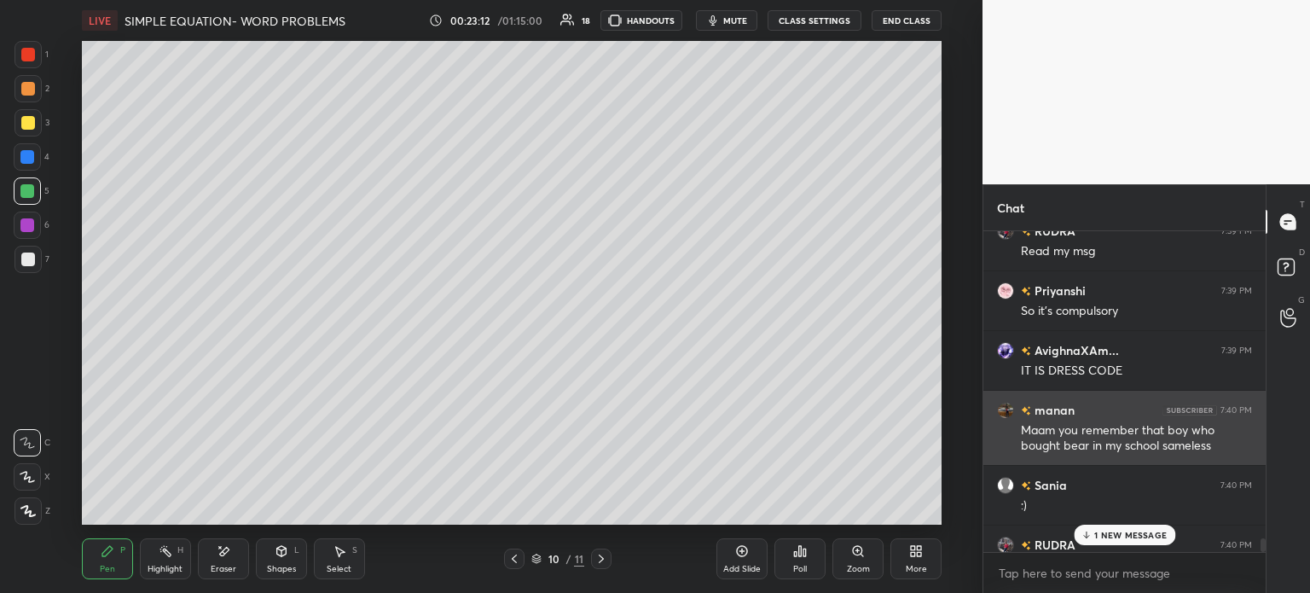
scroll to position [10871, 0]
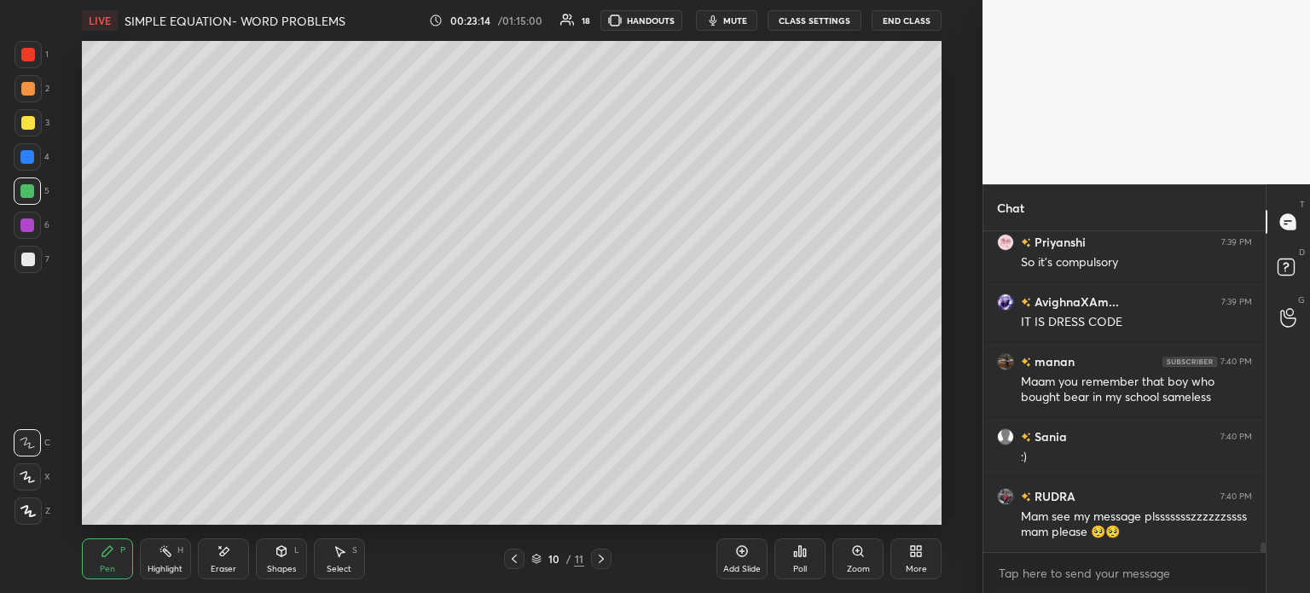
click at [34, 119] on div at bounding box center [27, 122] width 27 height 27
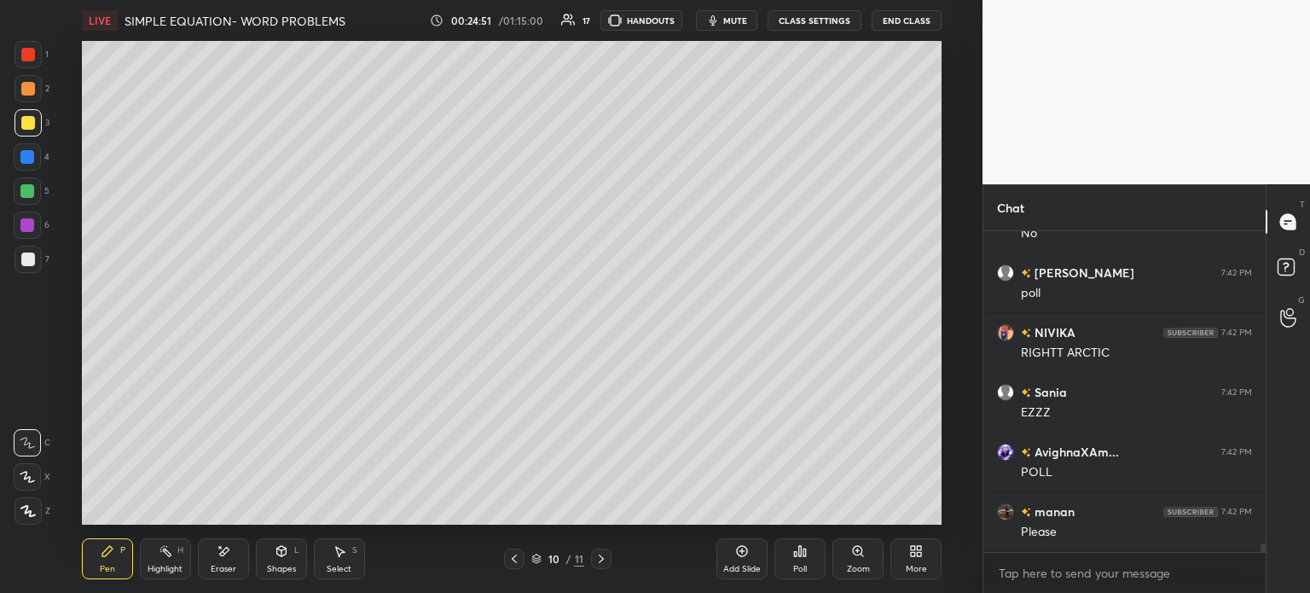
scroll to position [12129, 0]
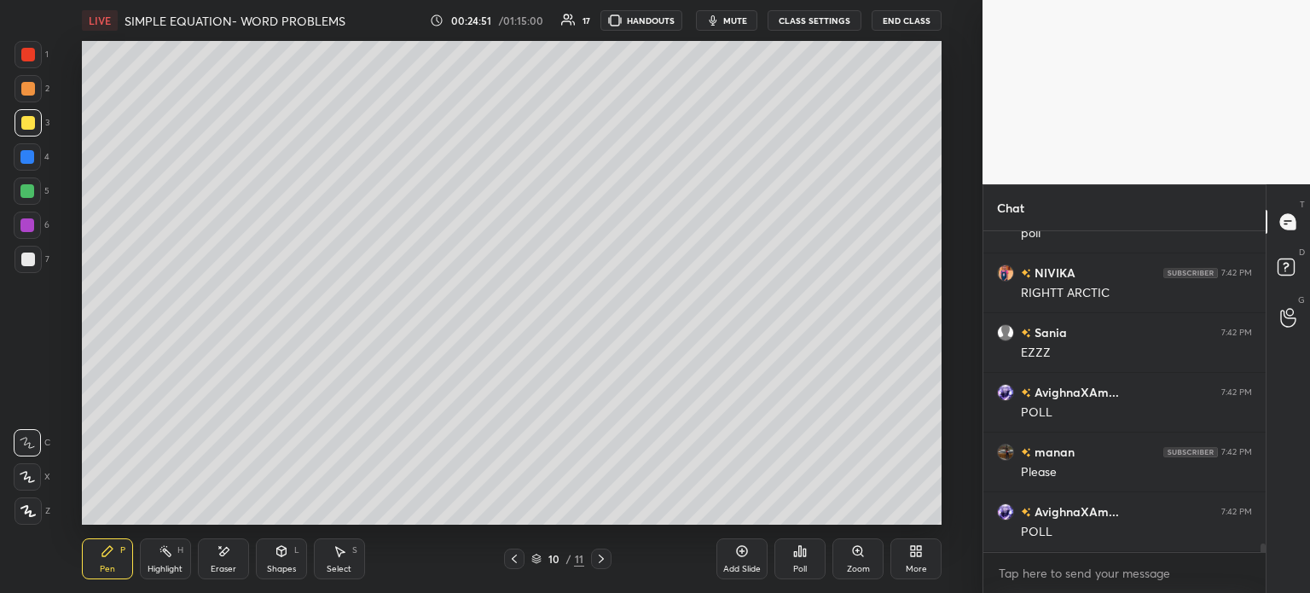
click at [217, 558] on icon at bounding box center [224, 551] width 14 height 14
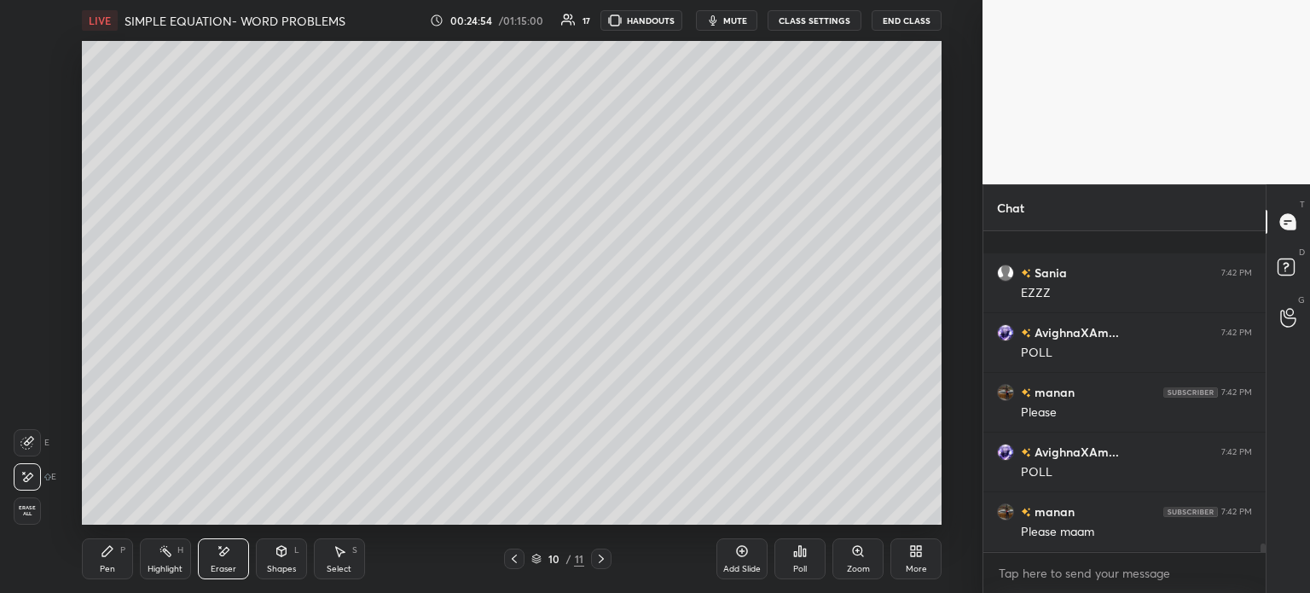
scroll to position [12309, 0]
click at [98, 560] on div "Pen P" at bounding box center [107, 558] width 51 height 41
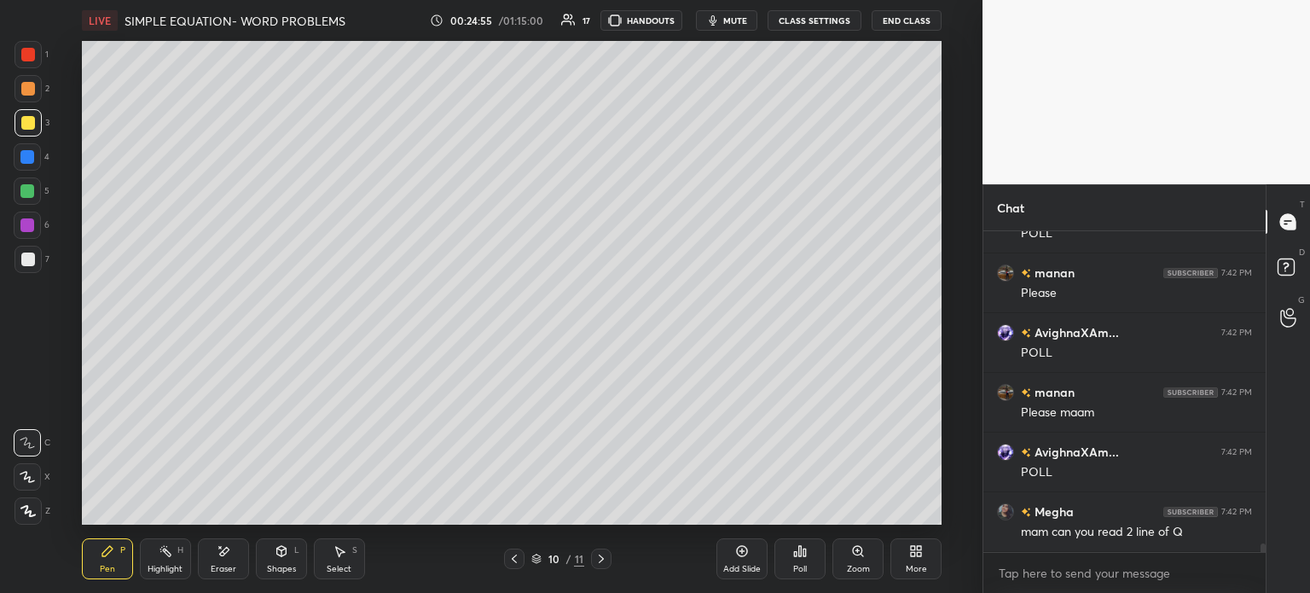
click at [102, 570] on div "Pen" at bounding box center [107, 569] width 15 height 9
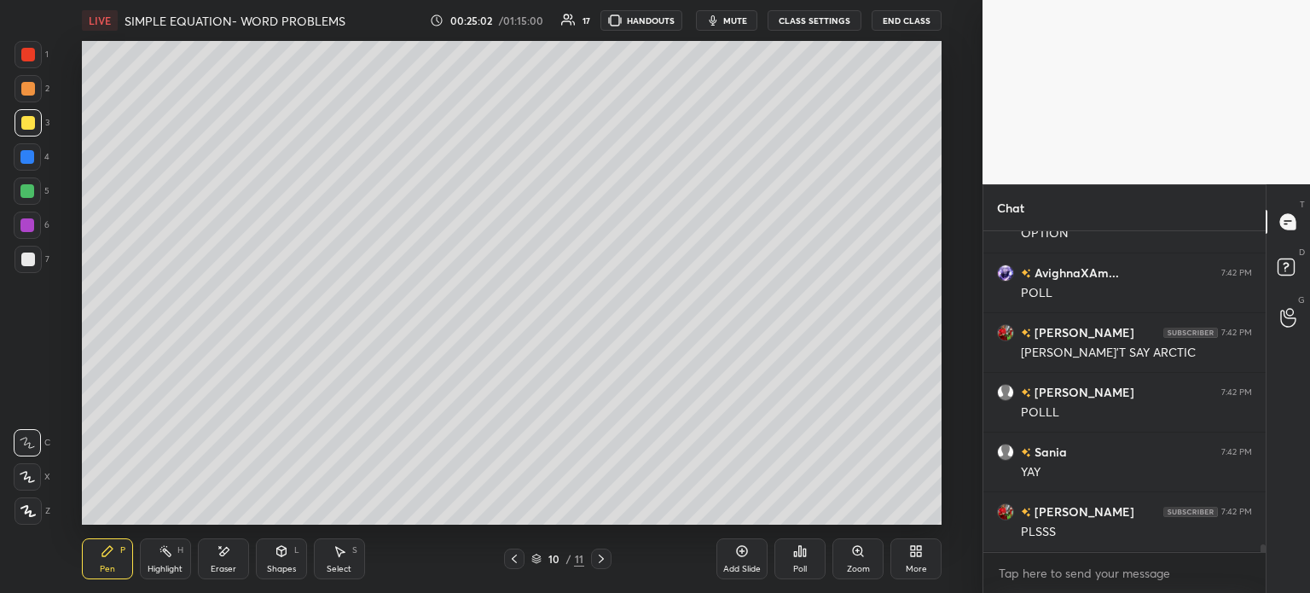
scroll to position [12803, 0]
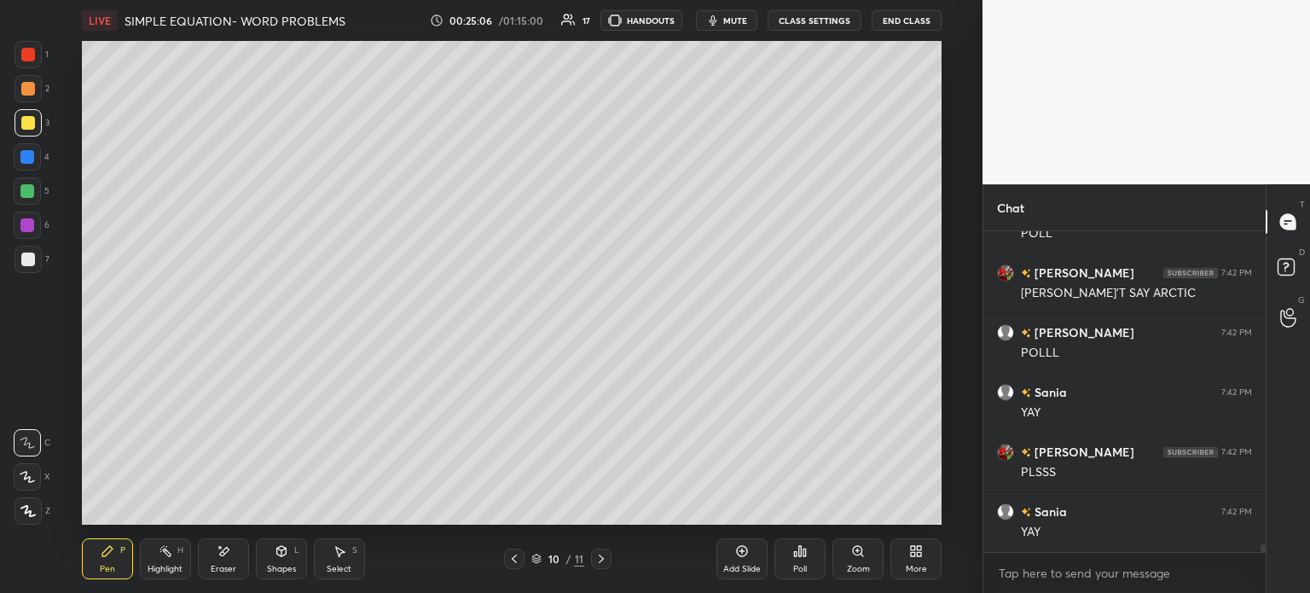
click at [728, 26] on button "mute" at bounding box center [726, 20] width 61 height 20
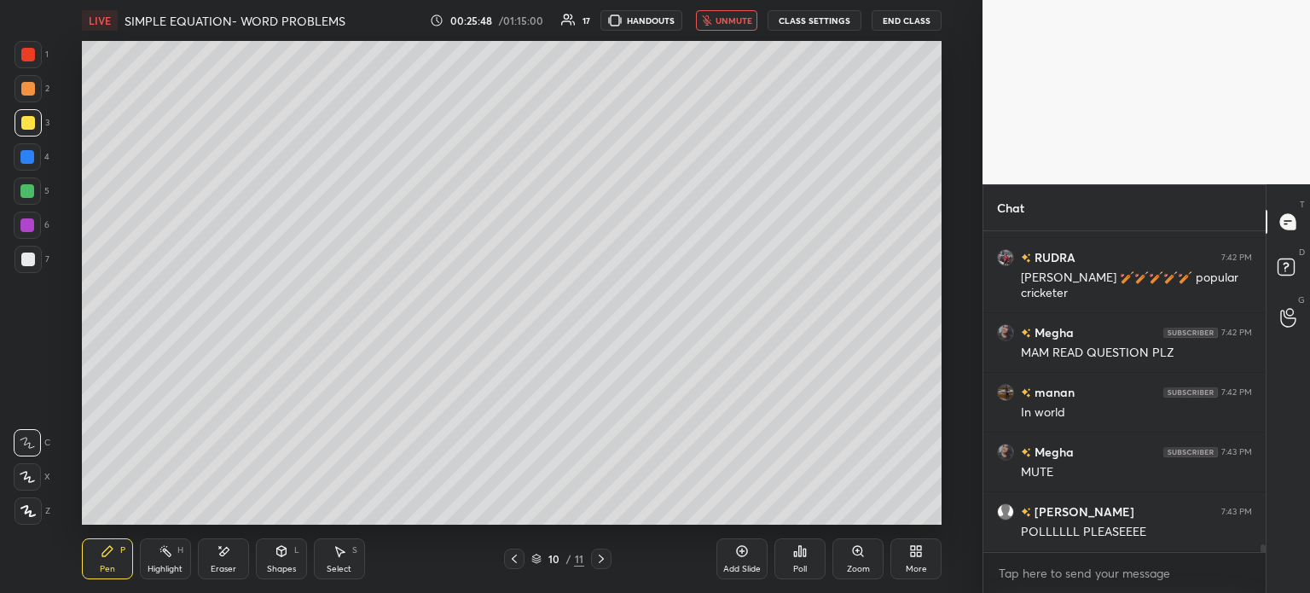
scroll to position [13328, 0]
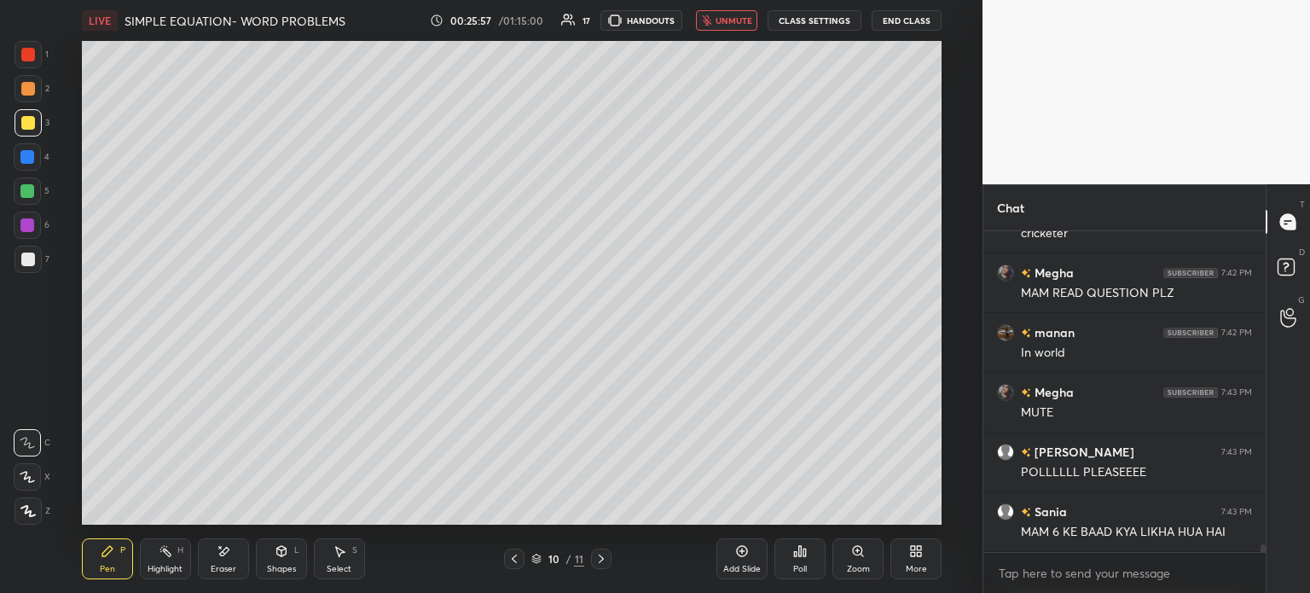
click at [733, 23] on span "unmute" at bounding box center [733, 20] width 37 height 12
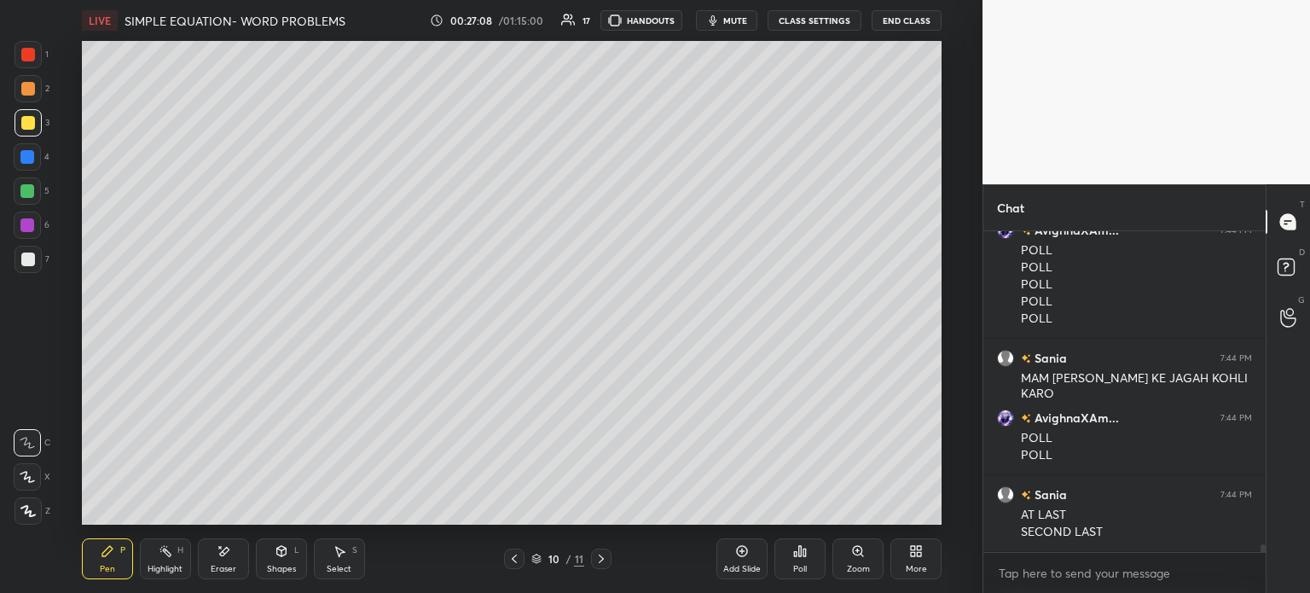
scroll to position [12525, 0]
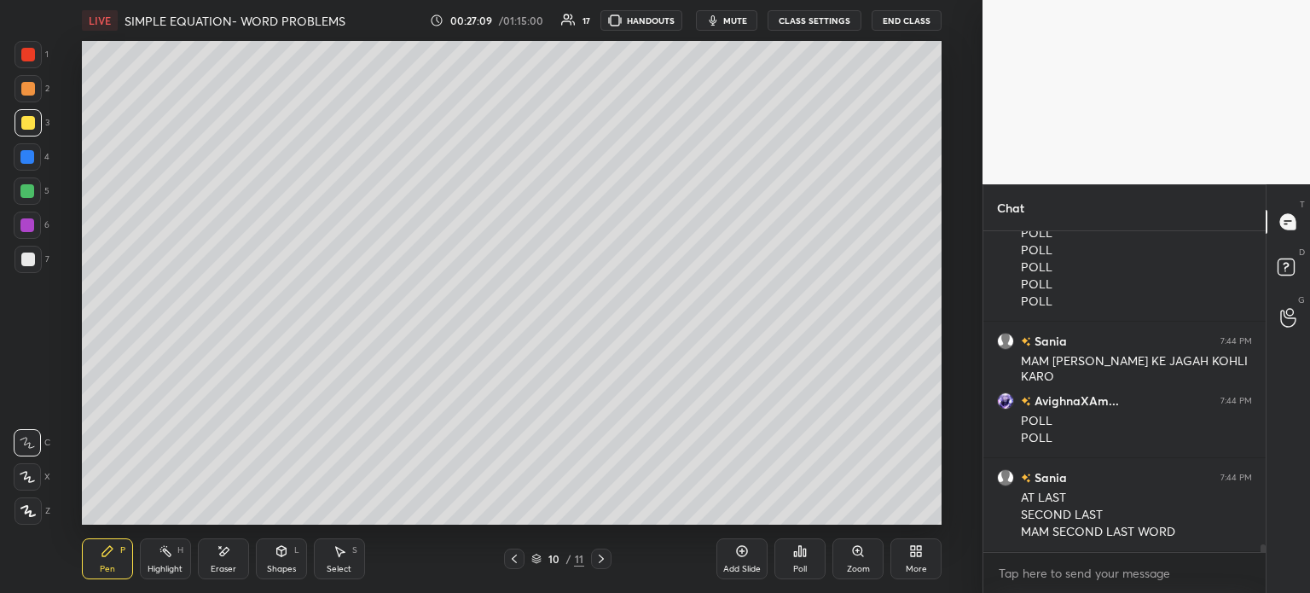
click at [30, 265] on div at bounding box center [28, 259] width 14 height 14
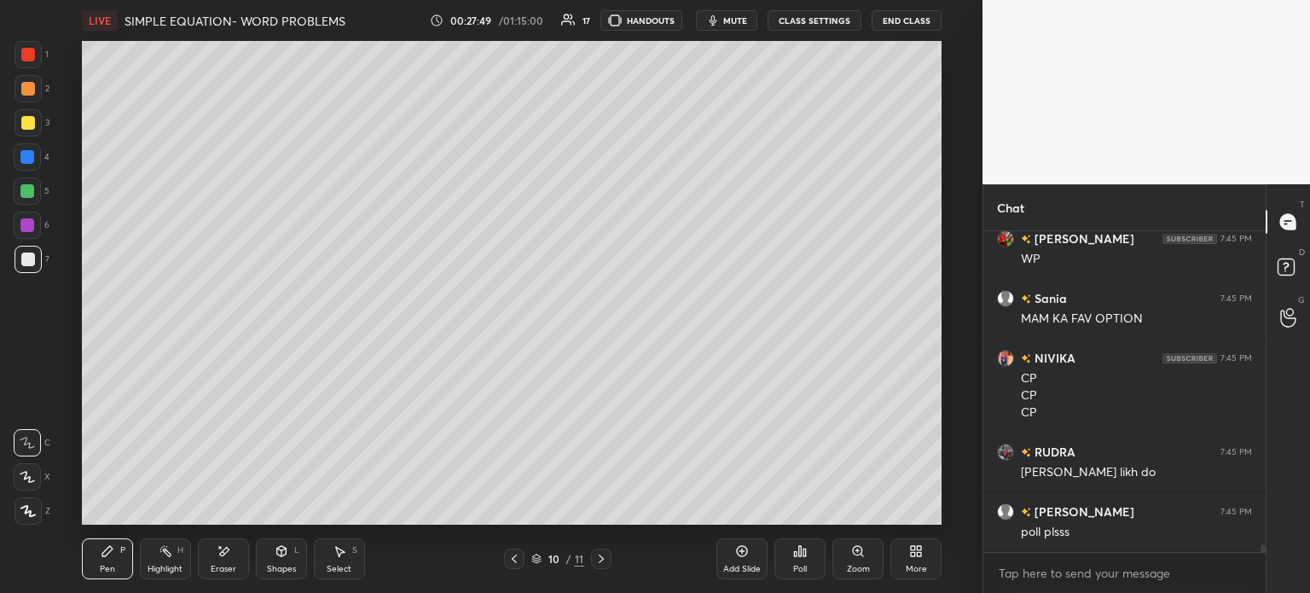
scroll to position [13566, 0]
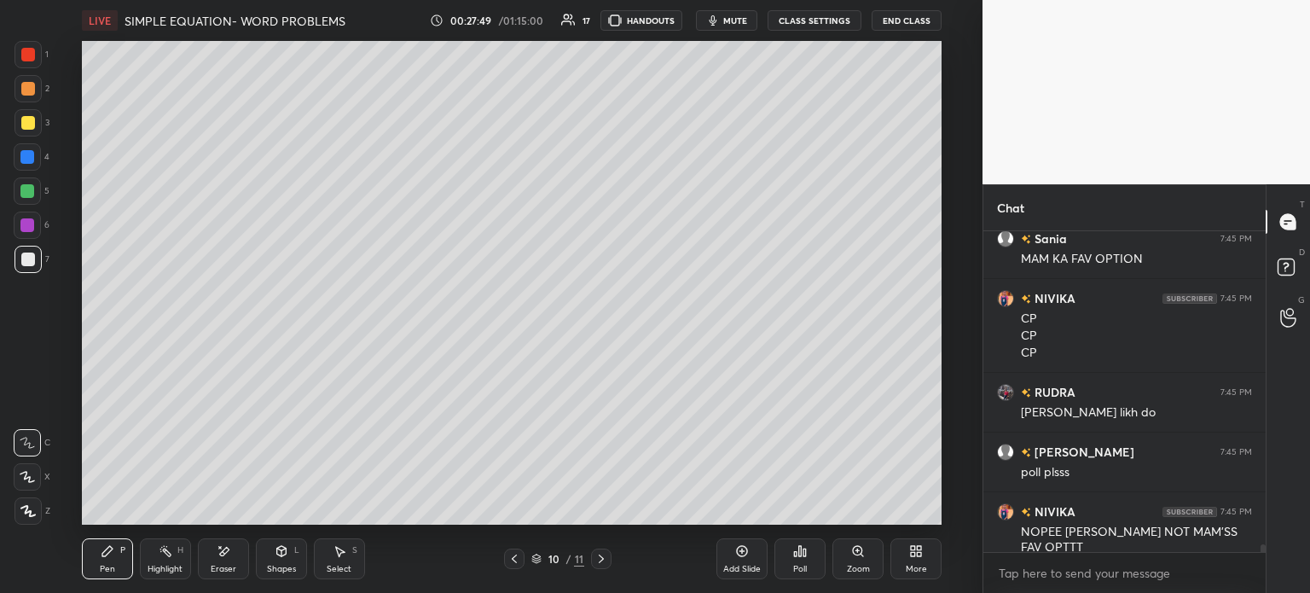
click at [836, 553] on div "Zoom" at bounding box center [857, 558] width 51 height 41
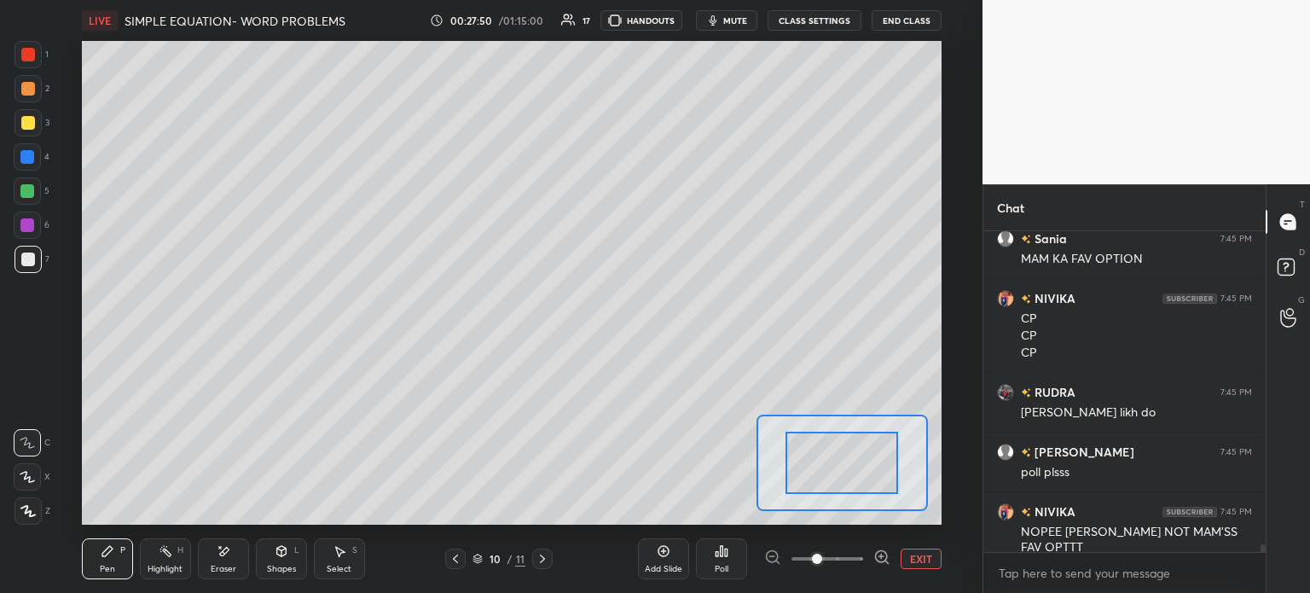
click at [914, 553] on button "EXIT" at bounding box center [921, 558] width 41 height 20
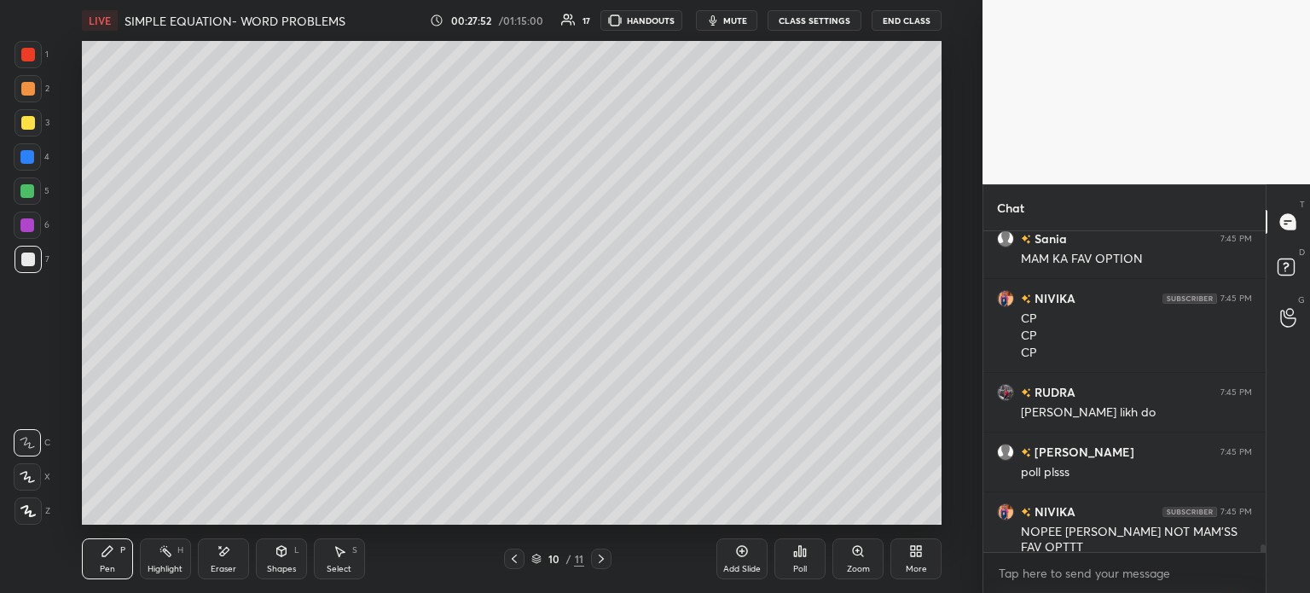
scroll to position [13625, 0]
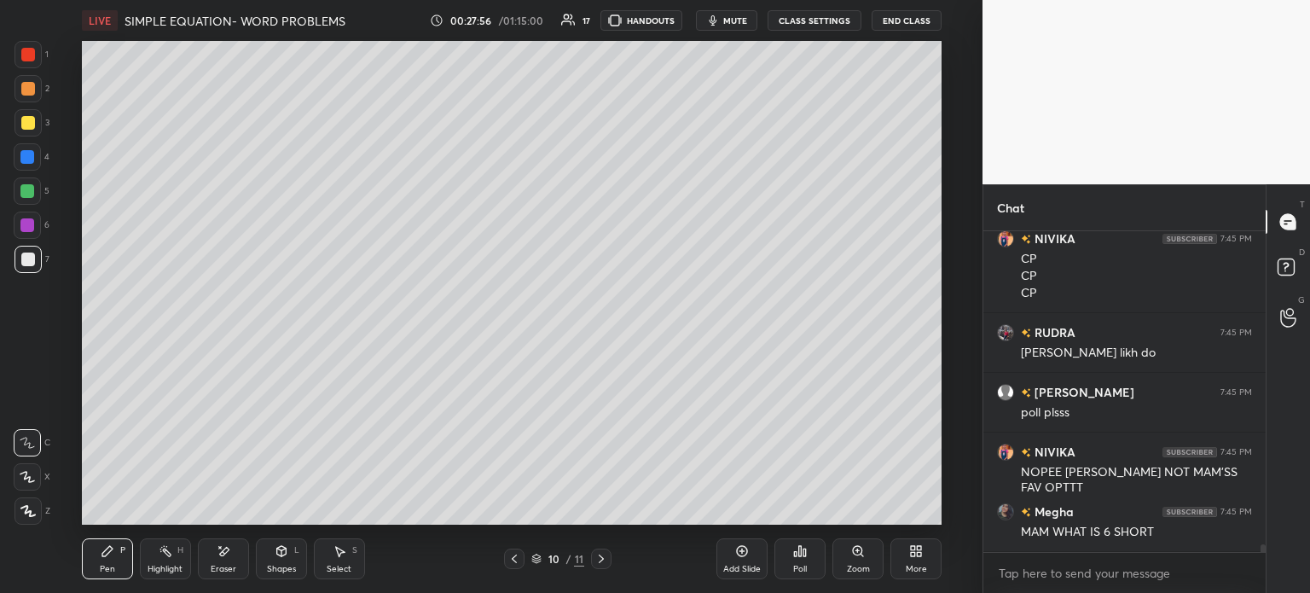
click at [791, 555] on div "Poll" at bounding box center [799, 558] width 51 height 41
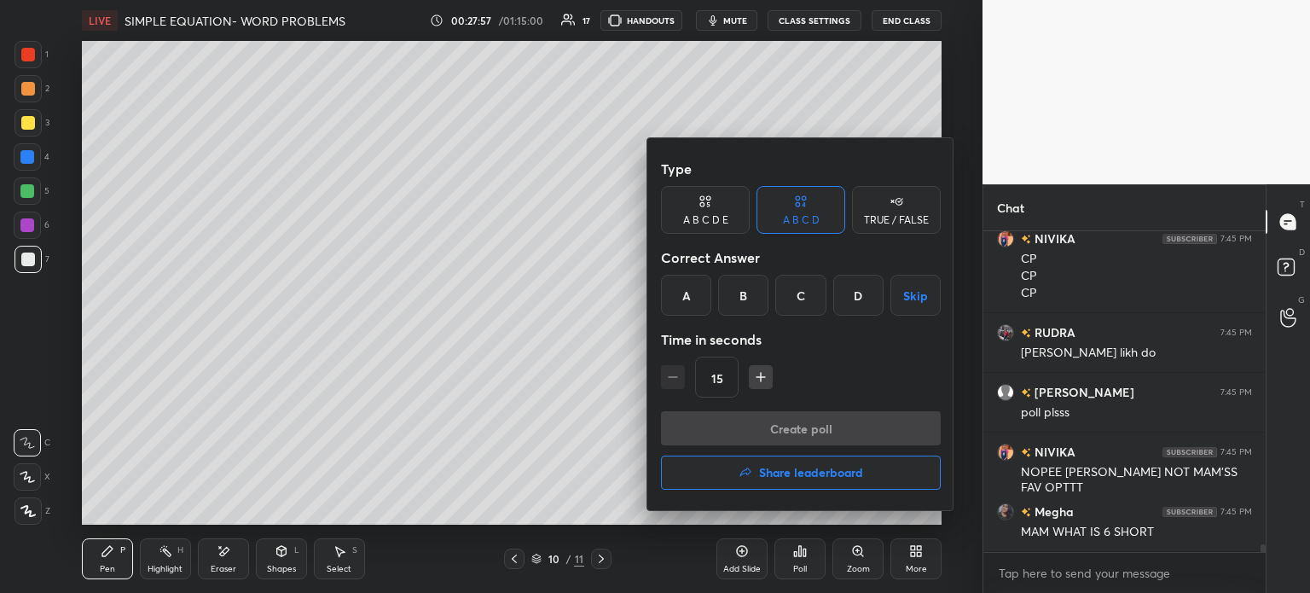
click at [747, 291] on div "B" at bounding box center [743, 295] width 50 height 41
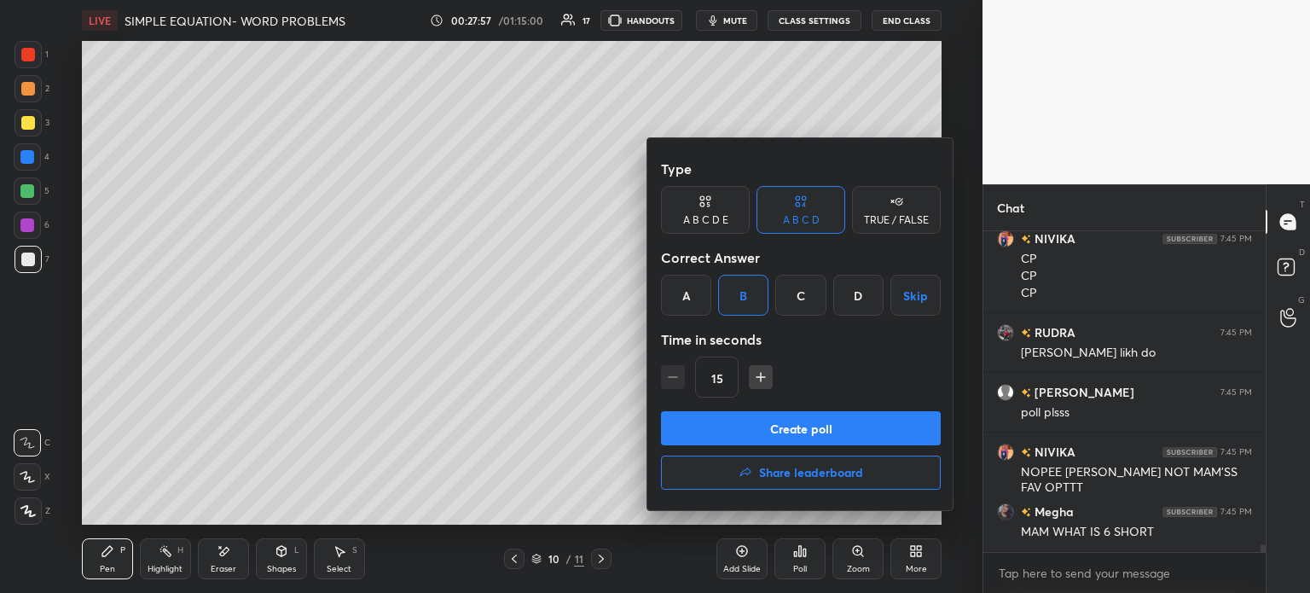
click at [854, 420] on button "Create poll" at bounding box center [801, 428] width 280 height 34
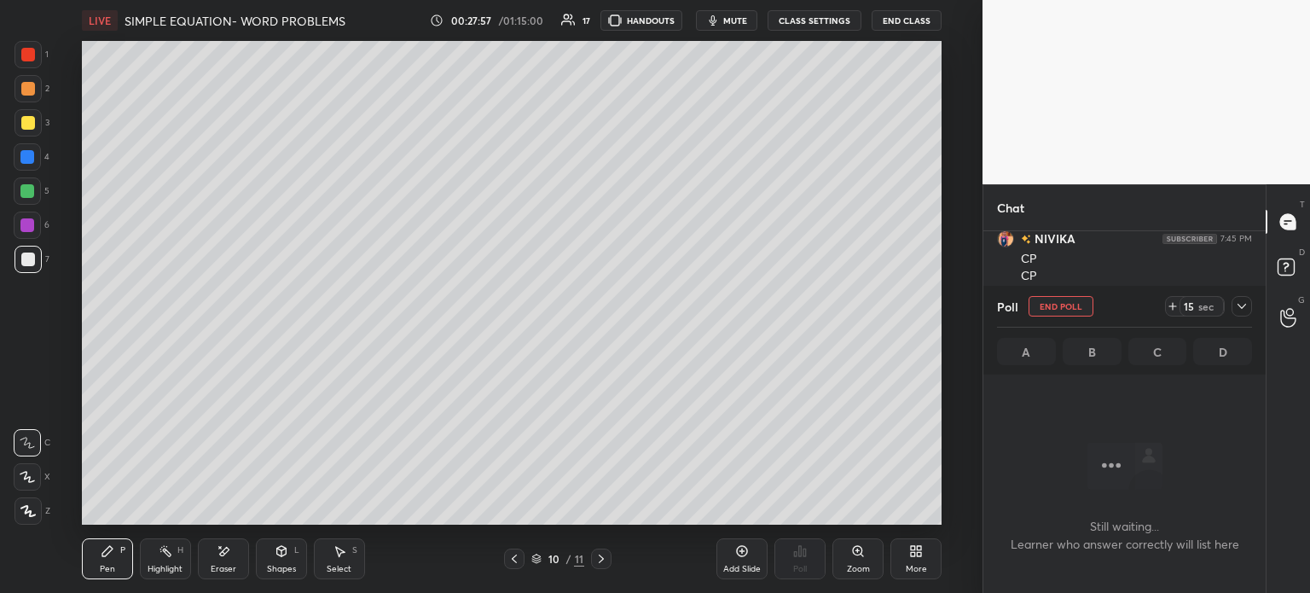
scroll to position [268, 277]
click at [1171, 301] on icon at bounding box center [1173, 306] width 14 height 14
click at [1247, 306] on icon at bounding box center [1242, 306] width 14 height 14
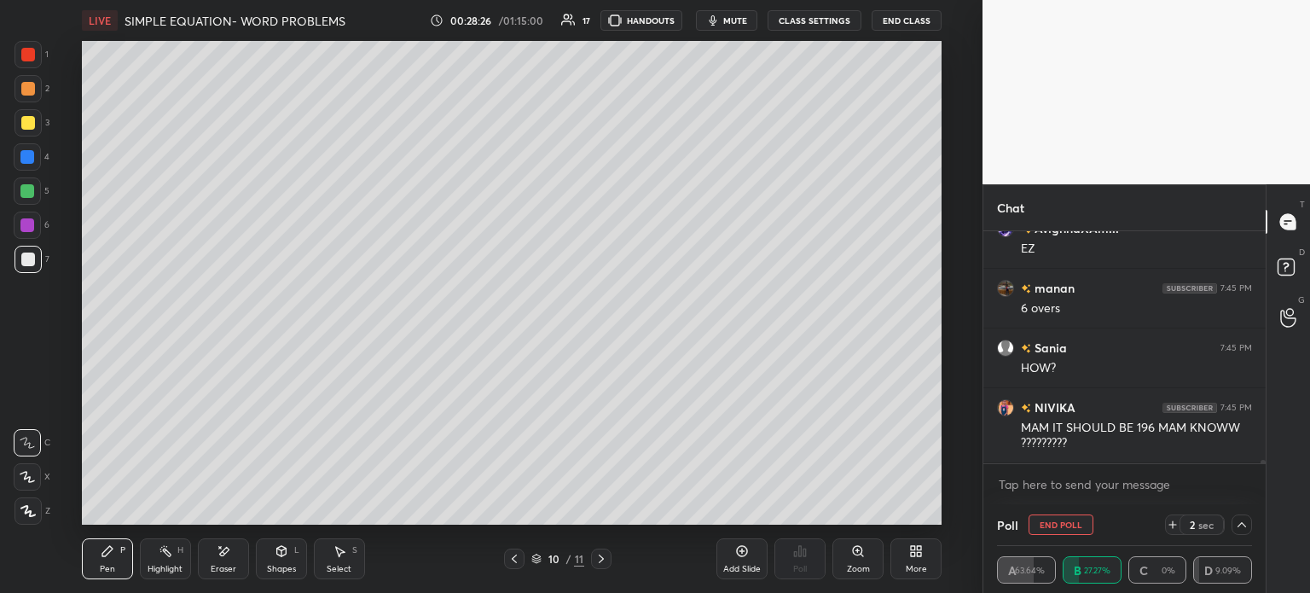
click at [1242, 528] on icon at bounding box center [1242, 525] width 14 height 14
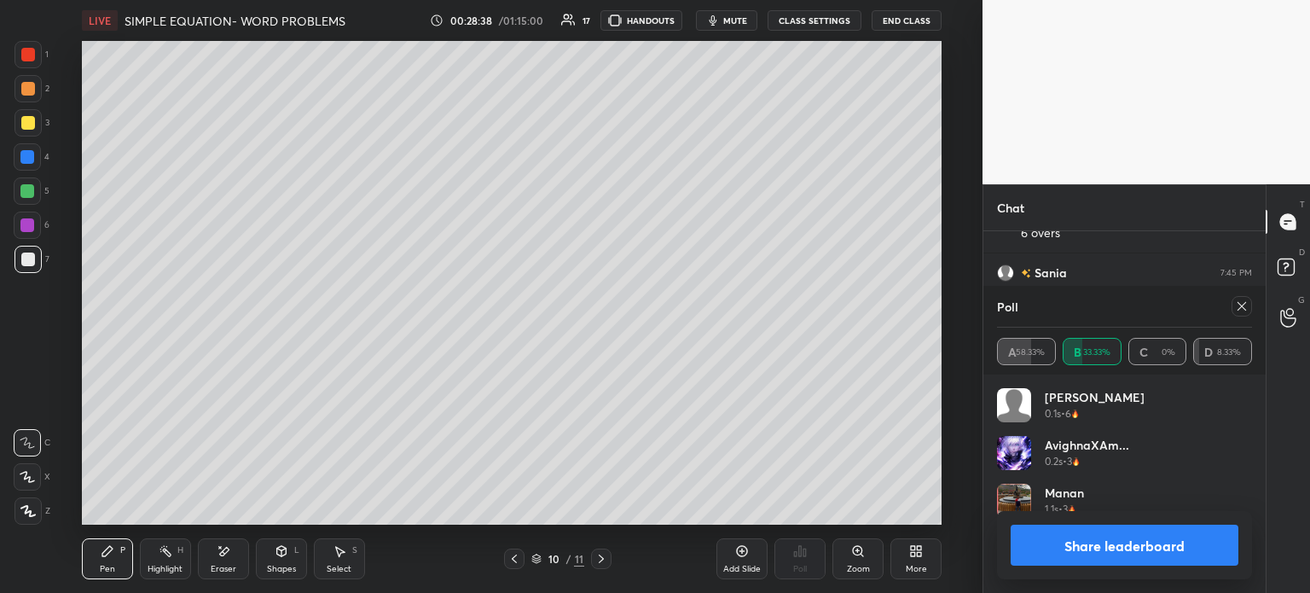
click at [1245, 305] on icon at bounding box center [1242, 306] width 14 height 14
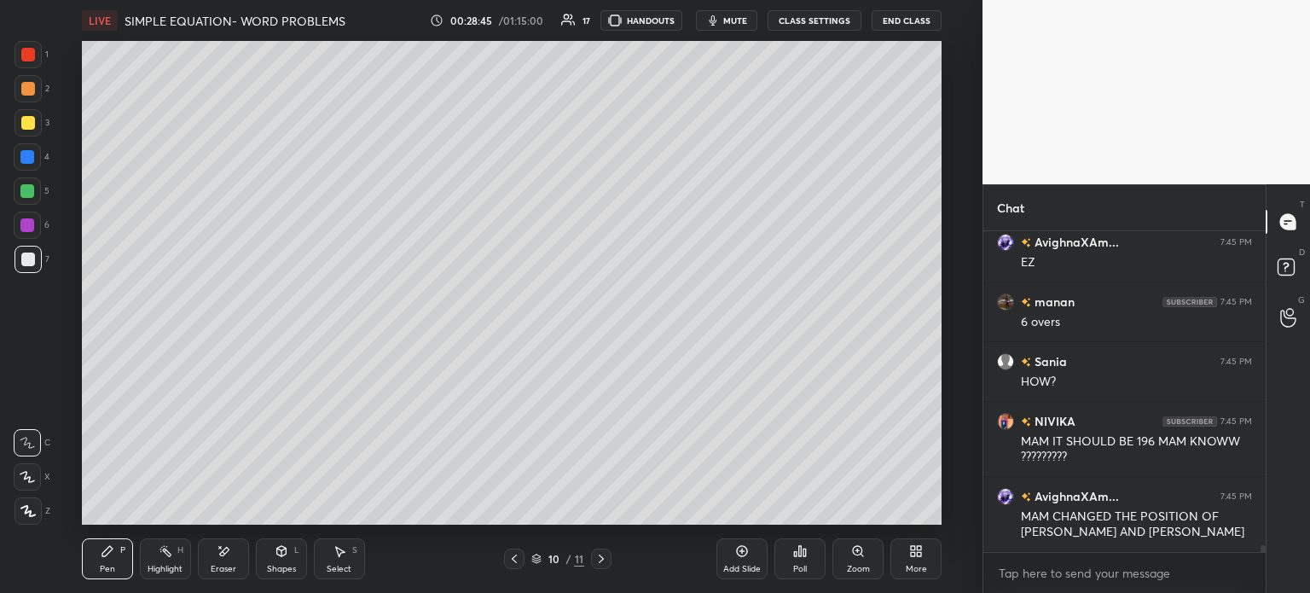
click at [512, 549] on div at bounding box center [514, 558] width 20 height 20
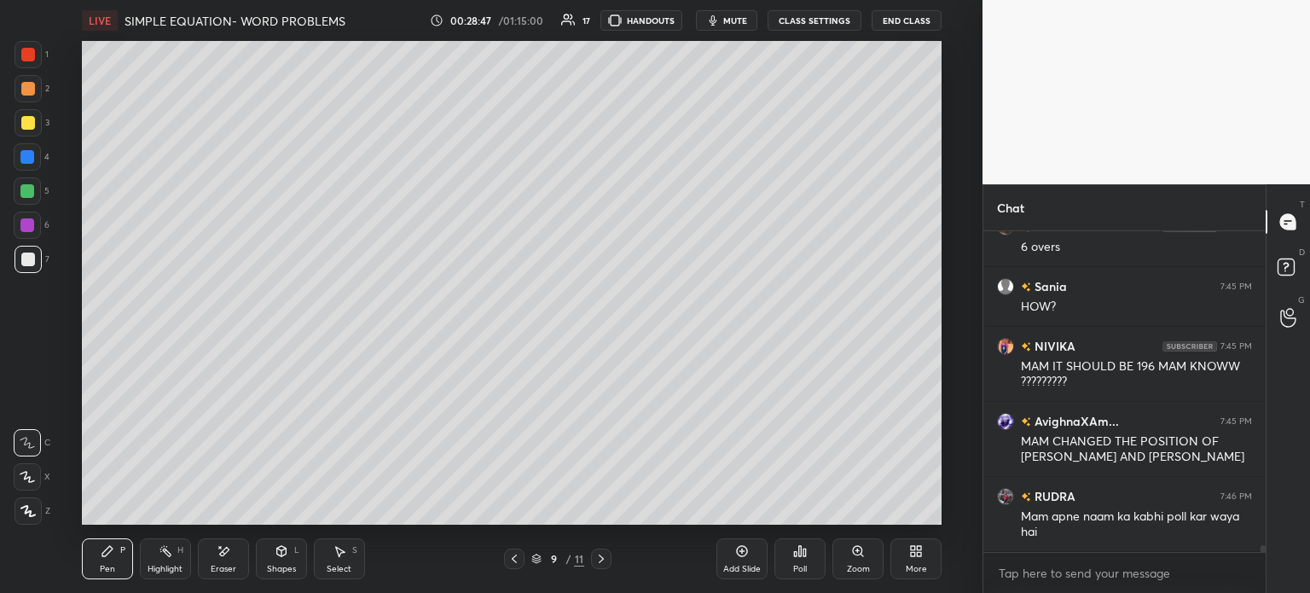
click at [506, 559] on div at bounding box center [514, 558] width 20 height 20
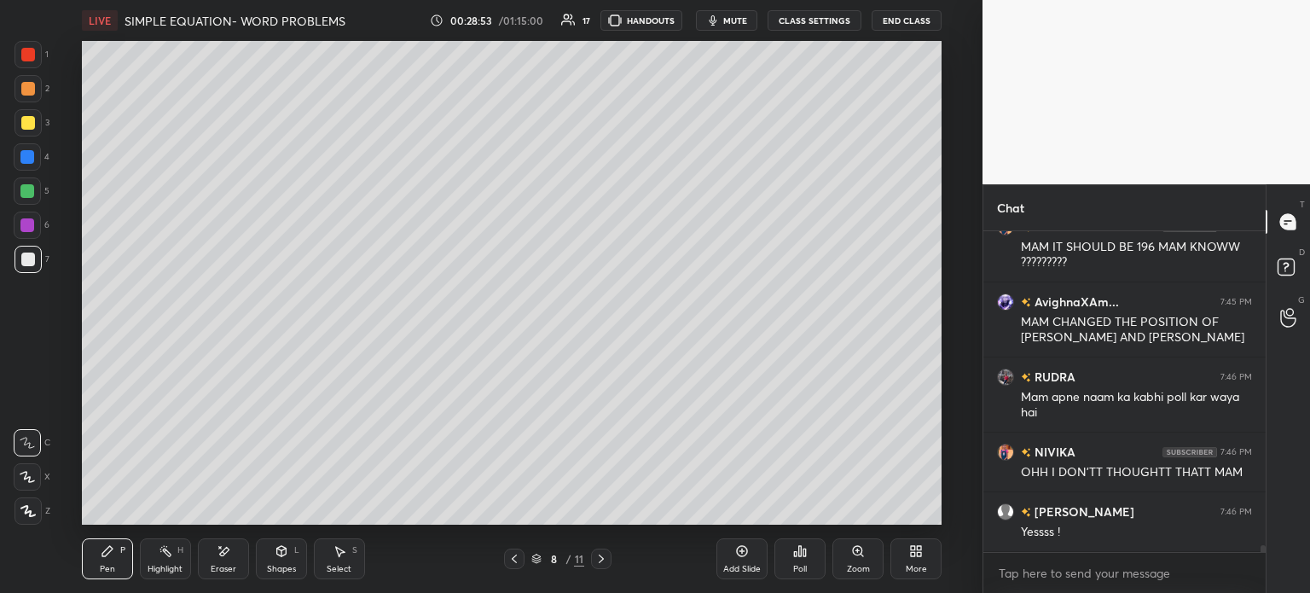
click at [328, 550] on div "Select S" at bounding box center [339, 558] width 51 height 41
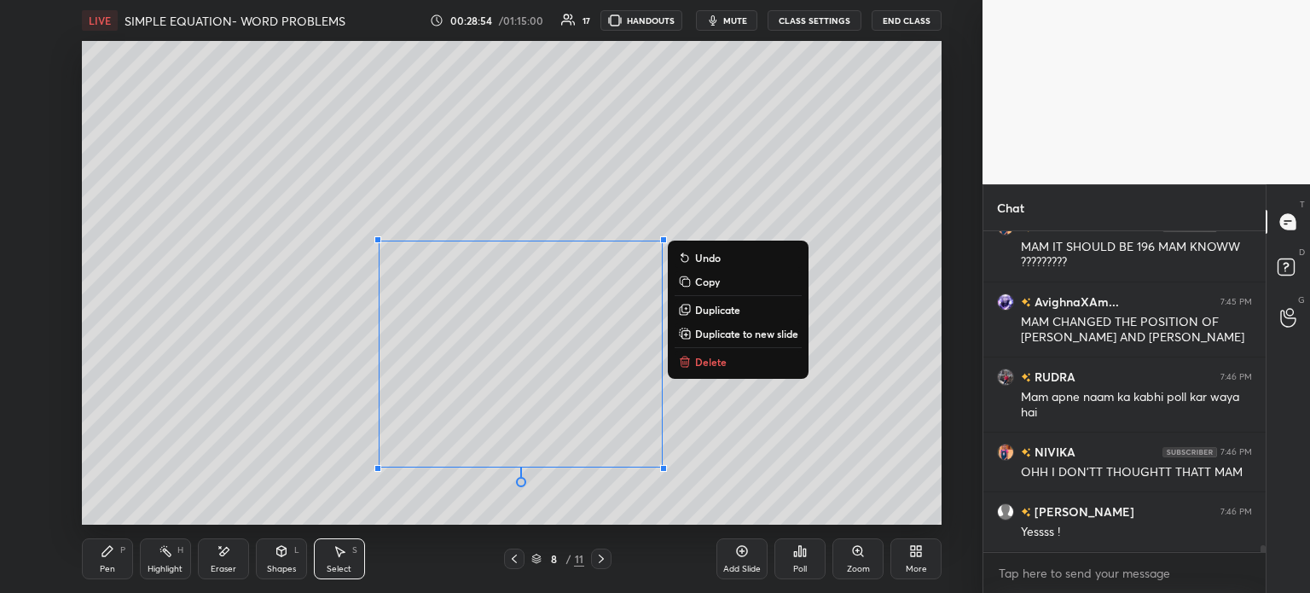
click at [709, 361] on p "Delete" at bounding box center [711, 362] width 32 height 14
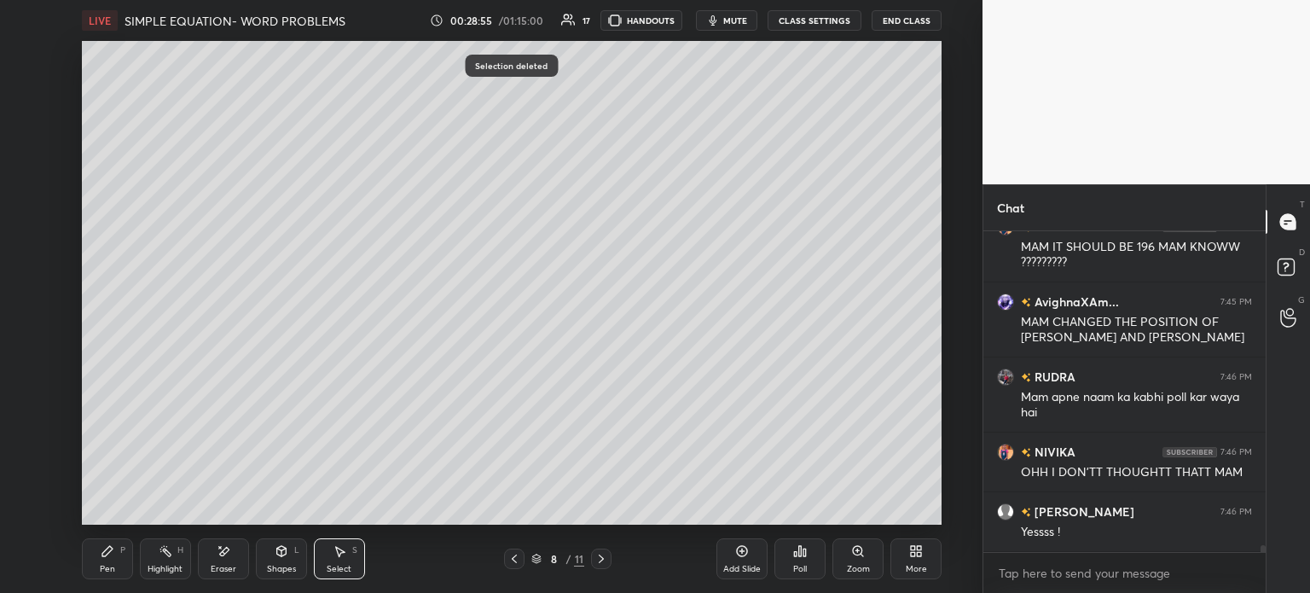
click at [114, 558] on div "Pen P" at bounding box center [107, 558] width 51 height 41
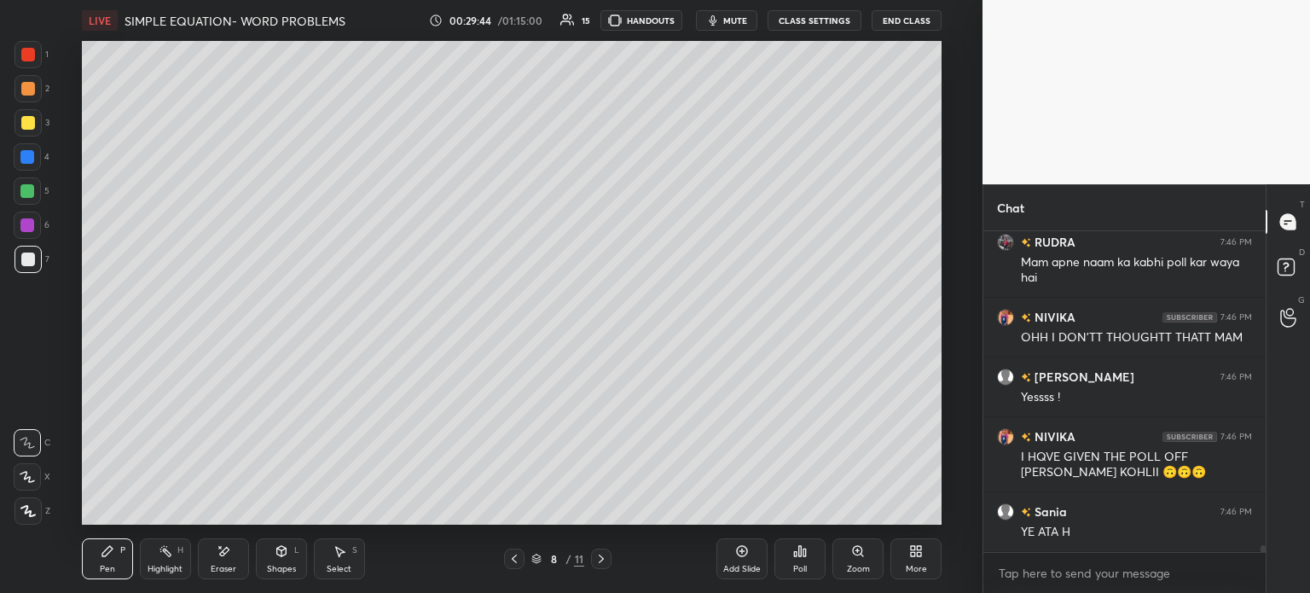
click at [360, 552] on div "Select S" at bounding box center [339, 558] width 51 height 41
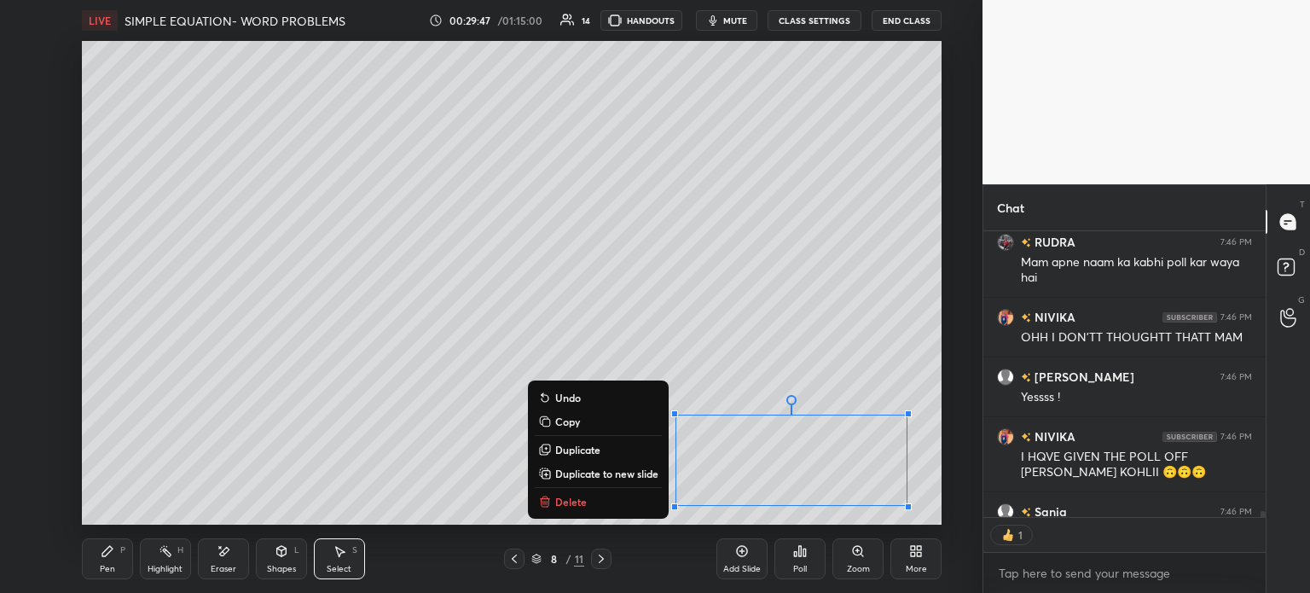
scroll to position [14557, 0]
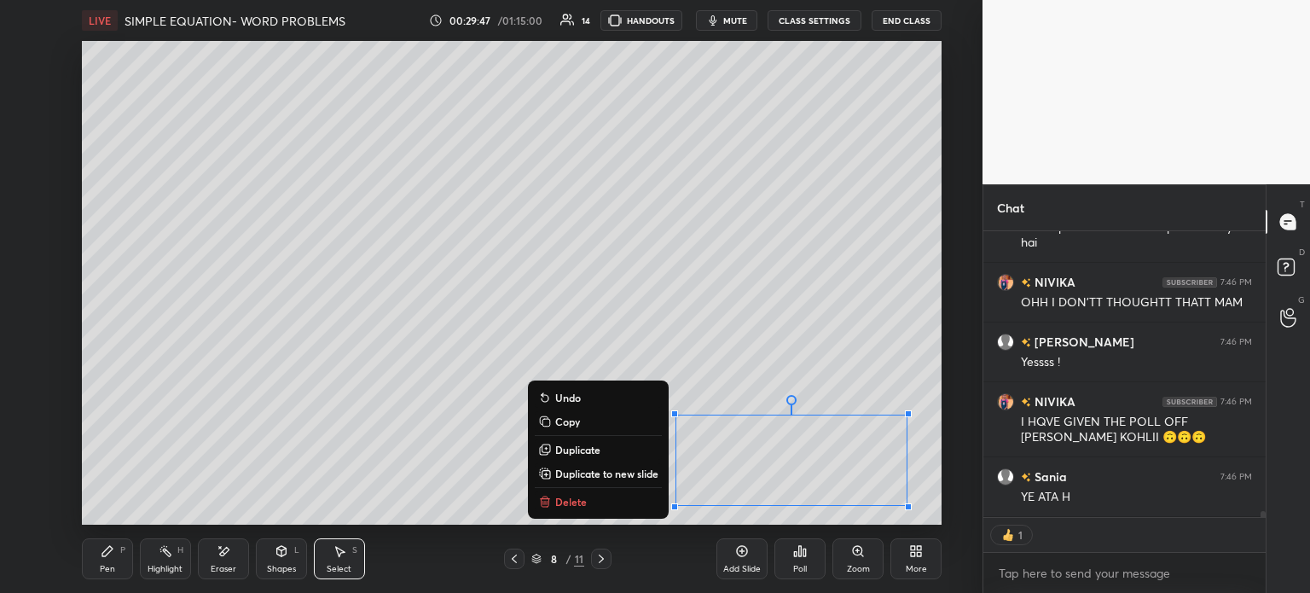
click at [880, 329] on div "0 ° Undo Copy Duplicate Duplicate to new slide Delete" at bounding box center [512, 283] width 860 height 484
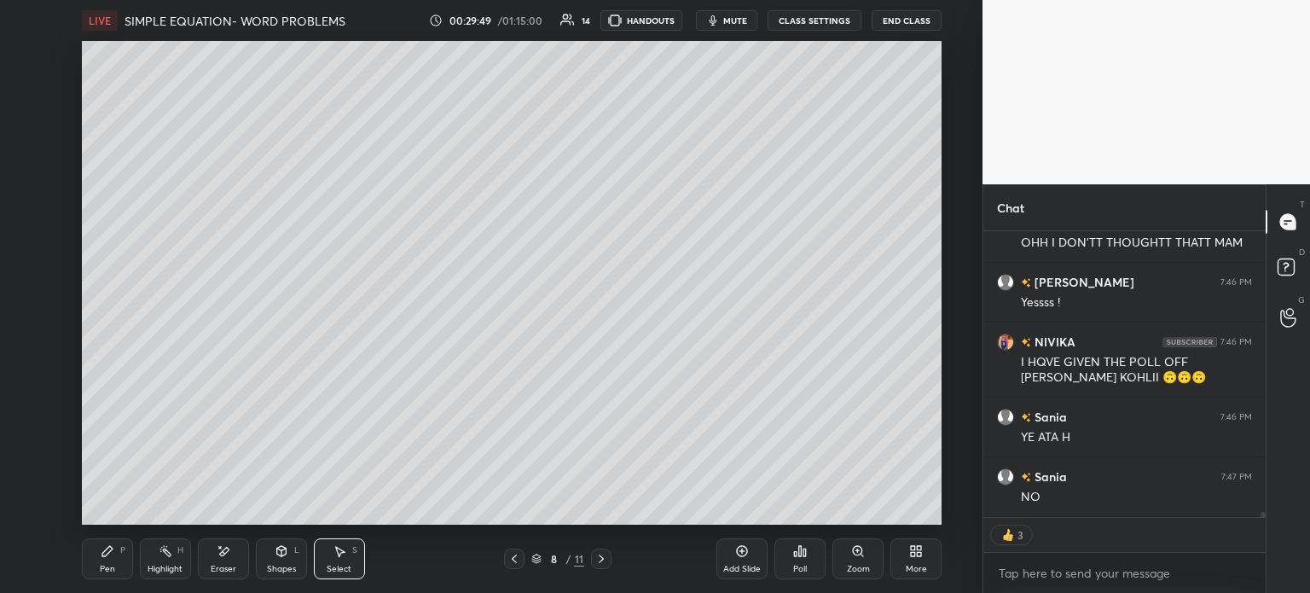
click at [606, 557] on icon at bounding box center [601, 559] width 14 height 14
click at [605, 559] on icon at bounding box center [601, 559] width 14 height 14
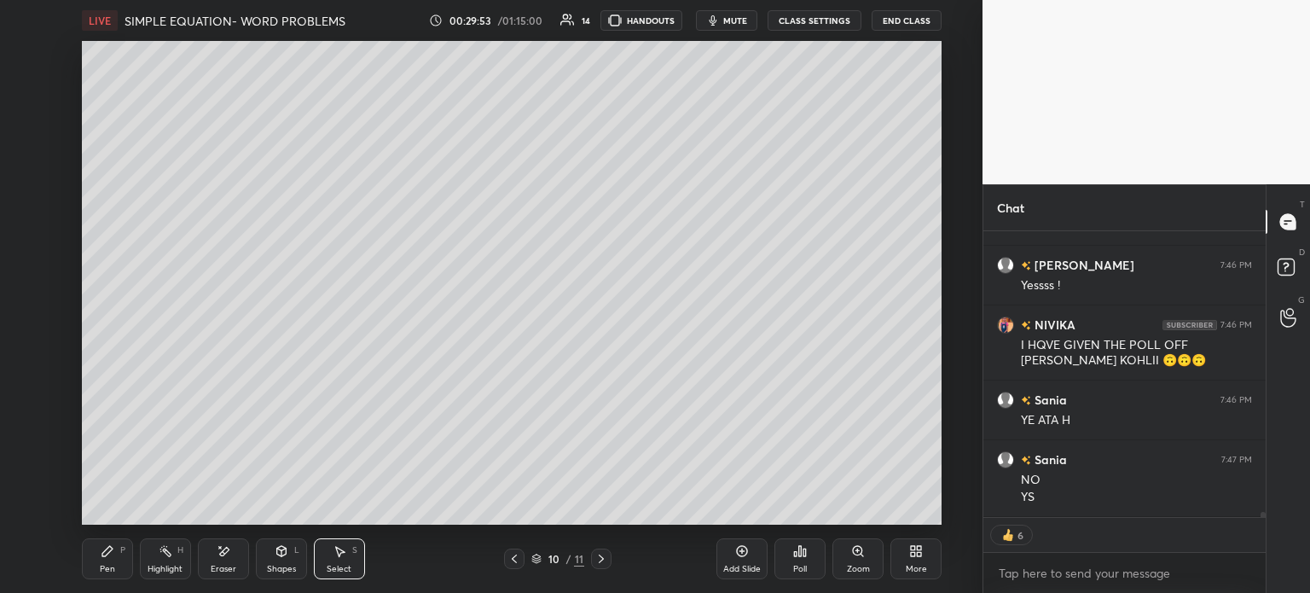
click at [744, 555] on icon at bounding box center [742, 551] width 11 height 11
click at [97, 551] on div "Pen P" at bounding box center [107, 558] width 51 height 41
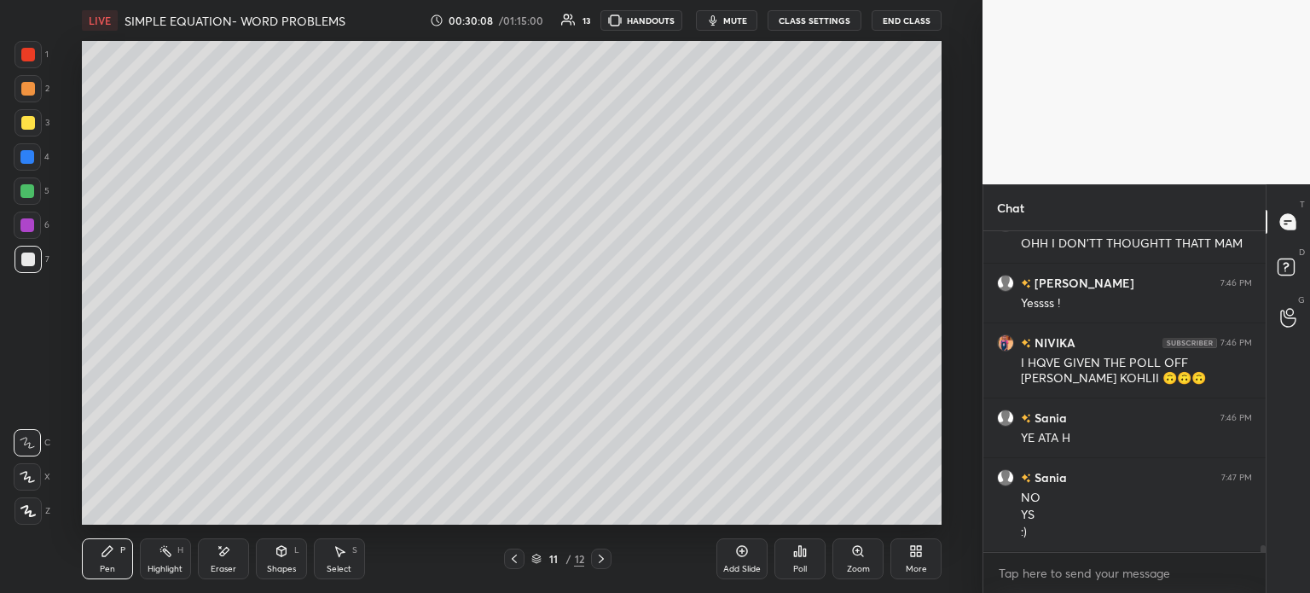
scroll to position [14573, 0]
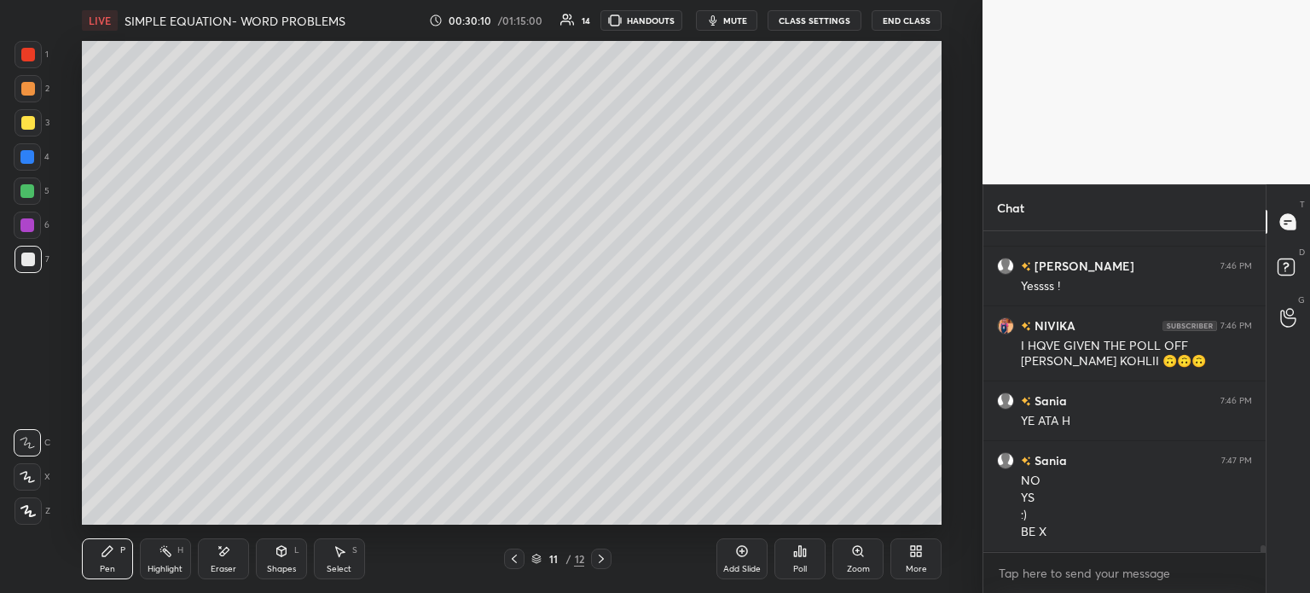
click at [38, 117] on div at bounding box center [27, 122] width 27 height 27
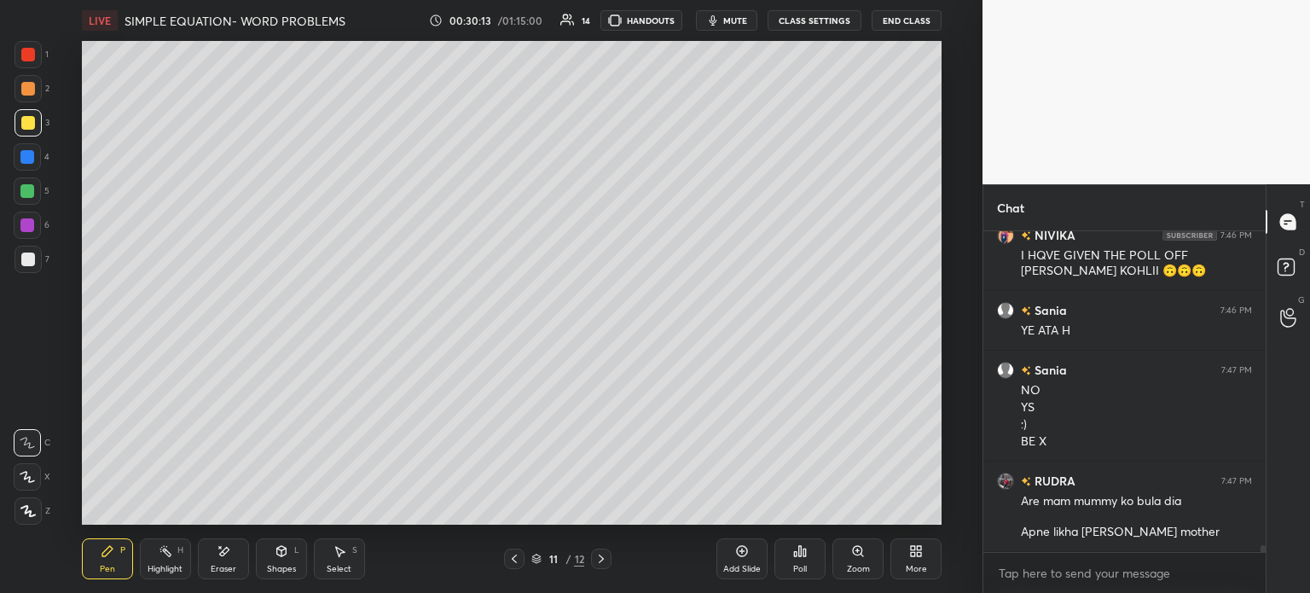
scroll to position [14724, 0]
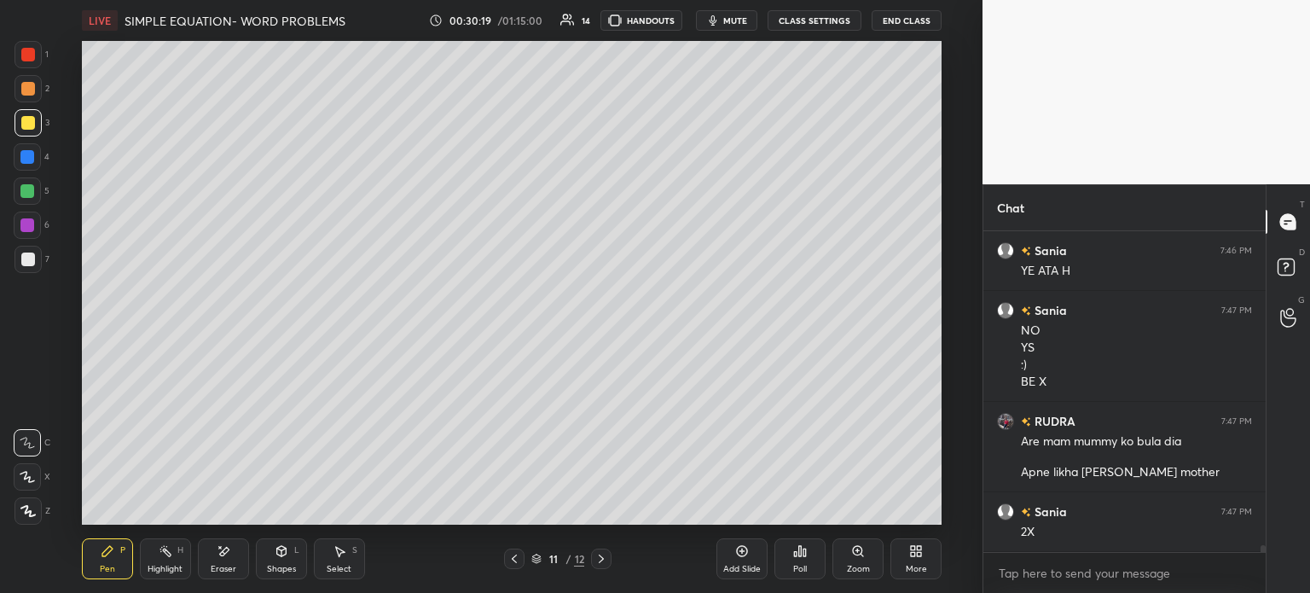
click at [507, 562] on icon at bounding box center [514, 559] width 14 height 14
click at [33, 258] on div at bounding box center [28, 259] width 14 height 14
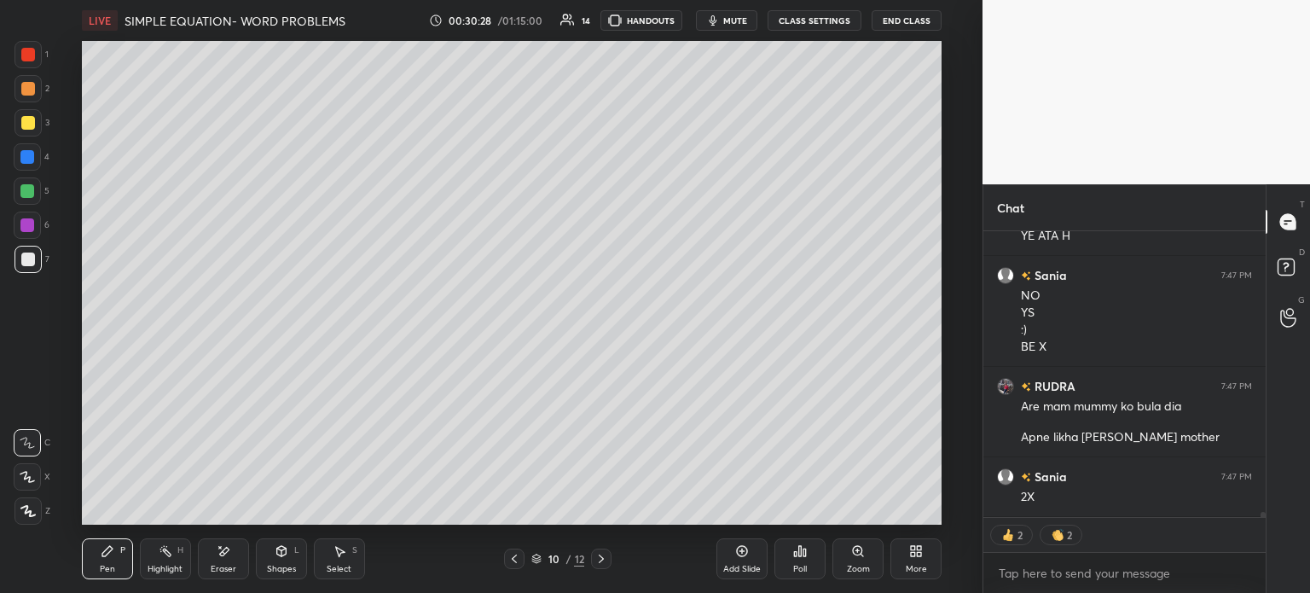
click at [594, 556] on div at bounding box center [601, 558] width 20 height 20
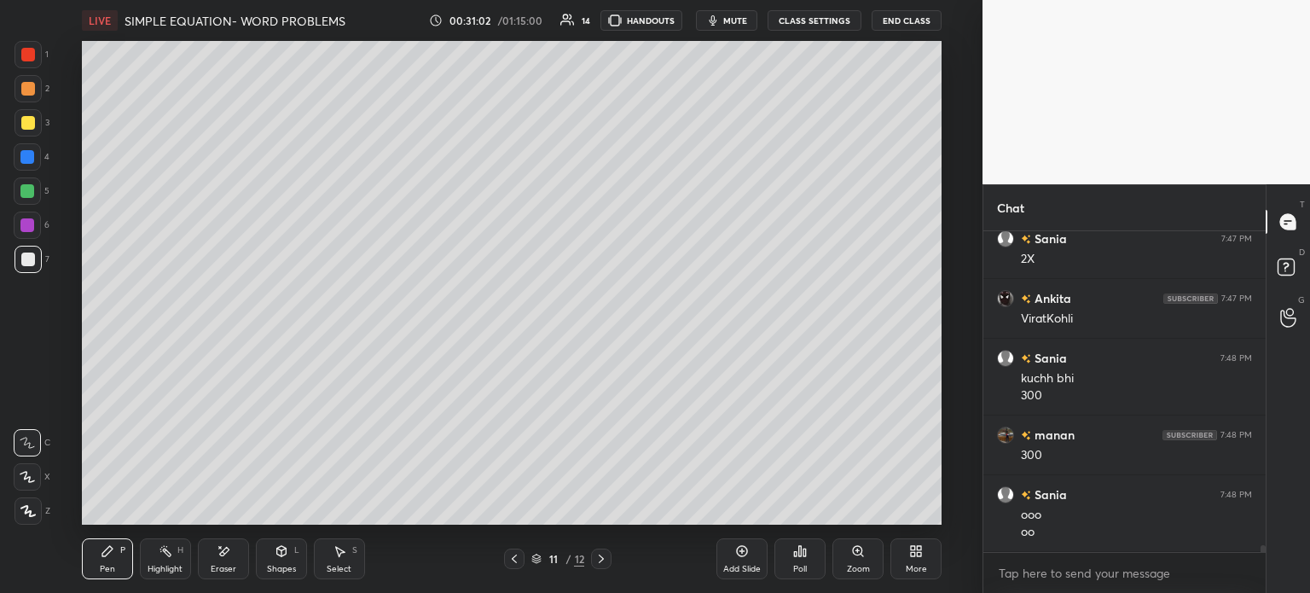
scroll to position [15013, 0]
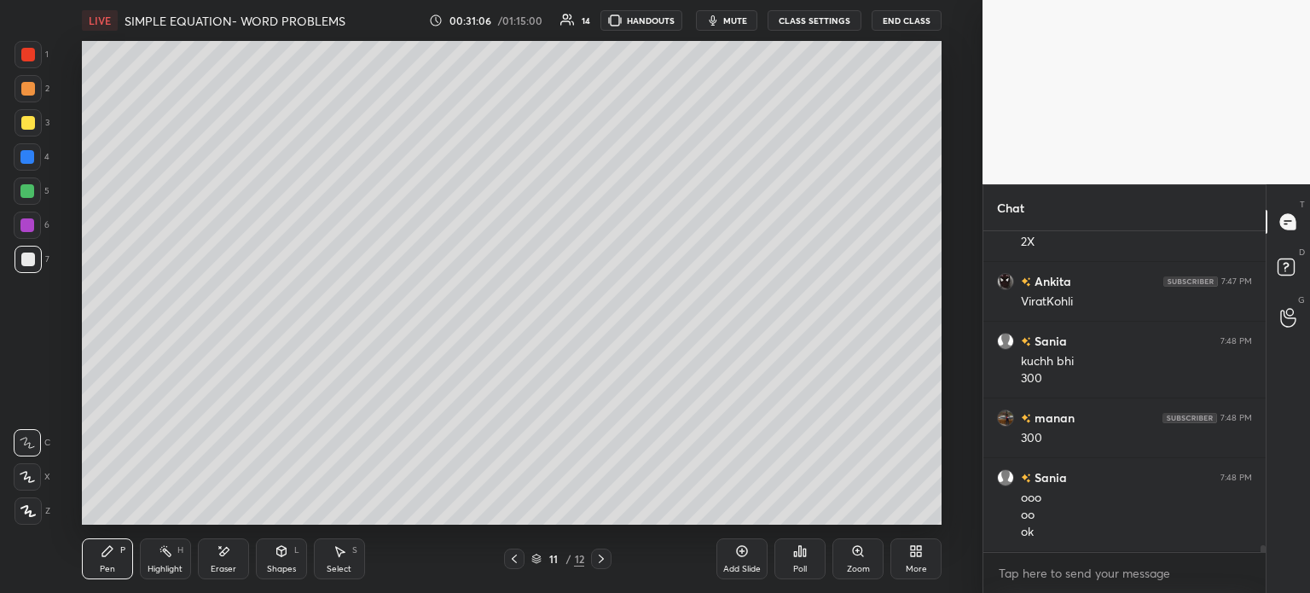
click at [20, 55] on div at bounding box center [27, 54] width 27 height 27
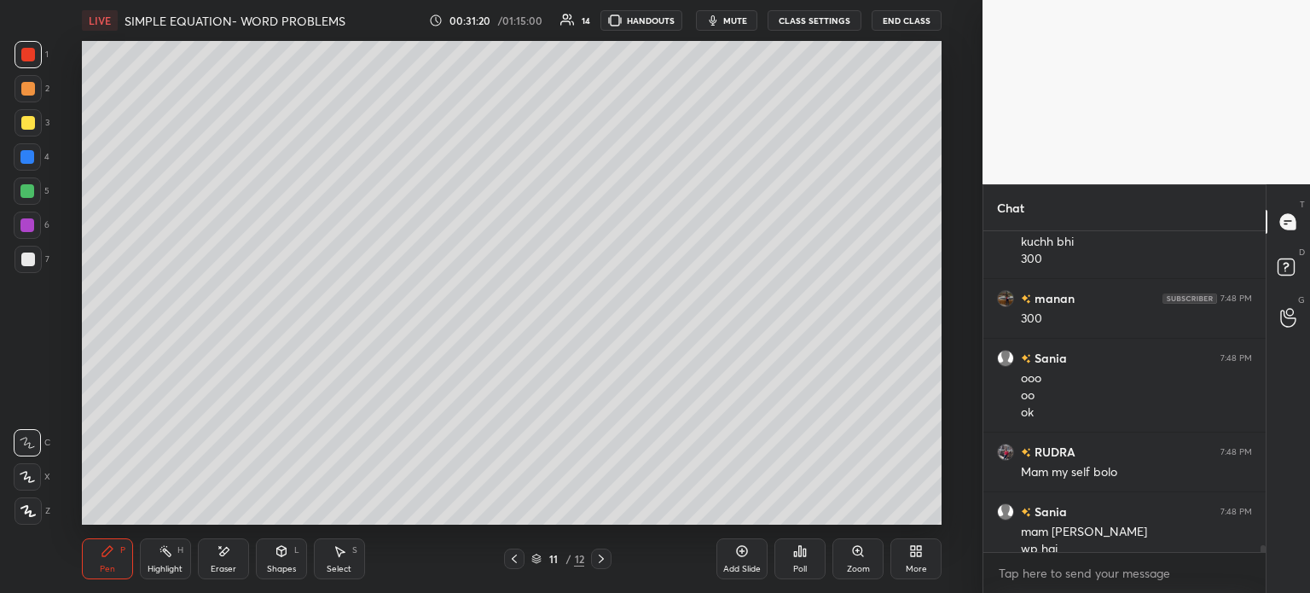
scroll to position [15150, 0]
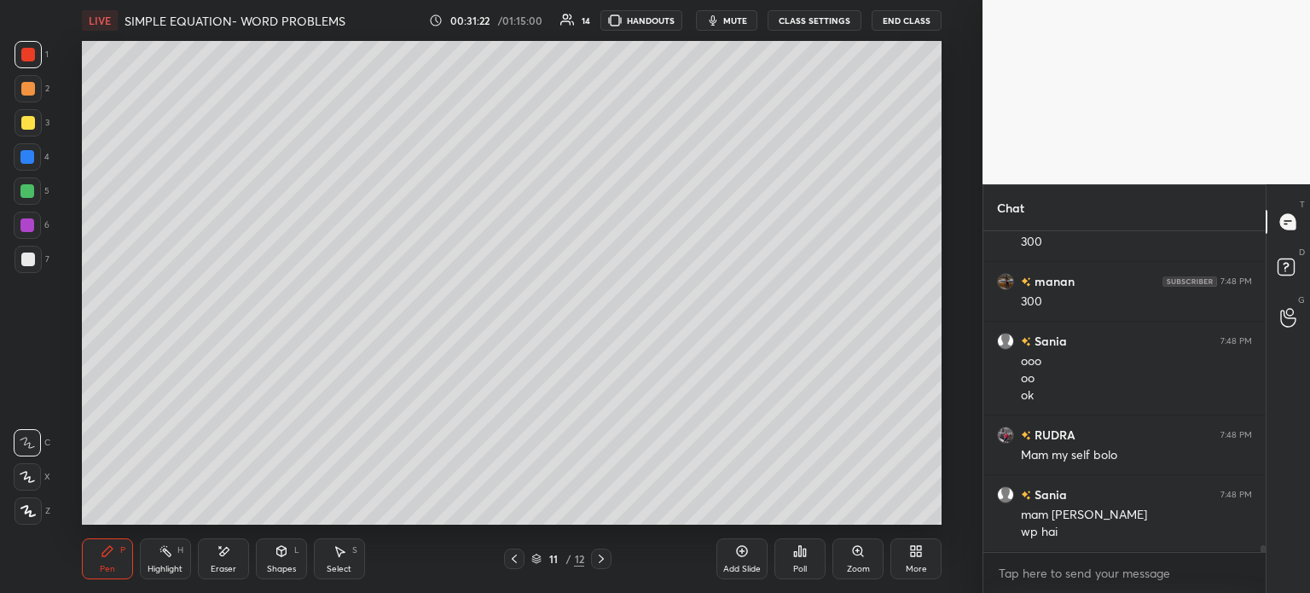
click at [520, 559] on icon at bounding box center [514, 559] width 14 height 14
click at [600, 559] on icon at bounding box center [601, 559] width 14 height 14
click at [519, 551] on div at bounding box center [514, 558] width 20 height 20
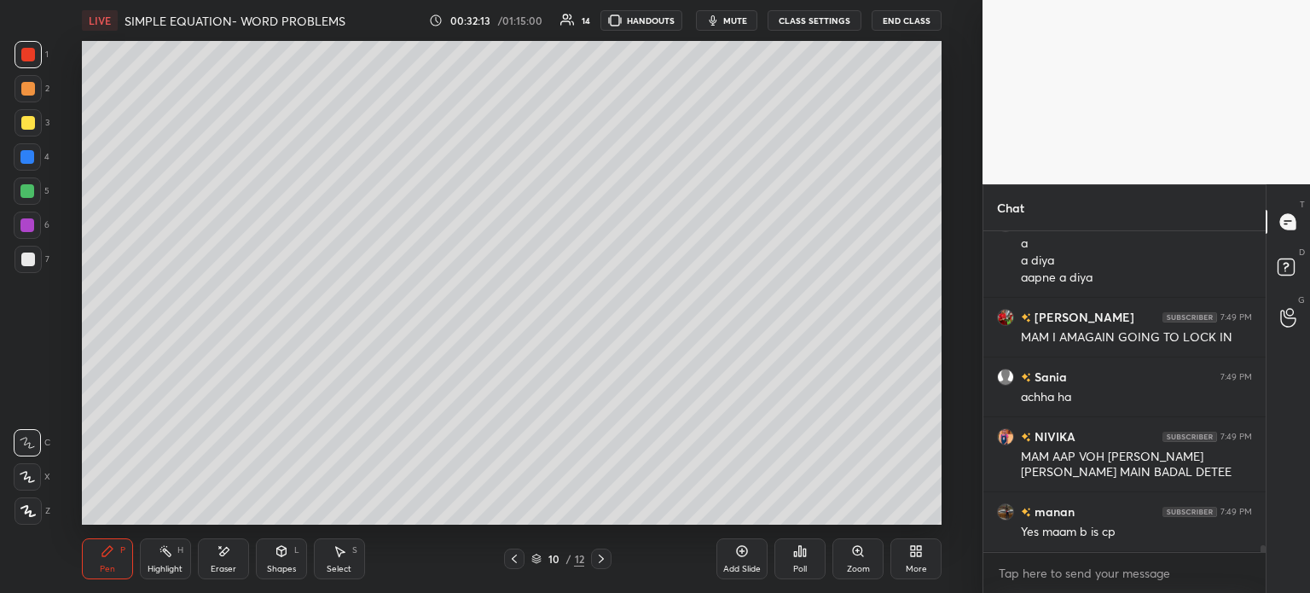
scroll to position [15617, 0]
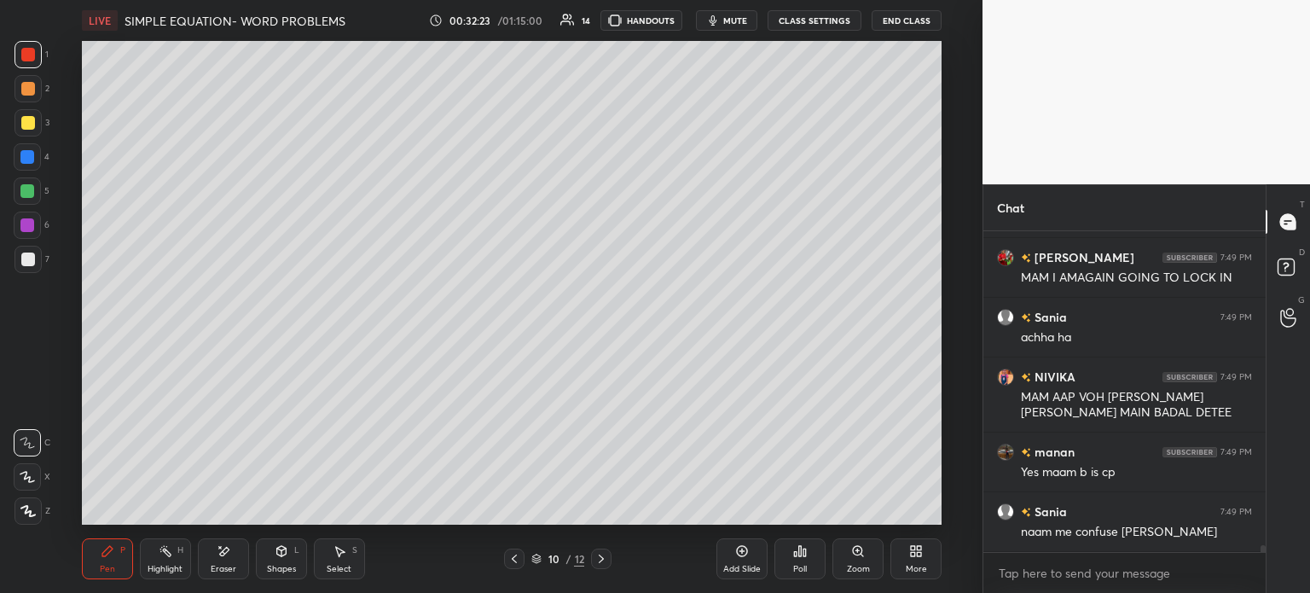
click at [609, 549] on div at bounding box center [601, 558] width 20 height 20
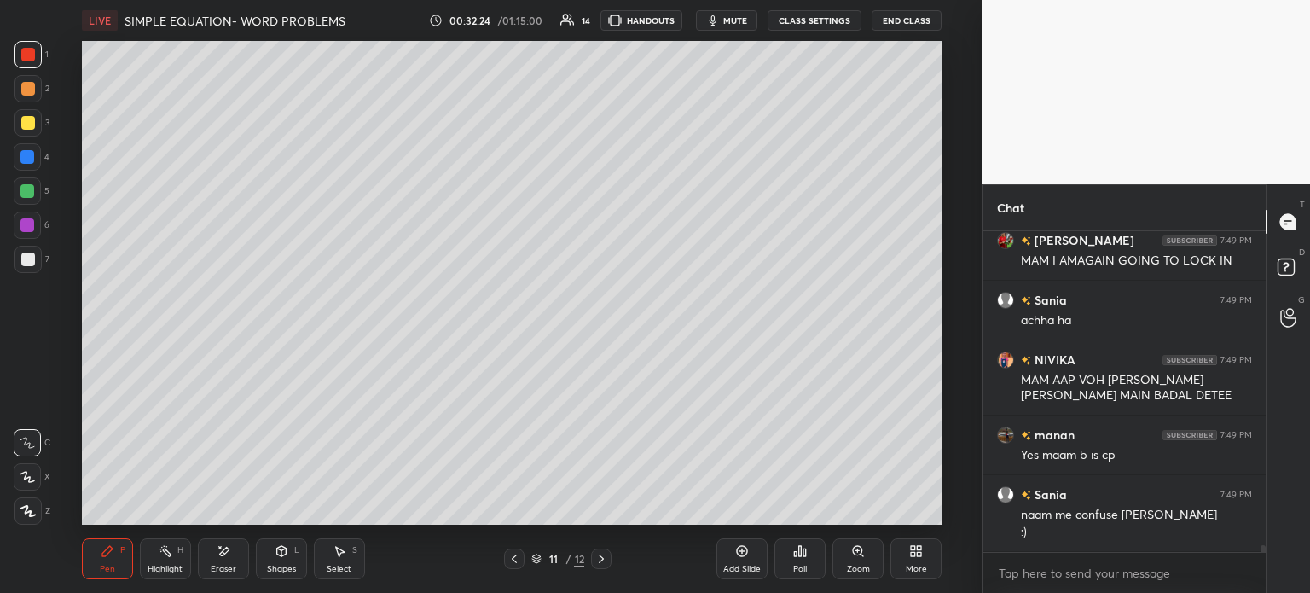
click at [602, 556] on icon at bounding box center [601, 559] width 14 height 14
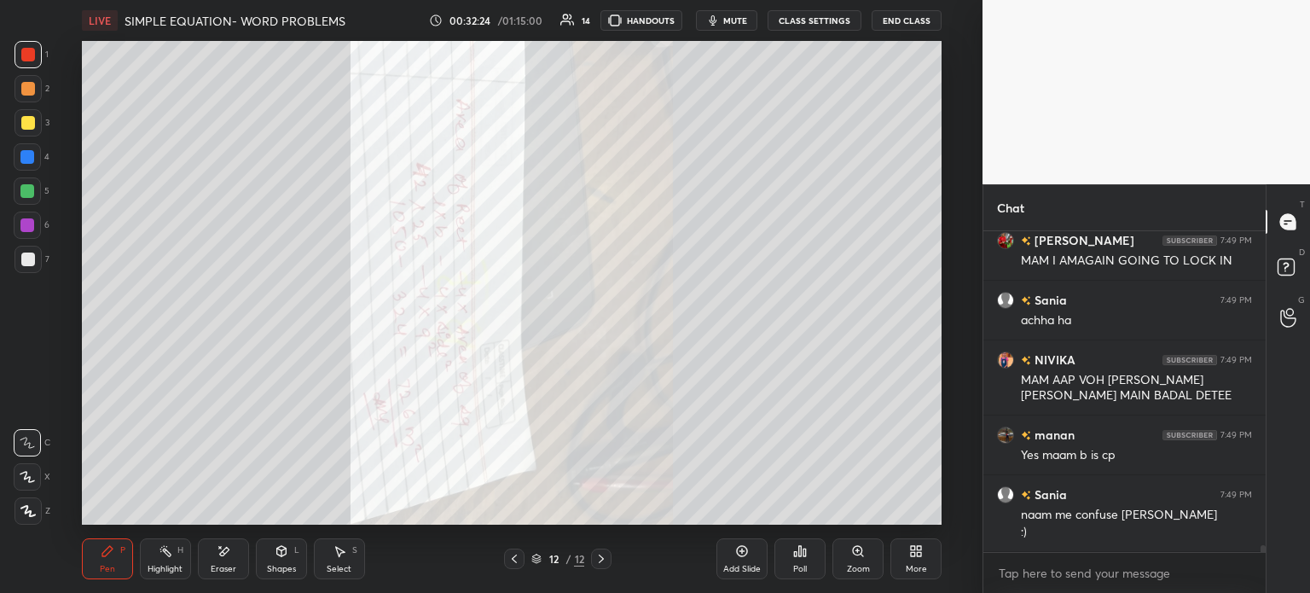
click at [593, 560] on div at bounding box center [601, 558] width 20 height 20
click at [591, 564] on div at bounding box center [601, 558] width 20 height 20
click at [593, 564] on div at bounding box center [601, 558] width 20 height 20
click at [754, 549] on div "Add Slide" at bounding box center [741, 558] width 51 height 41
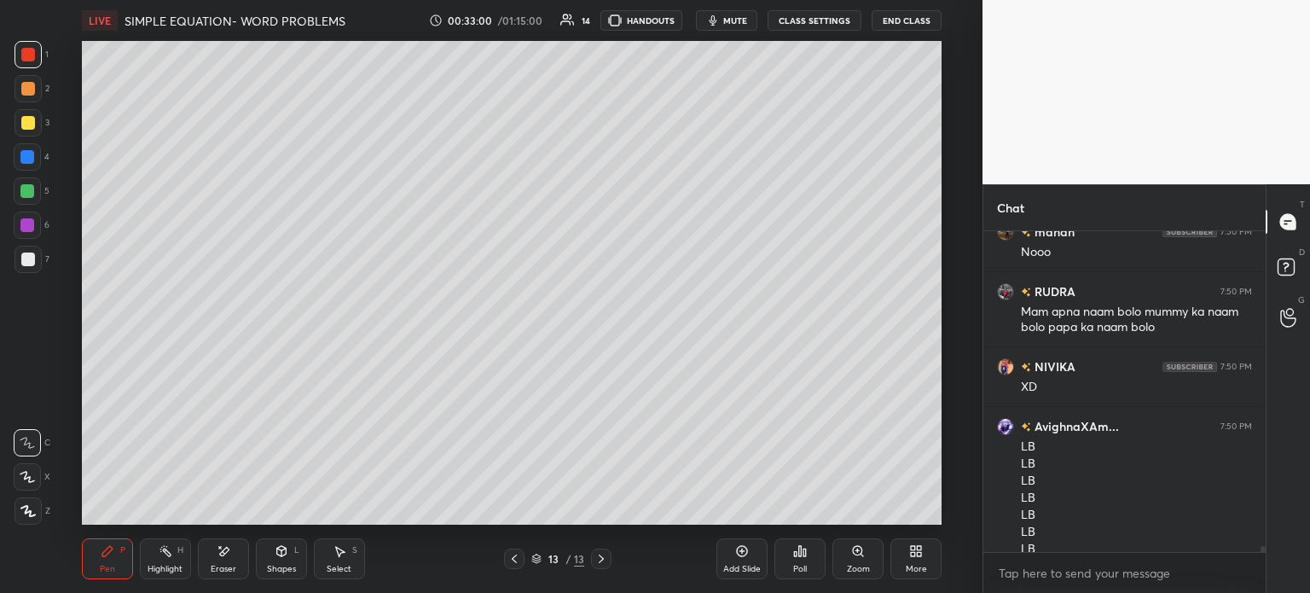
scroll to position [16170, 0]
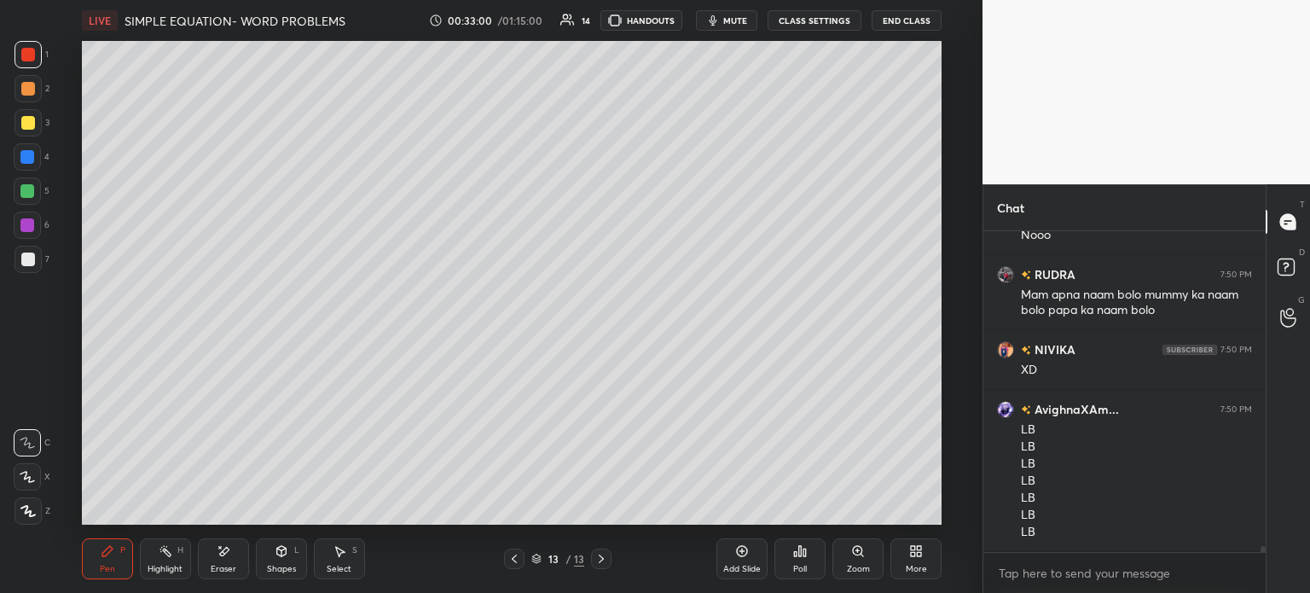
click at [805, 553] on icon at bounding box center [804, 552] width 3 height 8
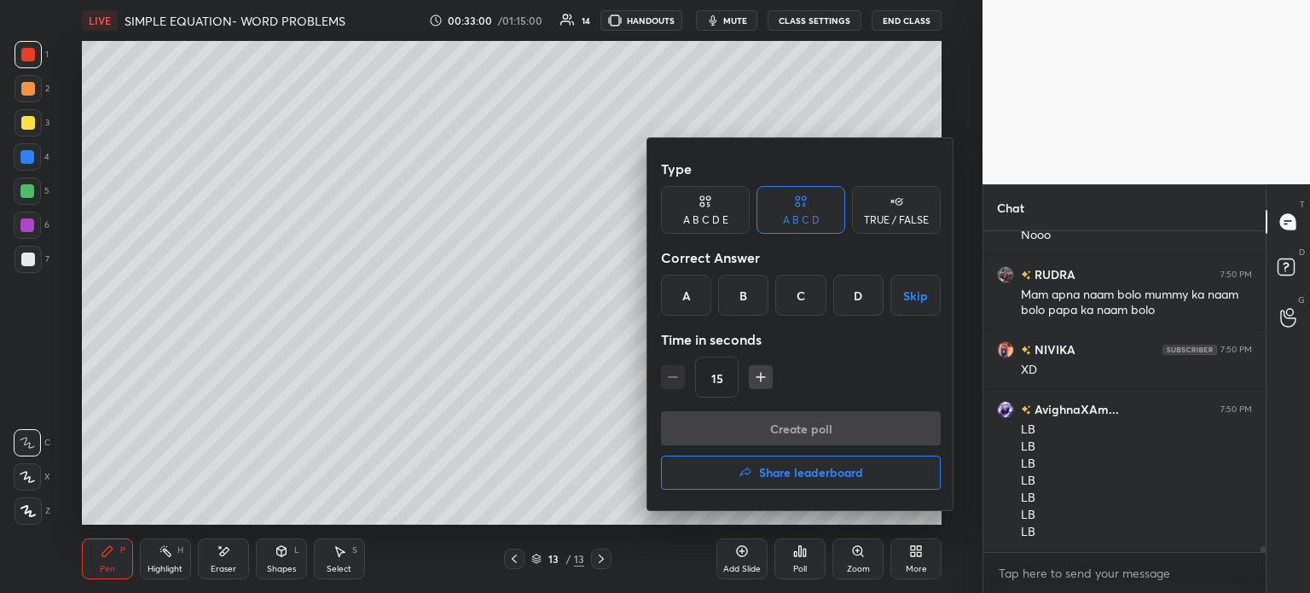
click at [827, 484] on button "Share leaderboard" at bounding box center [801, 472] width 280 height 34
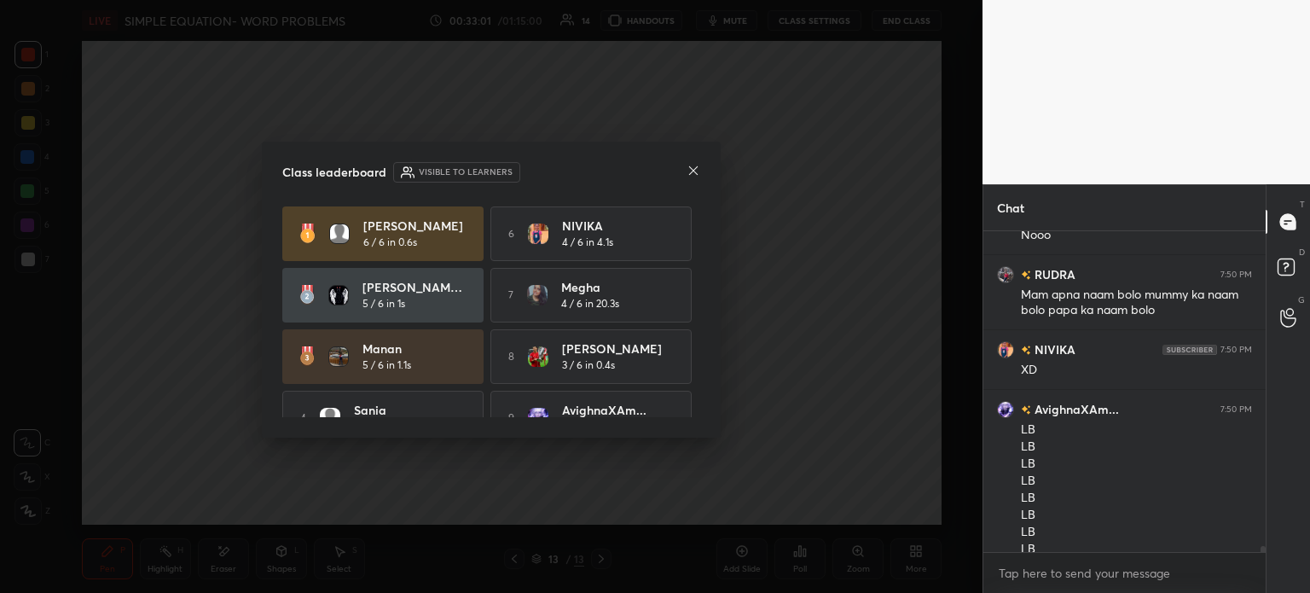
scroll to position [16187, 0]
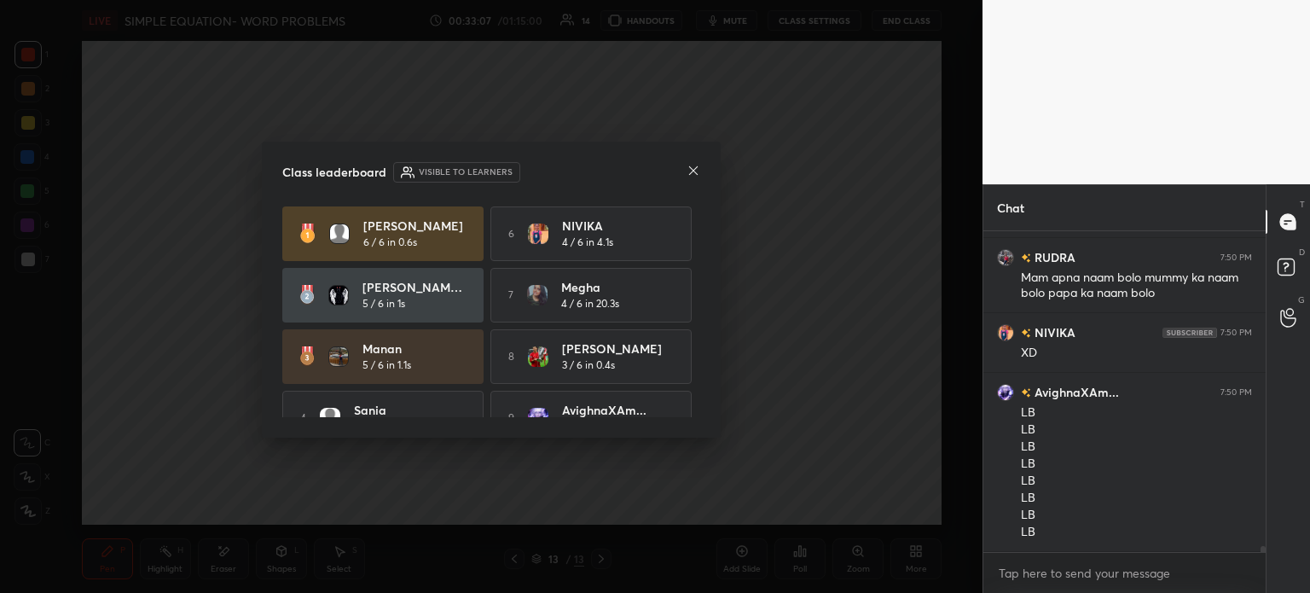
click at [679, 173] on div "Class leaderboard Visible to learners" at bounding box center [491, 172] width 418 height 20
click at [694, 175] on icon at bounding box center [693, 171] width 14 height 14
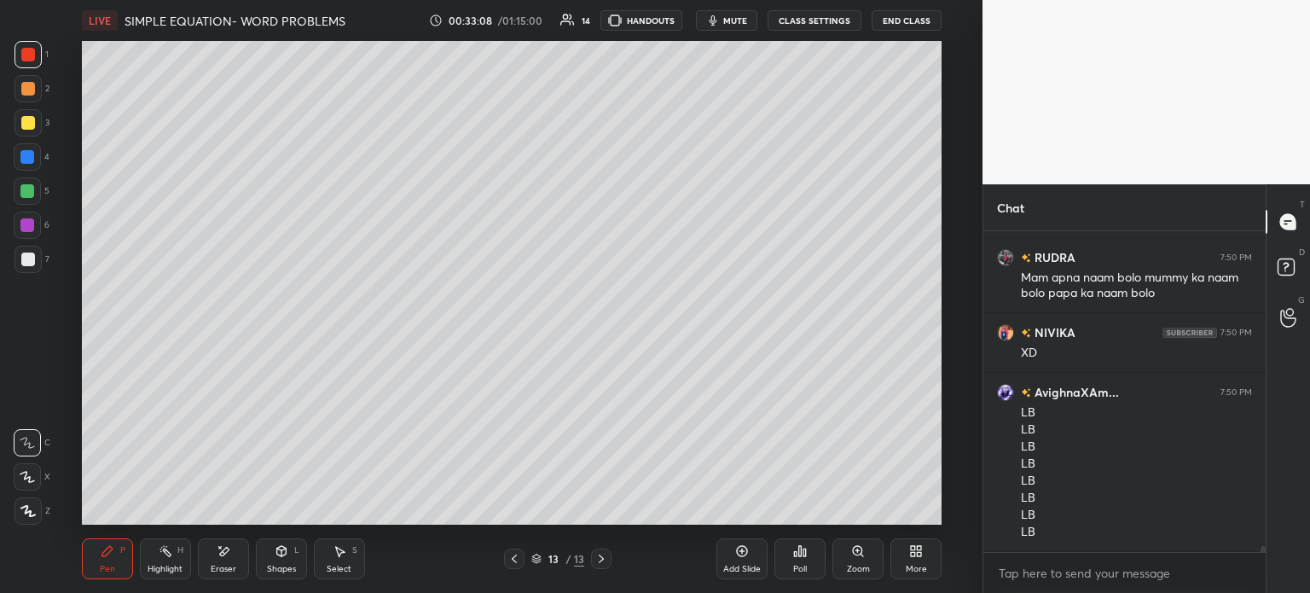
click at [29, 119] on div at bounding box center [28, 123] width 14 height 14
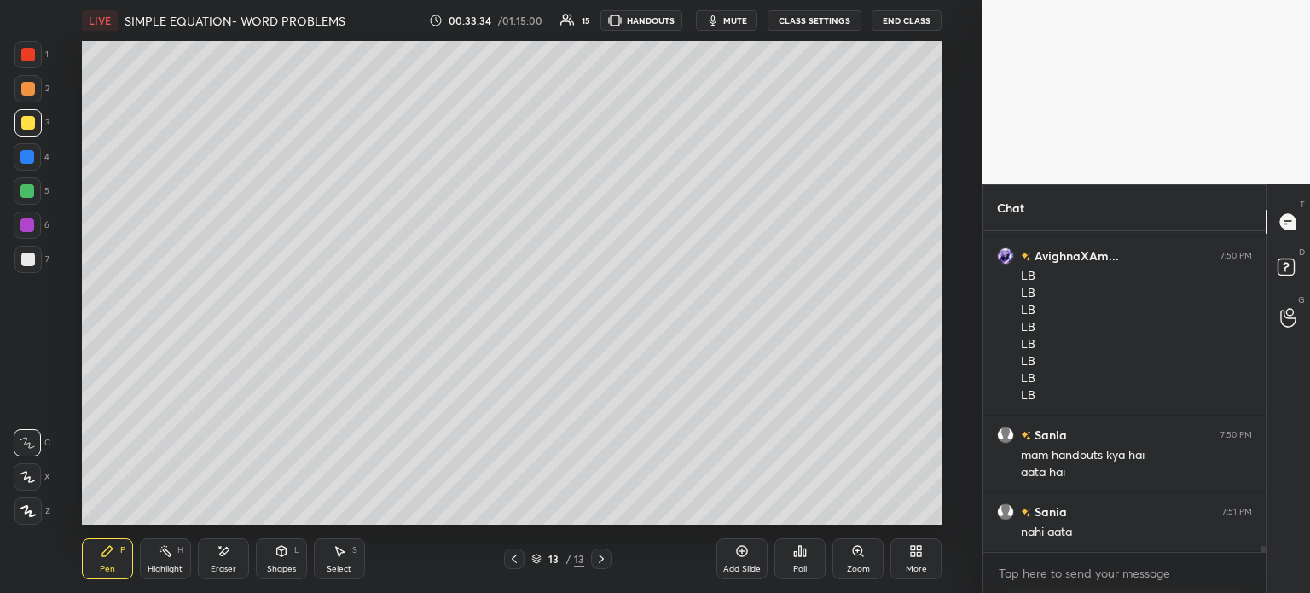
scroll to position [16398, 0]
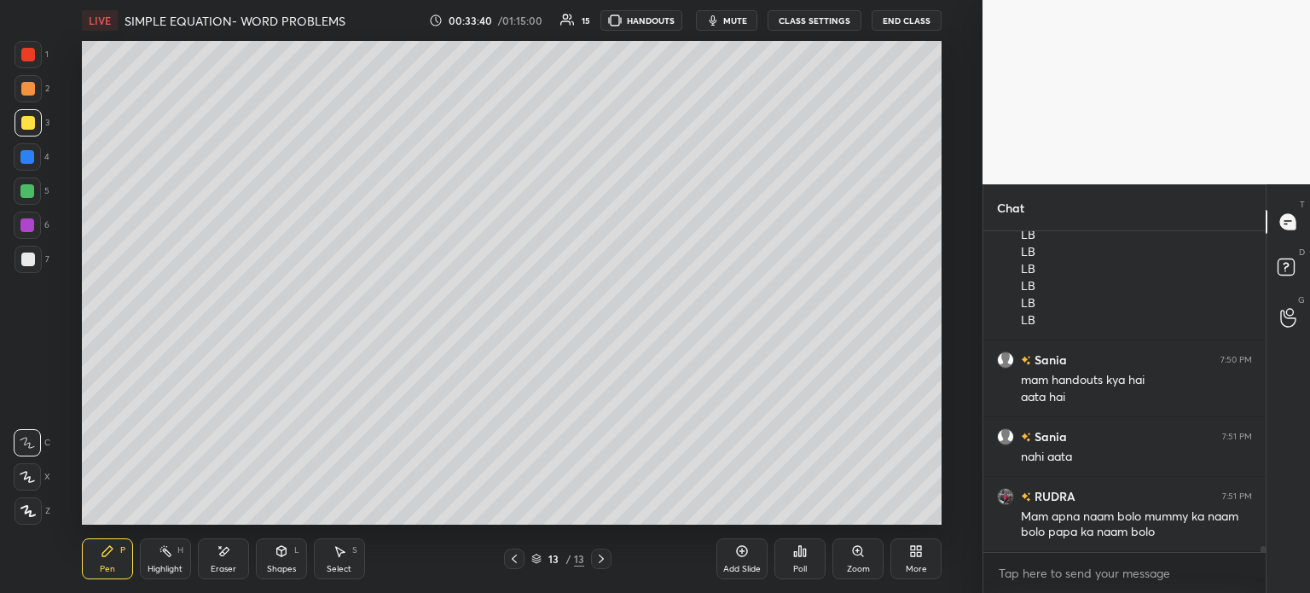
click at [27, 248] on div at bounding box center [27, 259] width 27 height 27
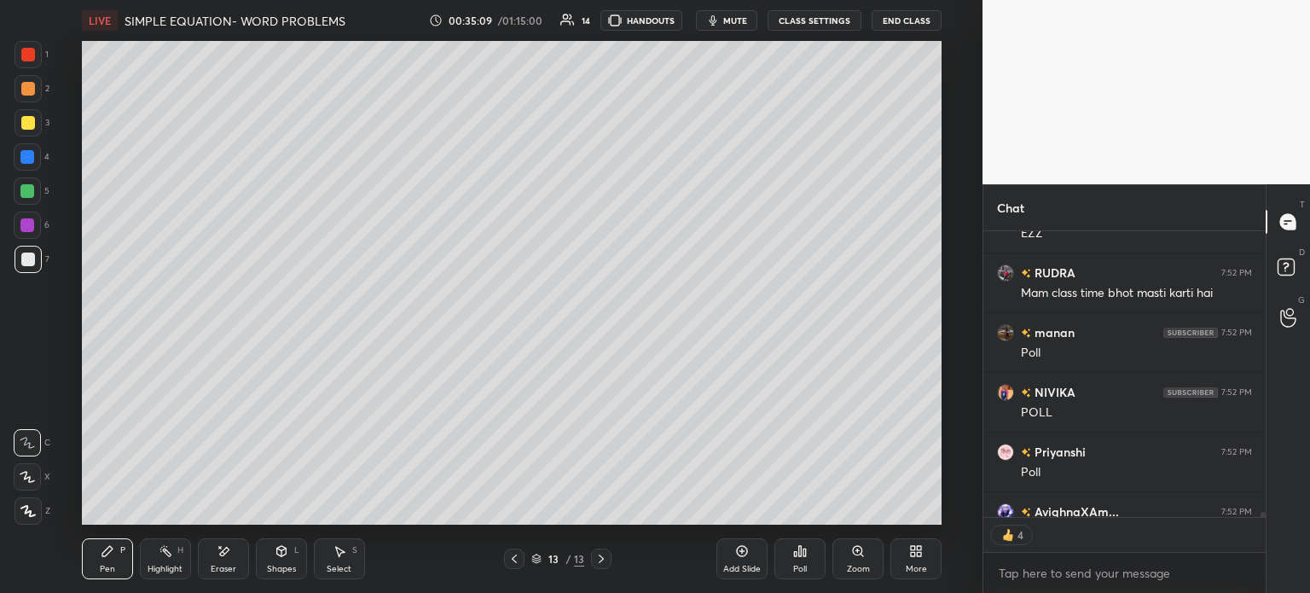
scroll to position [18146, 0]
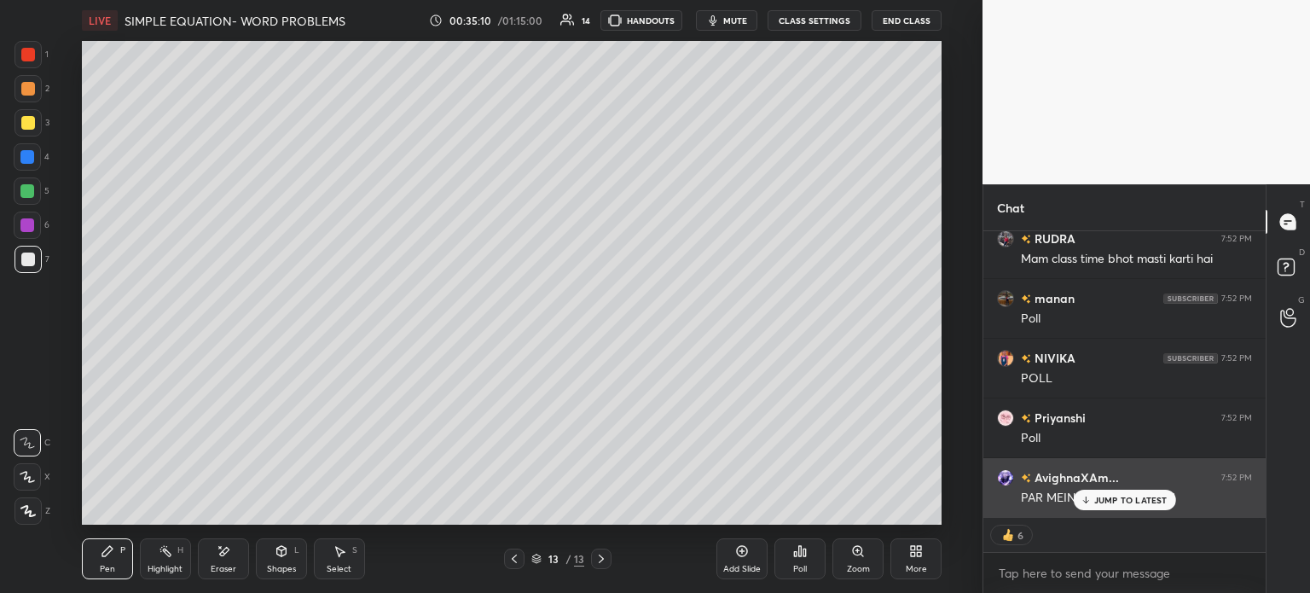
click at [1126, 502] on p "JUMP TO LATEST" at bounding box center [1130, 500] width 73 height 10
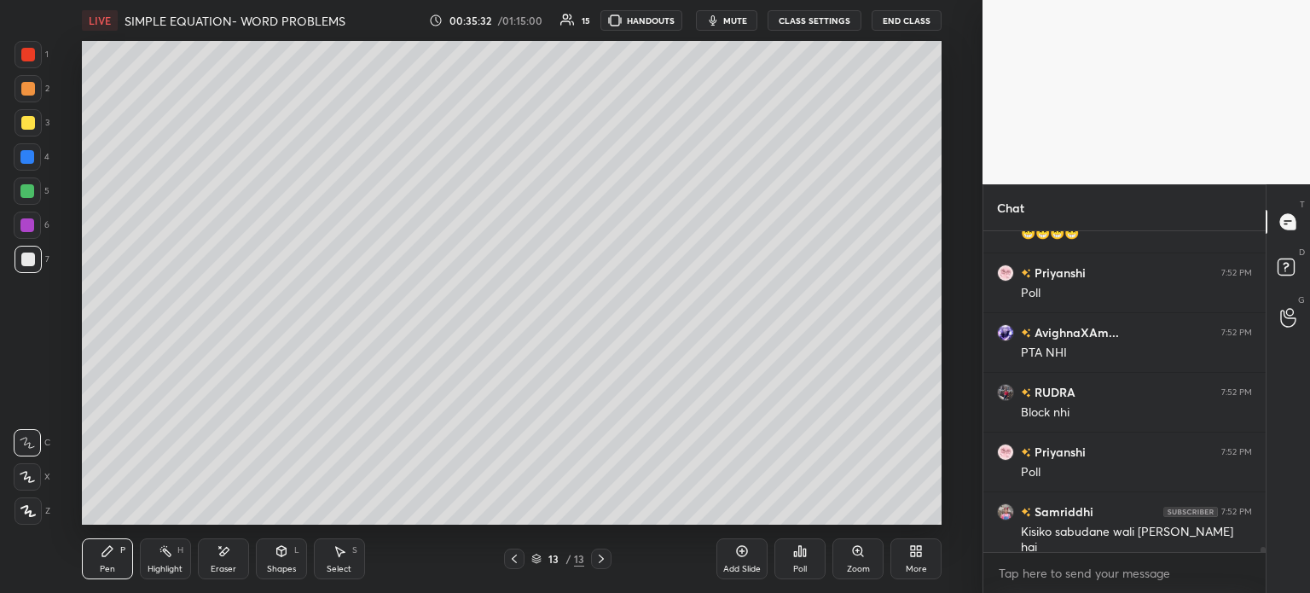
scroll to position [18784, 0]
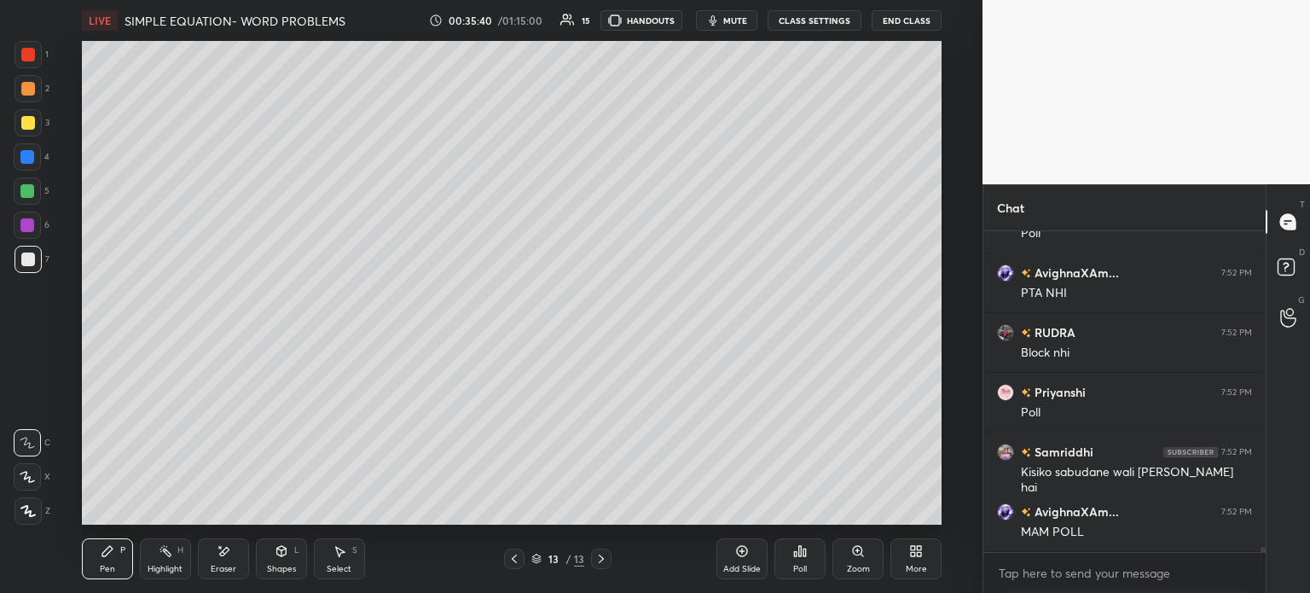
click at [811, 554] on div "Poll" at bounding box center [799, 558] width 51 height 41
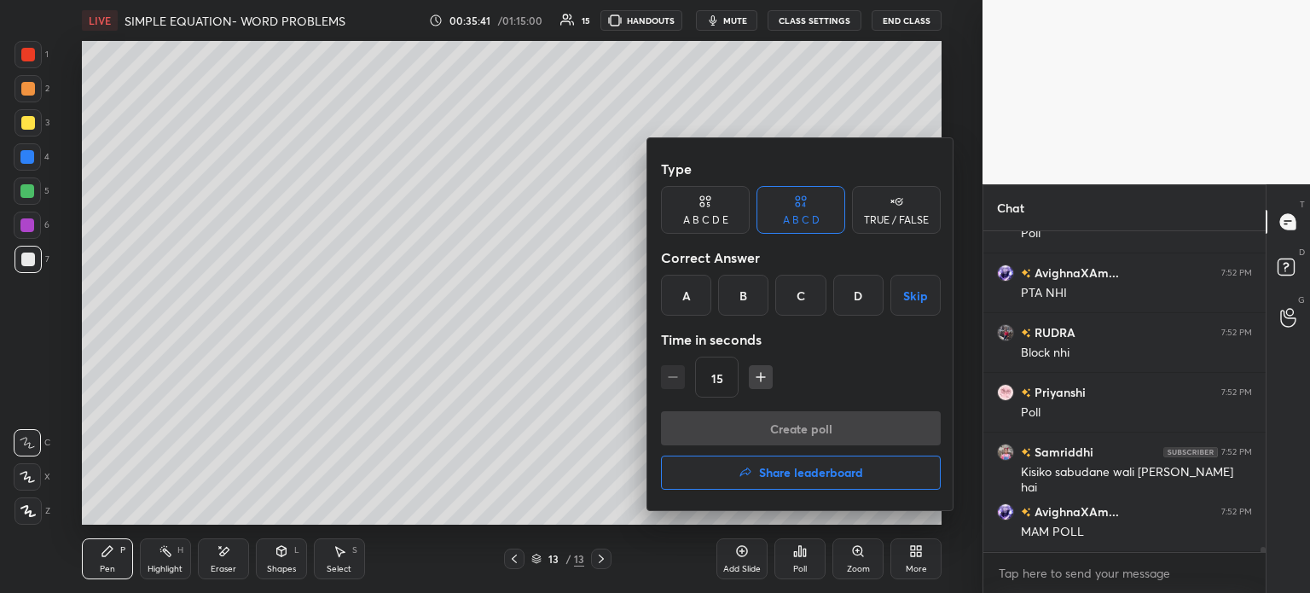
scroll to position [18844, 0]
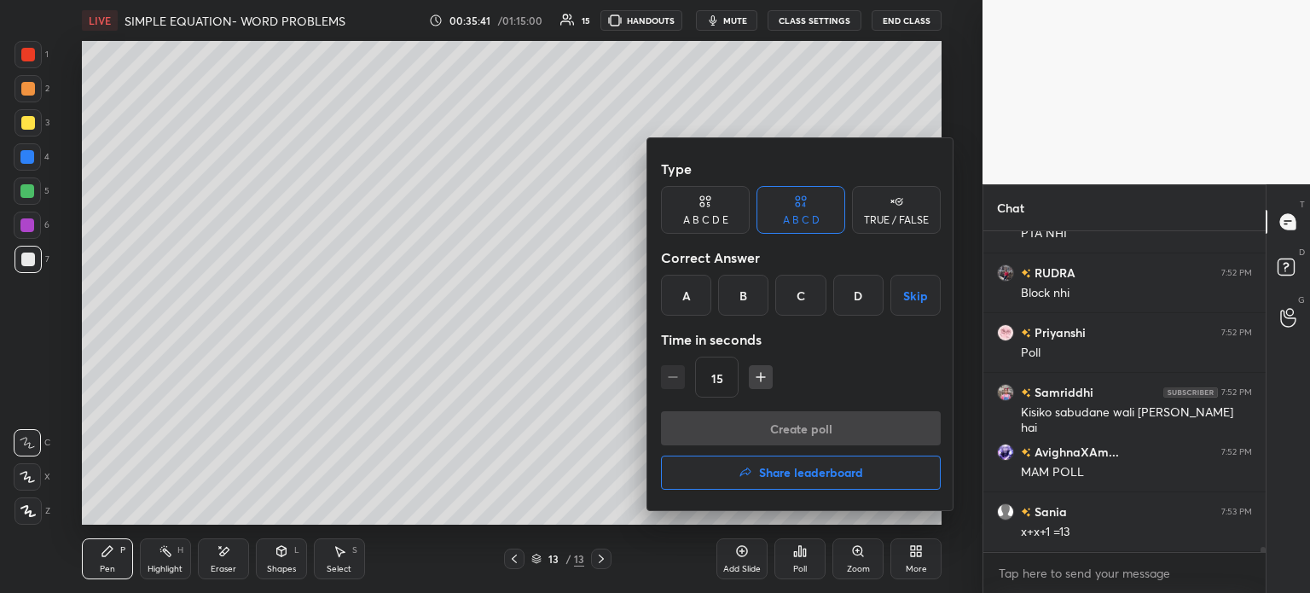
click at [808, 282] on div "C" at bounding box center [800, 295] width 50 height 41
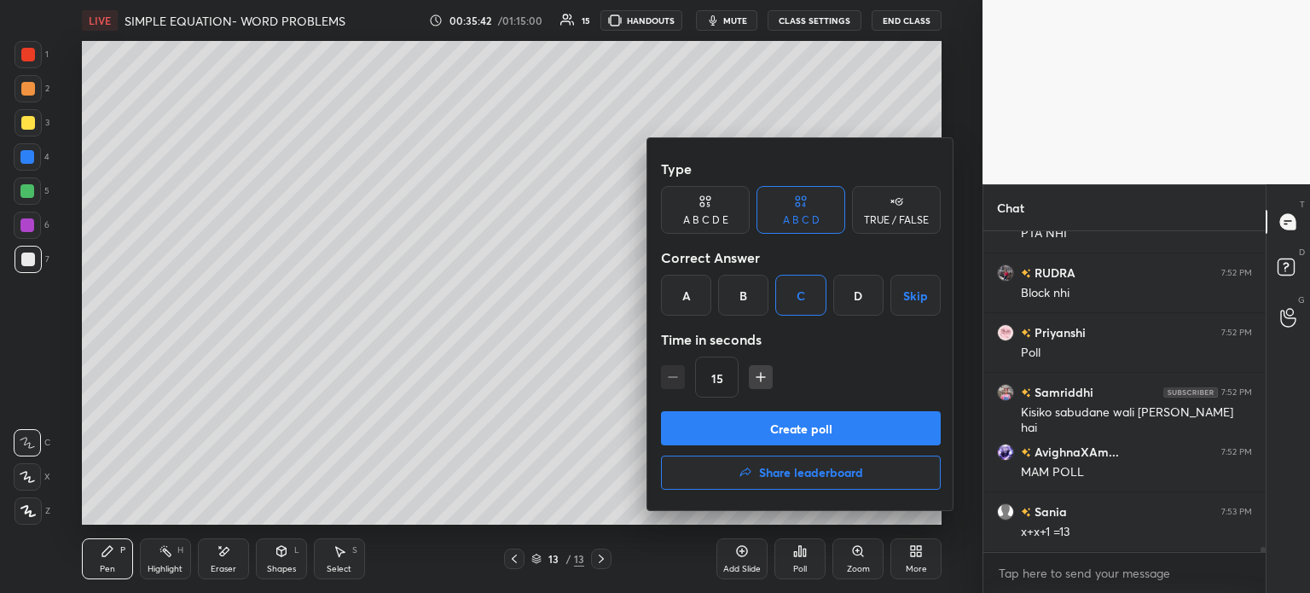
click at [837, 415] on button "Create poll" at bounding box center [801, 428] width 280 height 34
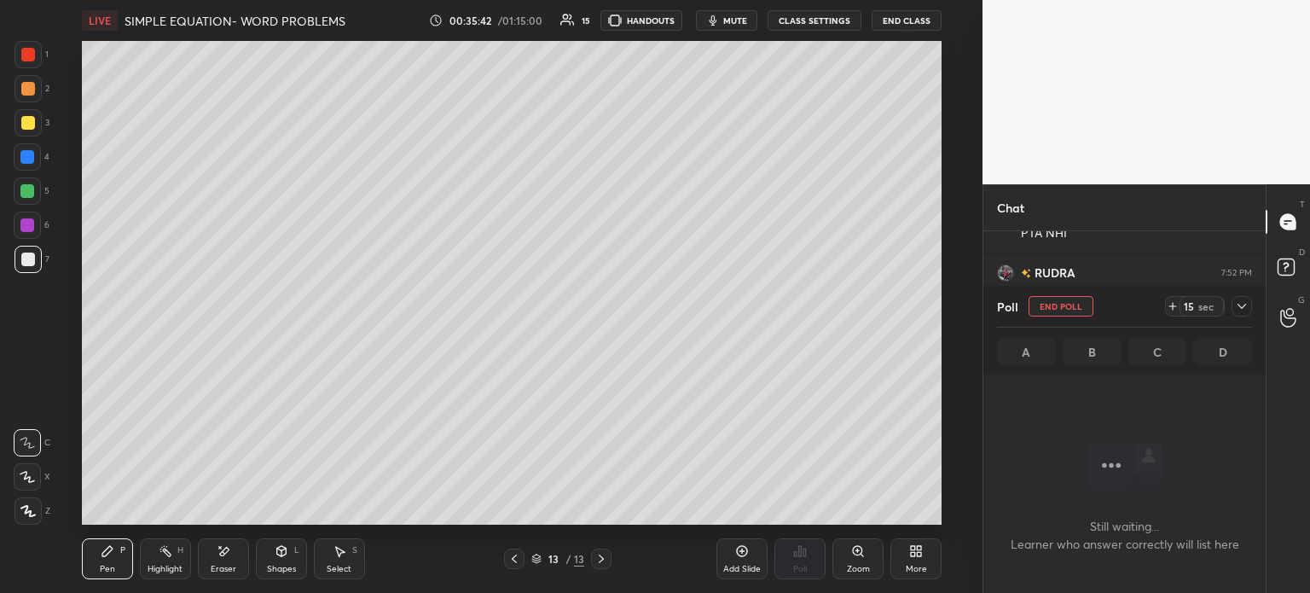
scroll to position [5, 5]
click at [1167, 315] on div "14 sec" at bounding box center [1195, 306] width 60 height 20
click at [1173, 306] on icon at bounding box center [1173, 306] width 0 height 7
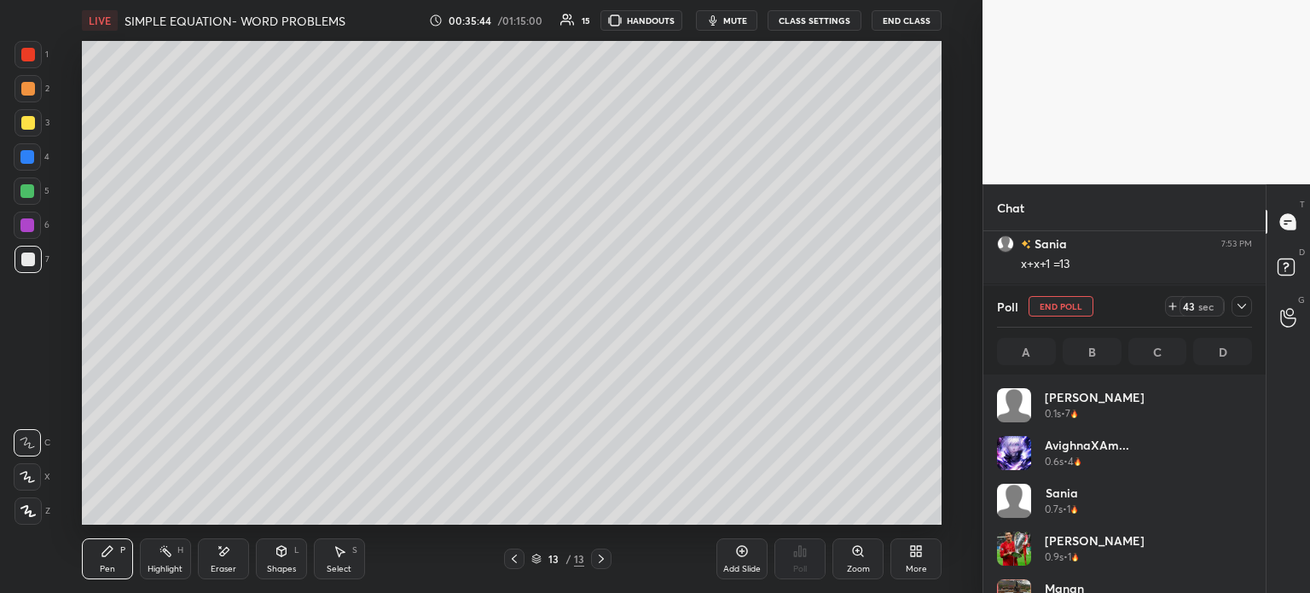
click at [1244, 309] on icon at bounding box center [1242, 306] width 14 height 14
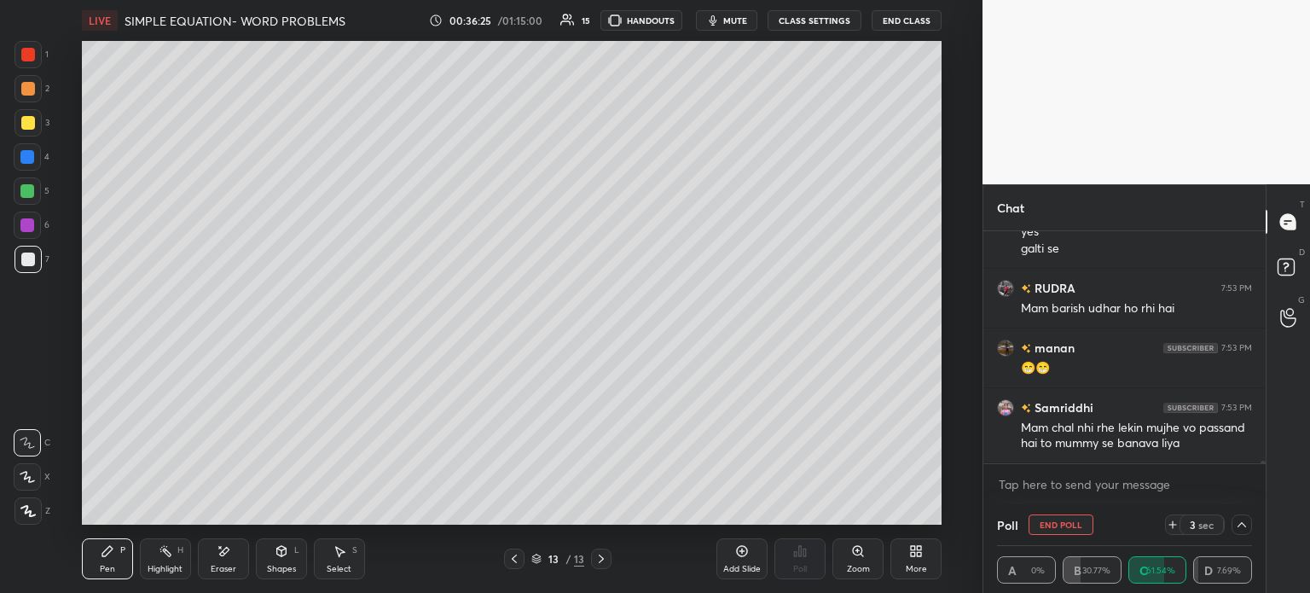
click at [1236, 520] on icon at bounding box center [1242, 525] width 14 height 14
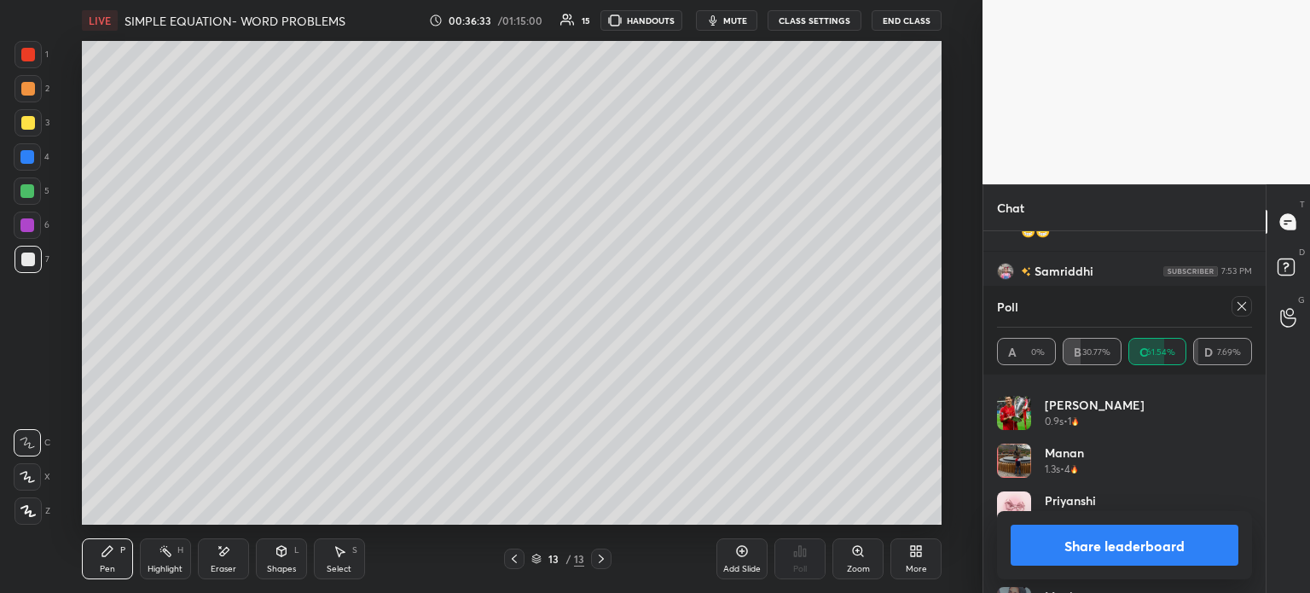
click at [1238, 303] on icon at bounding box center [1242, 306] width 14 height 14
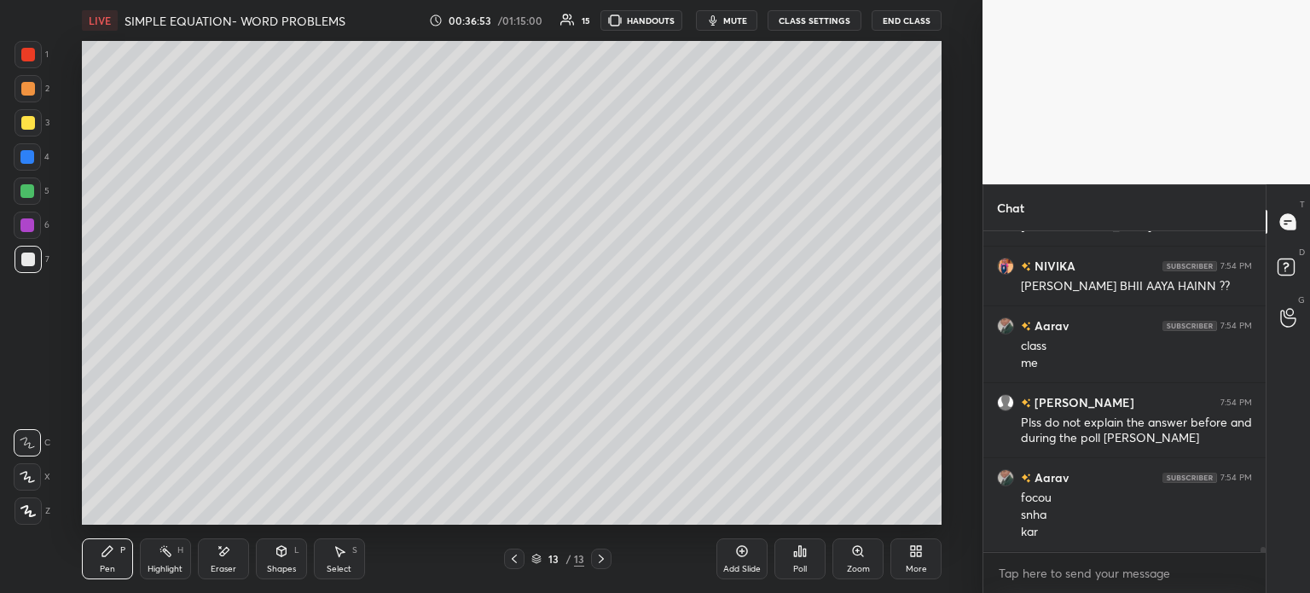
click at [252, 556] on div "Pen P Highlight H Eraser Shapes L Select S" at bounding box center [240, 558] width 317 height 41
click at [233, 548] on div "Eraser" at bounding box center [223, 558] width 51 height 41
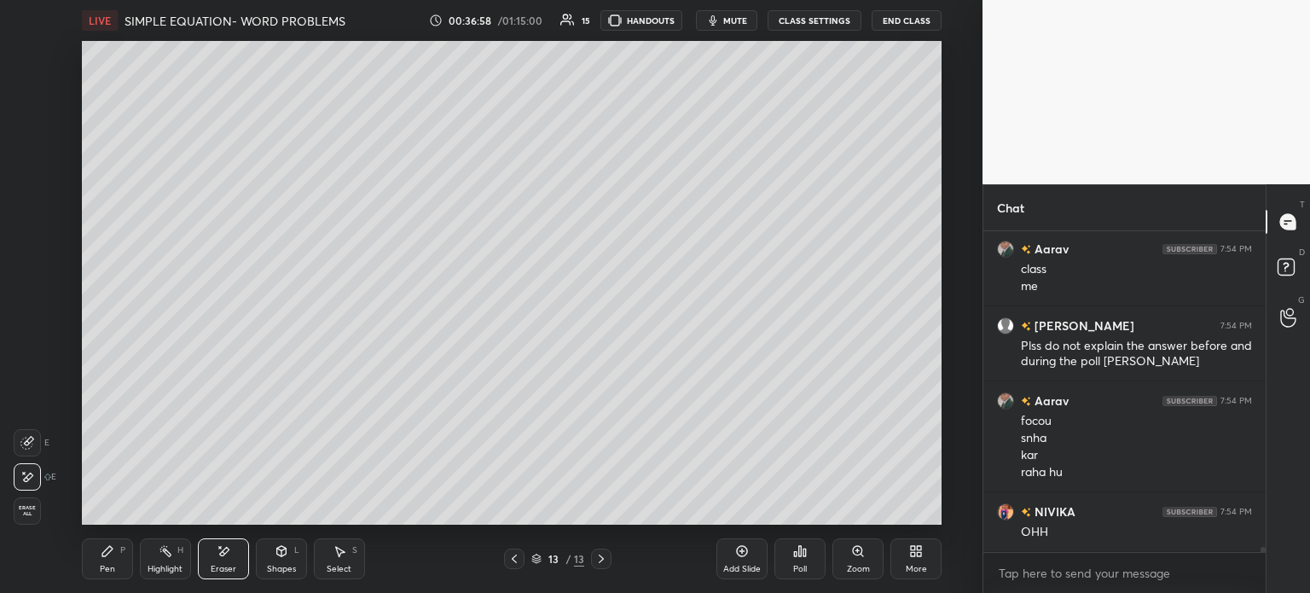
click at [103, 556] on icon at bounding box center [107, 551] width 10 height 10
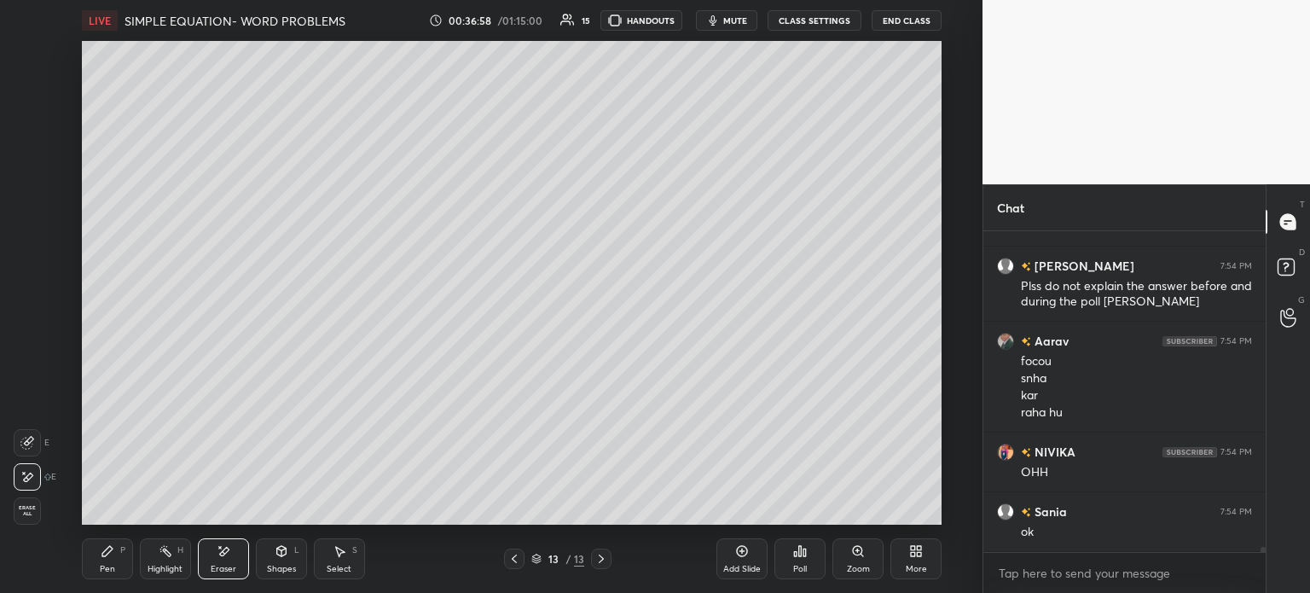
click at [110, 560] on div "Pen P" at bounding box center [107, 558] width 51 height 41
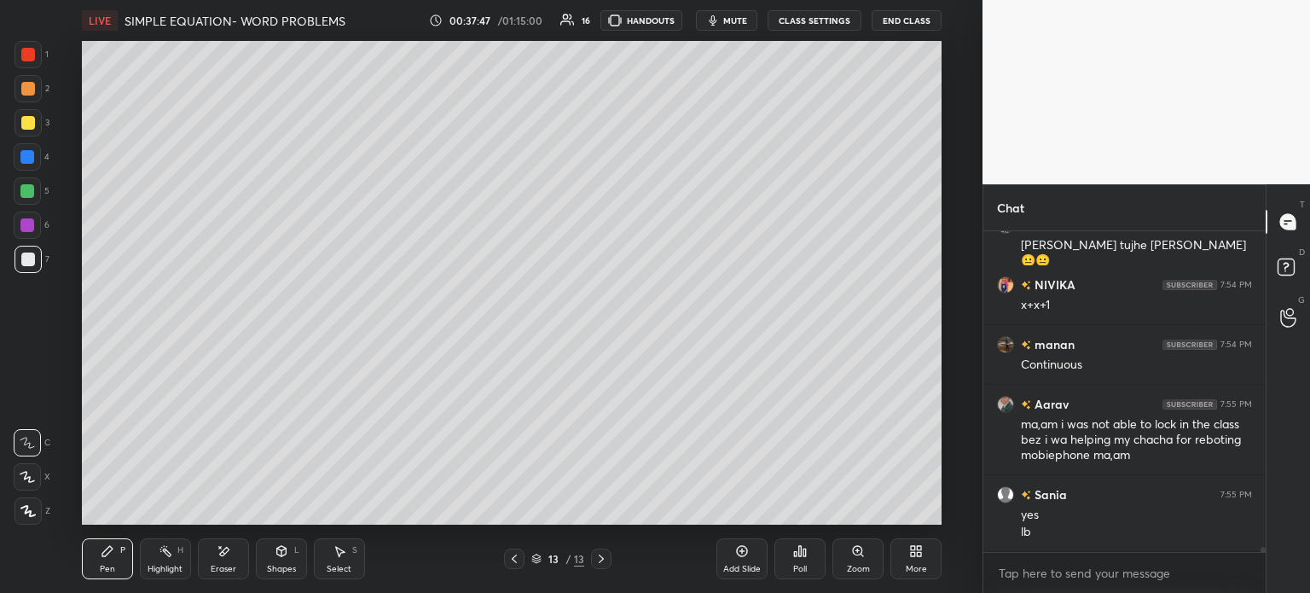
scroll to position [20747, 0]
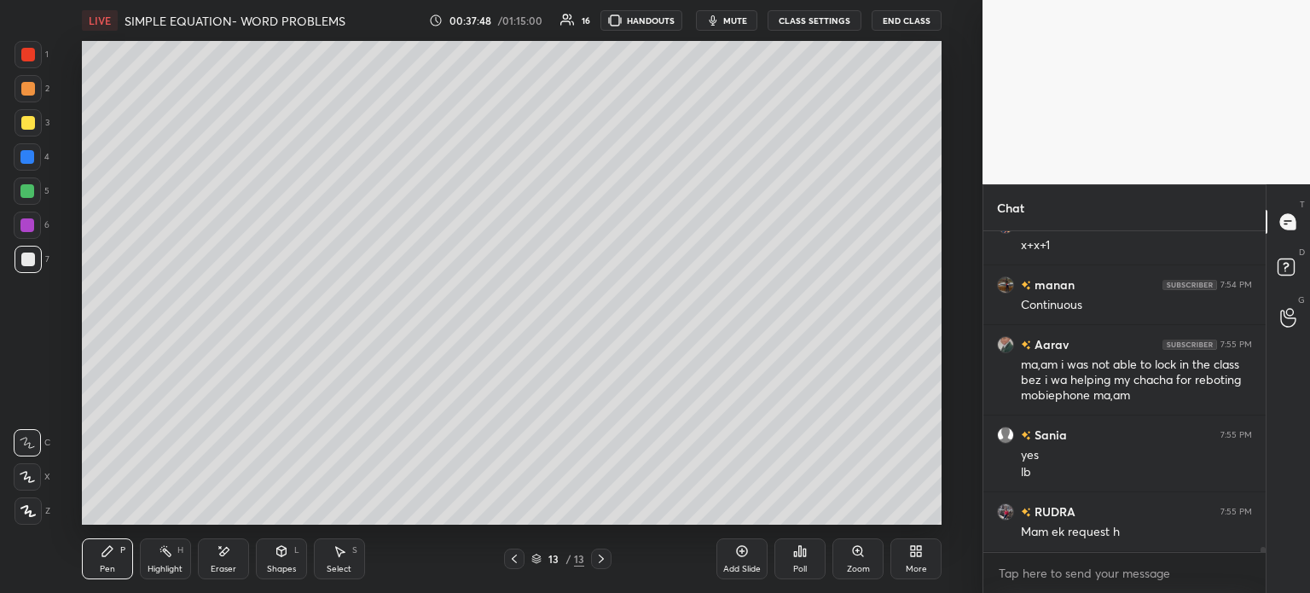
click at [737, 557] on icon at bounding box center [742, 551] width 14 height 14
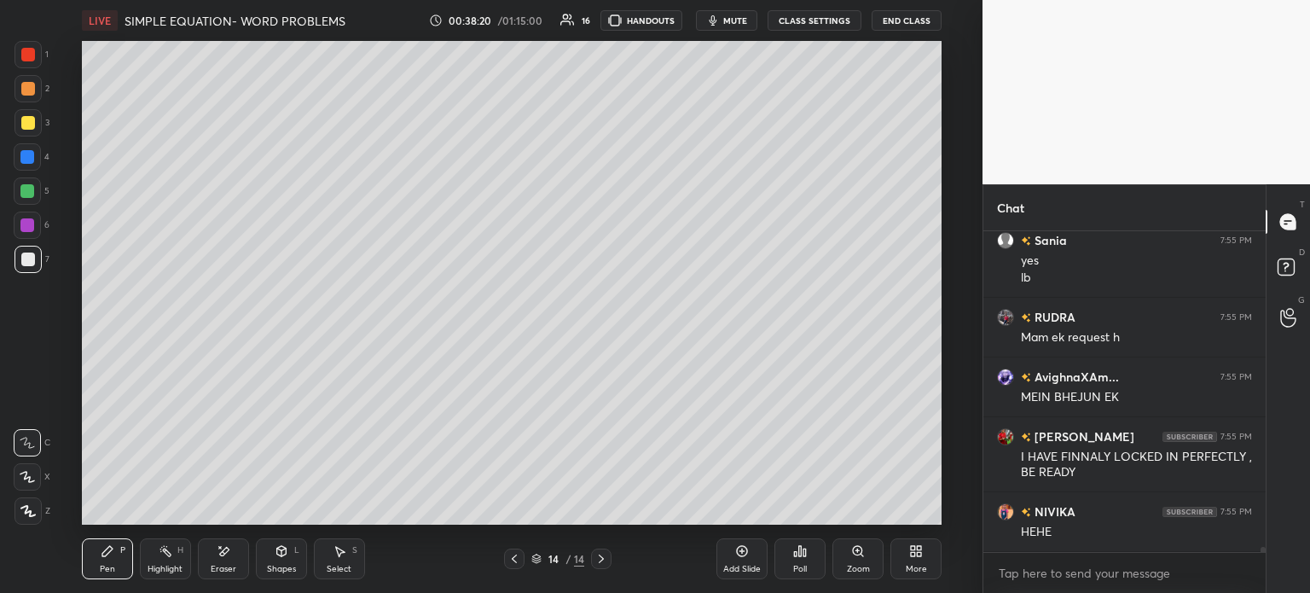
scroll to position [21001, 0]
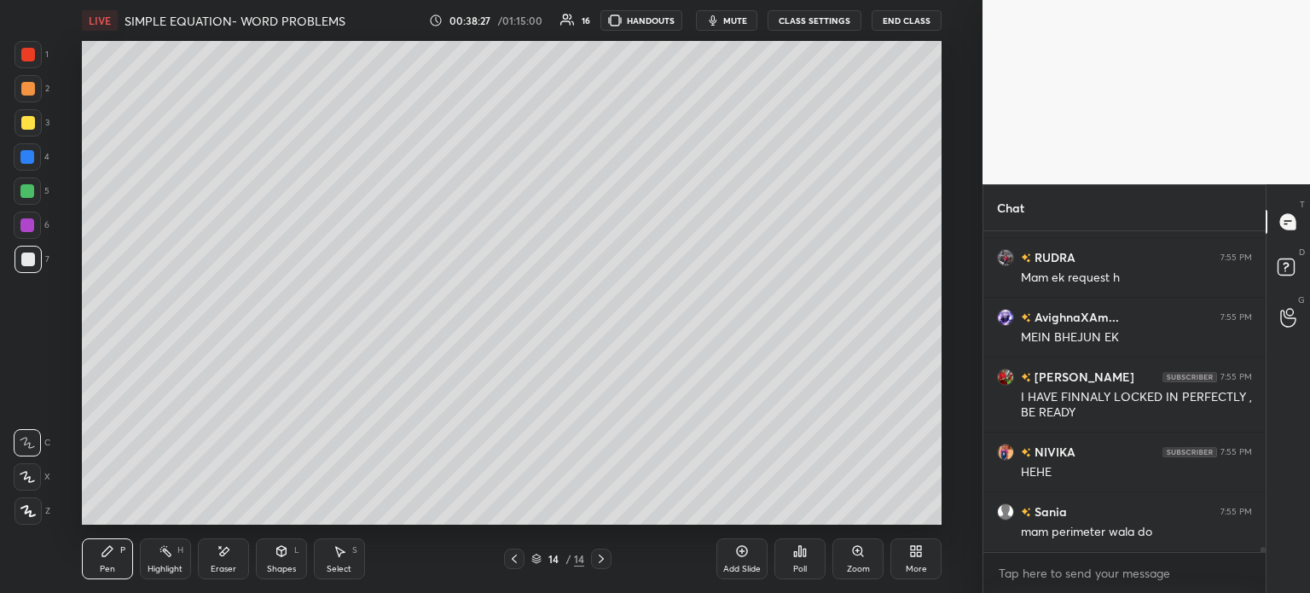
click at [229, 550] on icon at bounding box center [223, 551] width 9 height 9
click at [116, 548] on div "Pen P" at bounding box center [107, 558] width 51 height 41
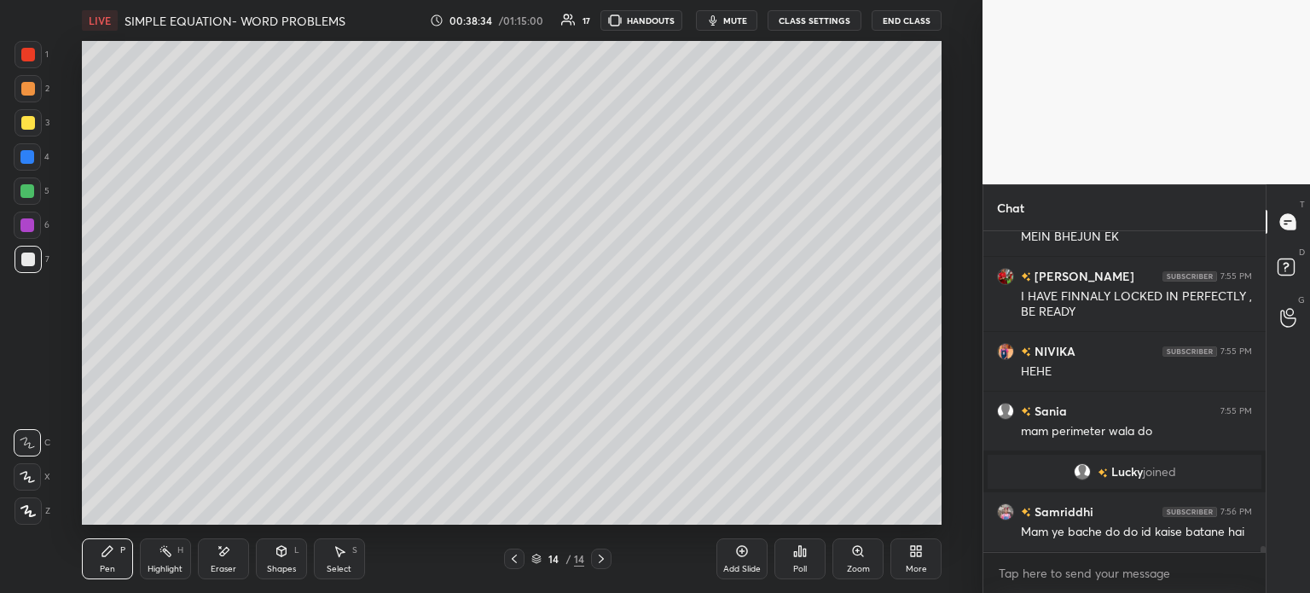
scroll to position [17725, 0]
click at [28, 115] on div at bounding box center [27, 122] width 27 height 27
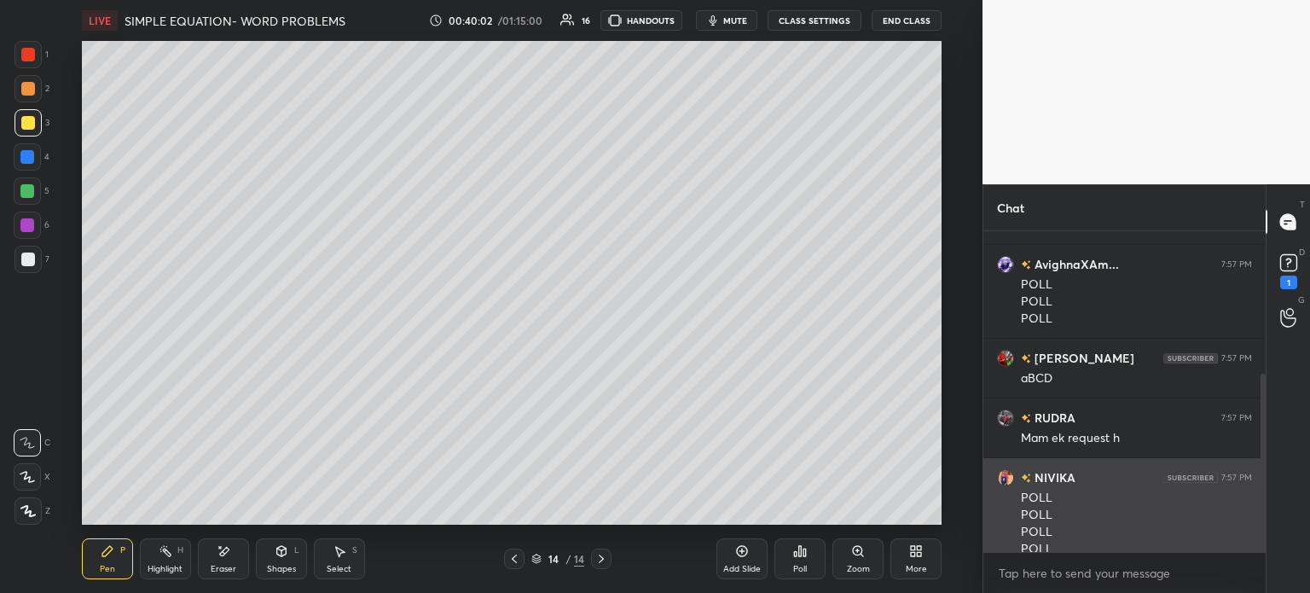
scroll to position [256, 0]
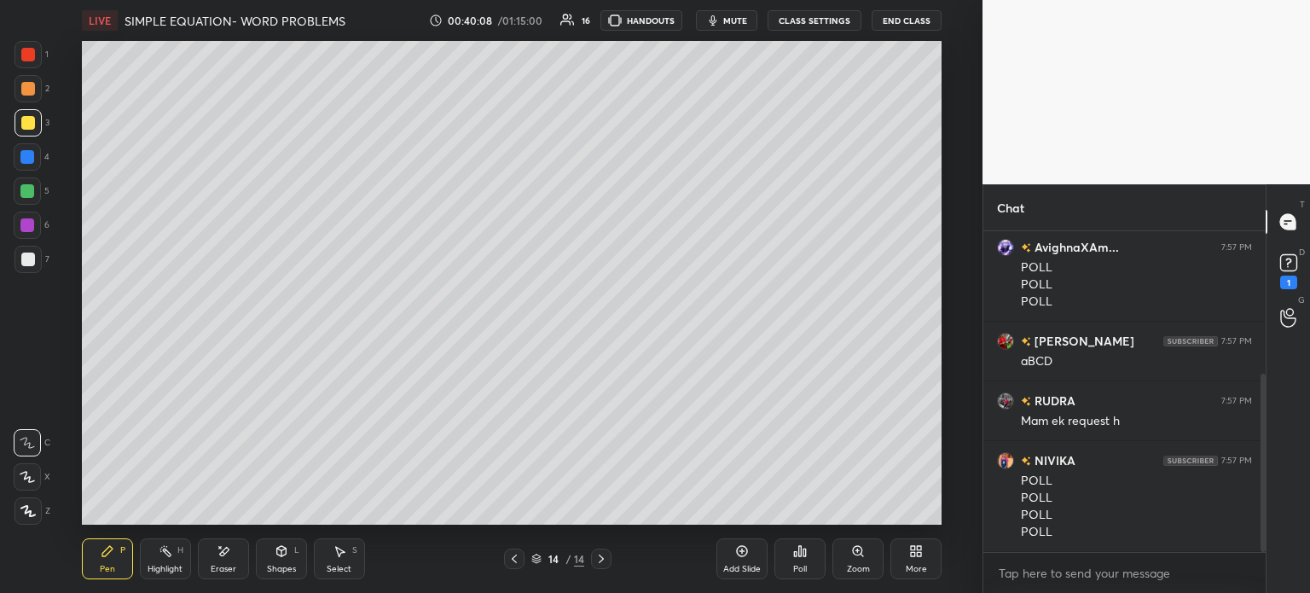
click at [815, 552] on div "Poll" at bounding box center [799, 558] width 51 height 41
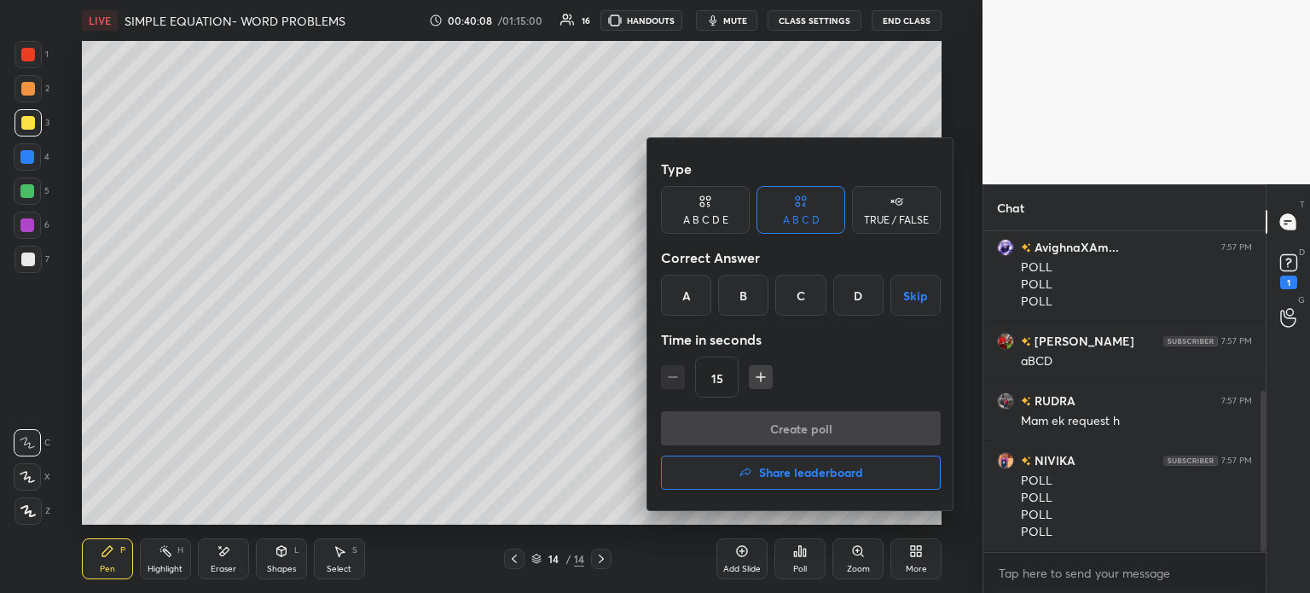
scroll to position [316, 0]
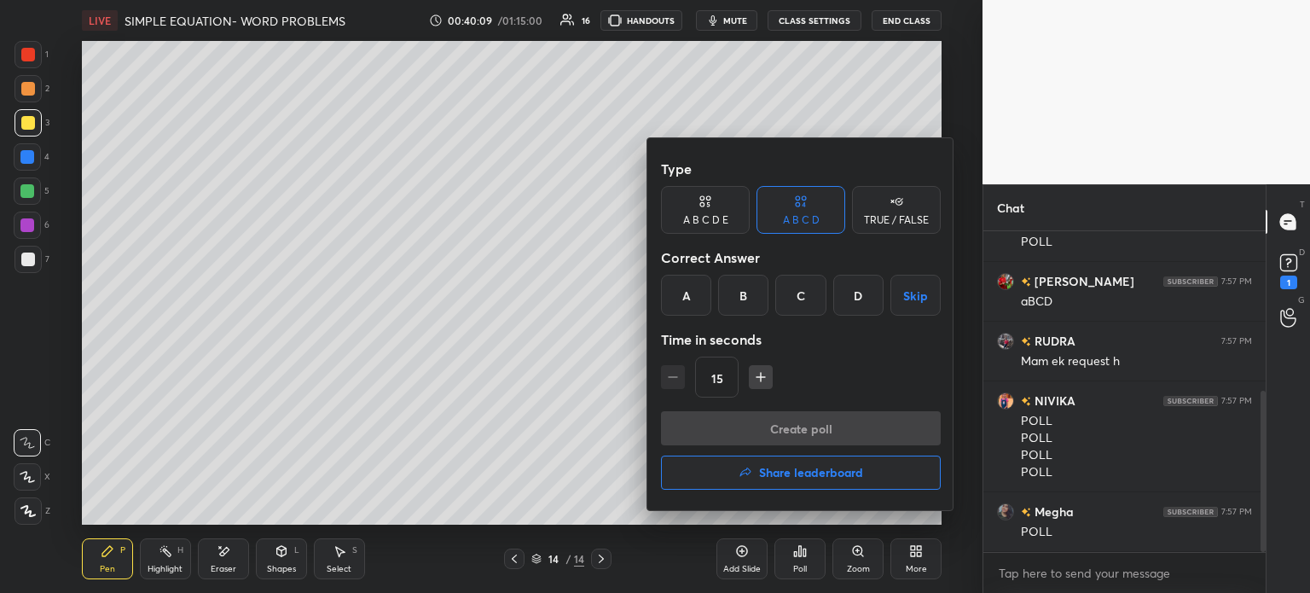
click at [796, 300] on div "C" at bounding box center [800, 295] width 50 height 41
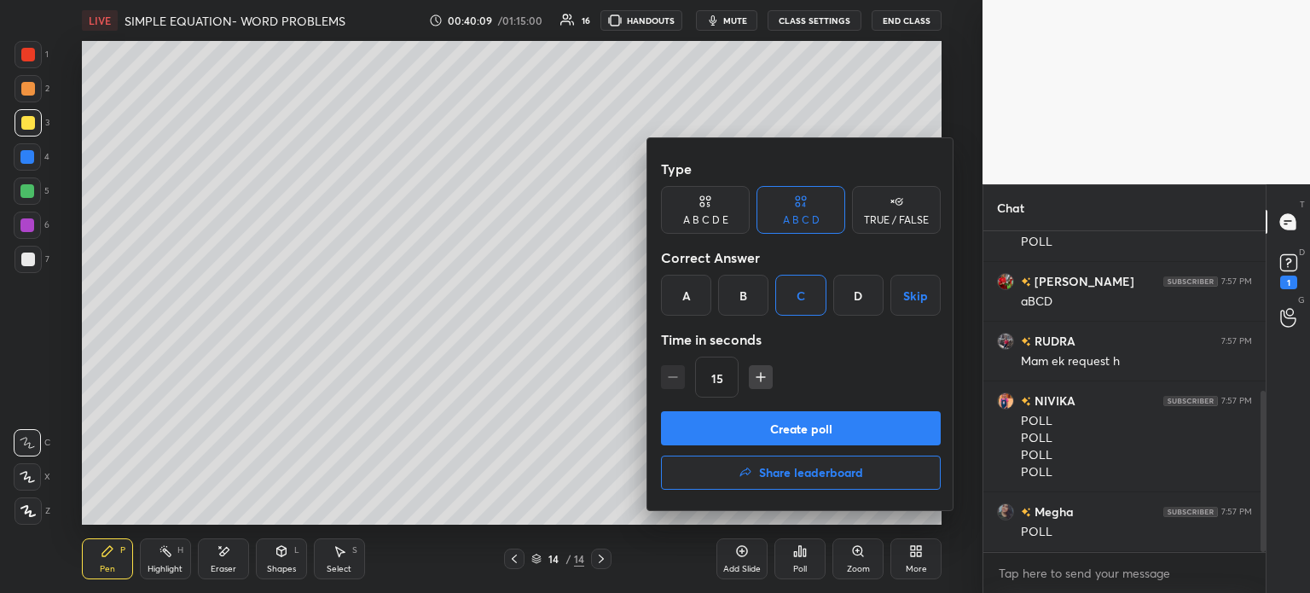
click at [815, 430] on button "Create poll" at bounding box center [801, 428] width 280 height 34
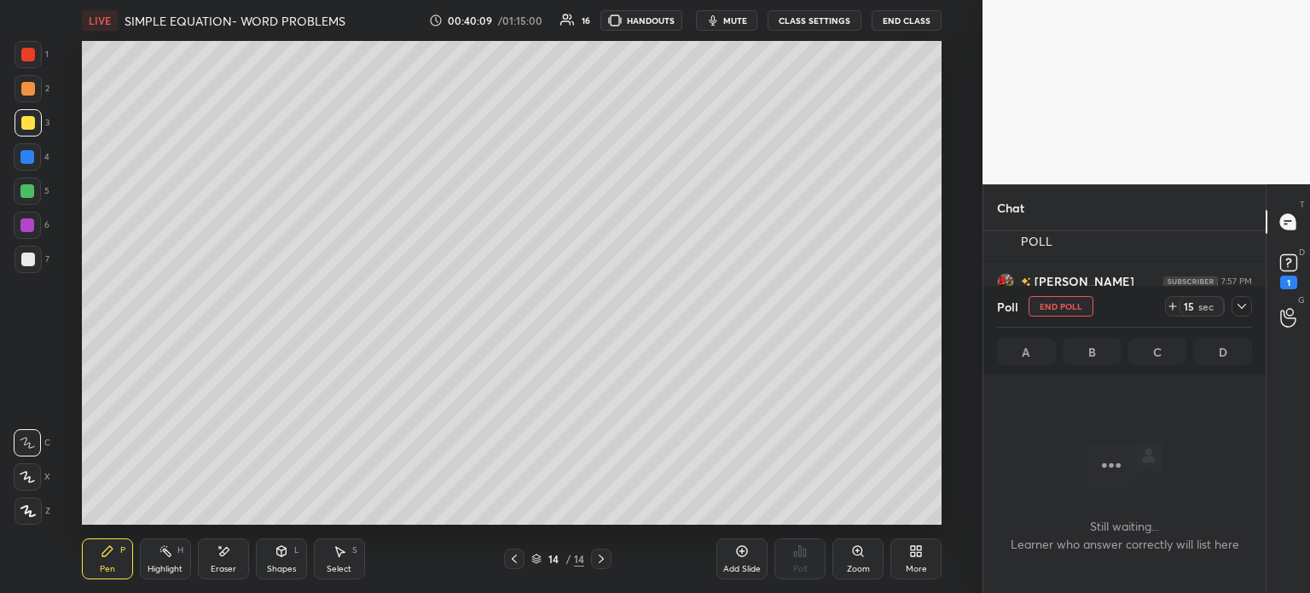
scroll to position [268, 277]
click at [1170, 308] on icon at bounding box center [1173, 306] width 14 height 14
click at [1235, 306] on icon at bounding box center [1242, 306] width 14 height 14
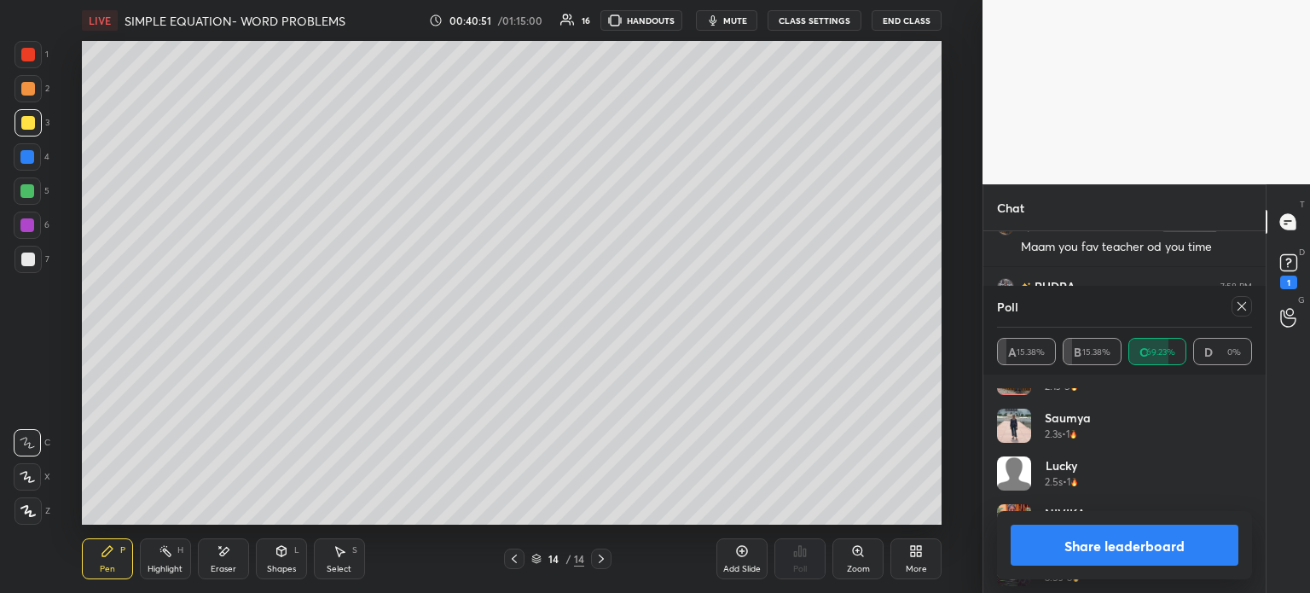
scroll to position [225, 0]
click at [1242, 296] on div "Poll" at bounding box center [1124, 306] width 255 height 41
click at [1242, 306] on icon at bounding box center [1241, 306] width 9 height 9
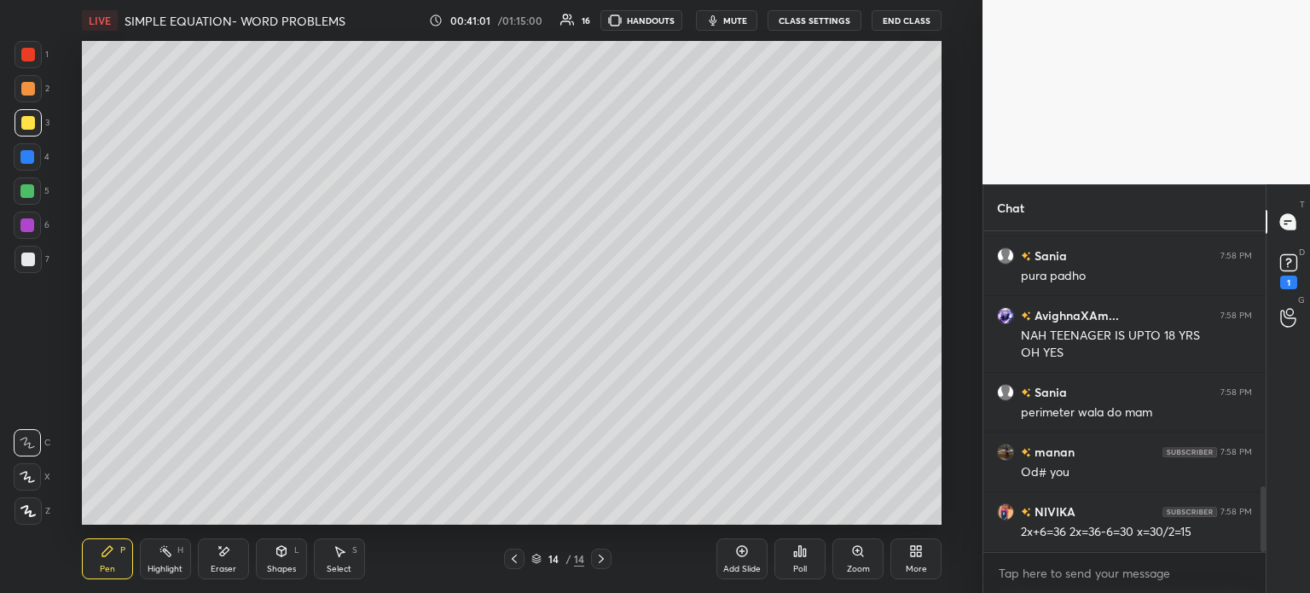
click at [750, 562] on div "Add Slide" at bounding box center [741, 558] width 51 height 41
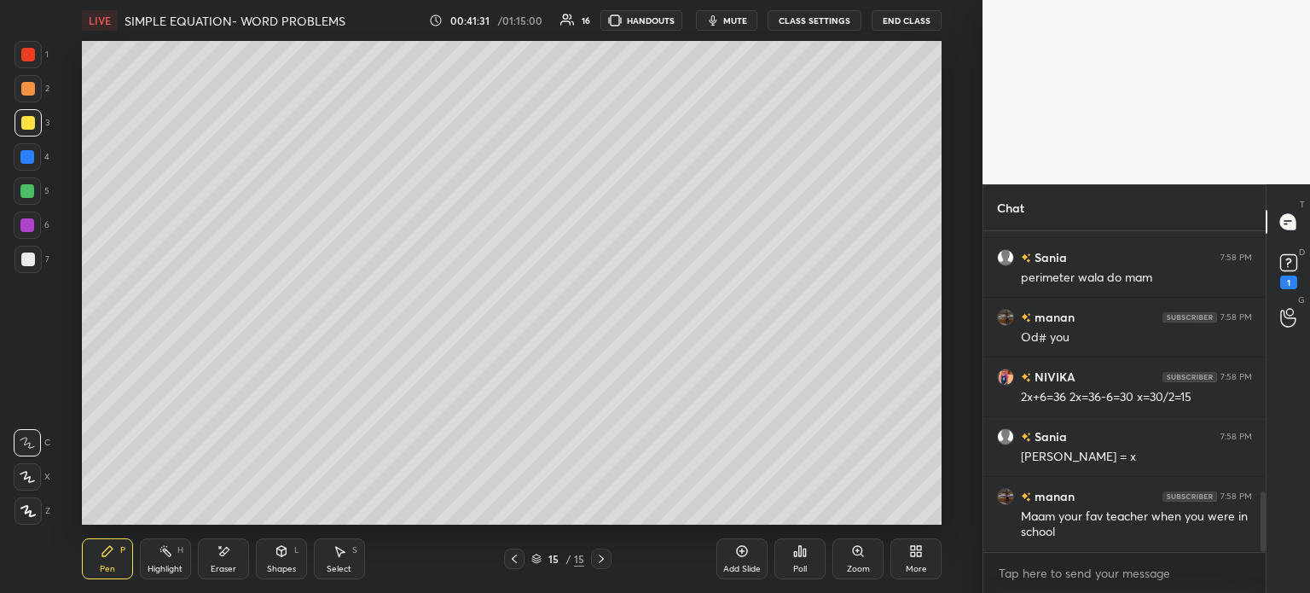
scroll to position [1438, 0]
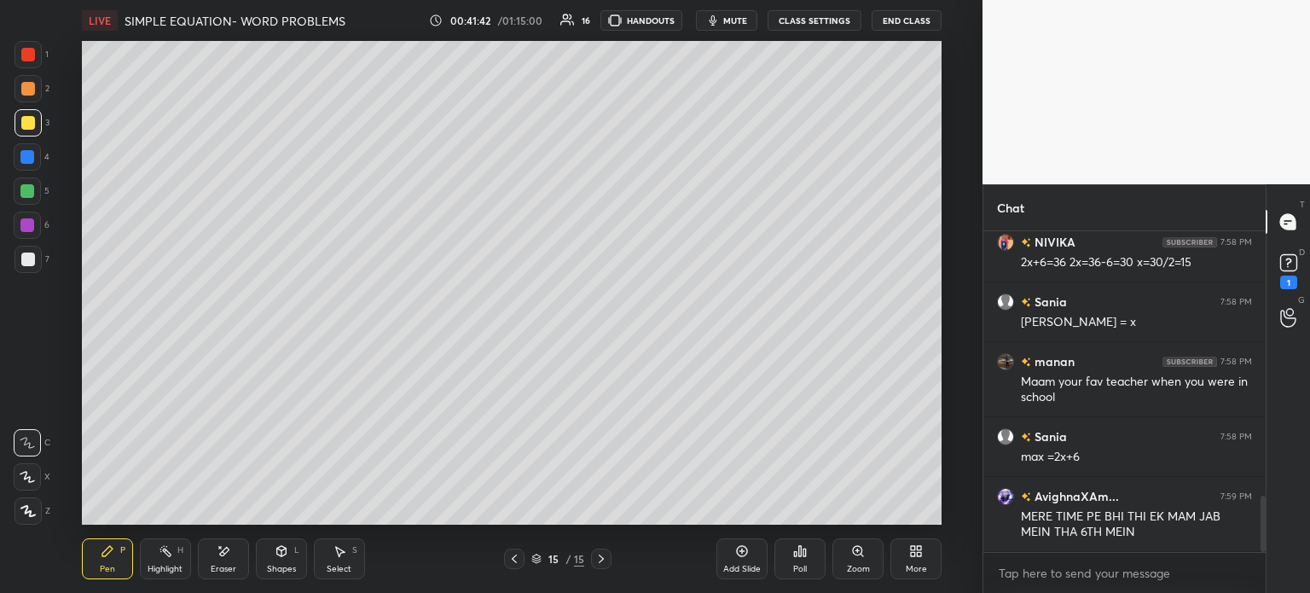
click at [222, 556] on icon at bounding box center [224, 551] width 14 height 14
click at [97, 567] on div "Pen P" at bounding box center [107, 558] width 51 height 41
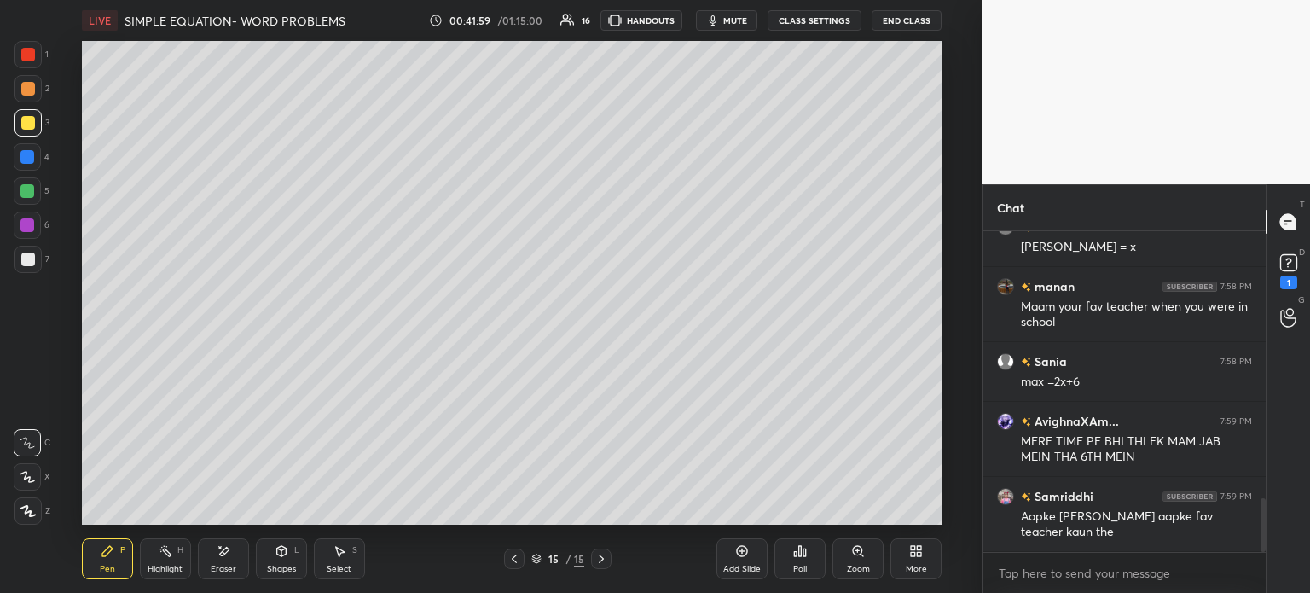
click at [208, 569] on div "Eraser" at bounding box center [223, 558] width 51 height 41
click at [115, 555] on div "Pen P" at bounding box center [107, 558] width 51 height 41
click at [113, 550] on icon at bounding box center [108, 551] width 14 height 14
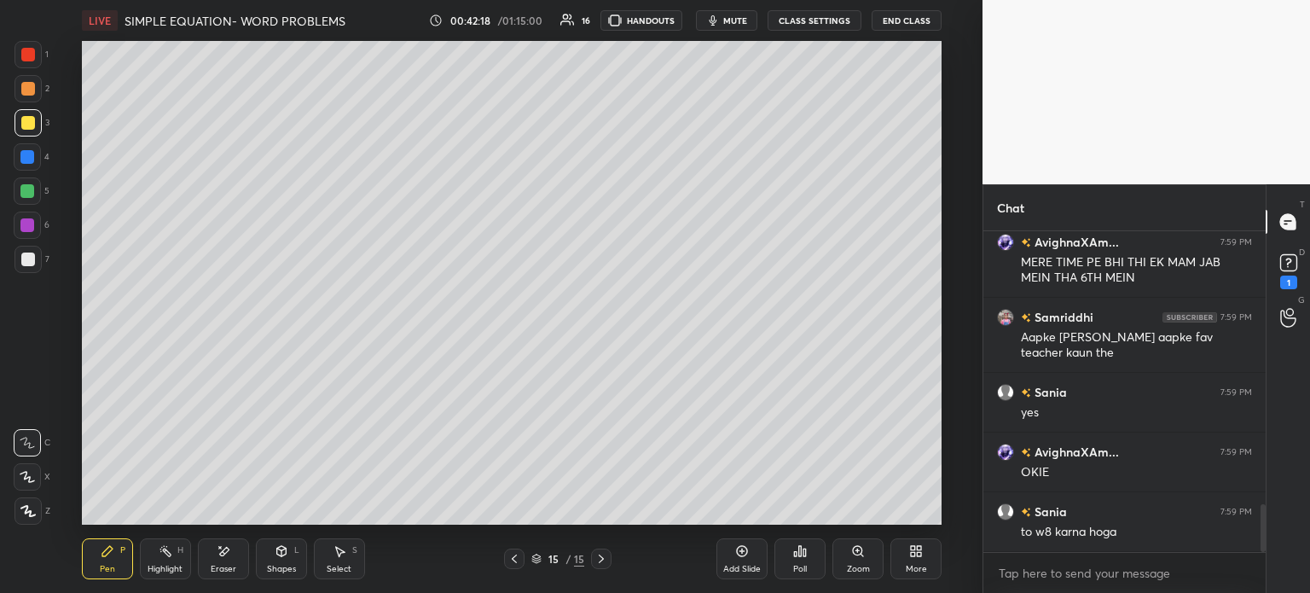
scroll to position [1827, 0]
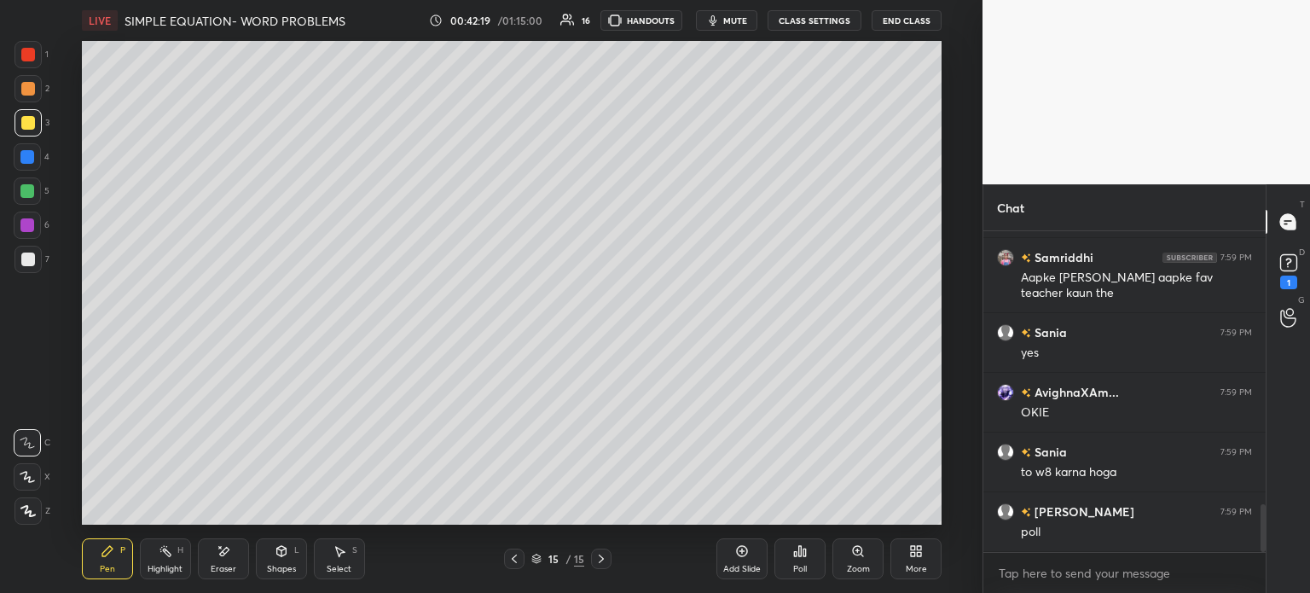
click at [1289, 269] on rect at bounding box center [1288, 263] width 16 height 16
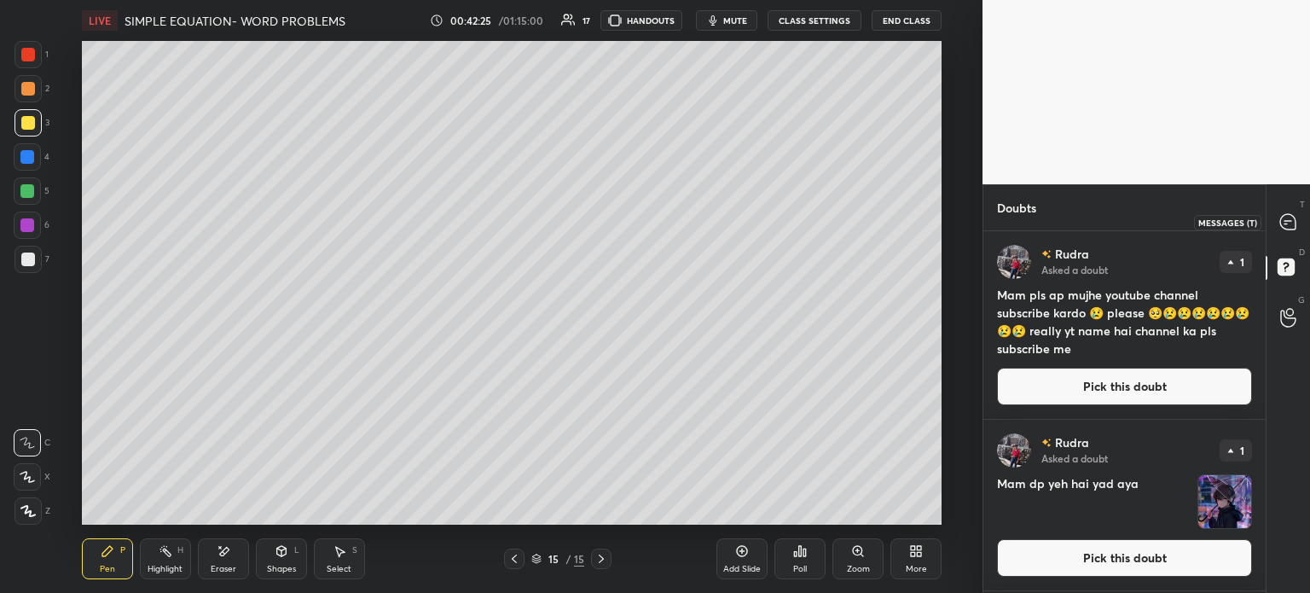
click at [1287, 216] on icon at bounding box center [1287, 221] width 15 height 15
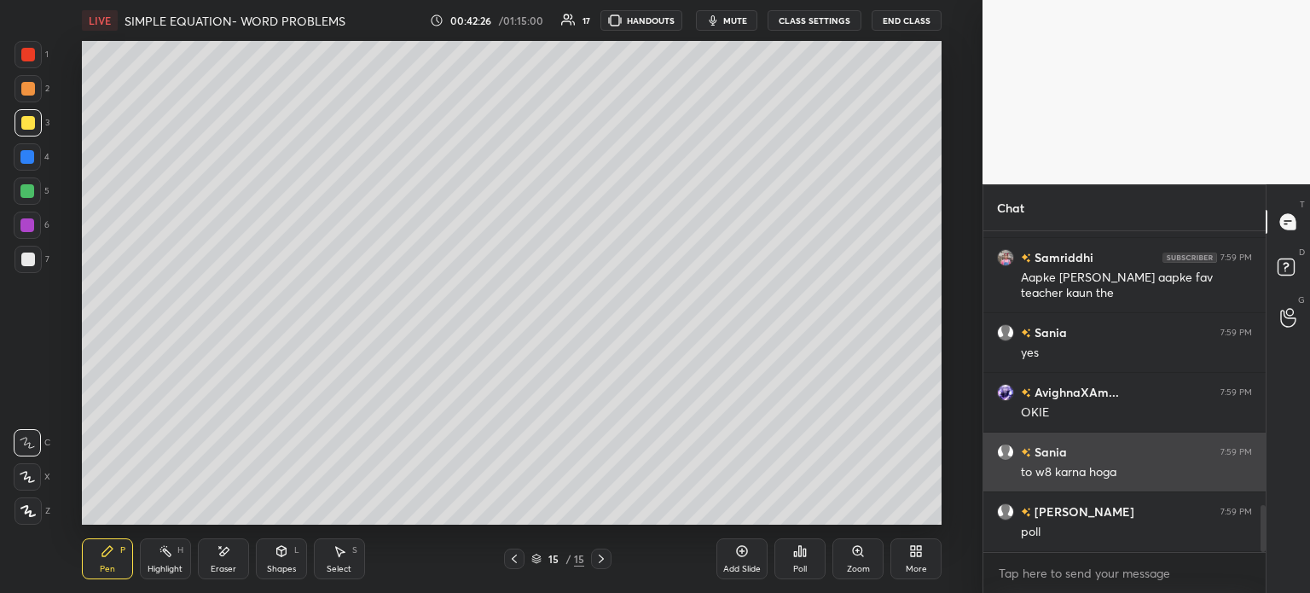
scroll to position [1886, 0]
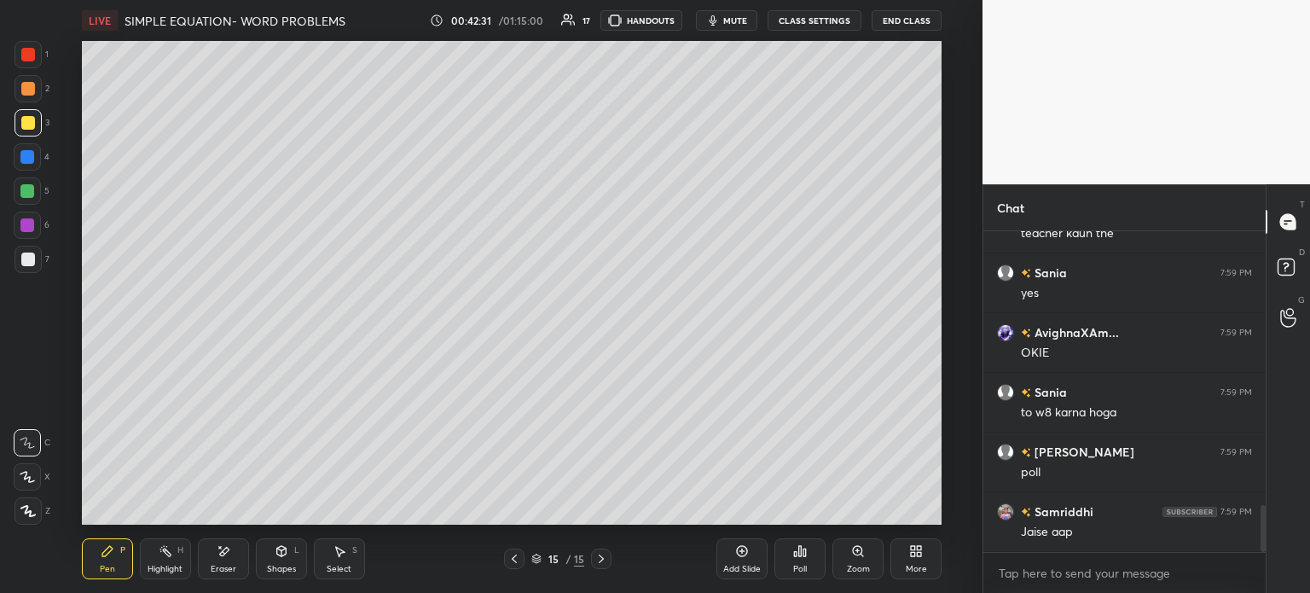
click at [338, 559] on div "Select S" at bounding box center [339, 558] width 51 height 41
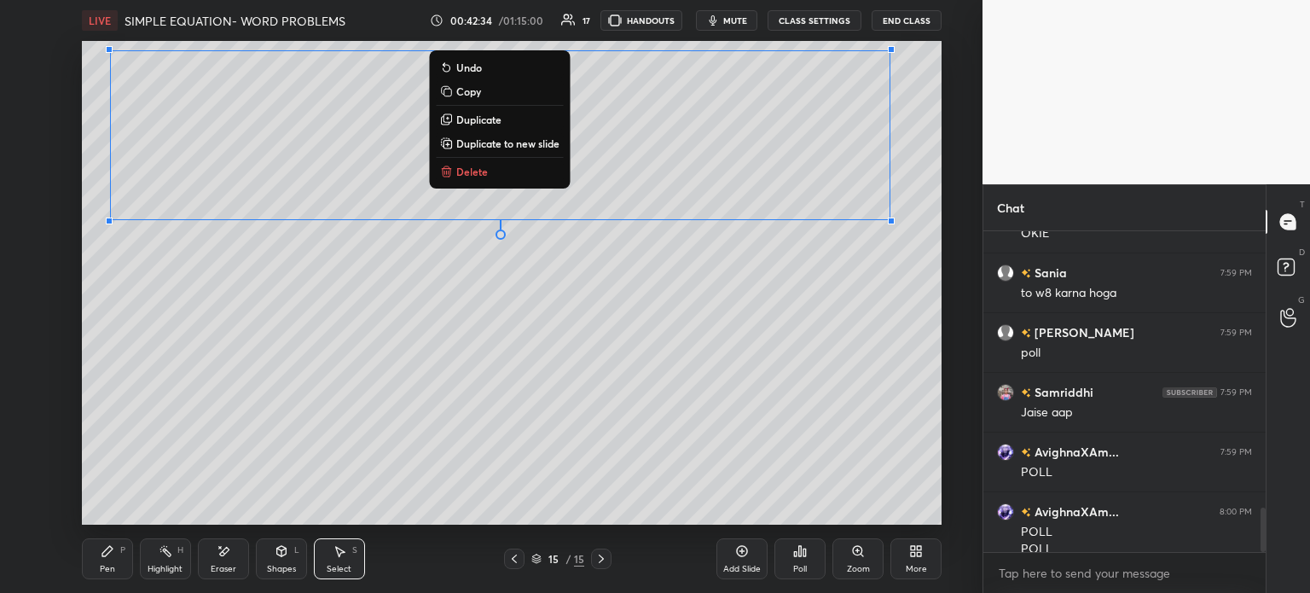
scroll to position [2040, 0]
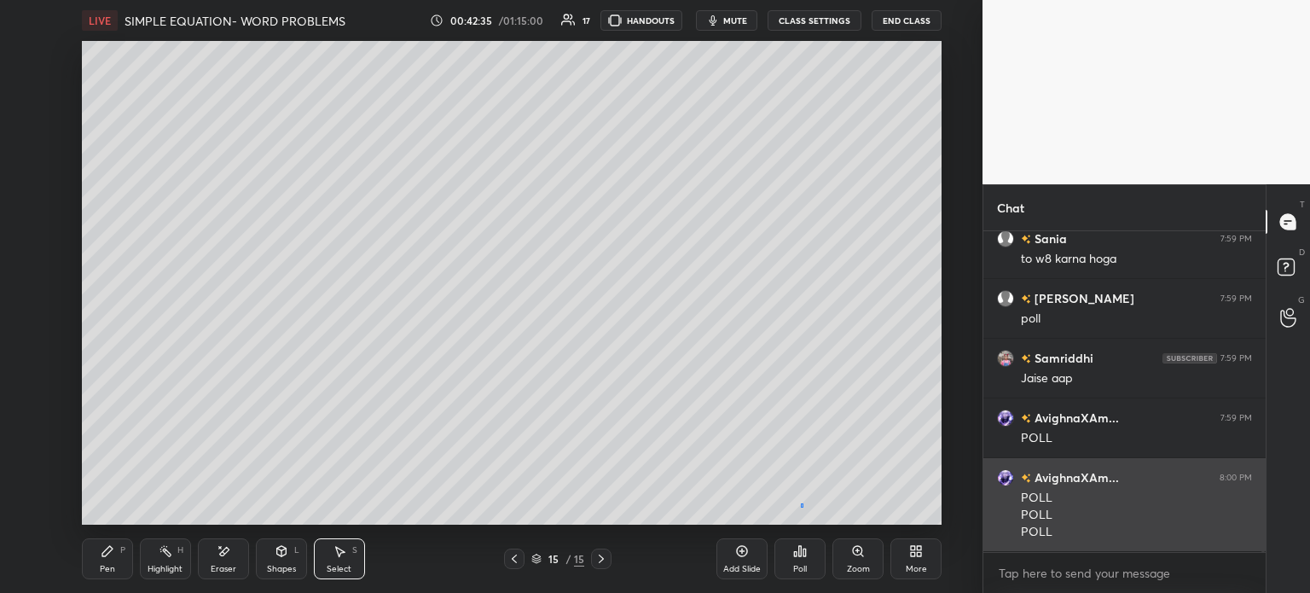
click at [800, 503] on div "0 ° Undo Copy Duplicate Duplicate to new slide Delete" at bounding box center [512, 283] width 860 height 484
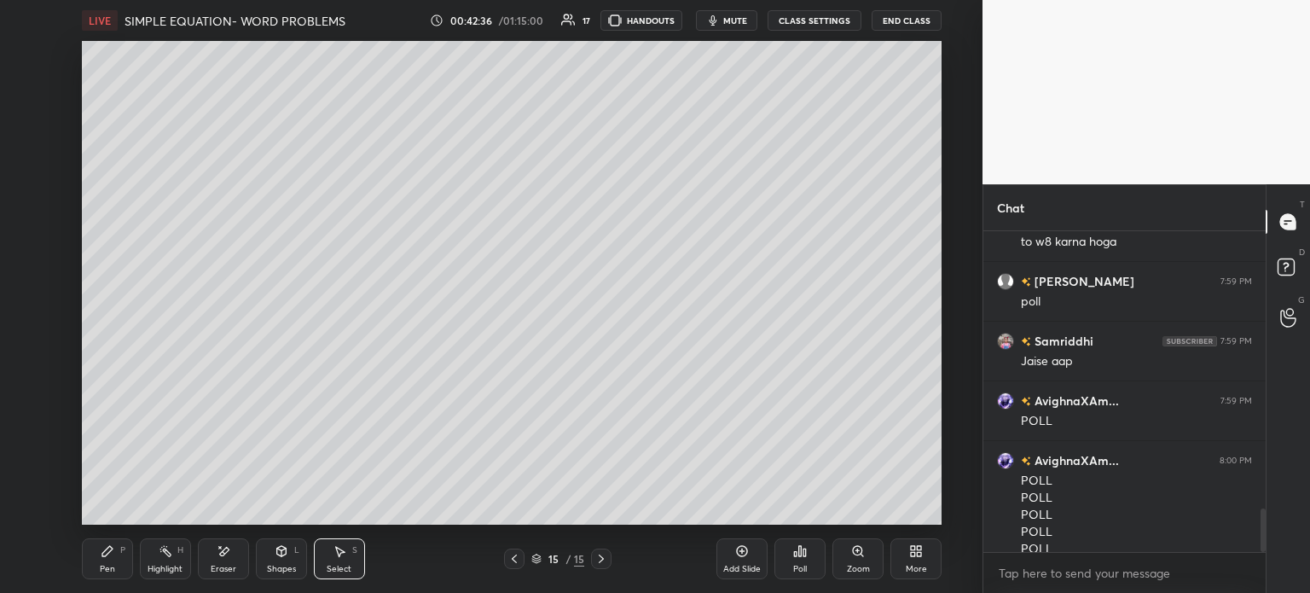
scroll to position [2074, 0]
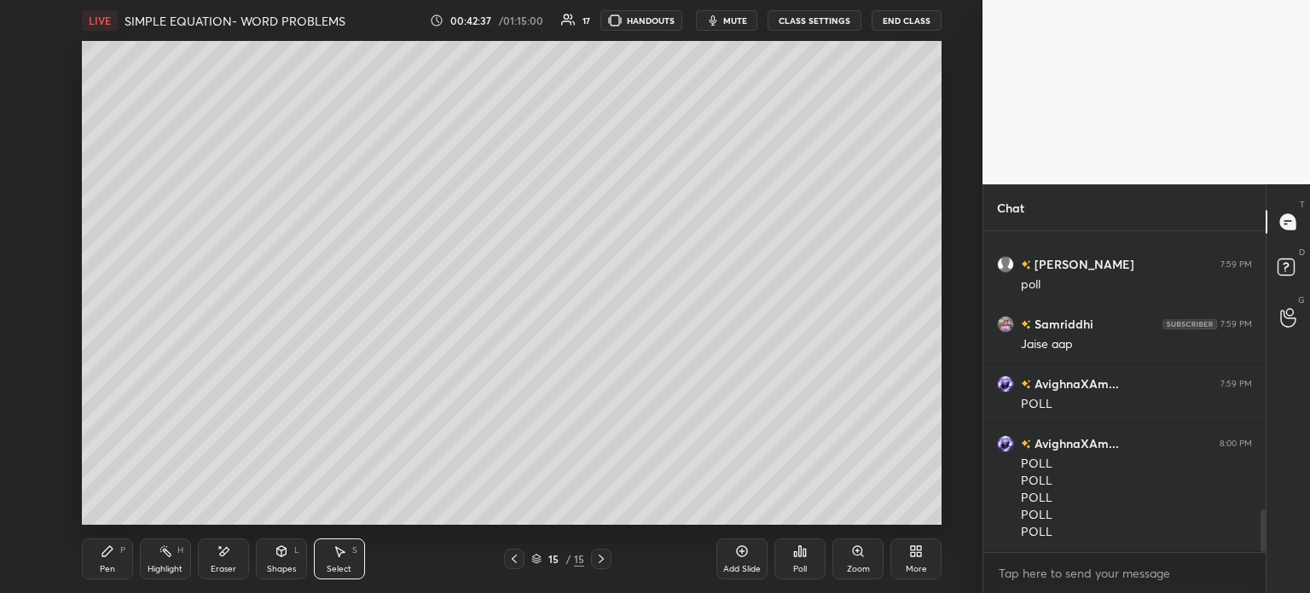
click at [138, 548] on div "Pen P Highlight H Eraser Shapes L Select S" at bounding box center [240, 558] width 317 height 41
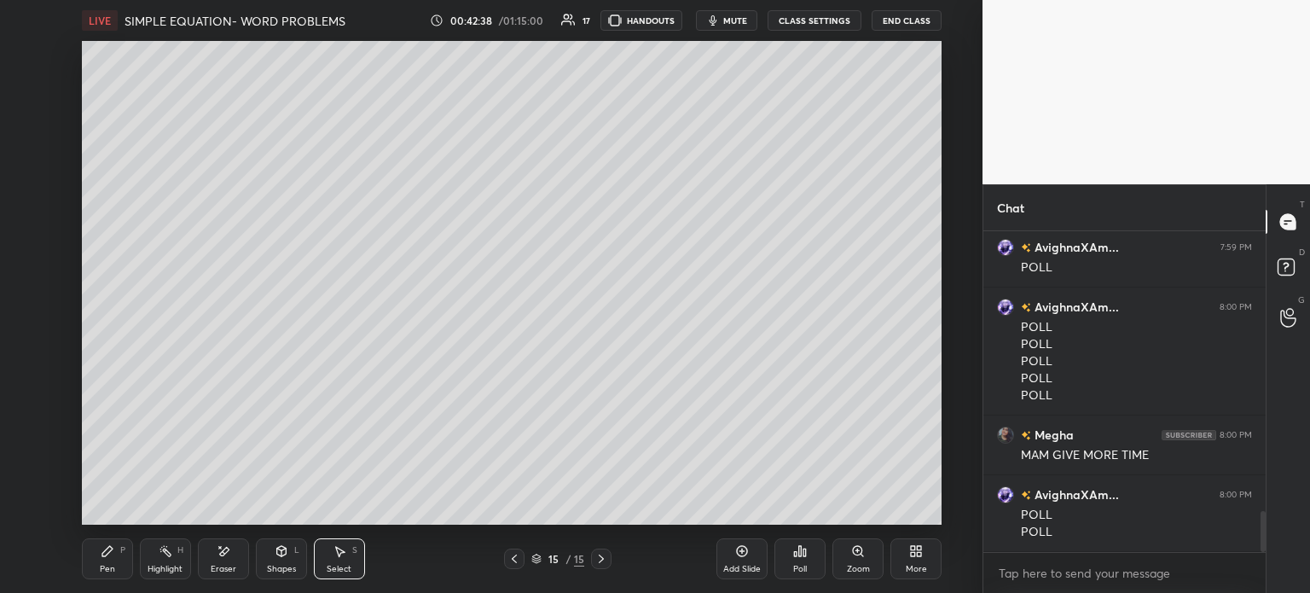
click at [108, 553] on icon at bounding box center [107, 551] width 10 height 10
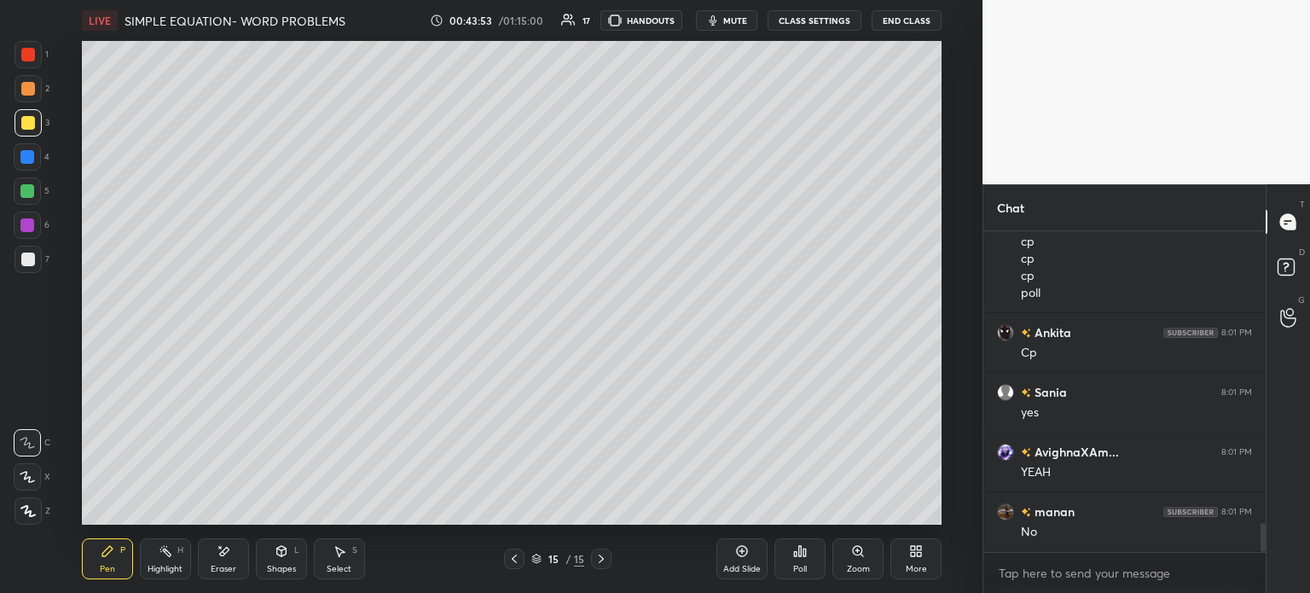
scroll to position [3259, 0]
click at [349, 569] on div "Select" at bounding box center [339, 569] width 25 height 9
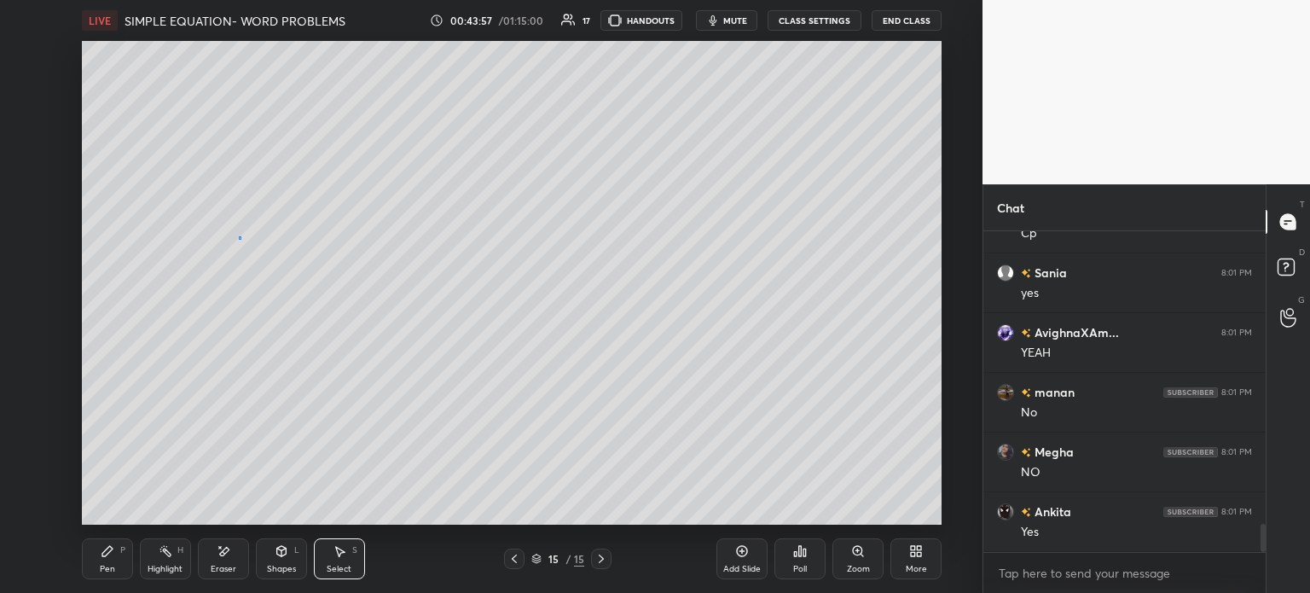
scroll to position [3379, 0]
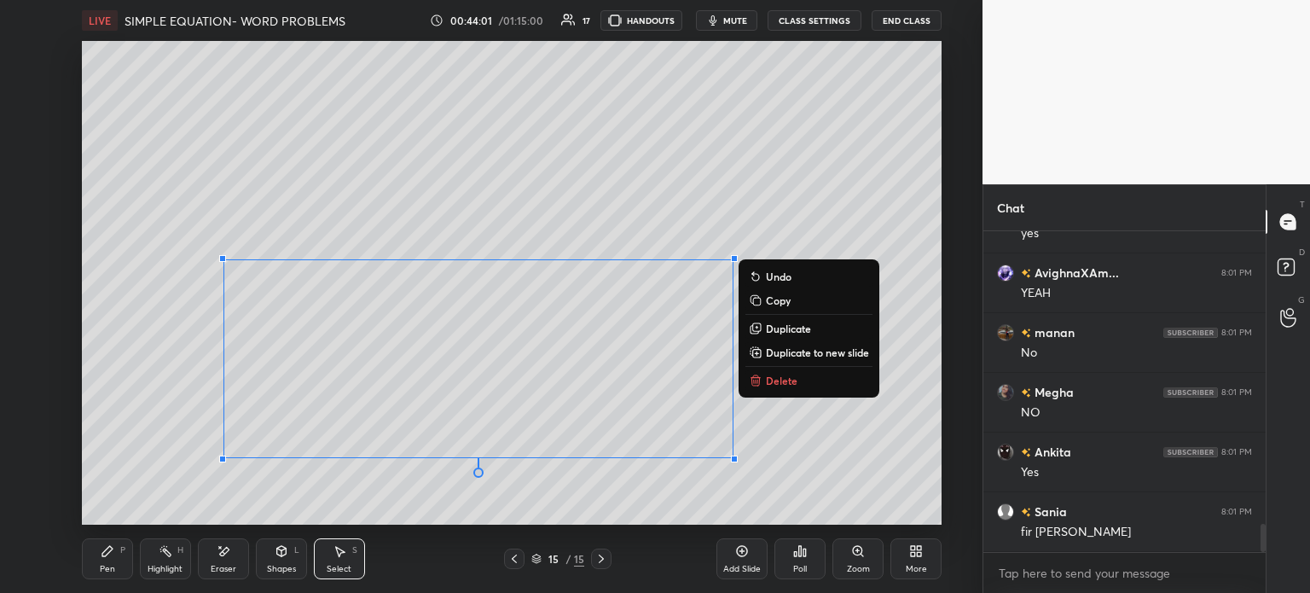
click at [101, 552] on icon at bounding box center [108, 551] width 14 height 14
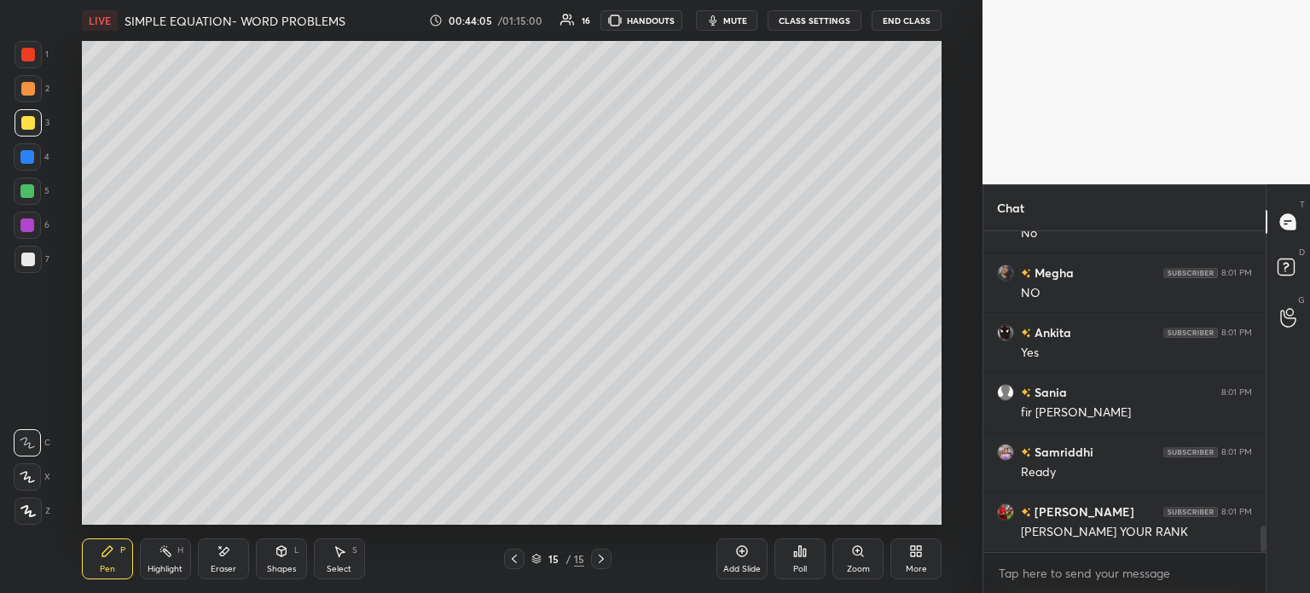
scroll to position [3558, 0]
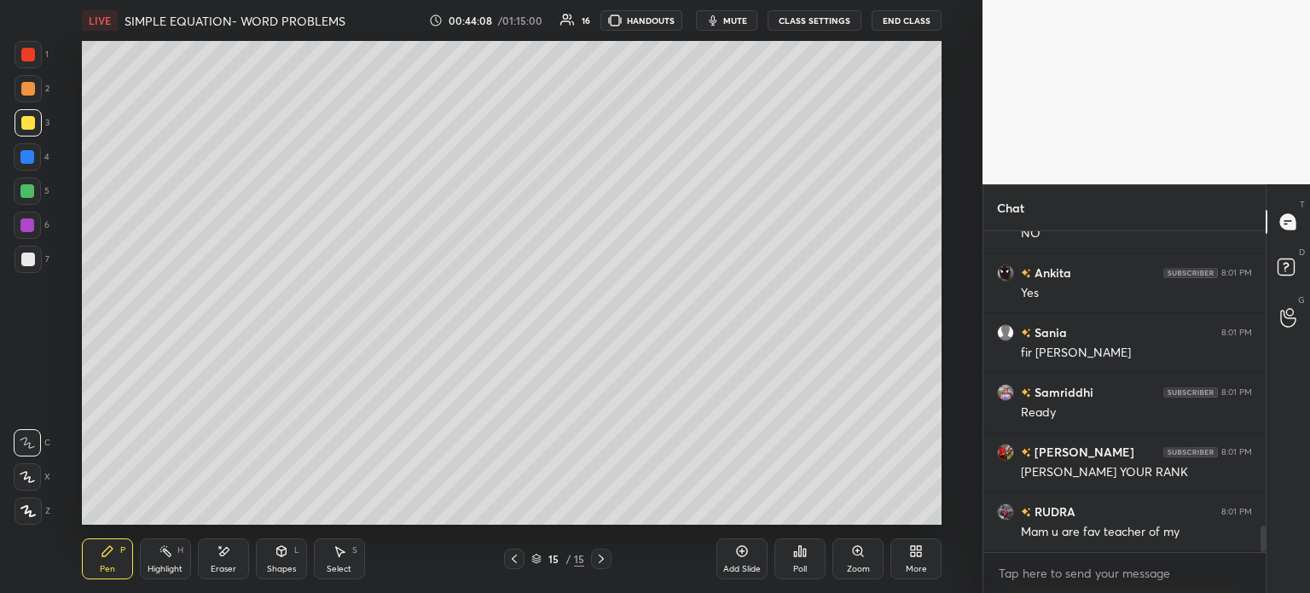
click at [791, 555] on div "Poll" at bounding box center [799, 558] width 51 height 41
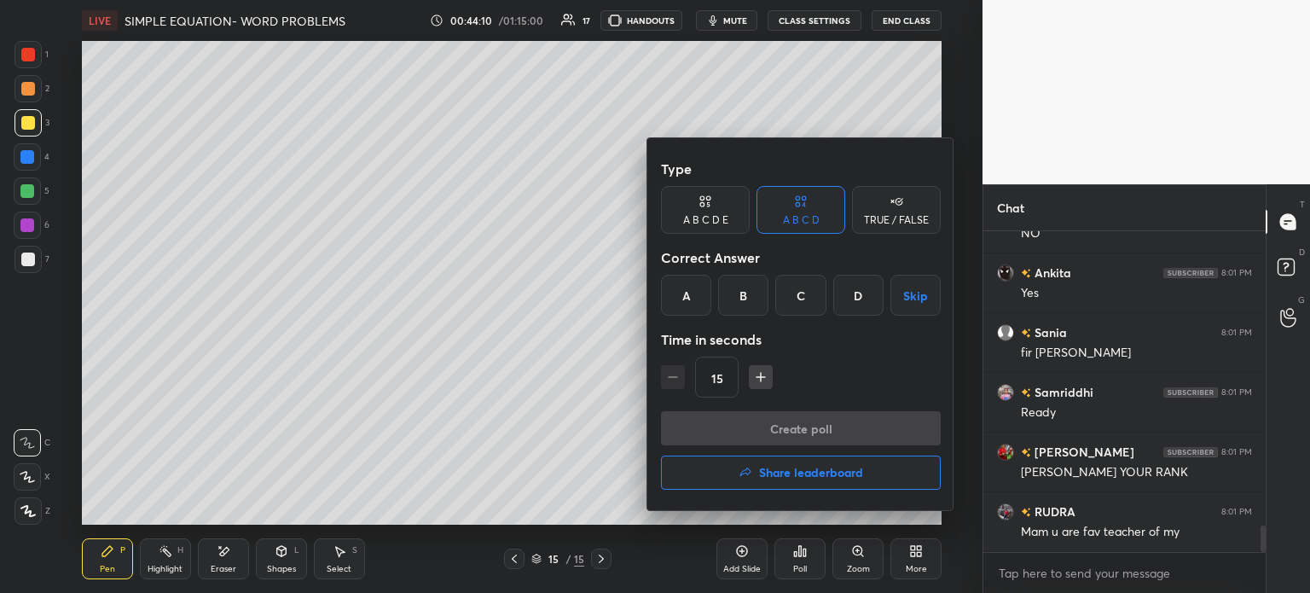
click at [576, 416] on div at bounding box center [655, 296] width 1310 height 593
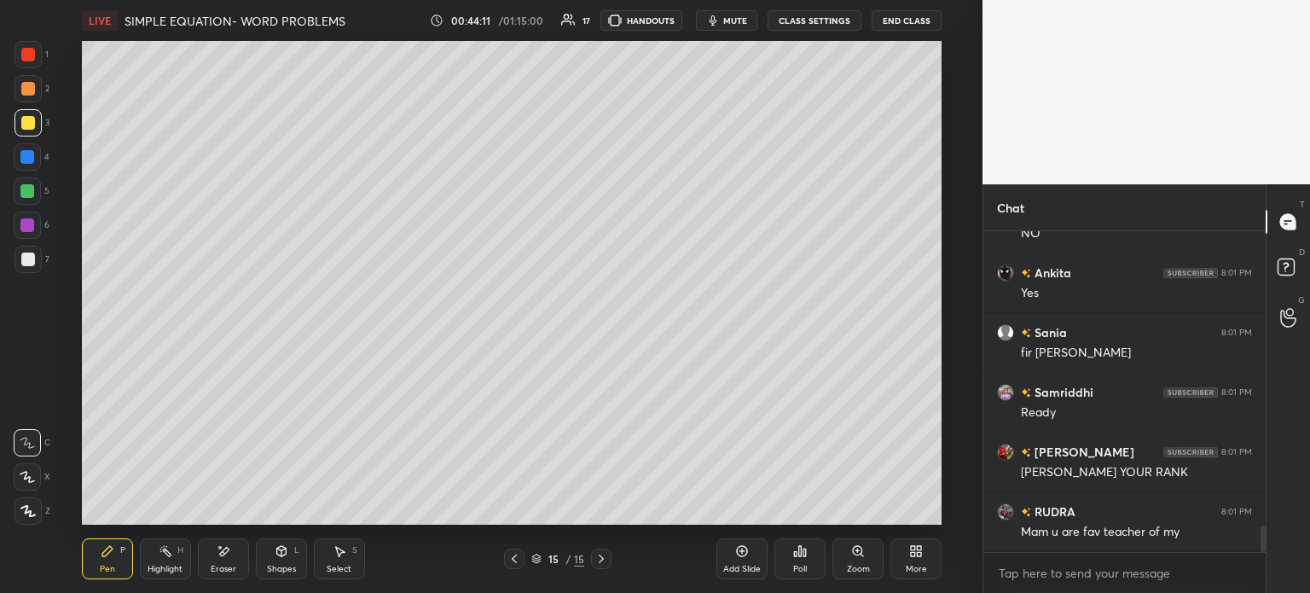
click at [44, 255] on div "7" at bounding box center [31, 259] width 35 height 27
click at [802, 549] on icon at bounding box center [800, 551] width 14 height 14
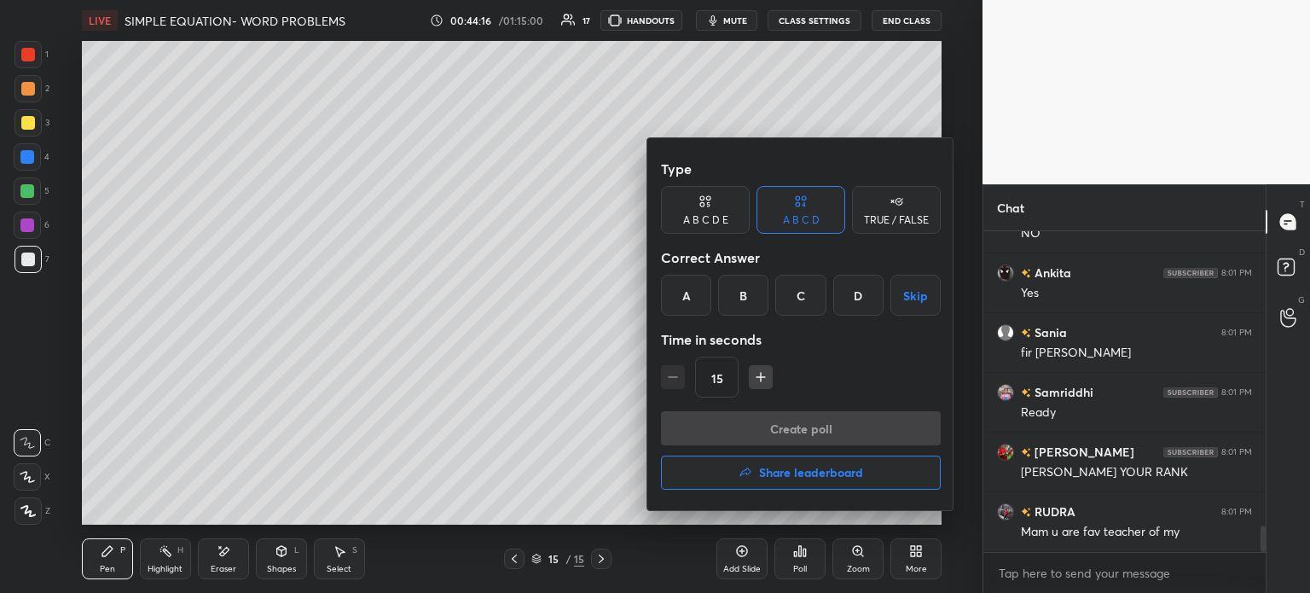
click at [696, 292] on div "A" at bounding box center [686, 295] width 50 height 41
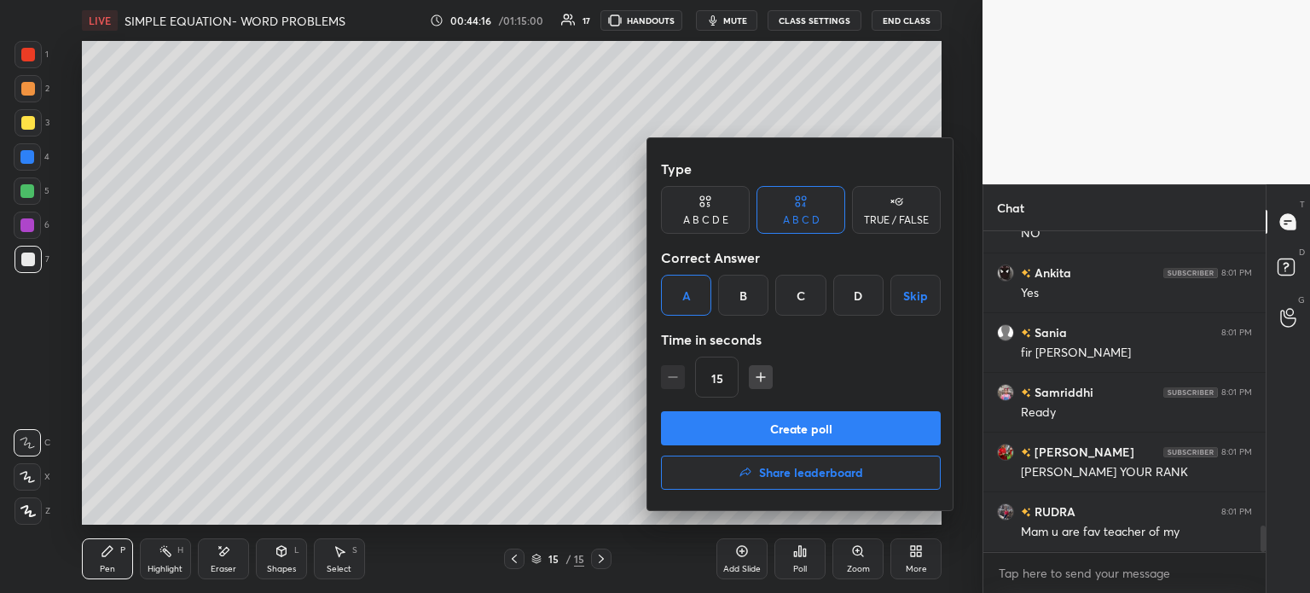
click at [837, 427] on button "Create poll" at bounding box center [801, 428] width 280 height 34
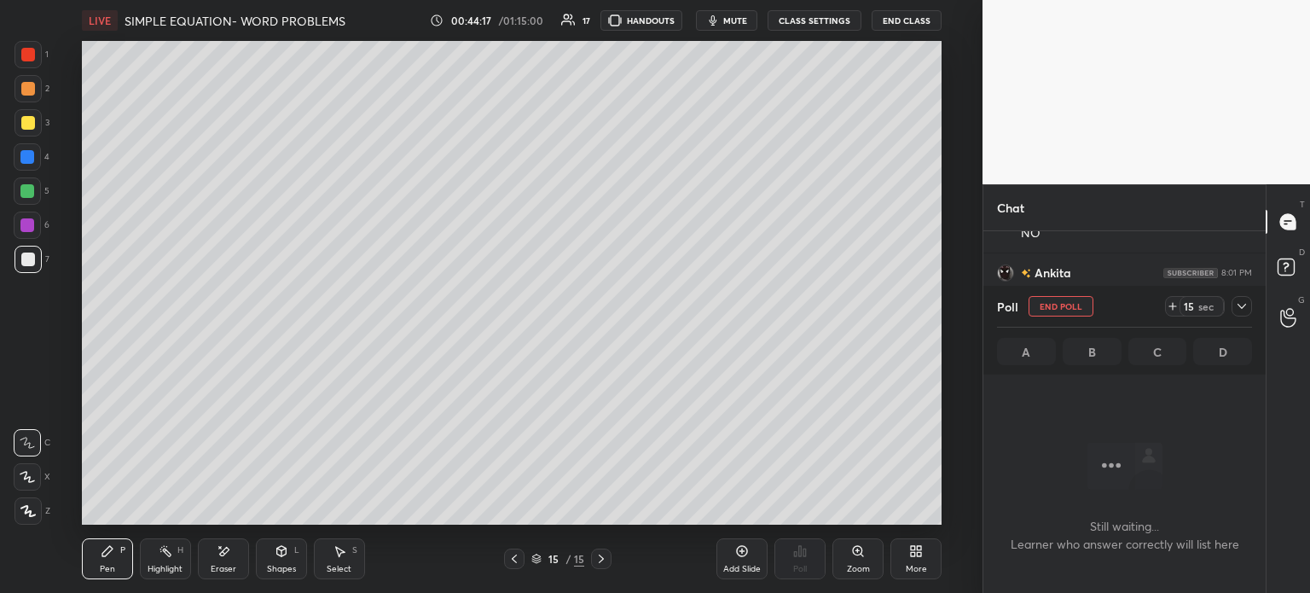
scroll to position [227, 277]
click at [1163, 303] on div "Poll End Poll 15 sec" at bounding box center [1124, 306] width 255 height 41
click at [1247, 310] on icon at bounding box center [1242, 306] width 14 height 14
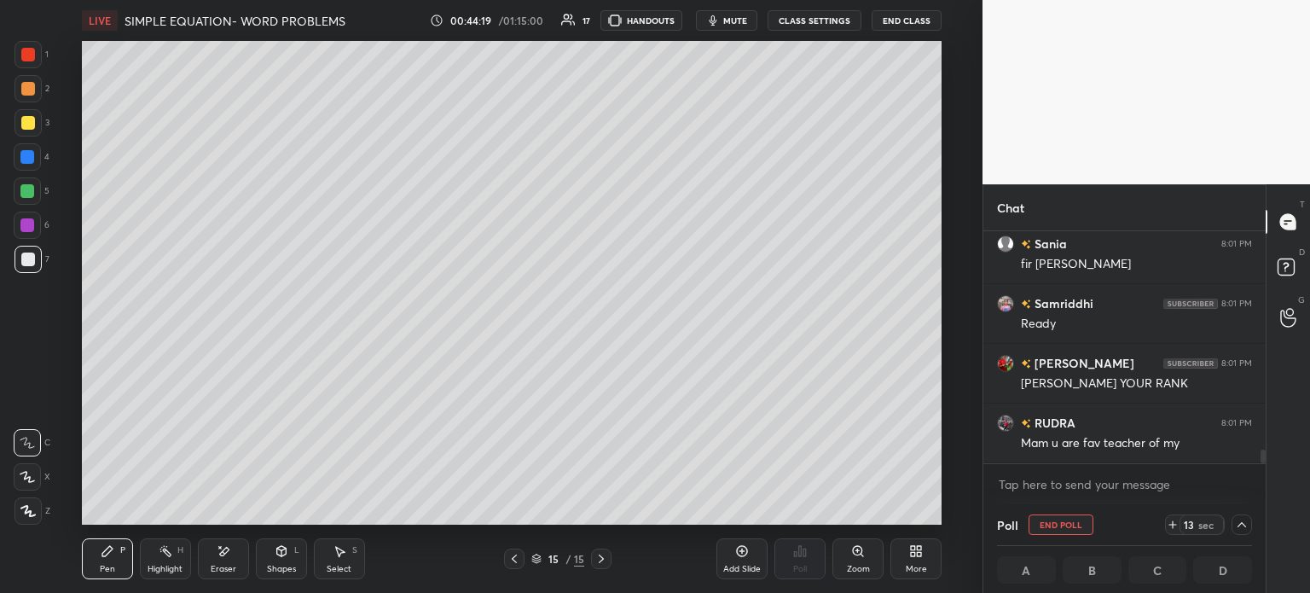
click at [1172, 522] on icon at bounding box center [1173, 525] width 14 height 14
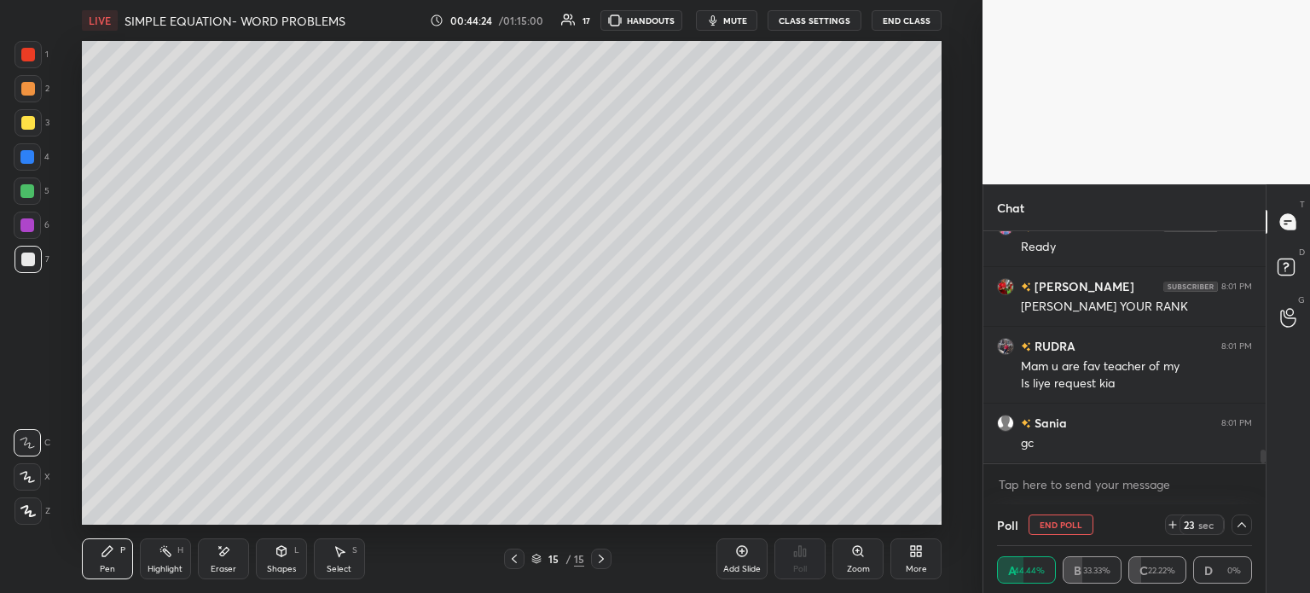
click at [1240, 523] on icon at bounding box center [1242, 525] width 14 height 14
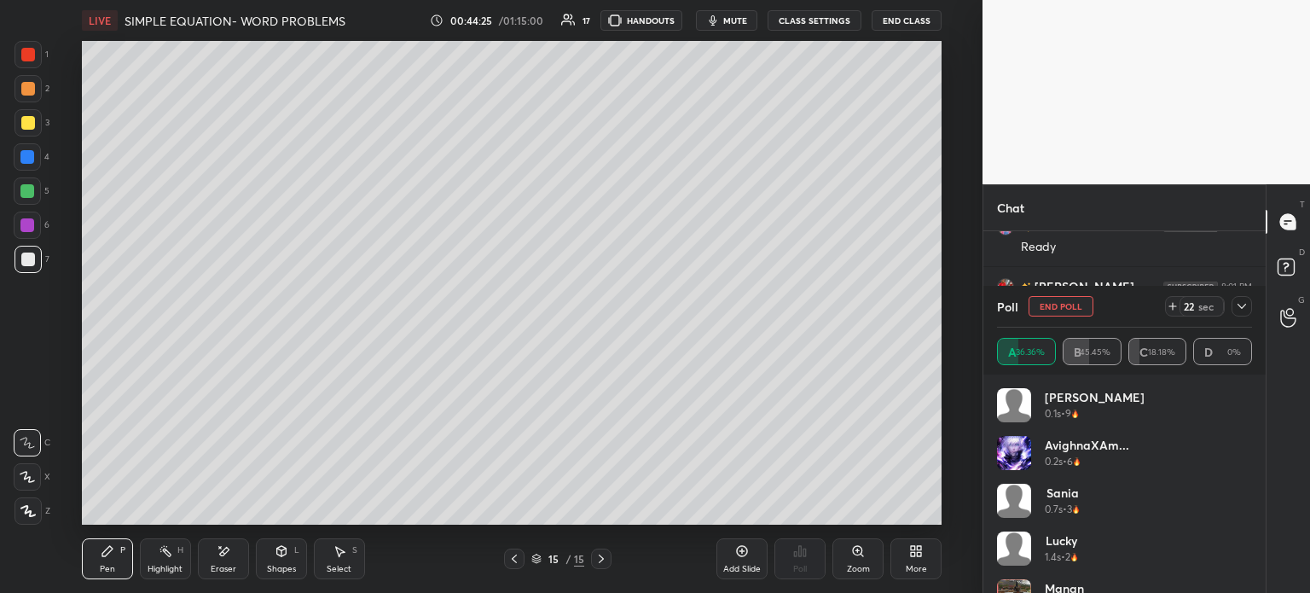
click at [1232, 310] on div at bounding box center [1241, 306] width 20 height 20
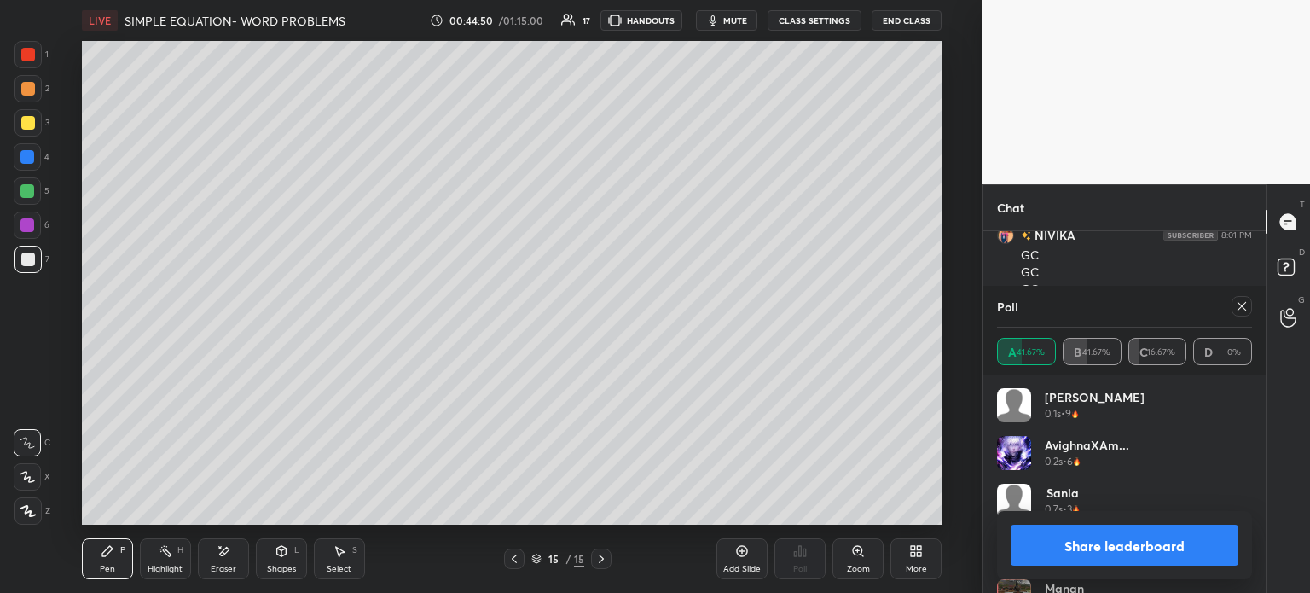
click at [1236, 301] on icon at bounding box center [1242, 306] width 14 height 14
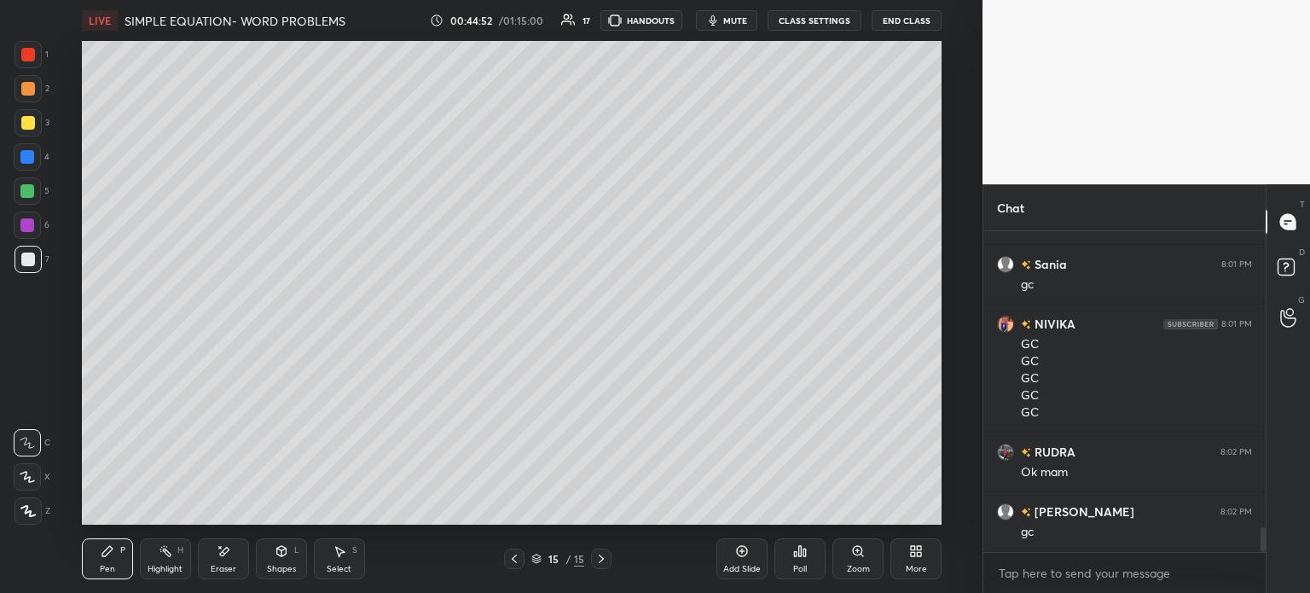
click at [336, 559] on div "Select S" at bounding box center [339, 558] width 51 height 41
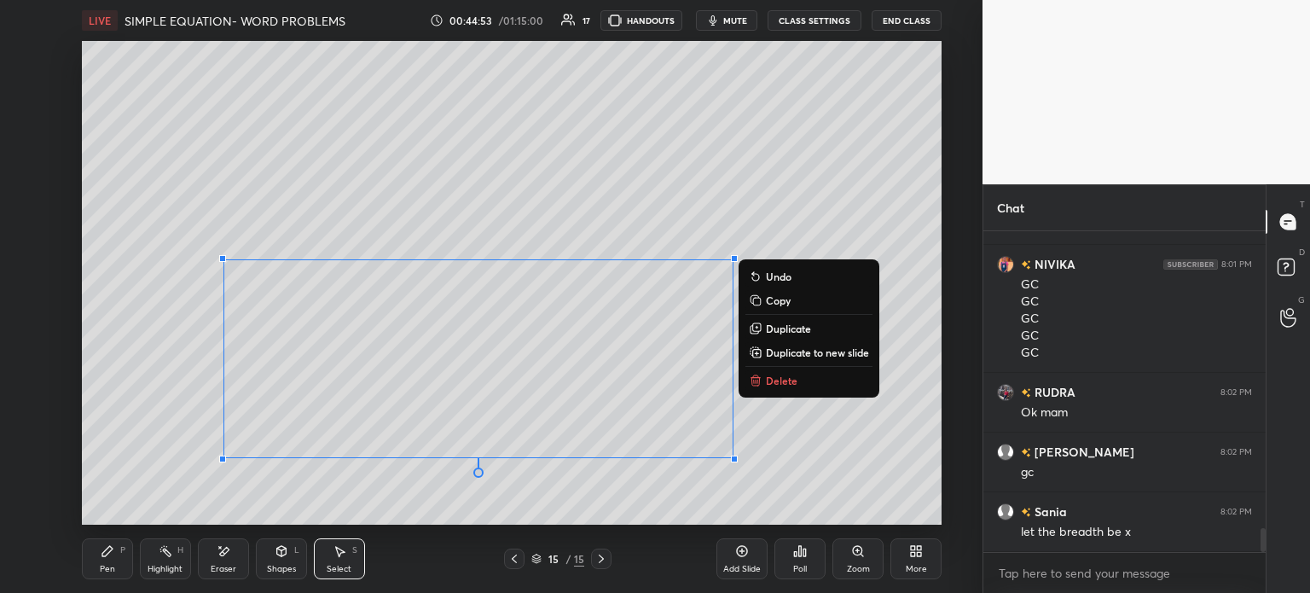
click at [817, 385] on button "Delete" at bounding box center [808, 380] width 127 height 20
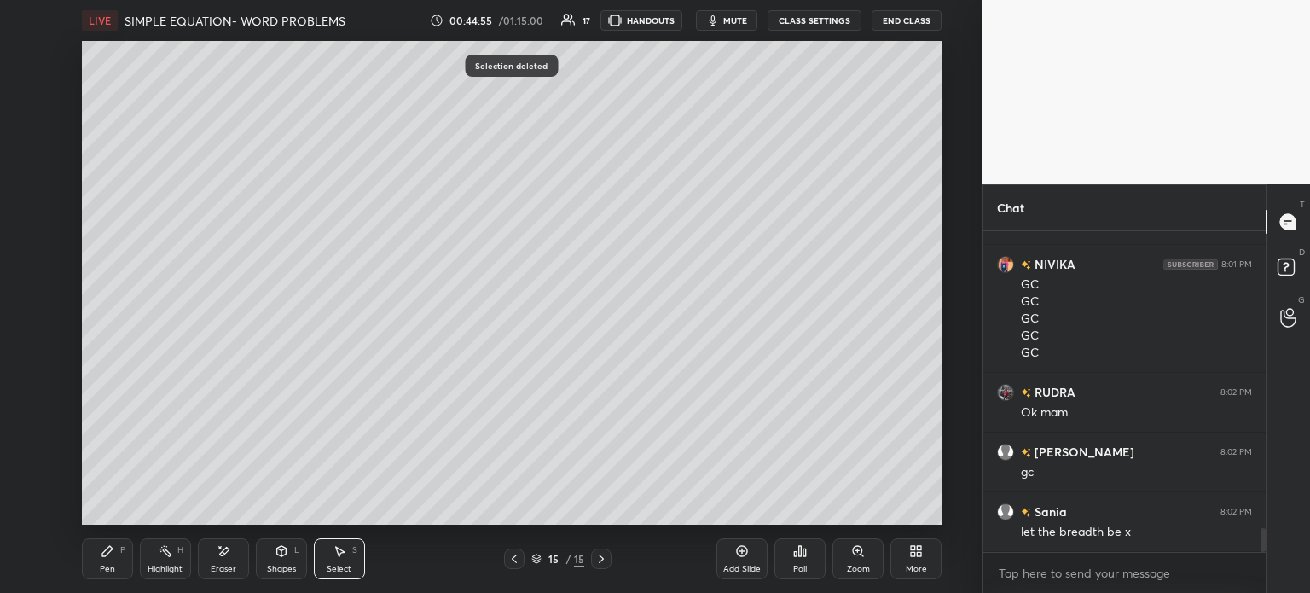
click at [116, 552] on div "Pen P" at bounding box center [107, 558] width 51 height 41
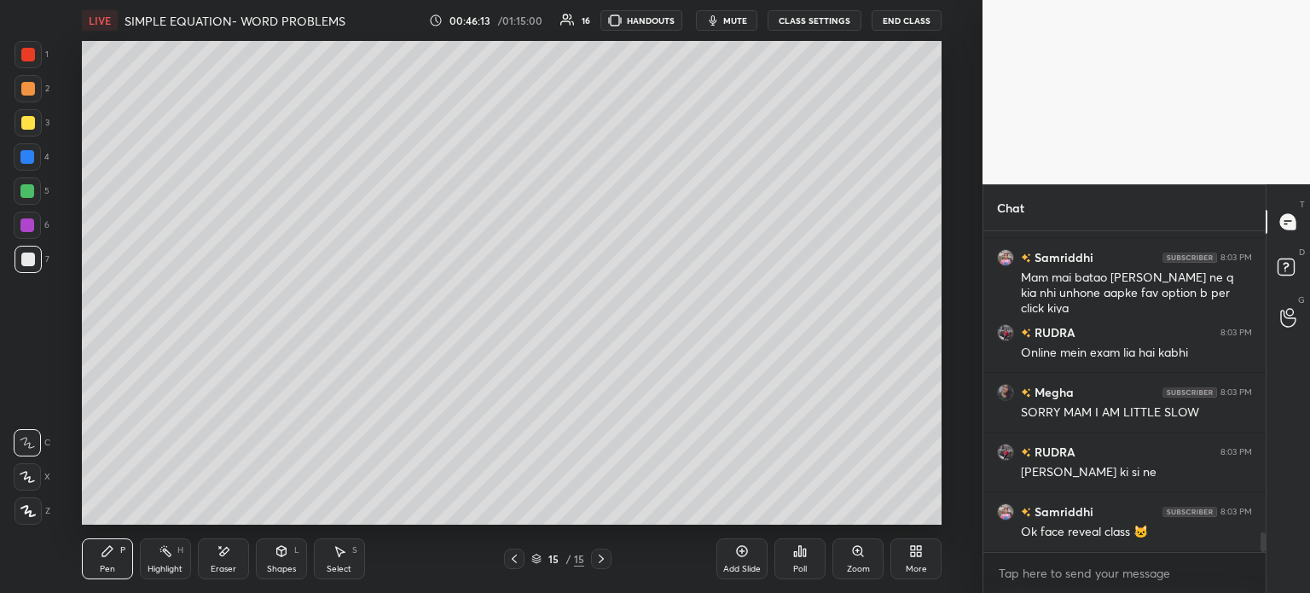
scroll to position [5021, 0]
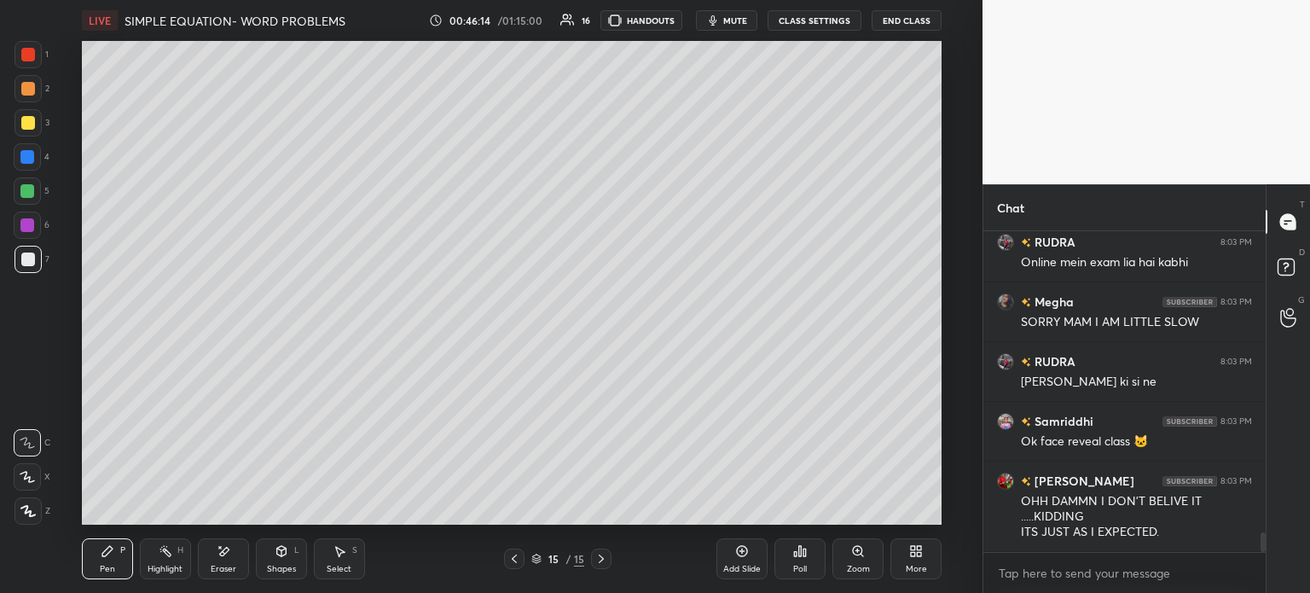
click at [39, 141] on div "3" at bounding box center [31, 126] width 35 height 34
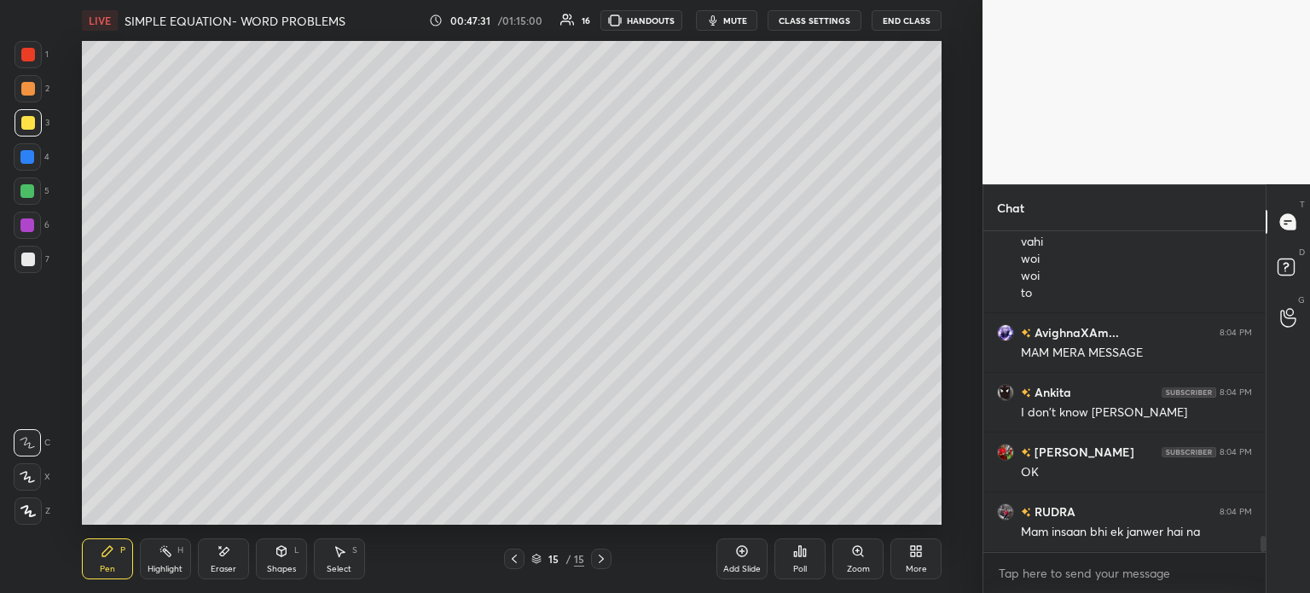
scroll to position [6228, 0]
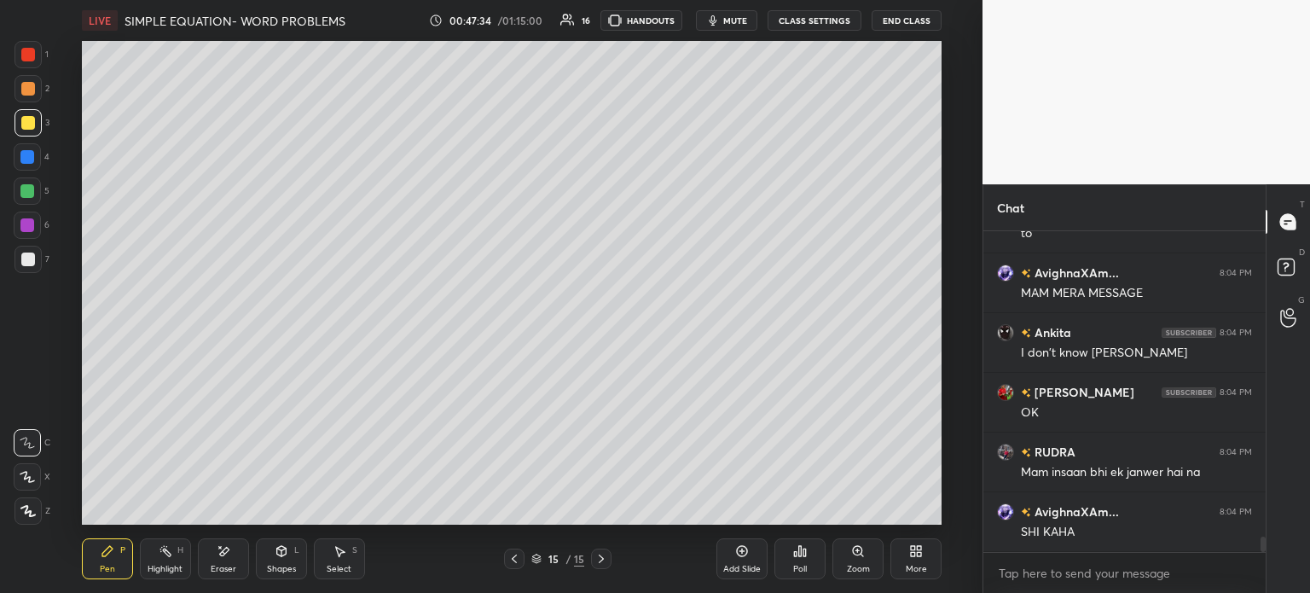
click at [750, 559] on div "Add Slide" at bounding box center [741, 558] width 51 height 41
click at [34, 258] on div at bounding box center [28, 259] width 14 height 14
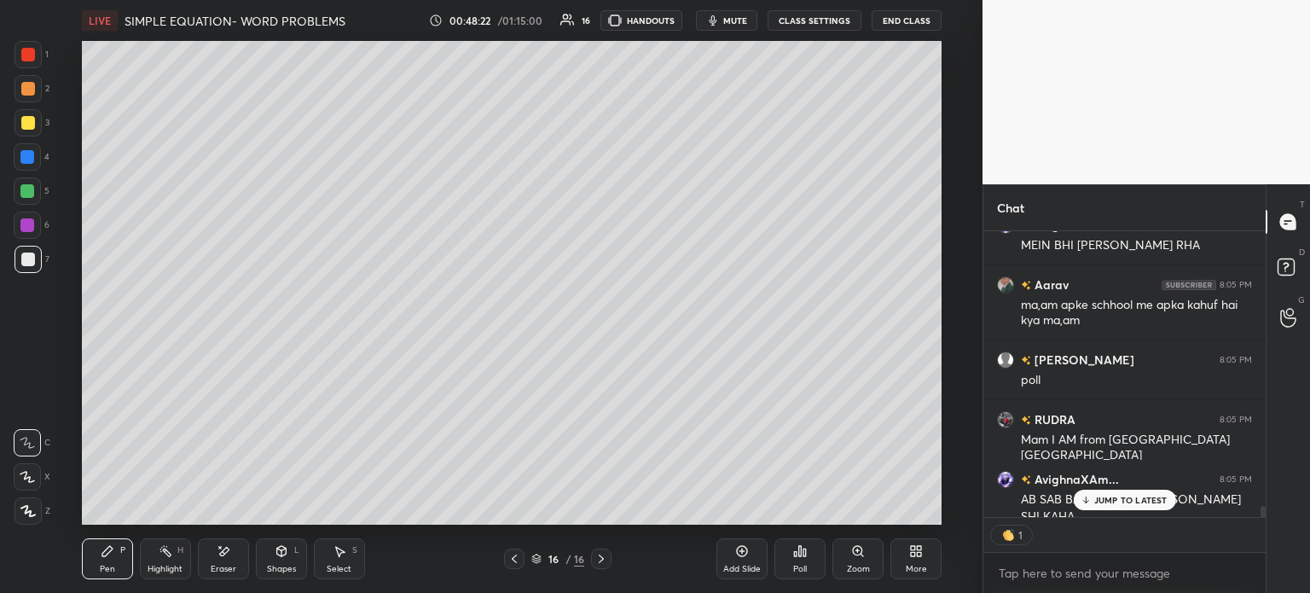
scroll to position [6894, 0]
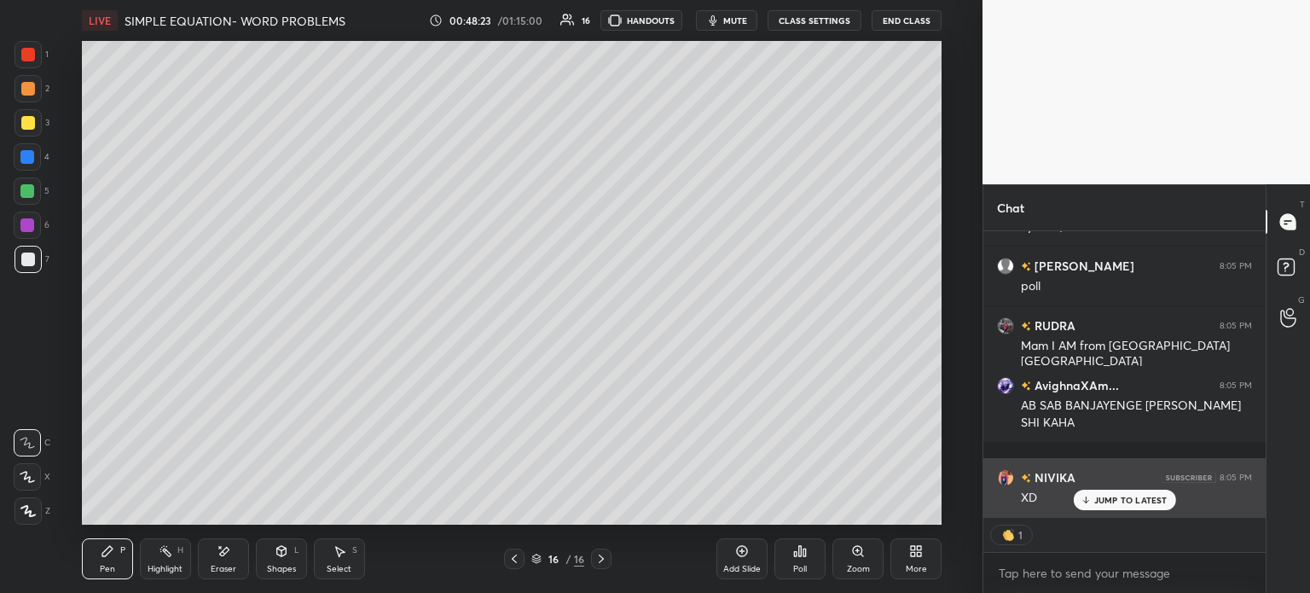
click at [1109, 501] on p "JUMP TO LATEST" at bounding box center [1130, 500] width 73 height 10
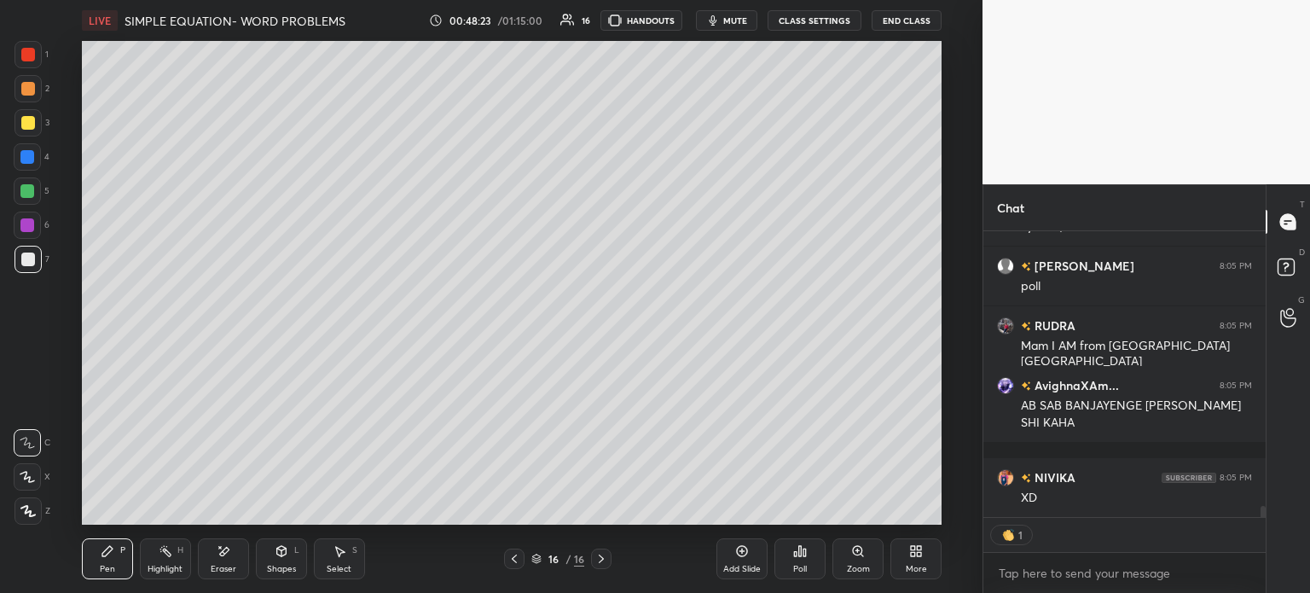
scroll to position [7013, 0]
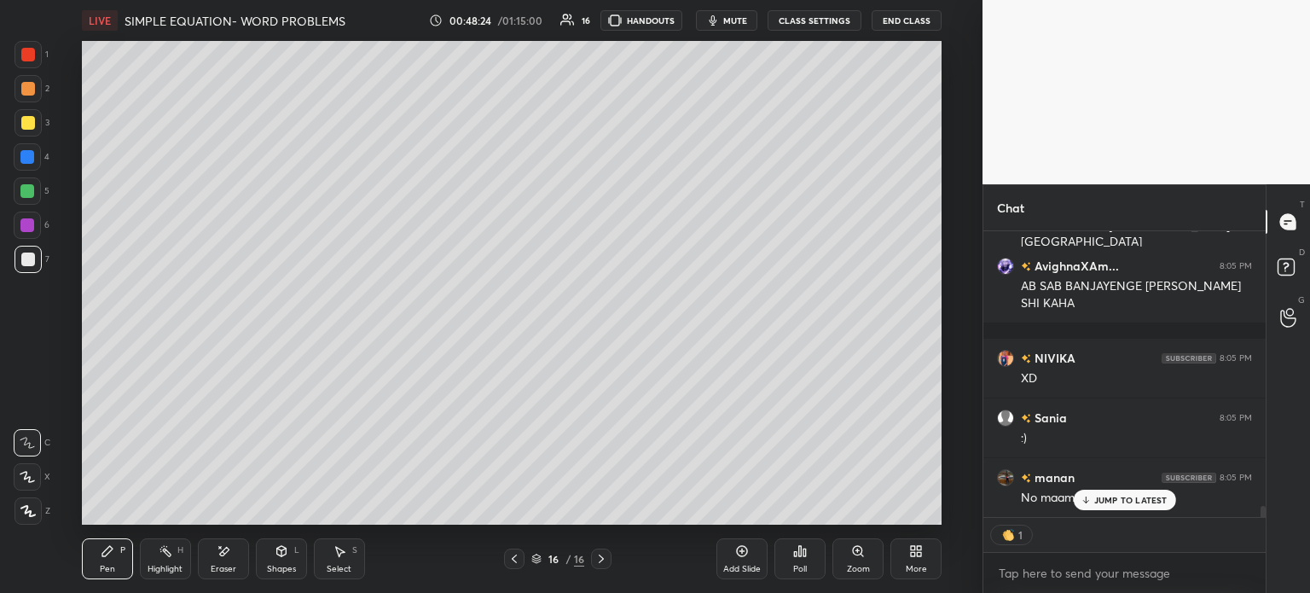
click at [1105, 495] on p "JUMP TO LATEST" at bounding box center [1130, 500] width 73 height 10
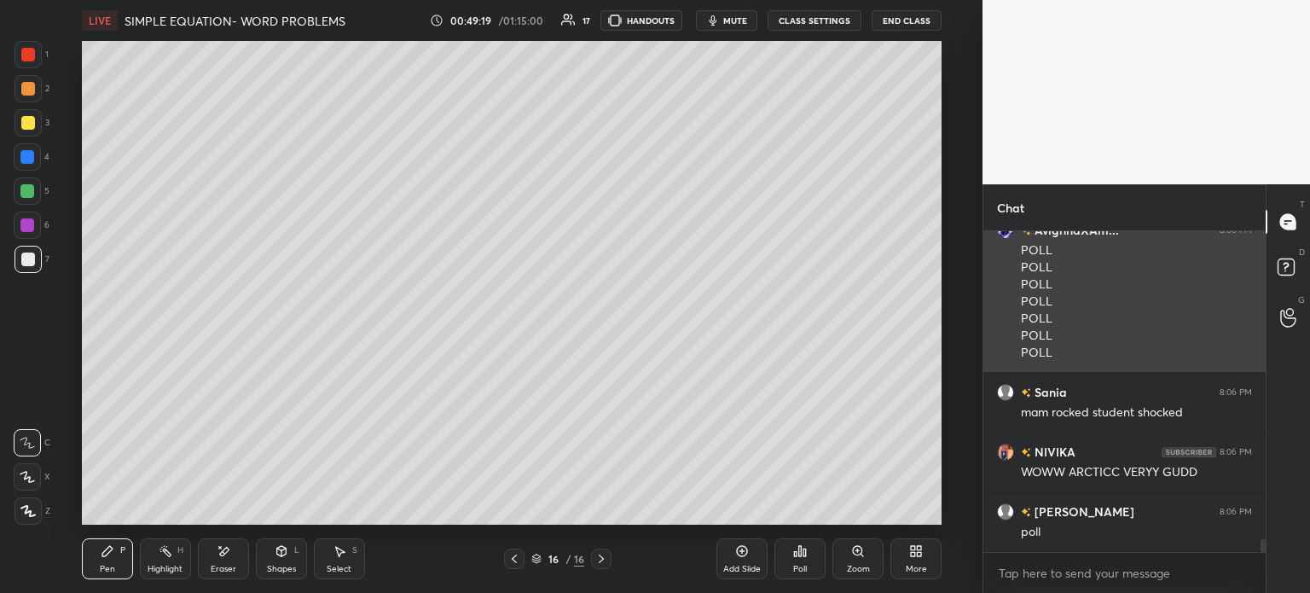
scroll to position [7716, 0]
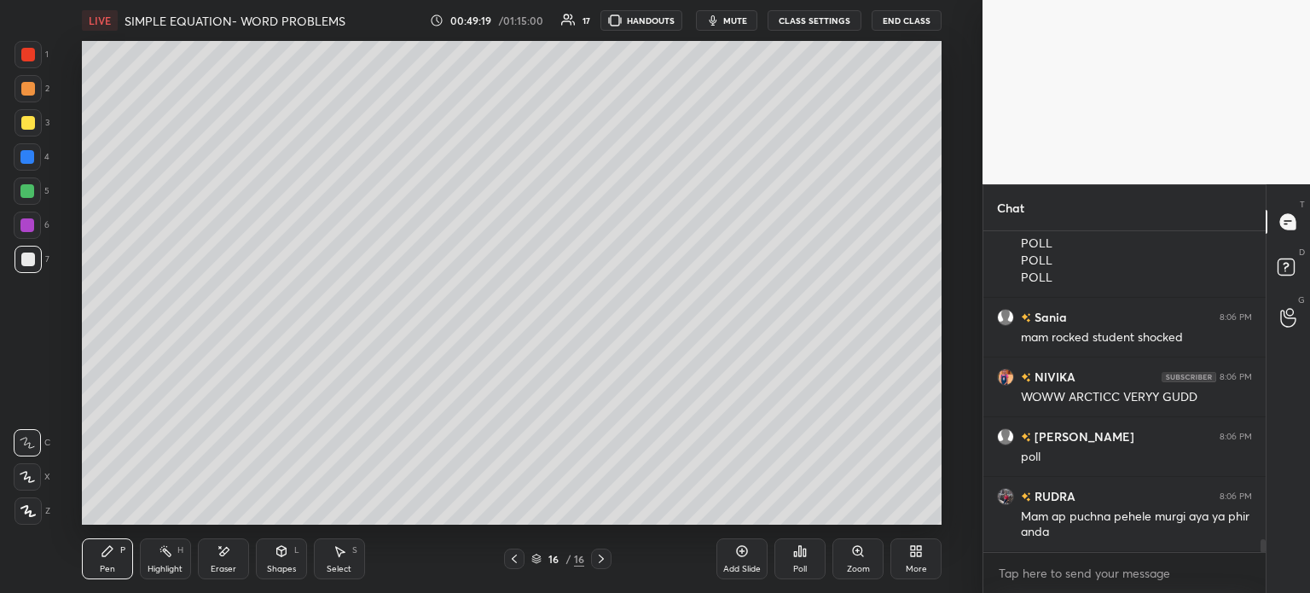
click at [36, 121] on div at bounding box center [27, 122] width 27 height 27
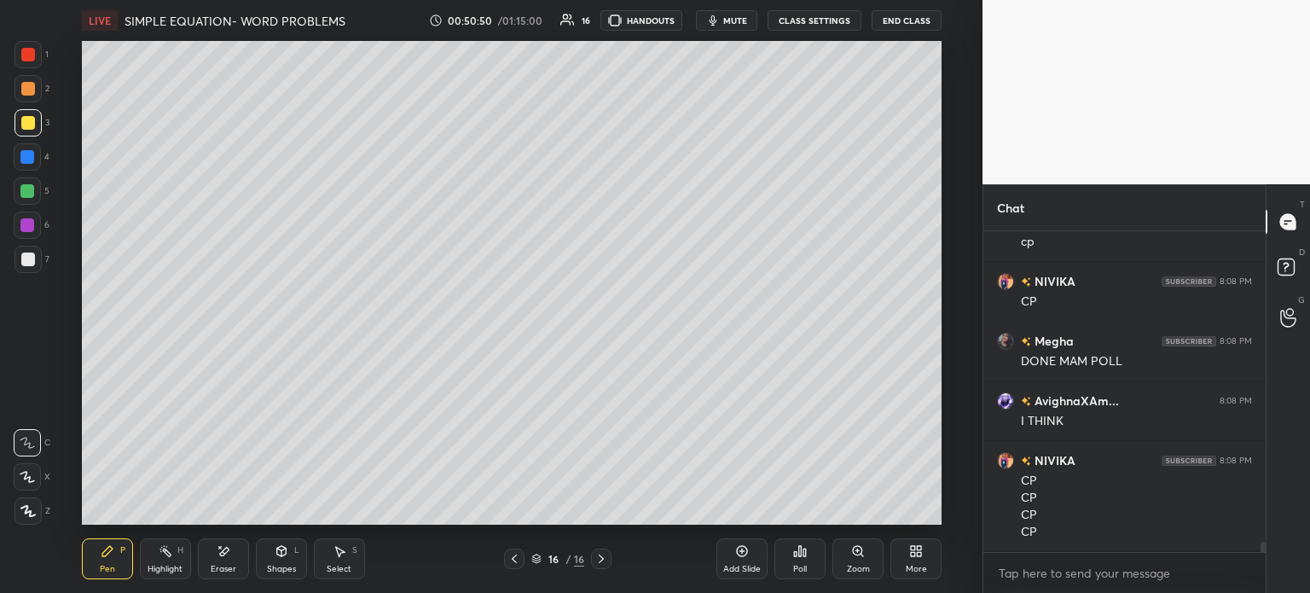
scroll to position [9687, 0]
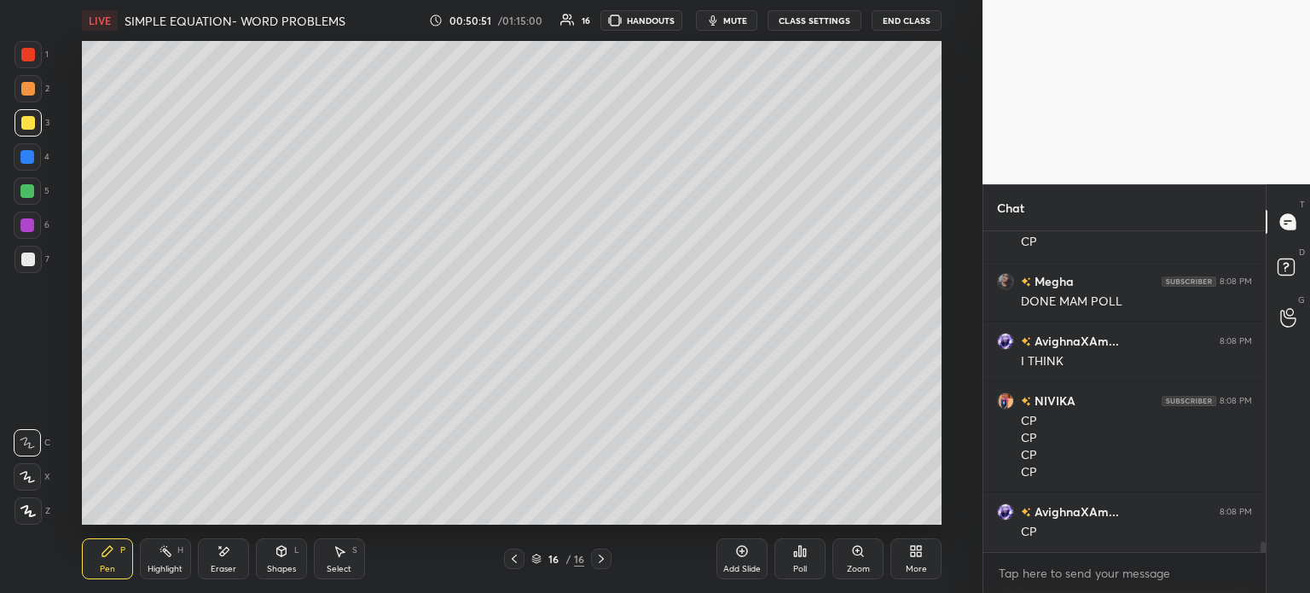
click at [803, 555] on icon at bounding box center [804, 552] width 3 height 8
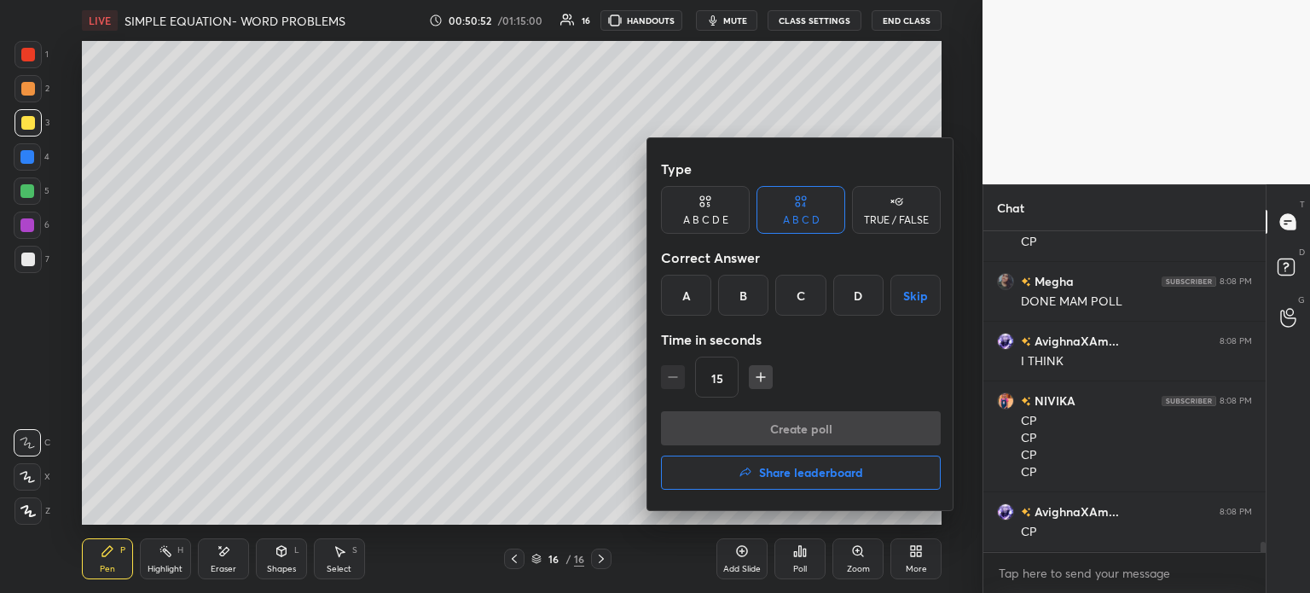
click at [814, 286] on div "C" at bounding box center [800, 295] width 50 height 41
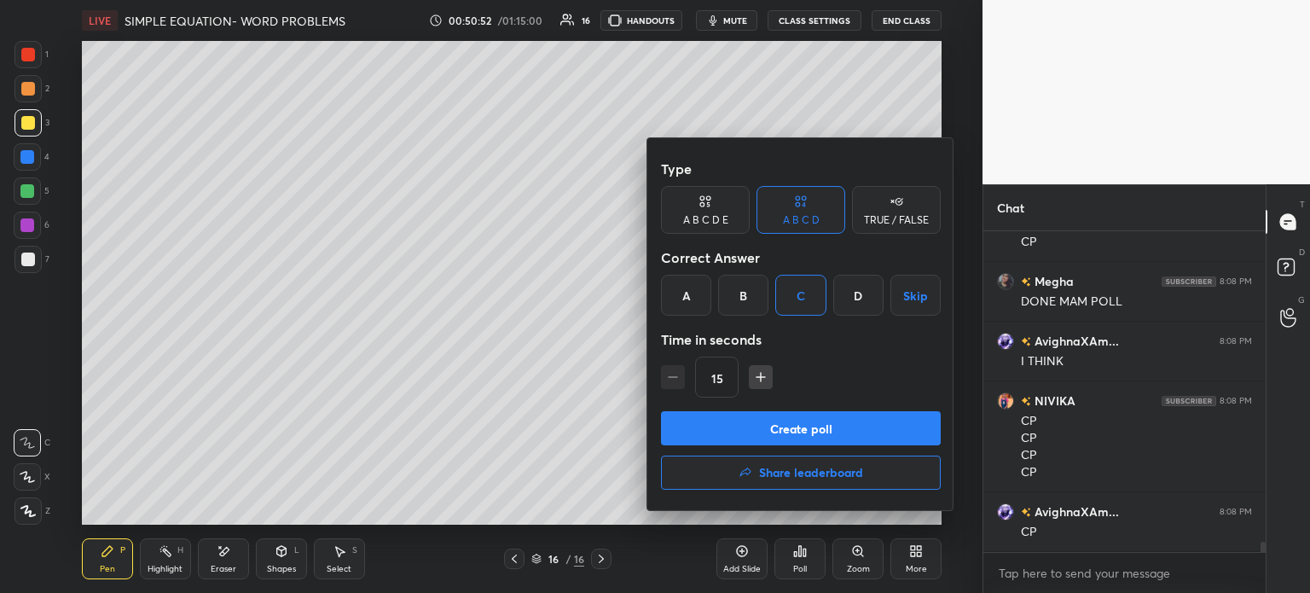
click at [852, 433] on button "Create poll" at bounding box center [801, 428] width 280 height 34
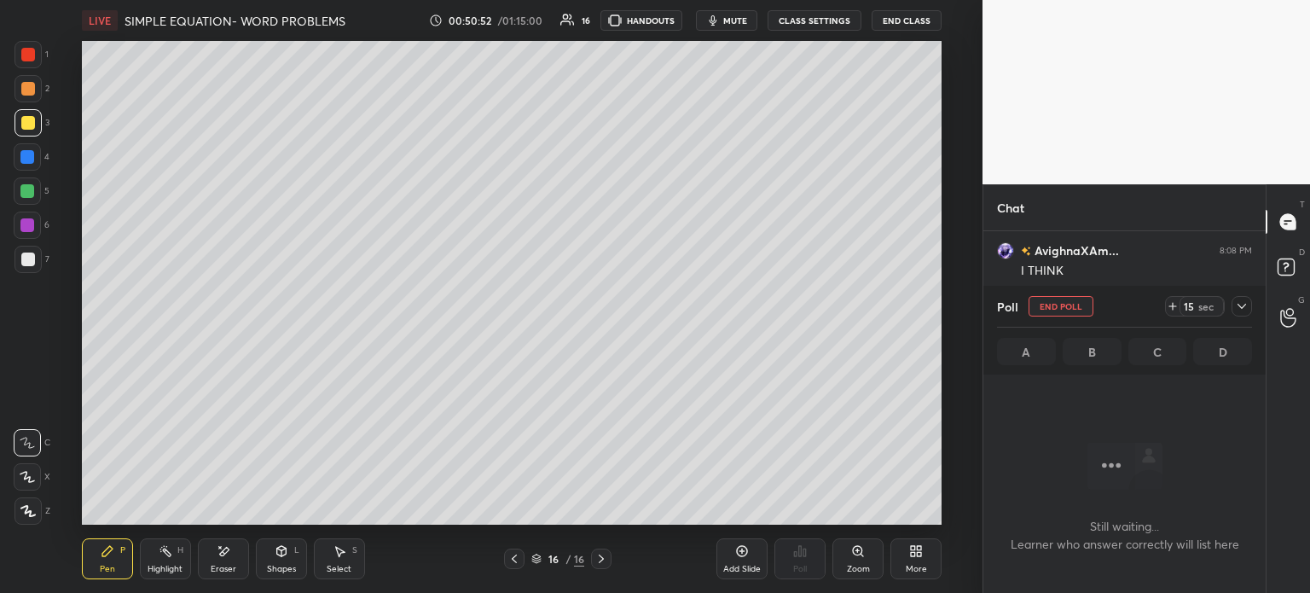
scroll to position [4, 5]
click at [1178, 300] on icon at bounding box center [1173, 306] width 14 height 14
click at [1245, 310] on icon at bounding box center [1242, 306] width 14 height 14
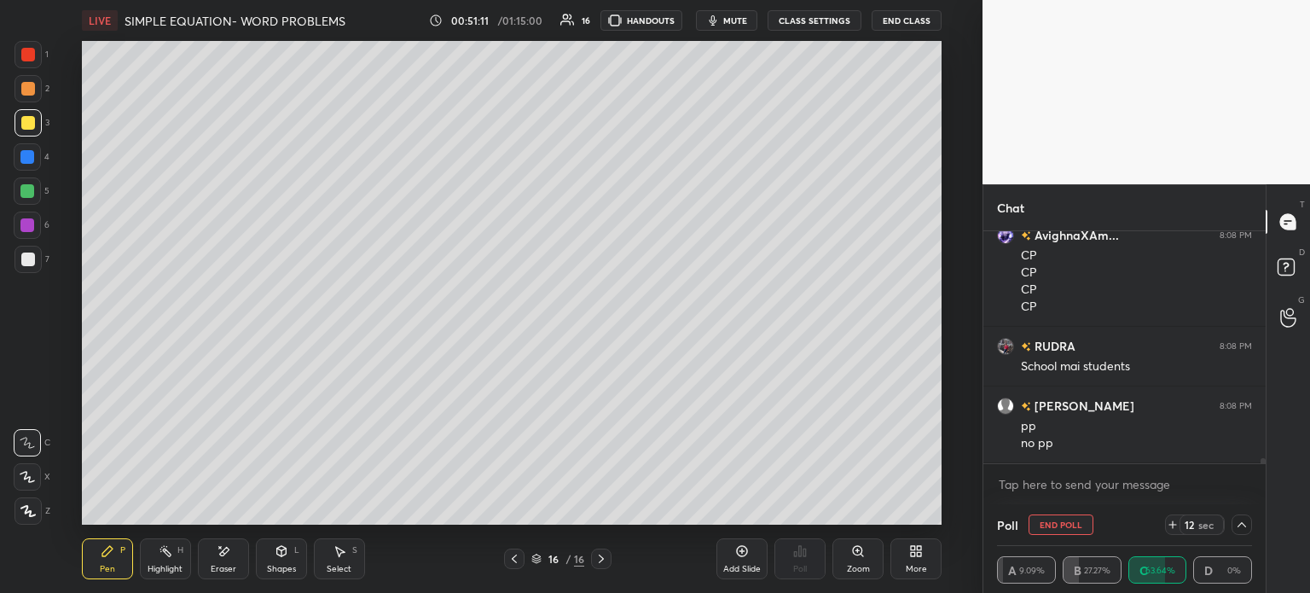
click at [1239, 527] on icon at bounding box center [1242, 525] width 14 height 14
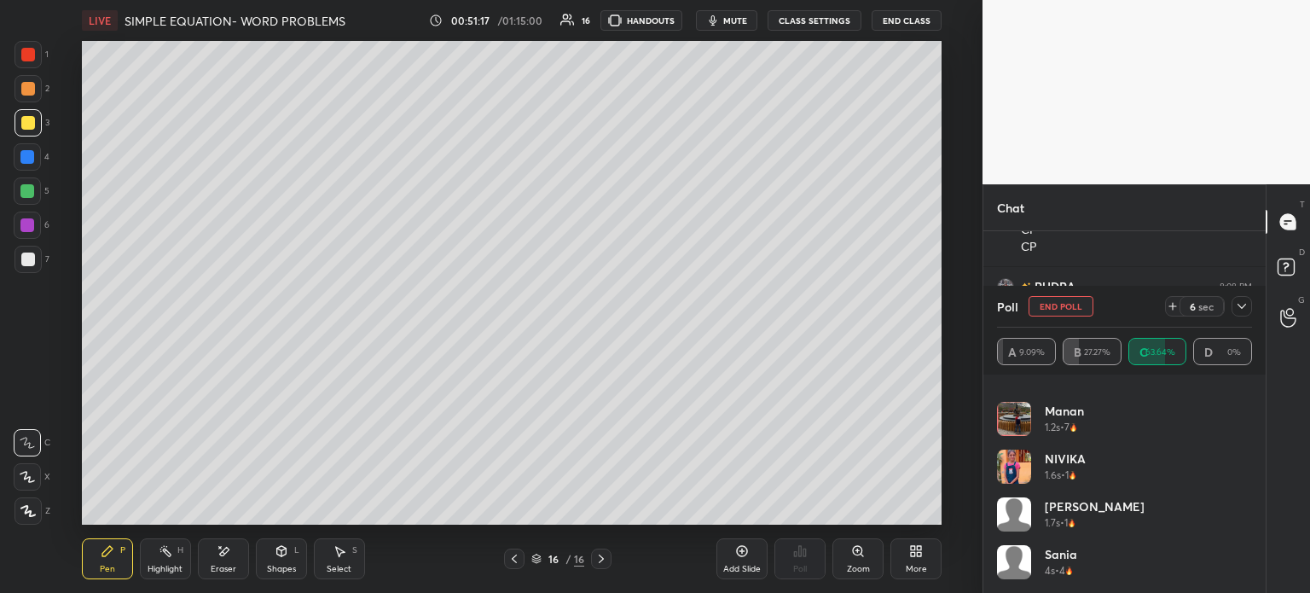
click at [1245, 299] on div at bounding box center [1241, 306] width 20 height 20
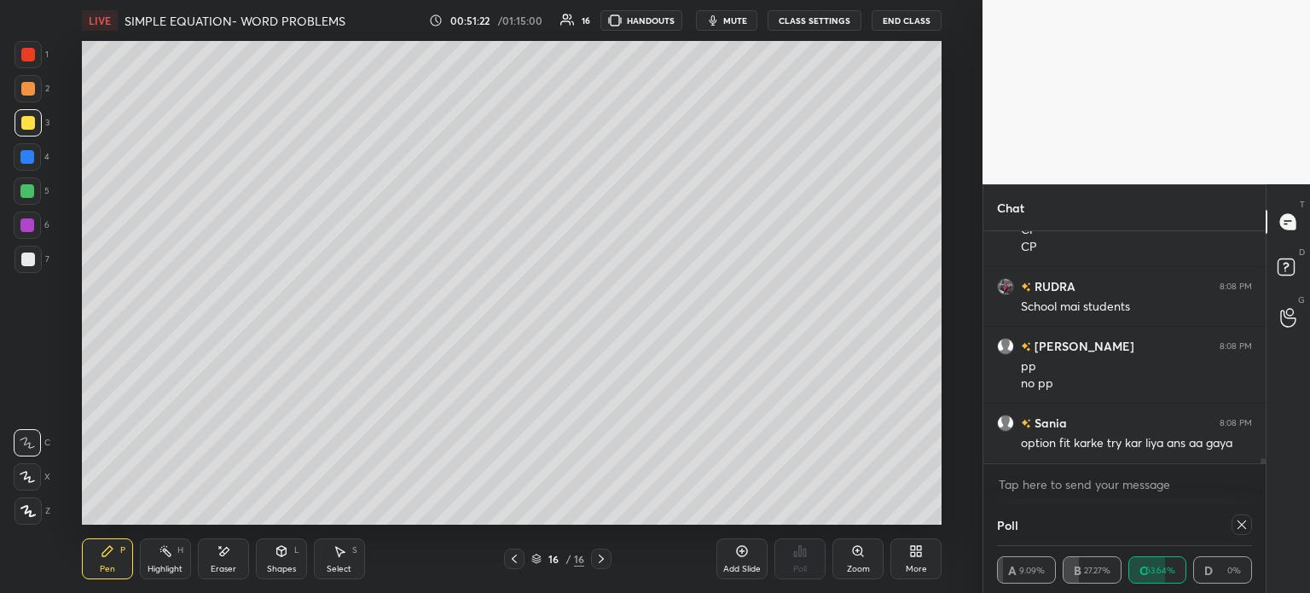
click at [38, 249] on div at bounding box center [27, 259] width 27 height 27
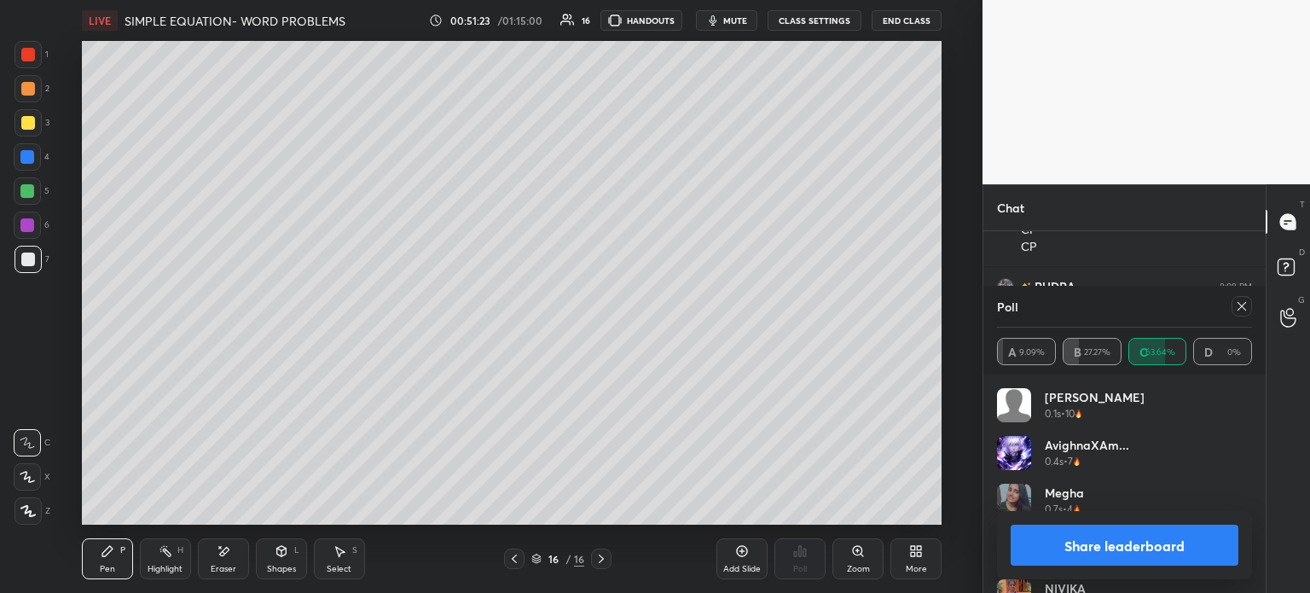
click at [29, 174] on div "4" at bounding box center [32, 160] width 36 height 34
click at [1242, 313] on icon at bounding box center [1242, 306] width 14 height 14
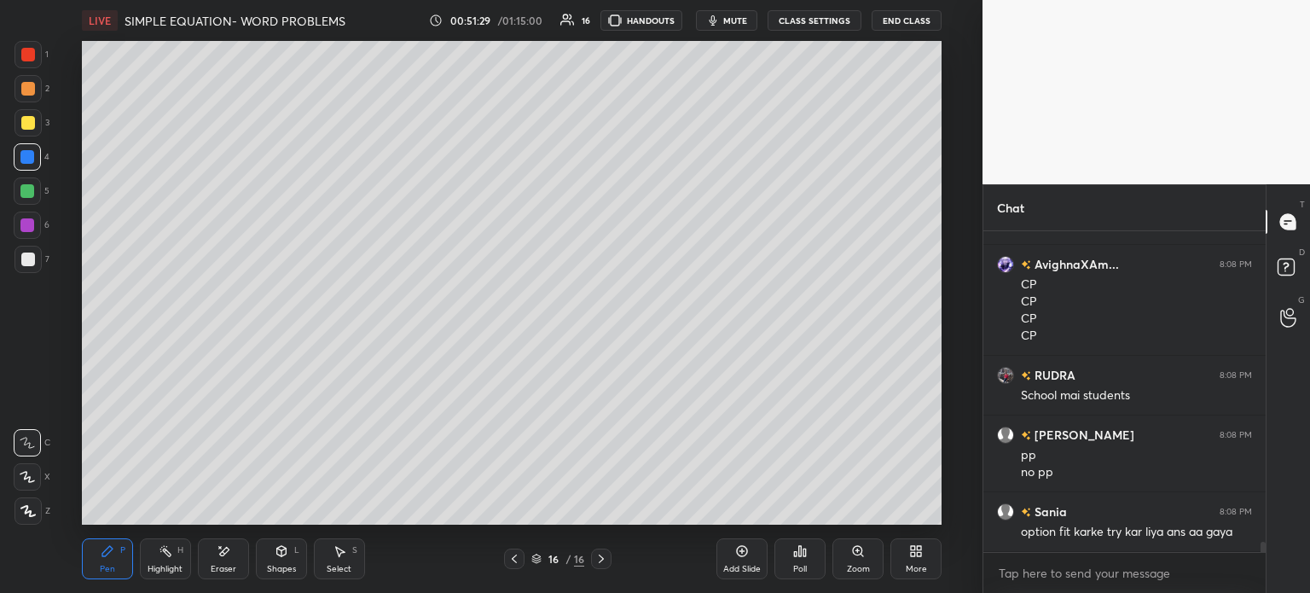
click at [235, 554] on div "Eraser" at bounding box center [223, 558] width 51 height 41
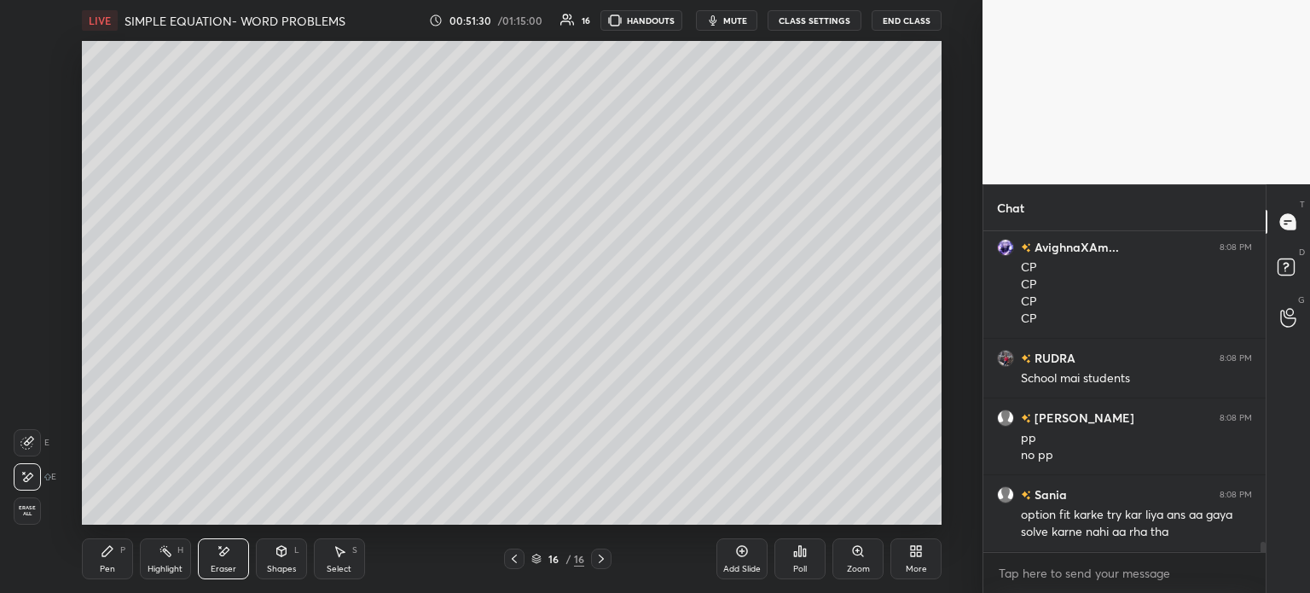
click at [106, 561] on div "Pen P" at bounding box center [107, 558] width 51 height 41
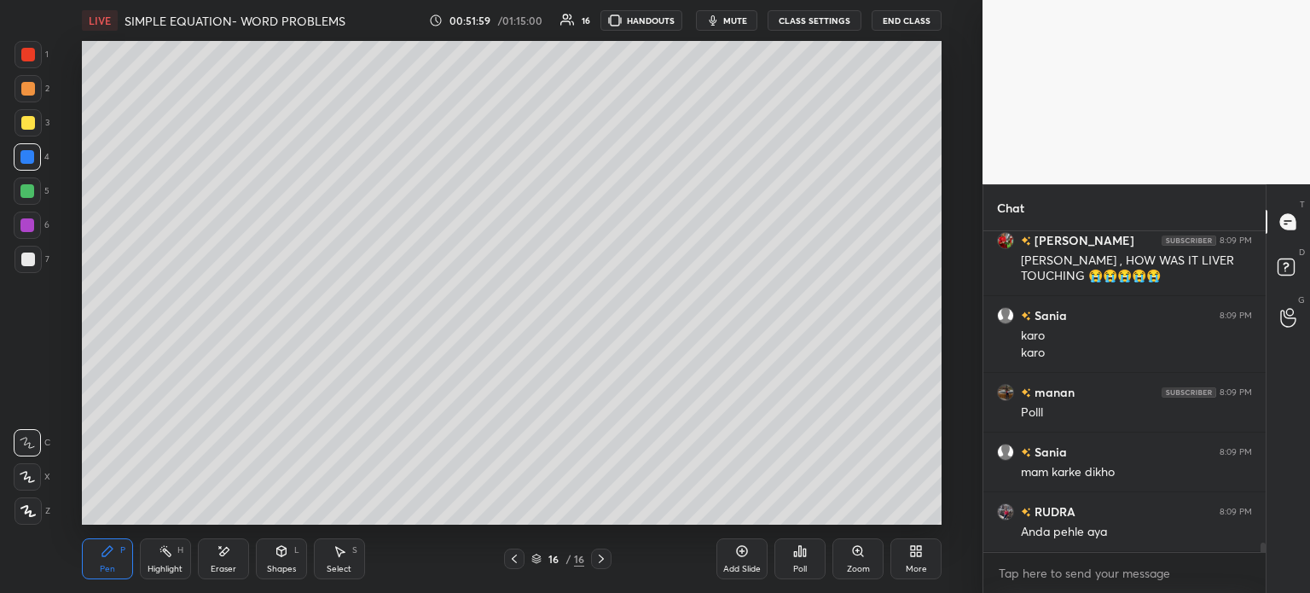
click at [727, 16] on span "mute" at bounding box center [735, 20] width 24 height 12
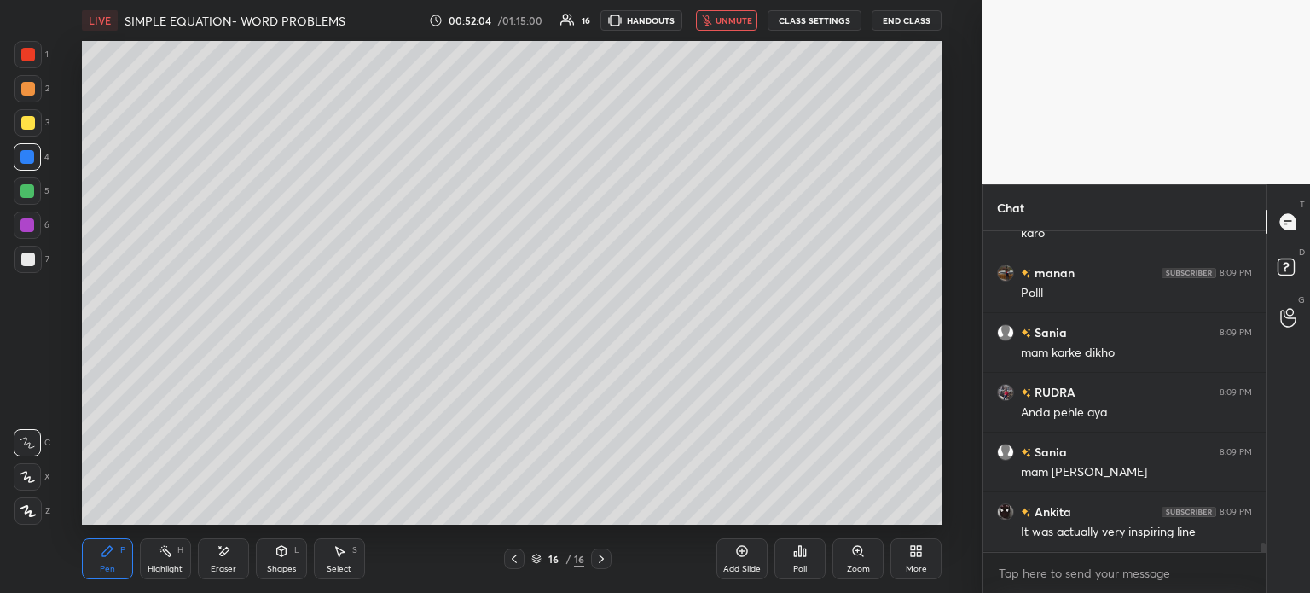
click at [729, 16] on span "unmute" at bounding box center [733, 20] width 37 height 12
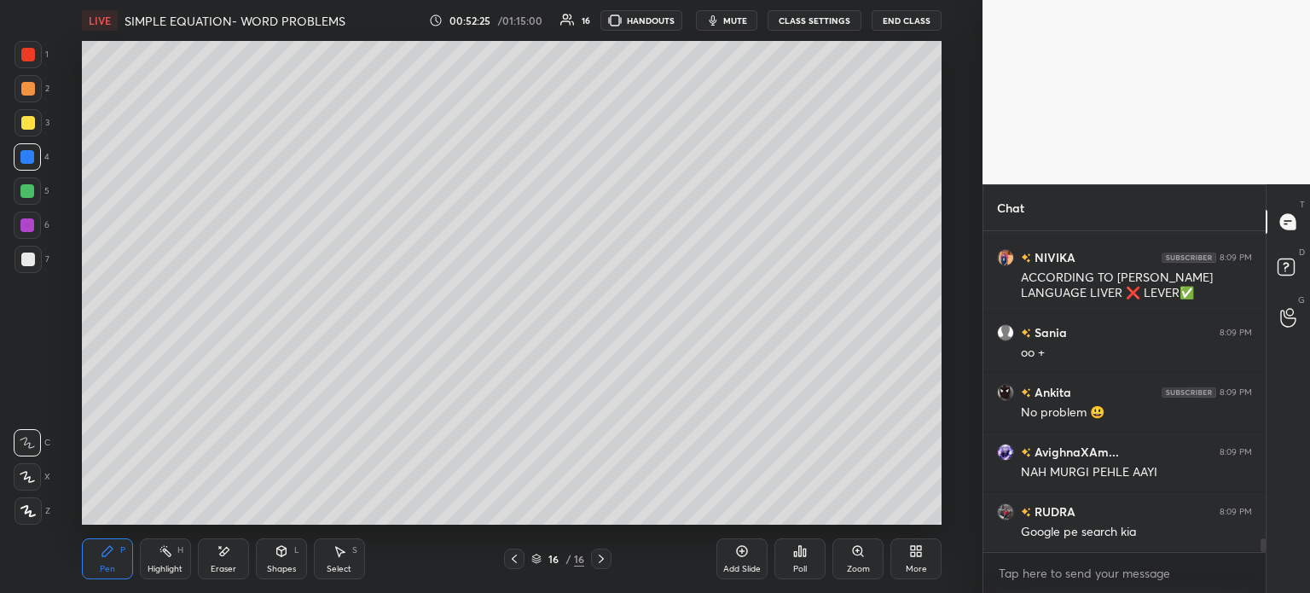
click at [750, 553] on div "Add Slide" at bounding box center [741, 558] width 51 height 41
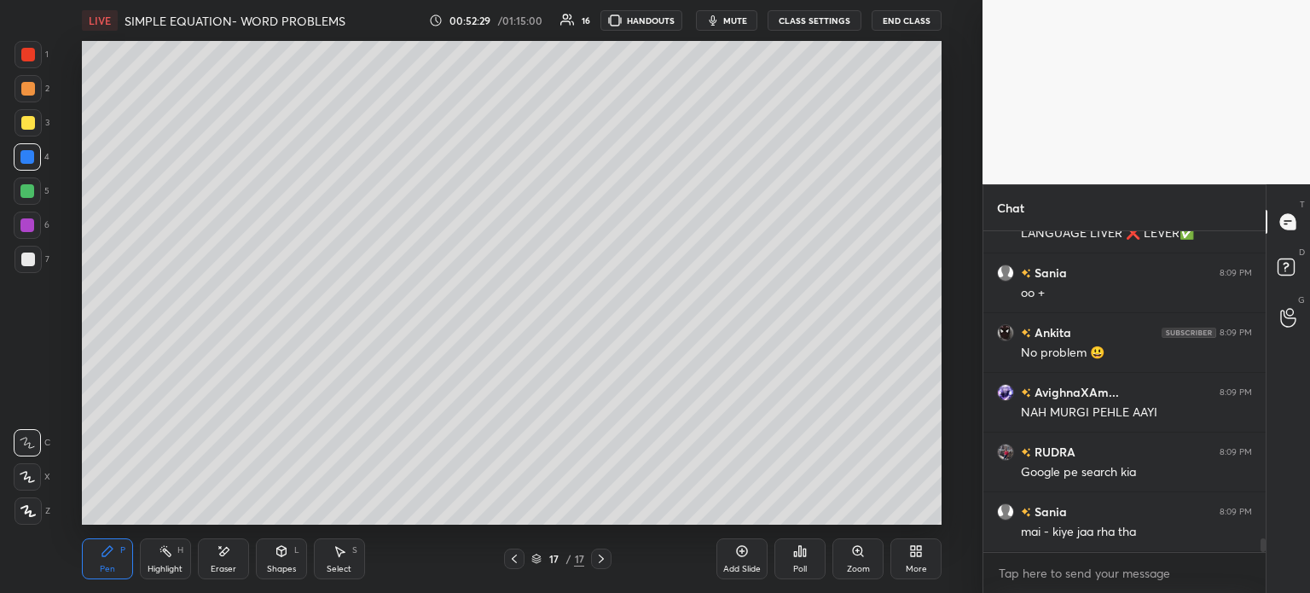
scroll to position [7231, 0]
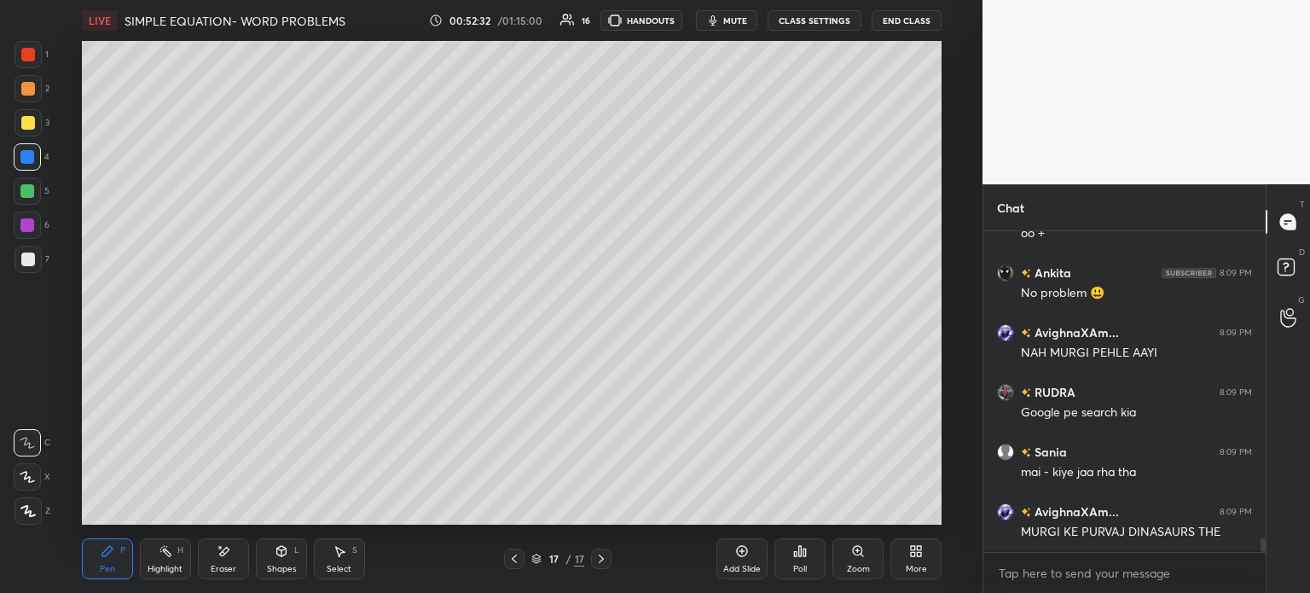
click at [23, 125] on div at bounding box center [28, 123] width 14 height 14
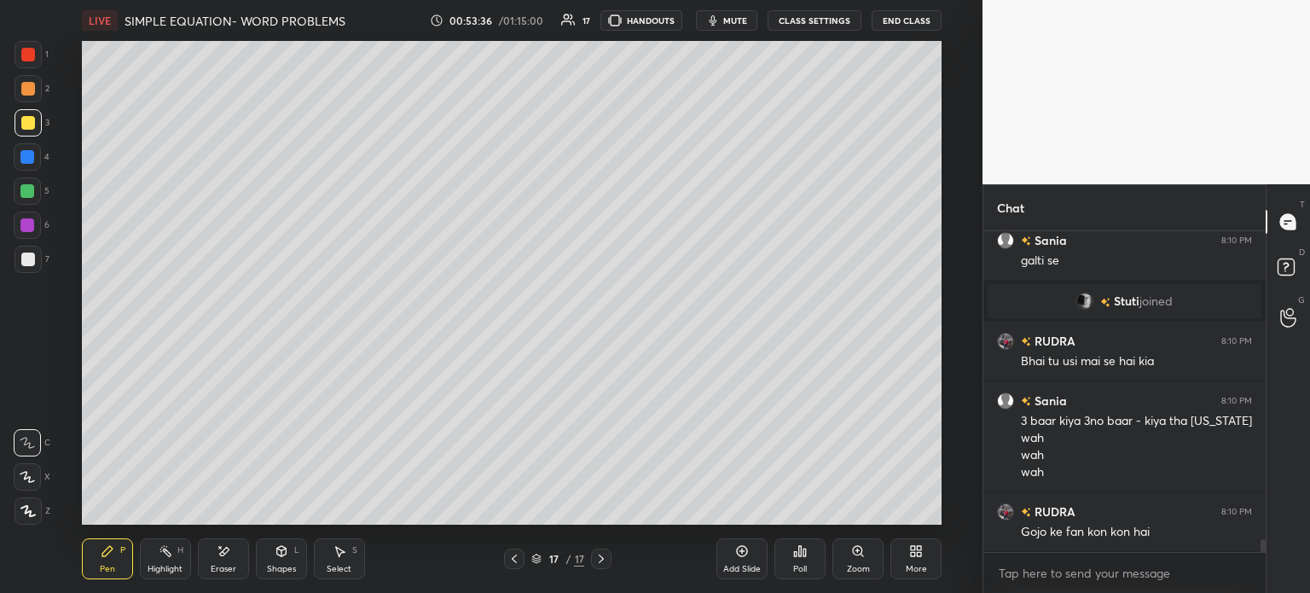
scroll to position [7571, 0]
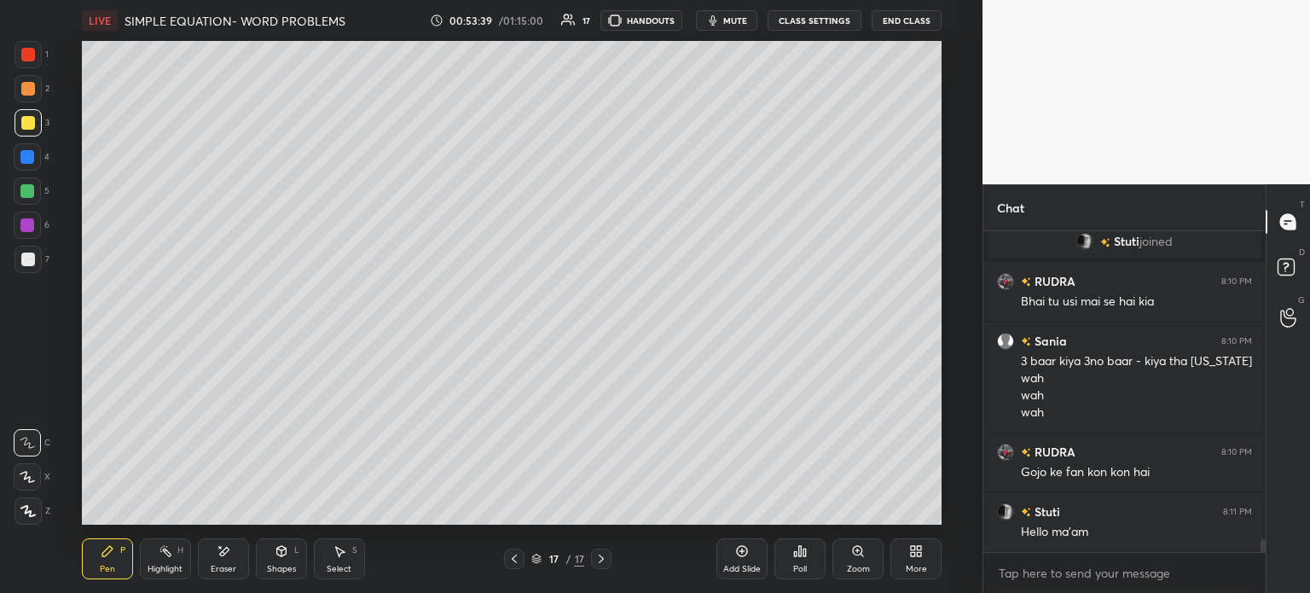
click at [746, 24] on span "mute" at bounding box center [735, 20] width 24 height 12
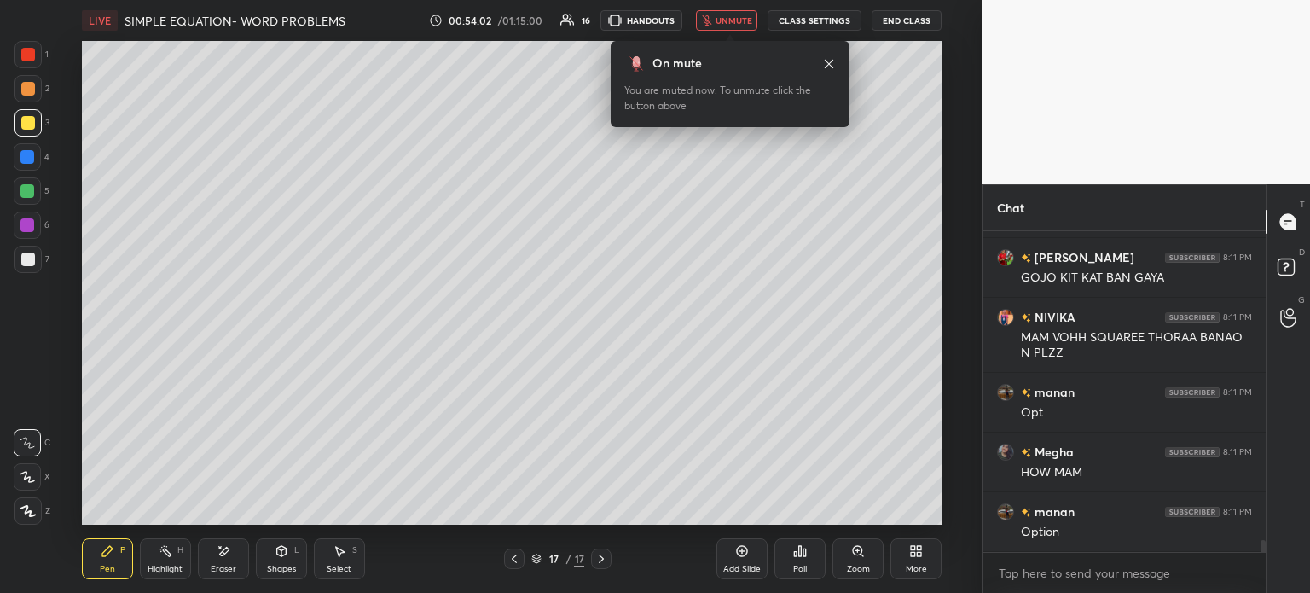
scroll to position [8004, 0]
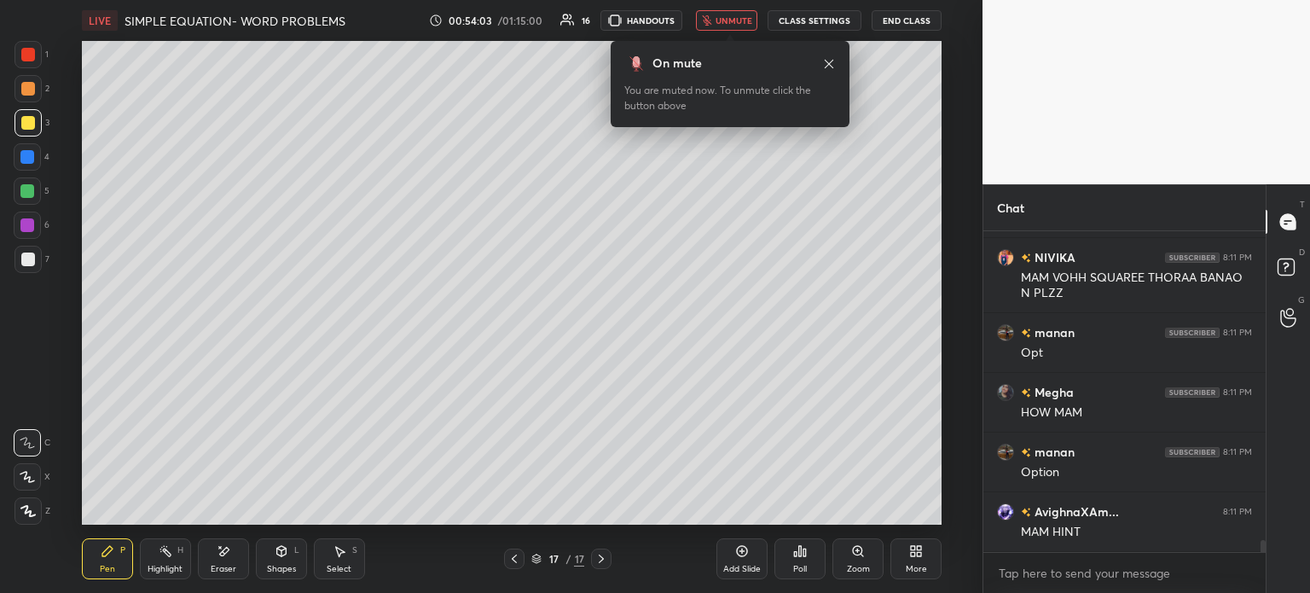
click at [712, 21] on icon "button" at bounding box center [707, 20] width 10 height 10
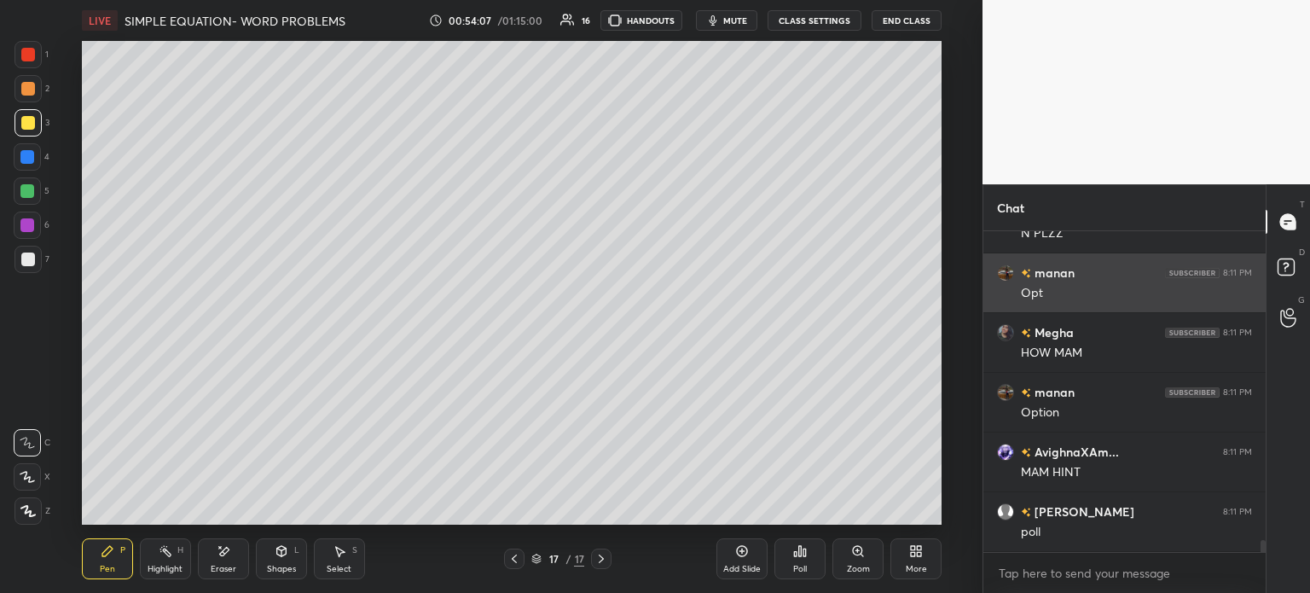
scroll to position [8123, 0]
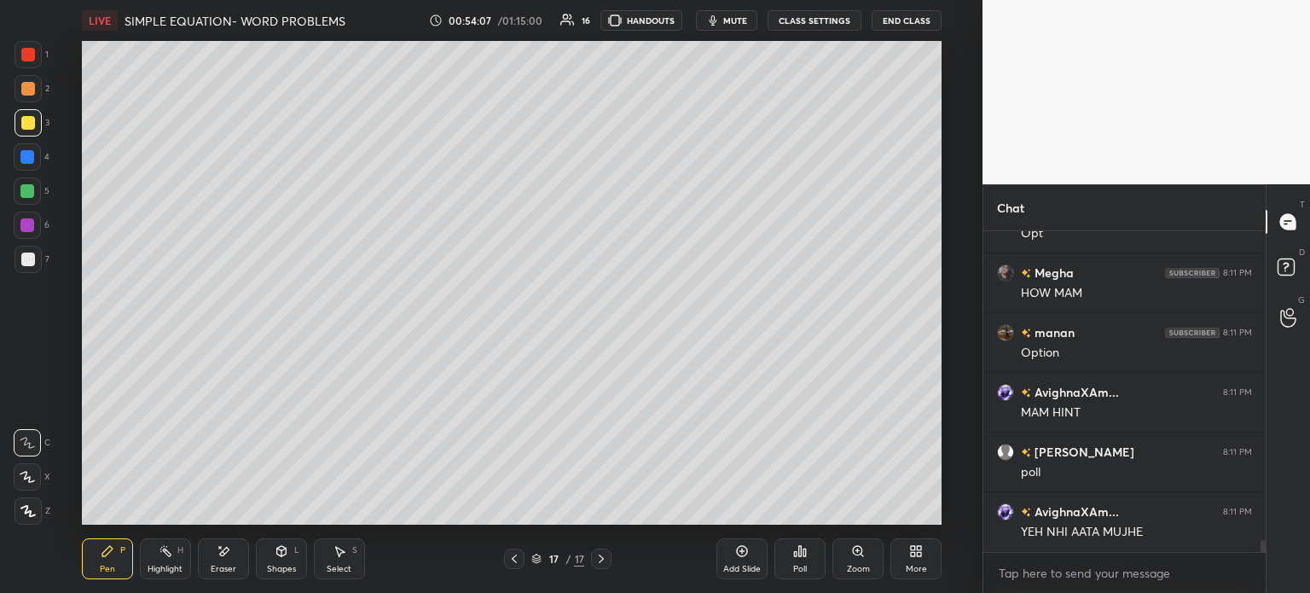
click at [43, 248] on div "7" at bounding box center [31, 259] width 35 height 27
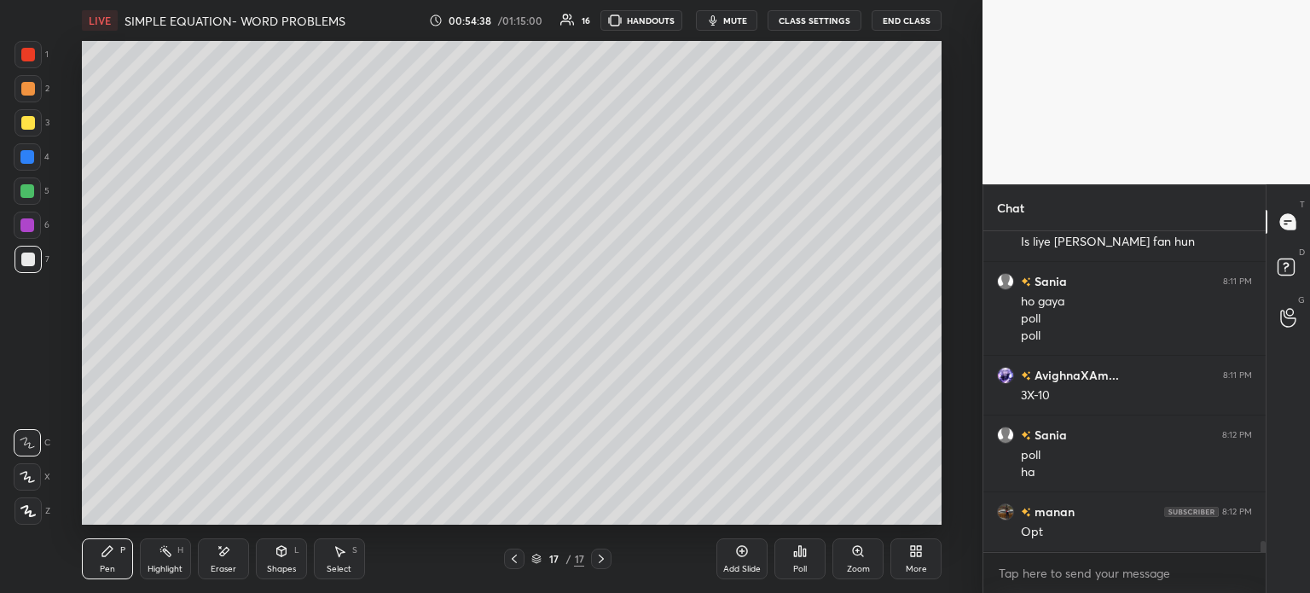
scroll to position [8831, 0]
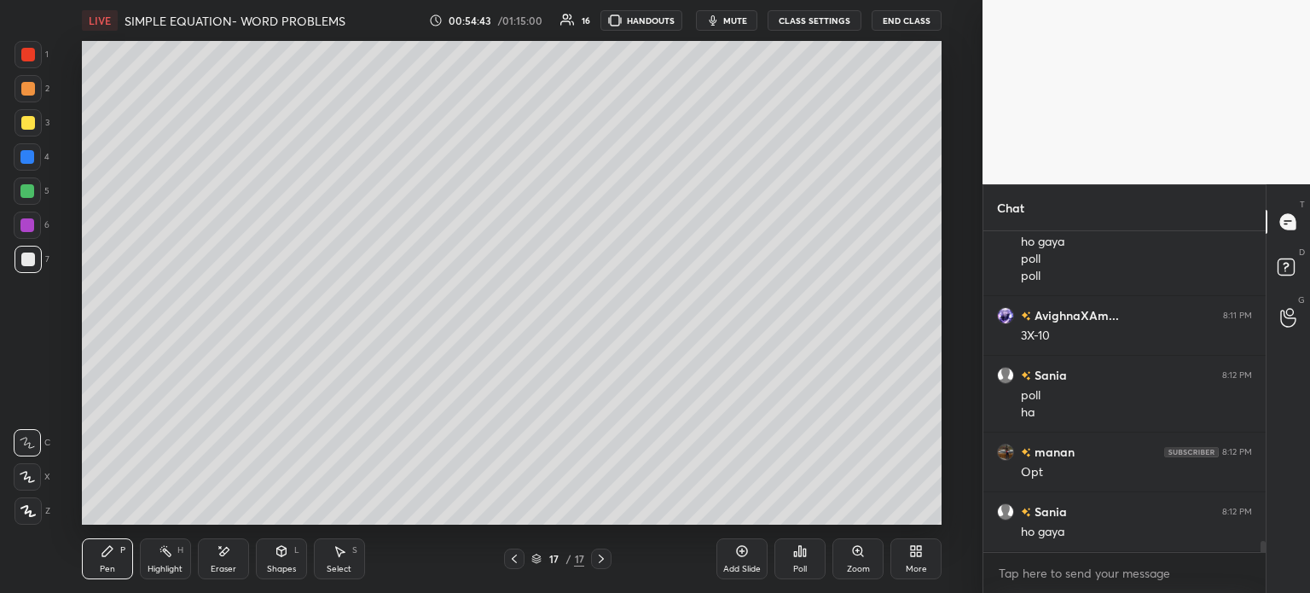
click at [234, 553] on div "Eraser" at bounding box center [223, 558] width 51 height 41
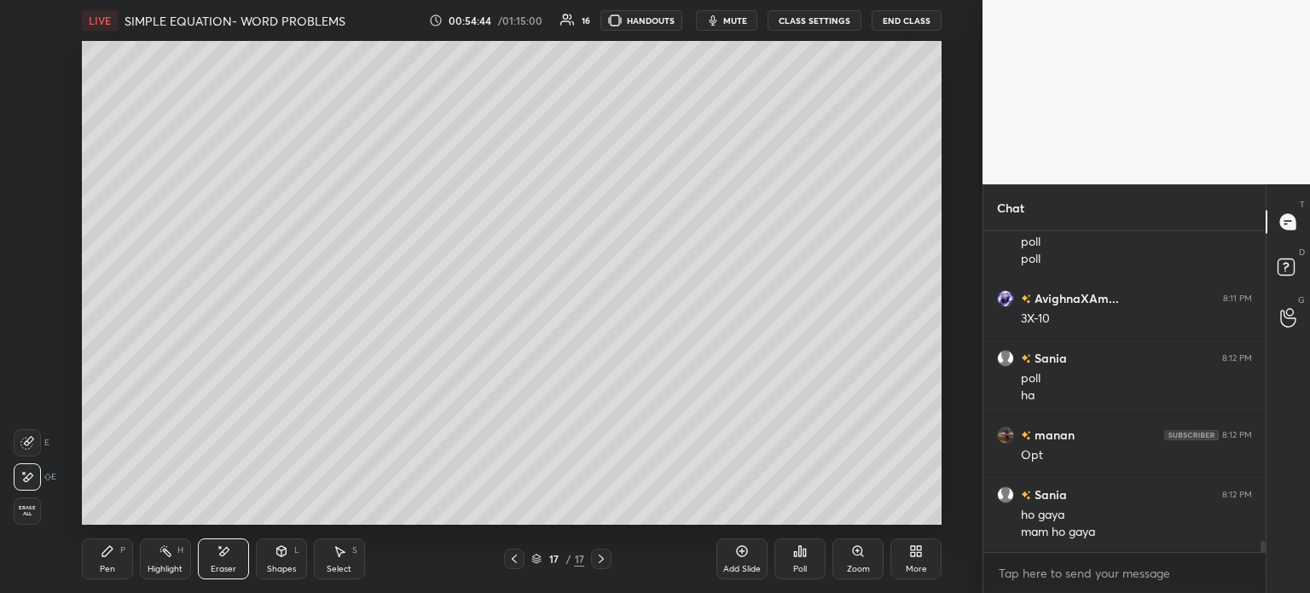
scroll to position [8967, 0]
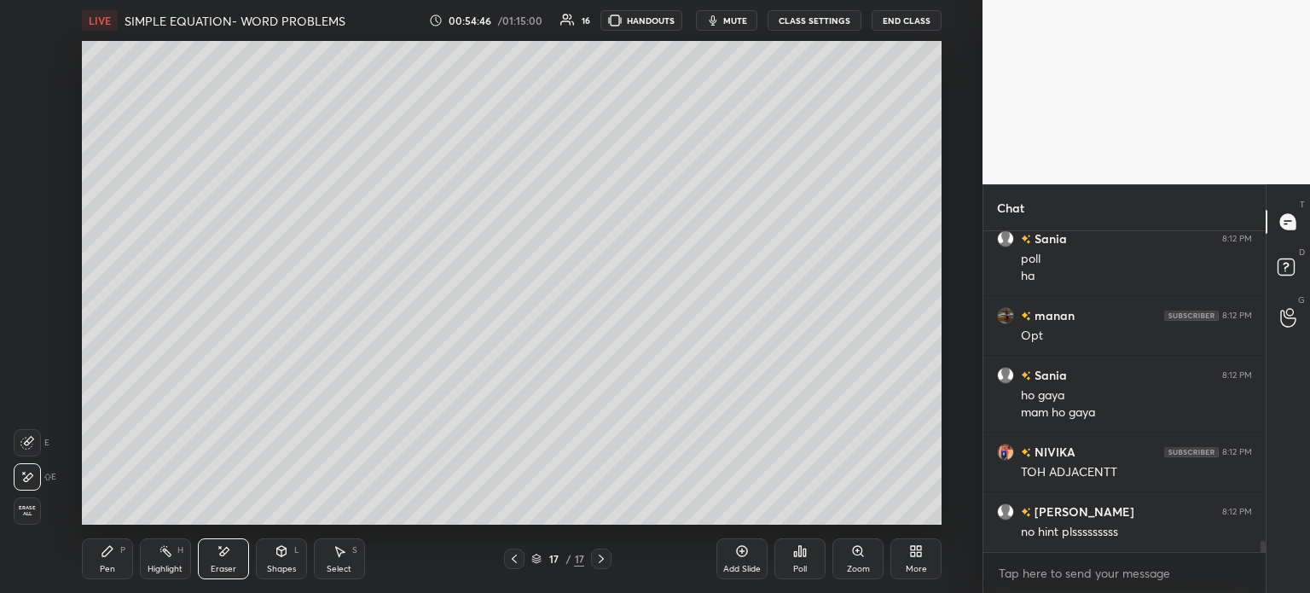
click at [107, 547] on icon at bounding box center [108, 551] width 14 height 14
click at [109, 557] on icon at bounding box center [108, 551] width 14 height 14
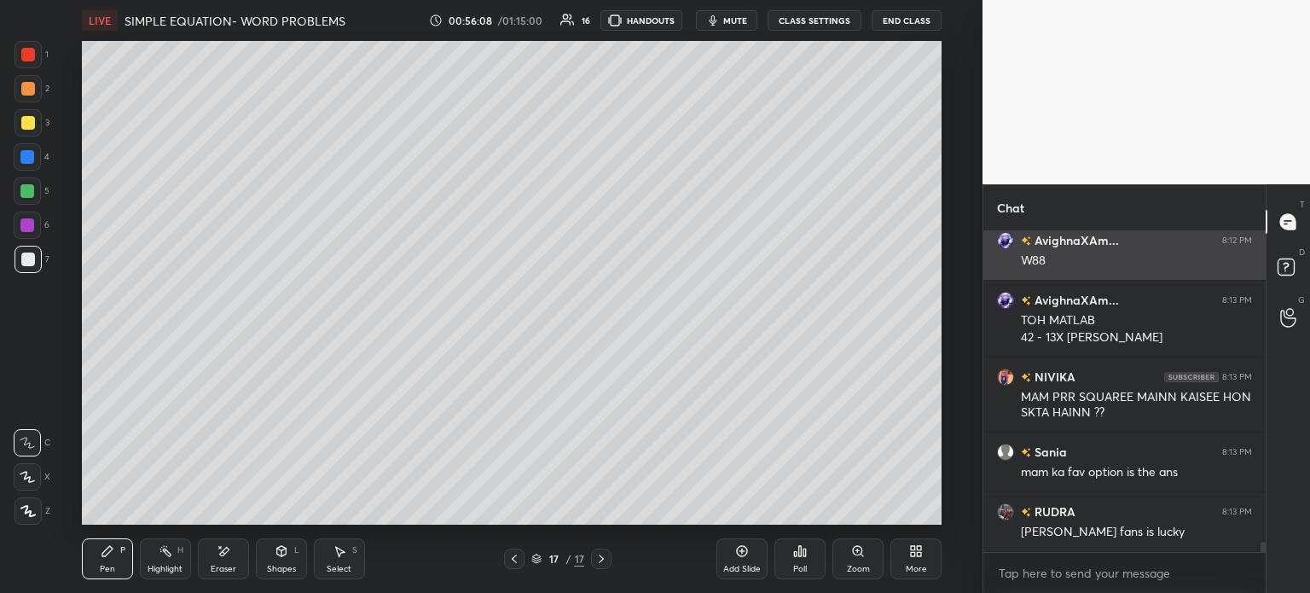
scroll to position [9689, 0]
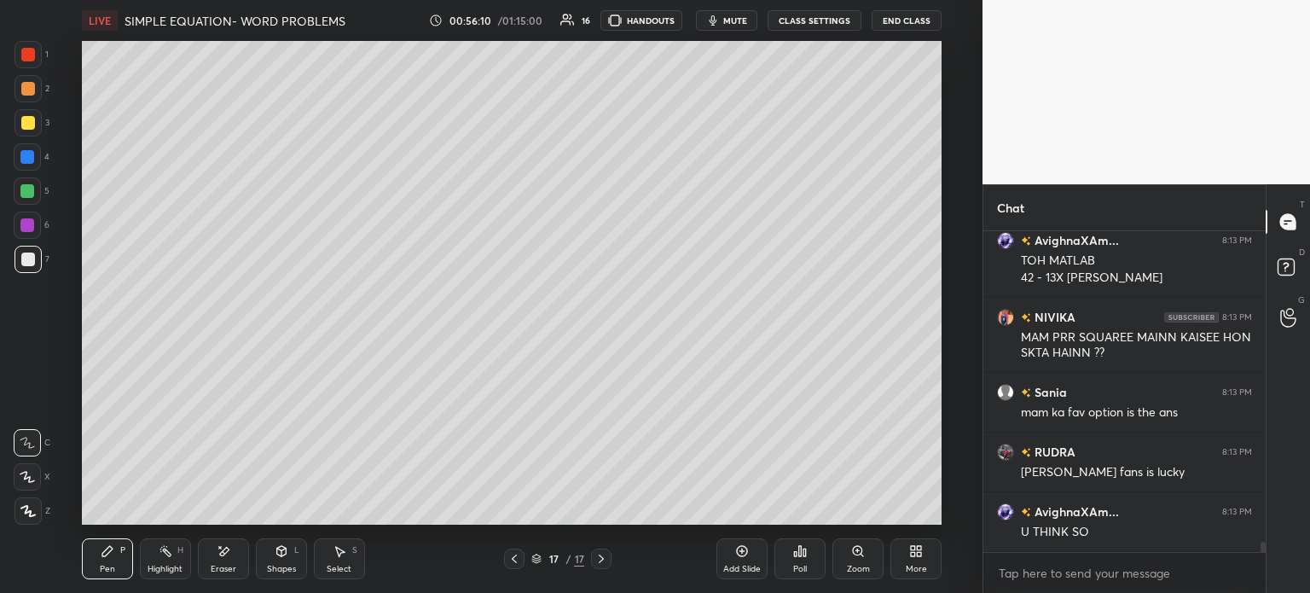
click at [787, 552] on div "Poll" at bounding box center [799, 558] width 51 height 41
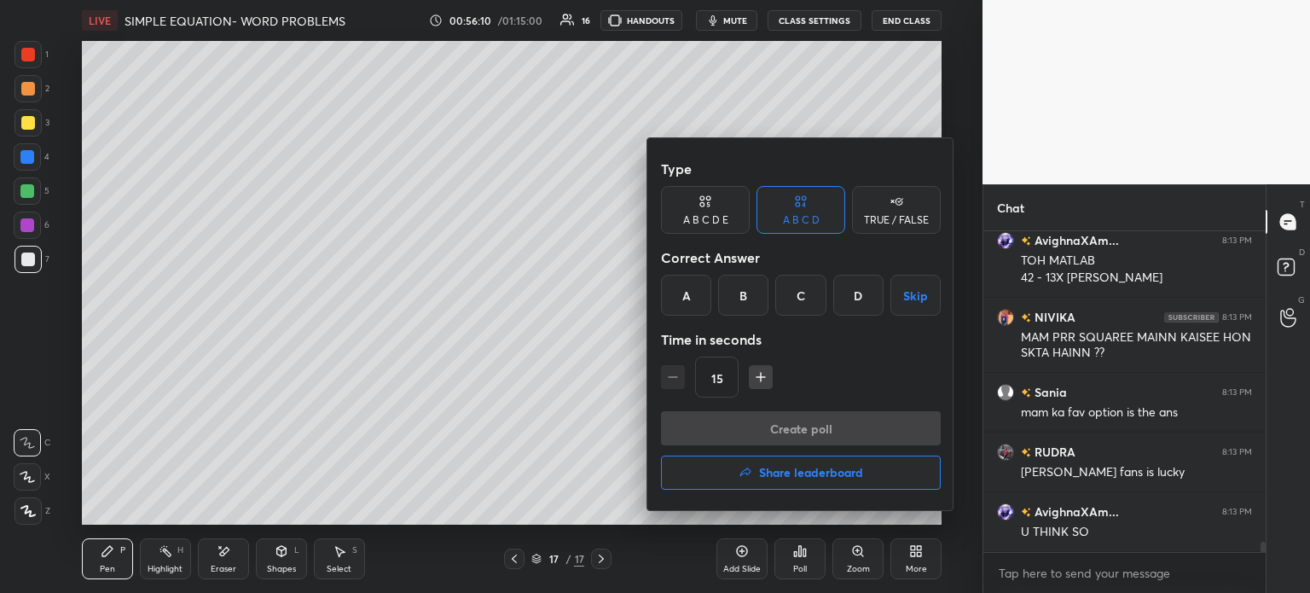
scroll to position [9749, 0]
click at [851, 491] on div "Create poll Share leaderboard" at bounding box center [801, 453] width 280 height 85
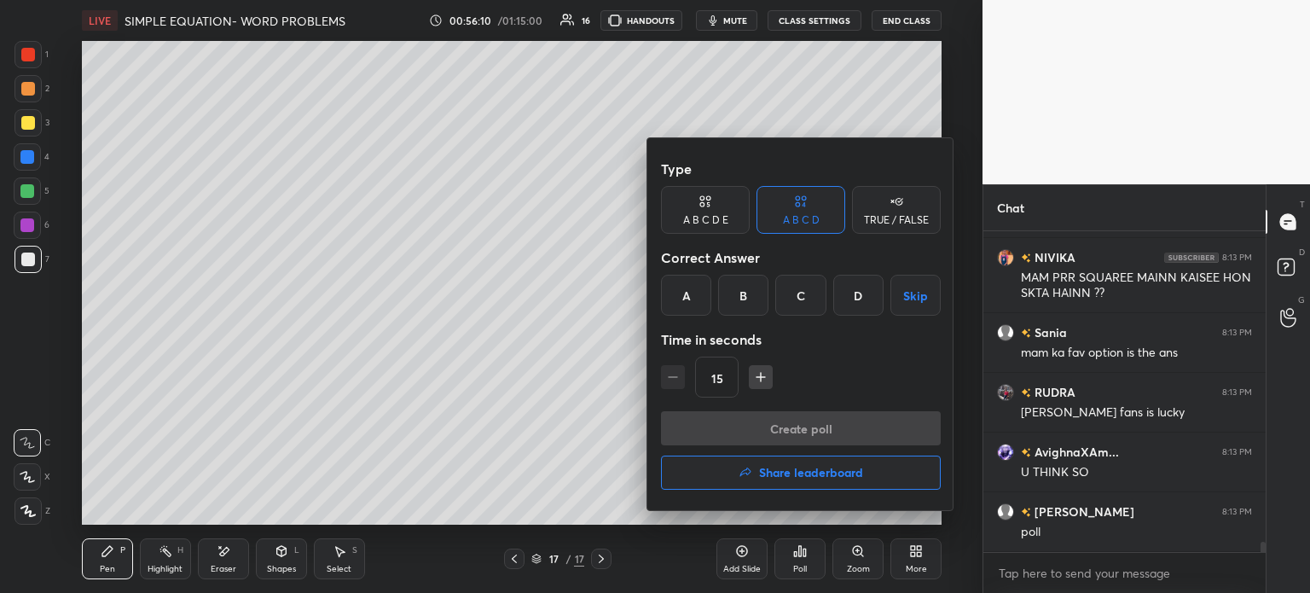
click at [866, 471] on button "Share leaderboard" at bounding box center [801, 472] width 280 height 34
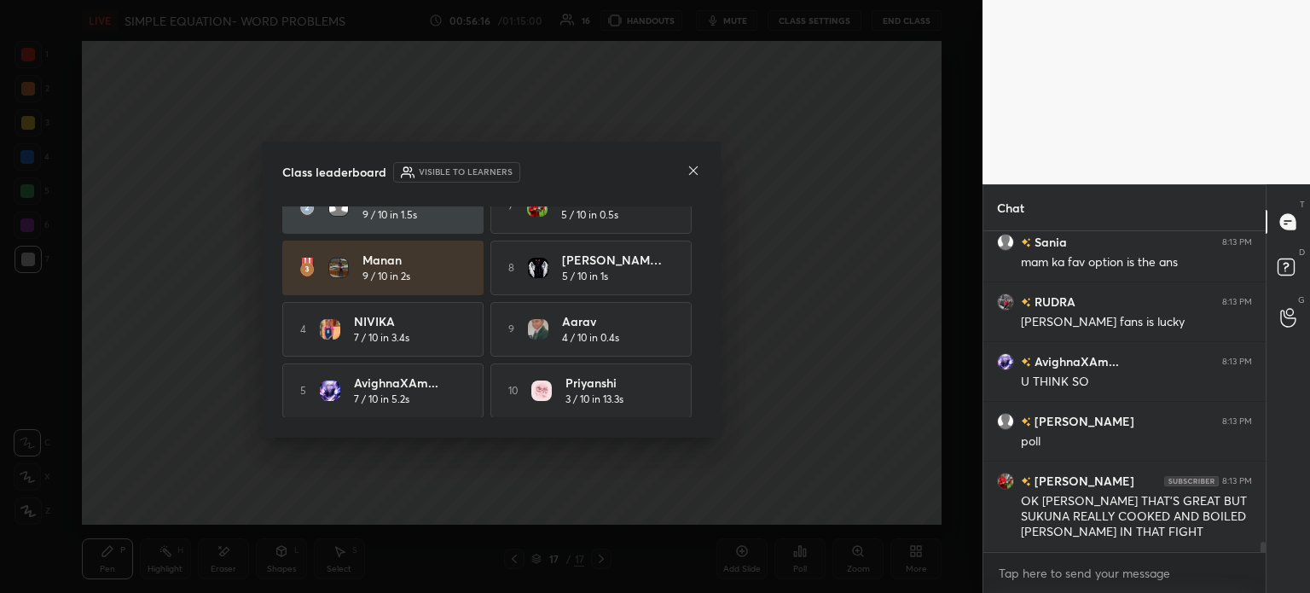
scroll to position [93, 0]
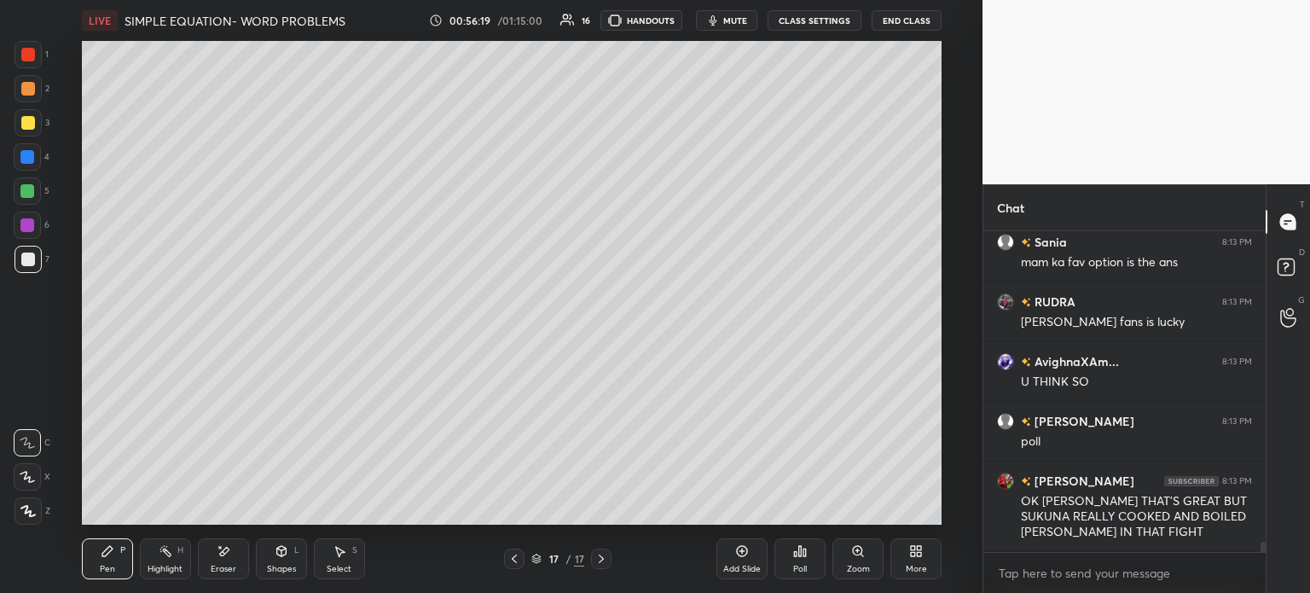
click at [211, 546] on div "Eraser" at bounding box center [223, 558] width 51 height 41
click at [108, 553] on icon at bounding box center [107, 551] width 10 height 10
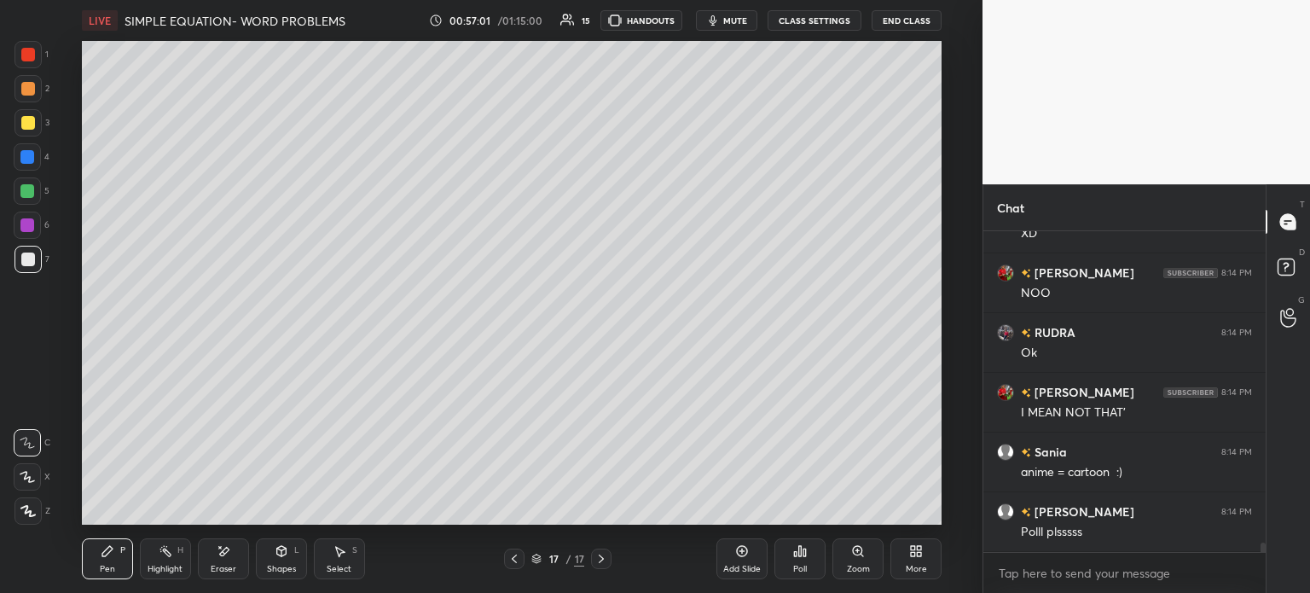
scroll to position [10605, 0]
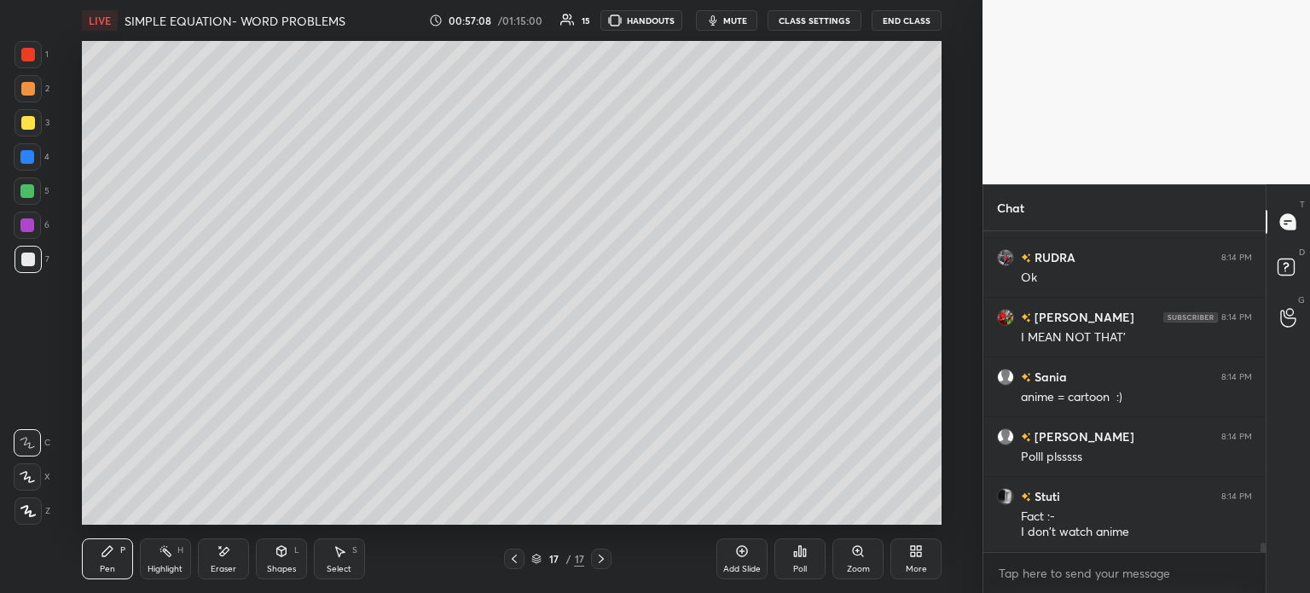
click at [812, 556] on div "Poll" at bounding box center [799, 558] width 51 height 41
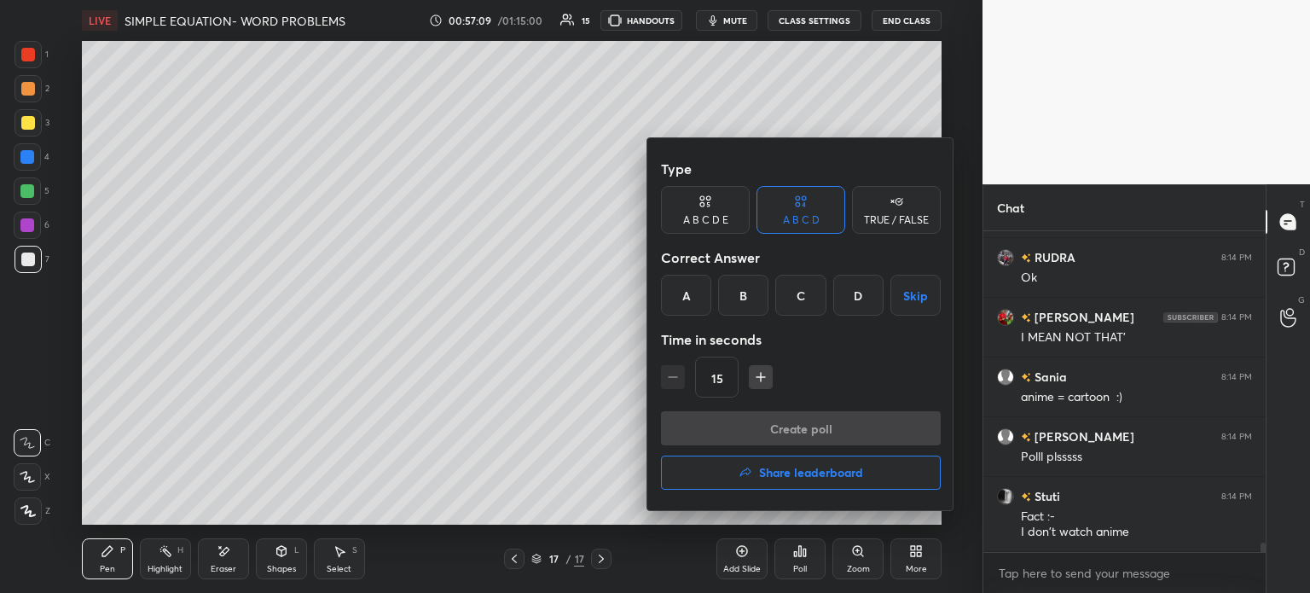
click at [851, 298] on div "D" at bounding box center [858, 295] width 50 height 41
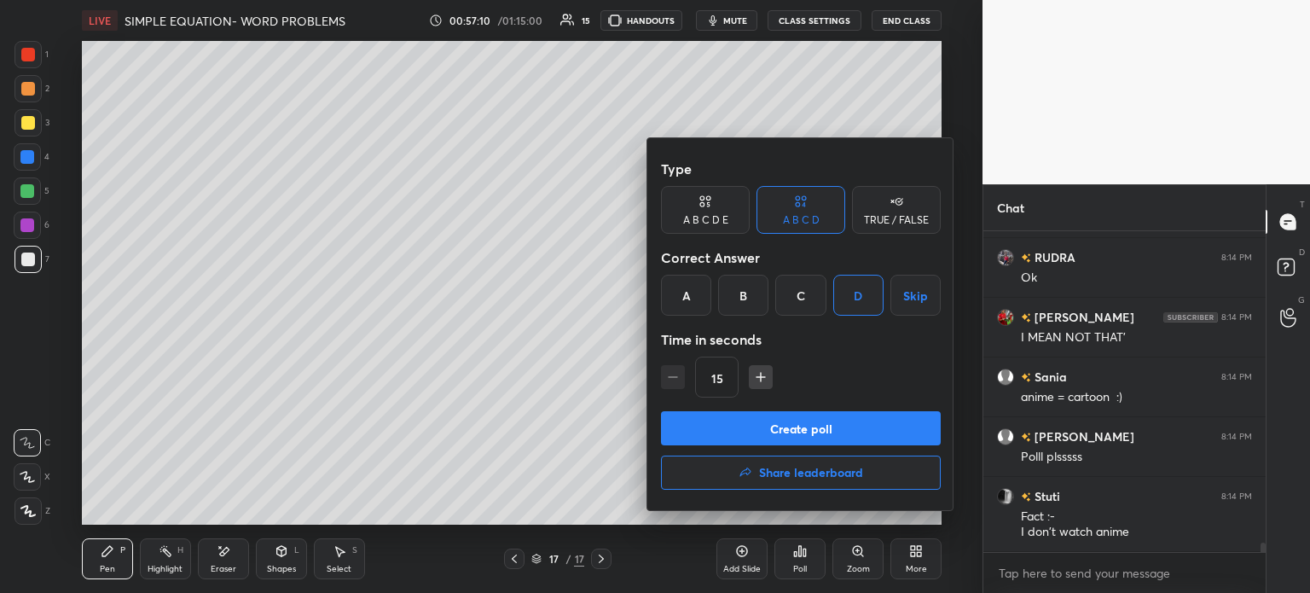
click at [858, 427] on button "Create poll" at bounding box center [801, 428] width 280 height 34
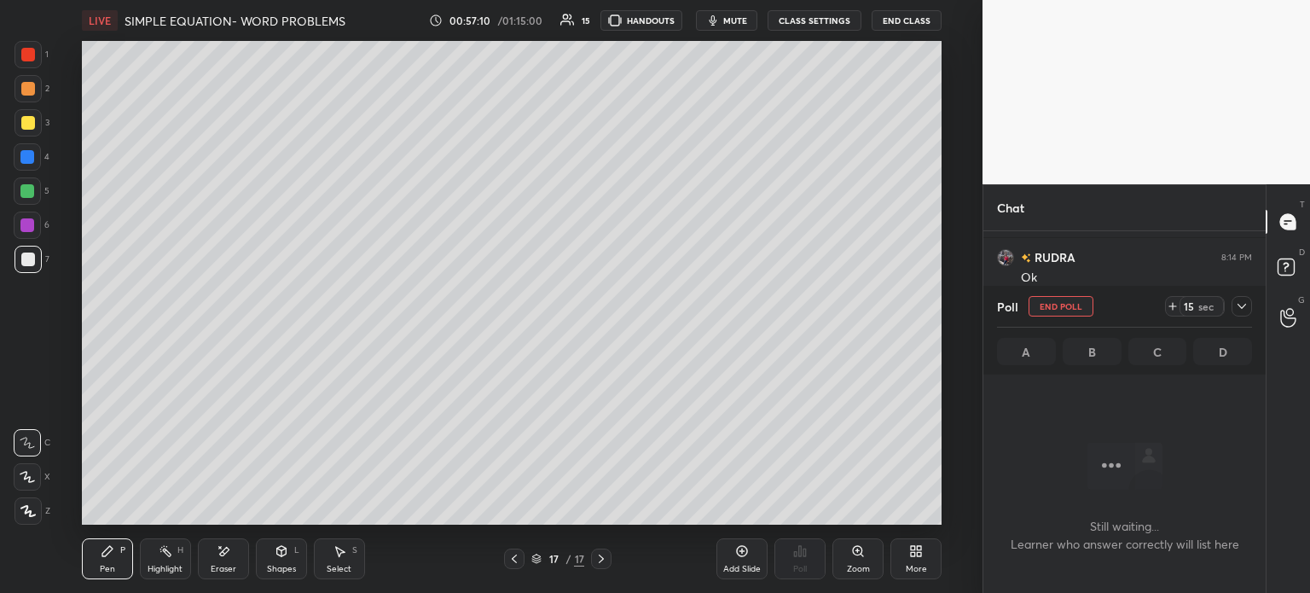
scroll to position [5, 5]
click at [1237, 303] on icon at bounding box center [1242, 306] width 14 height 14
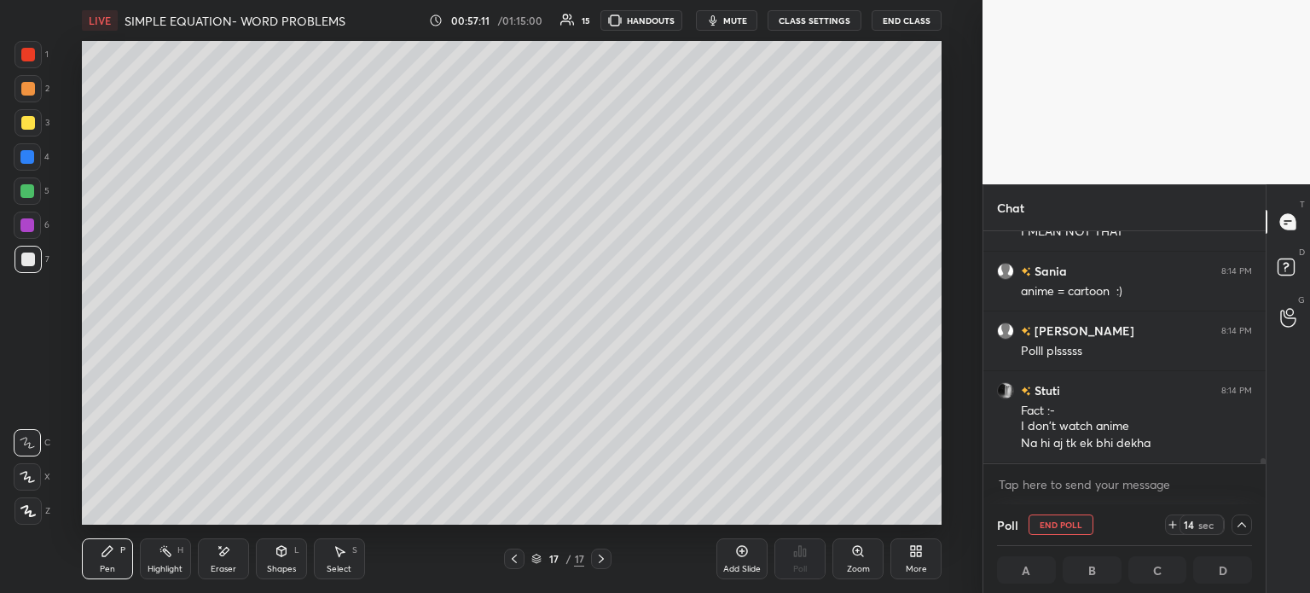
click at [1172, 523] on icon at bounding box center [1173, 525] width 14 height 14
click at [1242, 520] on icon at bounding box center [1242, 525] width 14 height 14
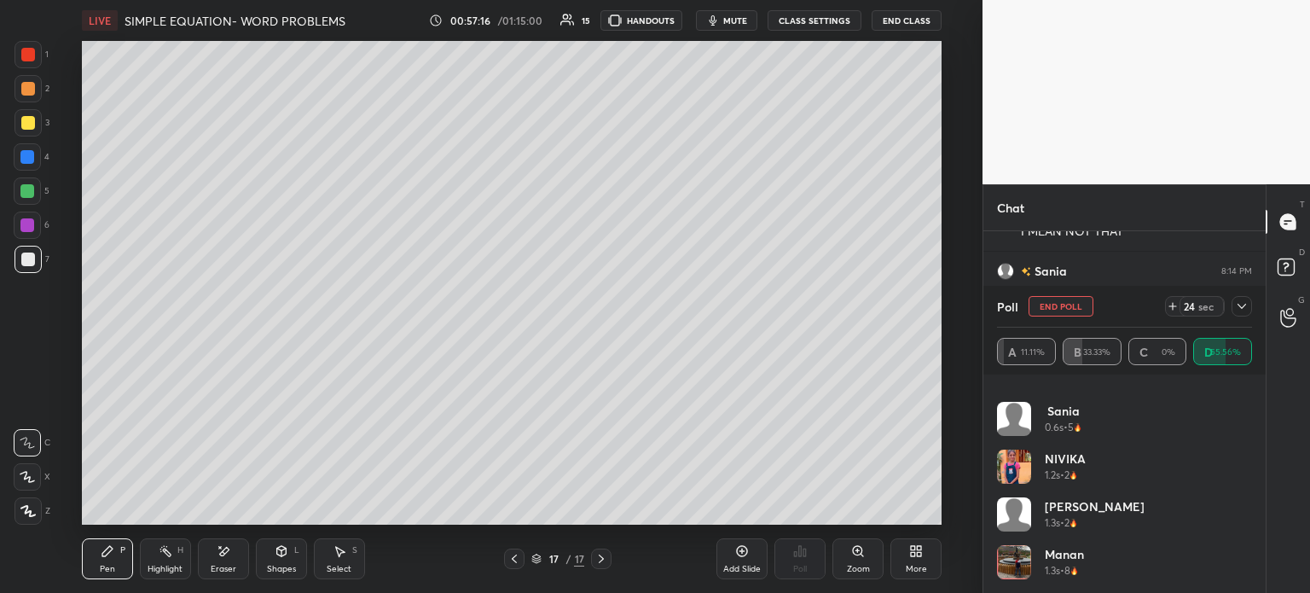
click at [1118, 443] on div "[PERSON_NAME] 0.6s • 5" at bounding box center [1124, 426] width 255 height 48
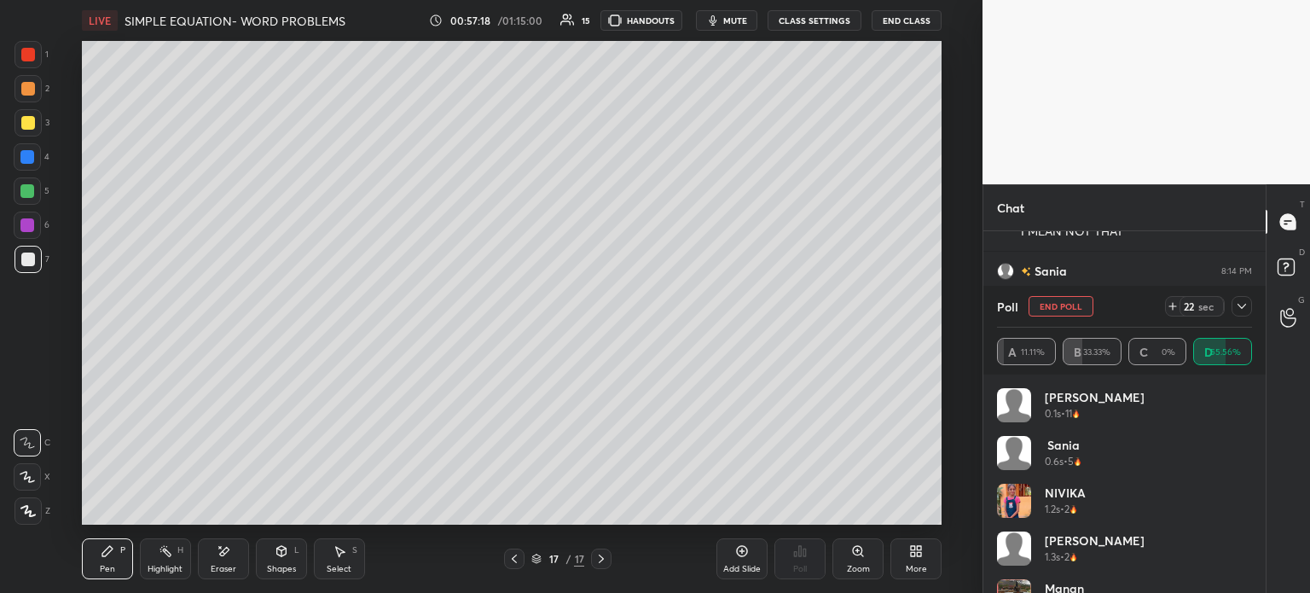
click at [1236, 303] on icon at bounding box center [1242, 306] width 14 height 14
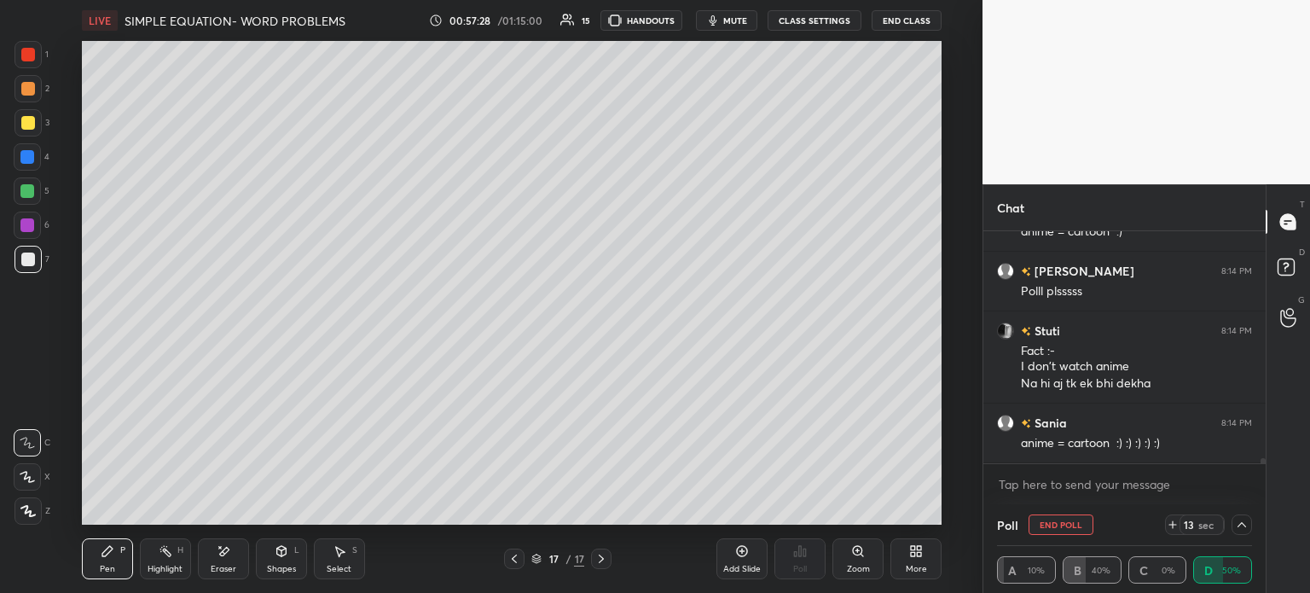
click at [338, 559] on div "Select S" at bounding box center [339, 558] width 51 height 41
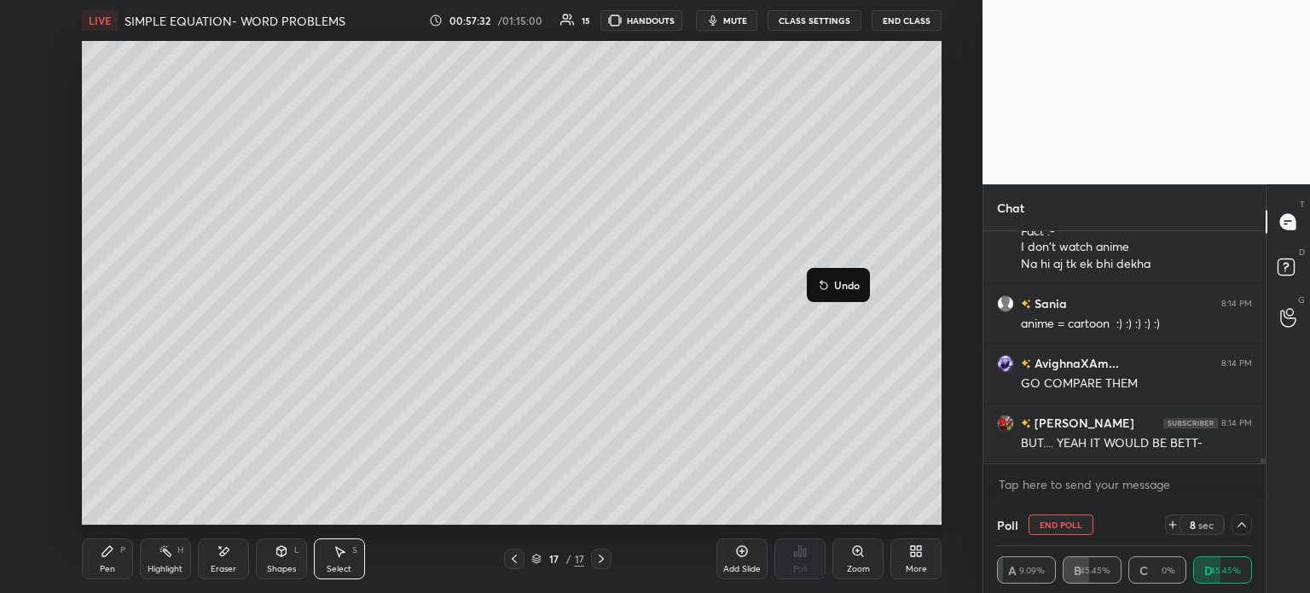
click at [729, 452] on div "0 ° Undo Copy Duplicate Duplicate to new slide Delete" at bounding box center [512, 283] width 860 height 484
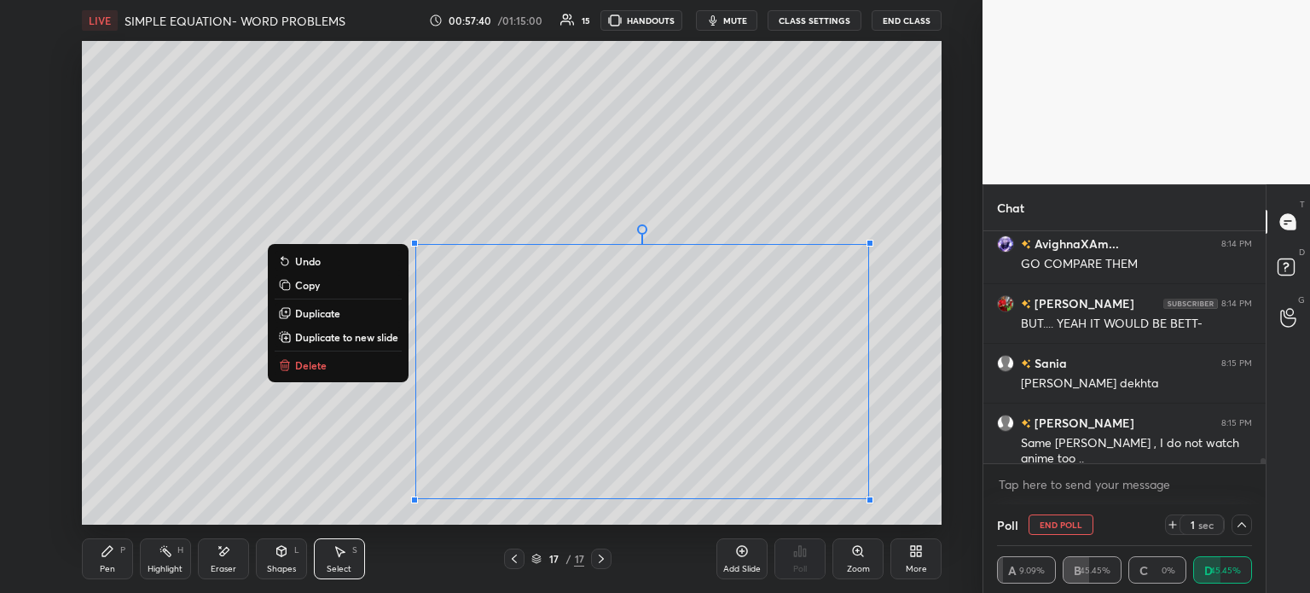
click at [356, 361] on button "Delete" at bounding box center [338, 365] width 127 height 20
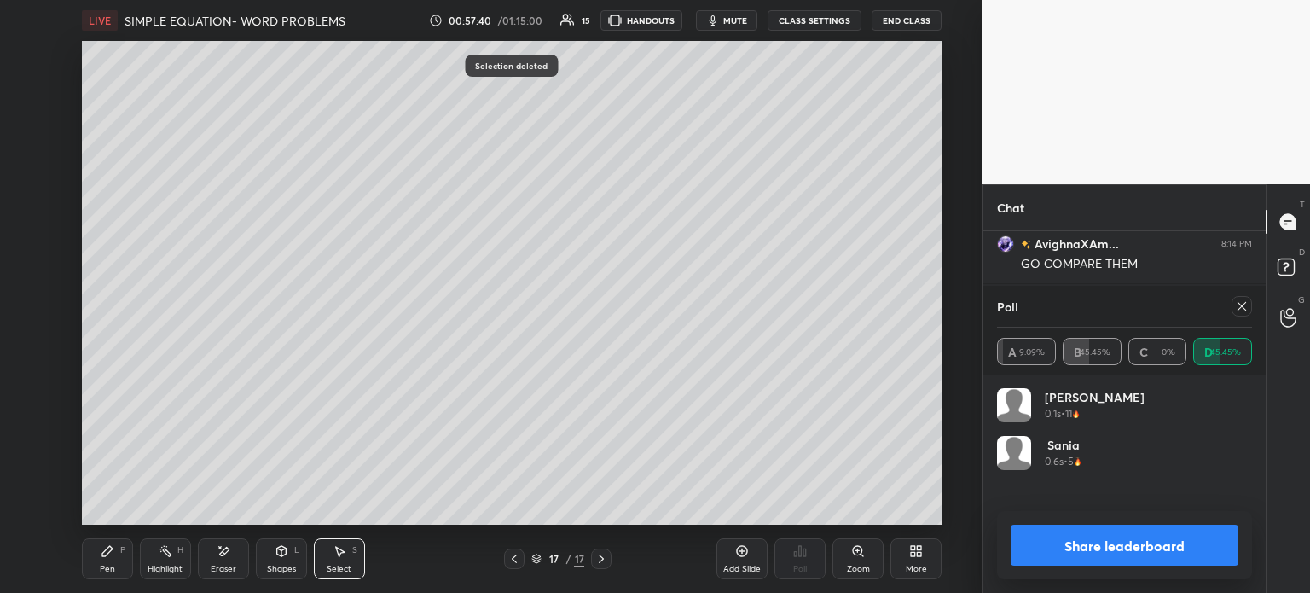
click at [78, 565] on div "LIVE SIMPLE EQUATION- WORD PROBLEMS 00:57:40 / 01:15:00 15 HANDOUTS mute CLASS …" at bounding box center [512, 296] width 914 height 593
click at [96, 560] on div "Pen P" at bounding box center [107, 558] width 51 height 41
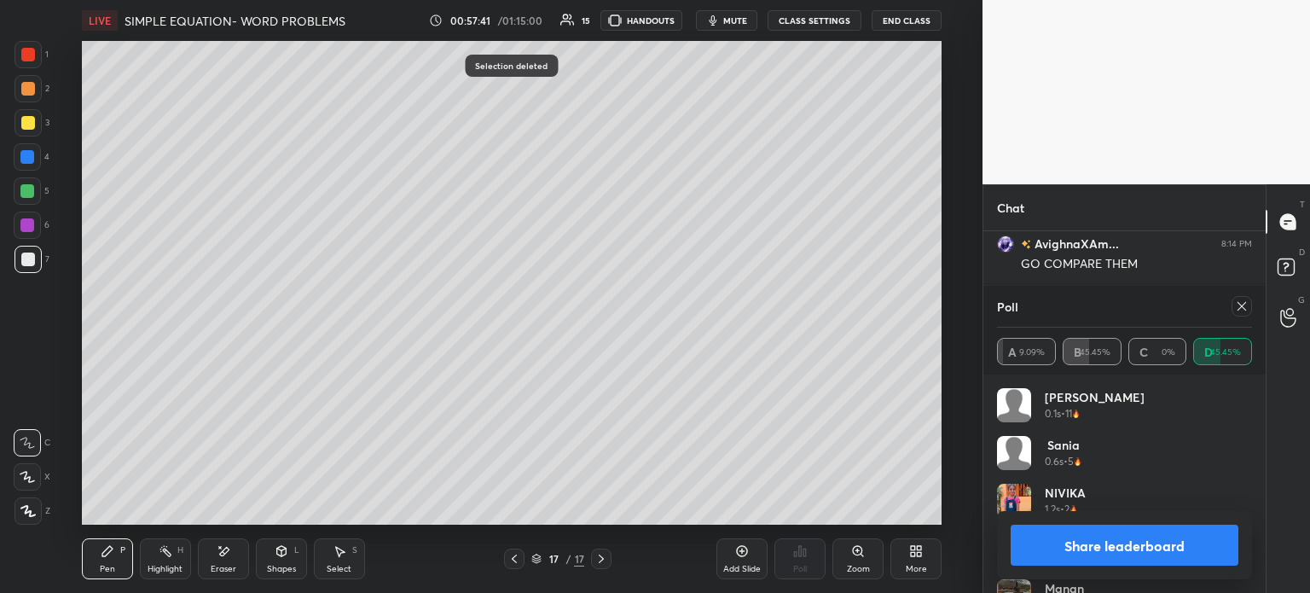
click at [1240, 312] on icon at bounding box center [1242, 306] width 14 height 14
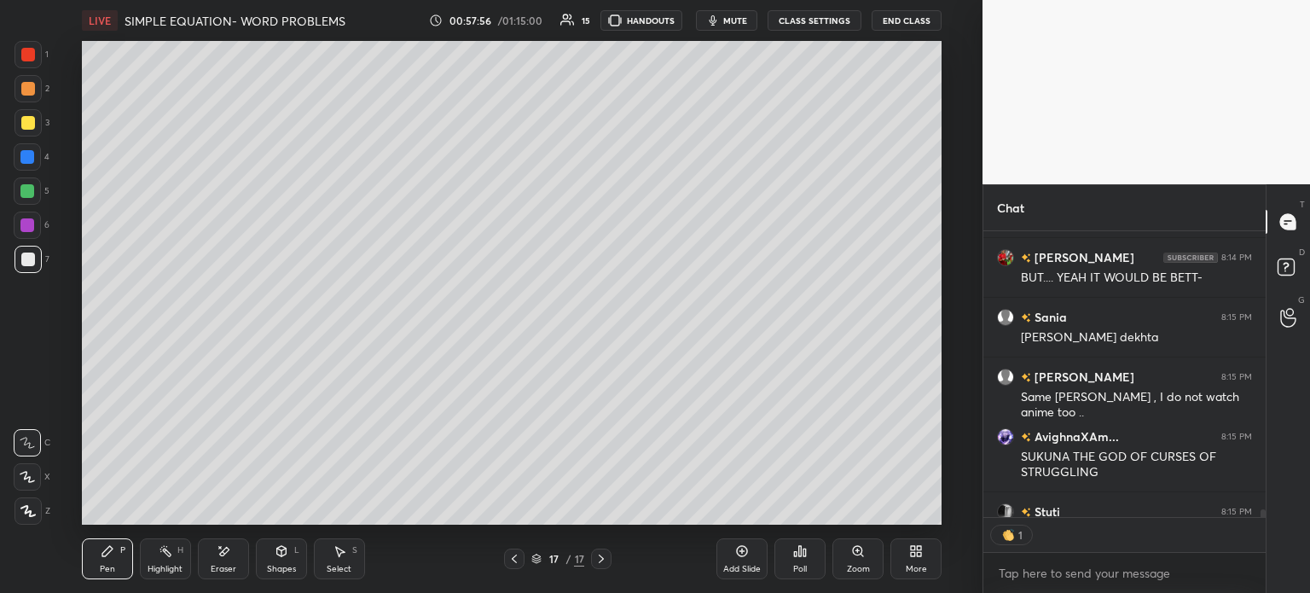
click at [343, 552] on icon at bounding box center [340, 552] width 9 height 10
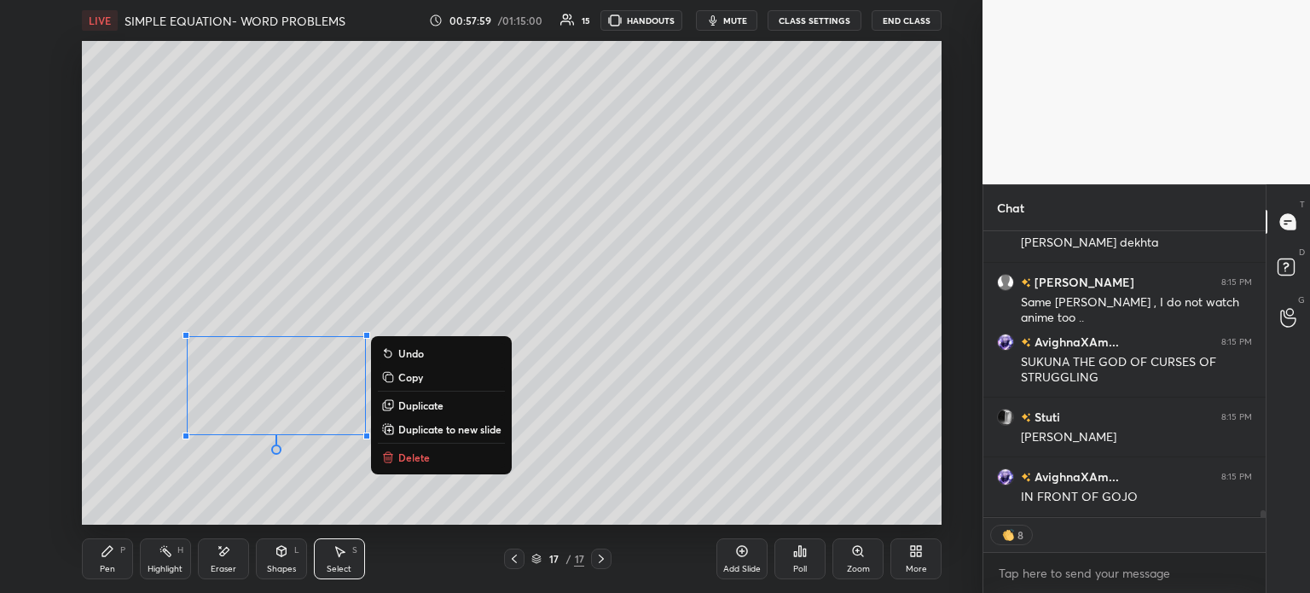
click at [96, 559] on div "Pen P" at bounding box center [107, 558] width 51 height 41
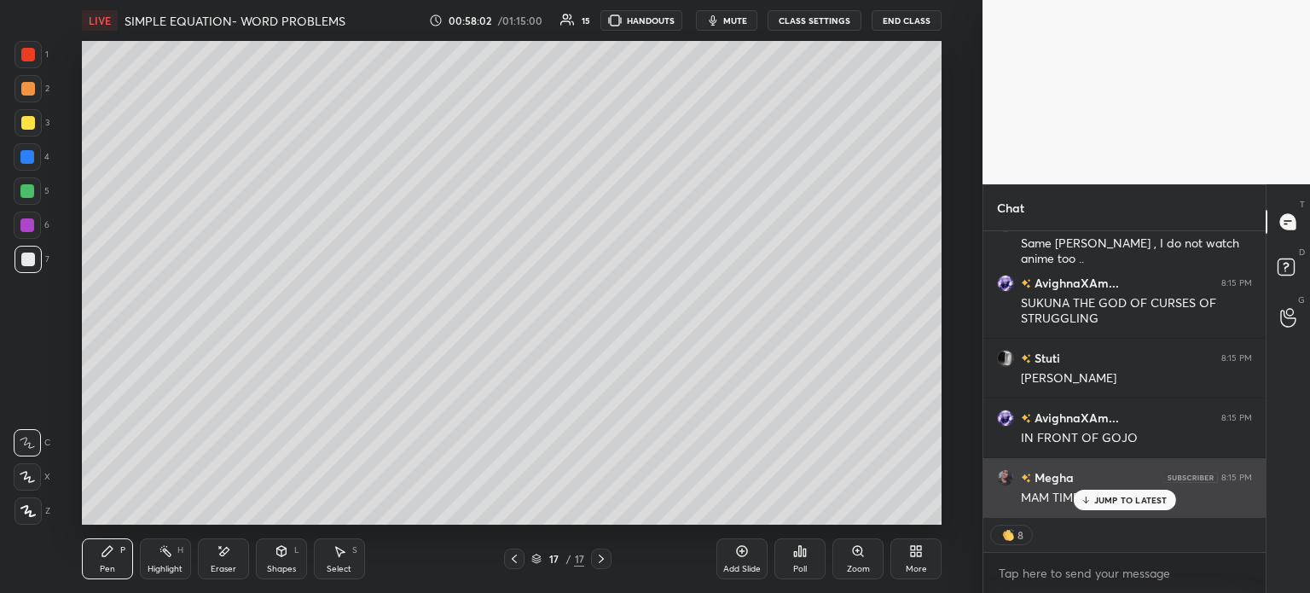
click at [1105, 500] on p "JUMP TO LATEST" at bounding box center [1130, 500] width 73 height 10
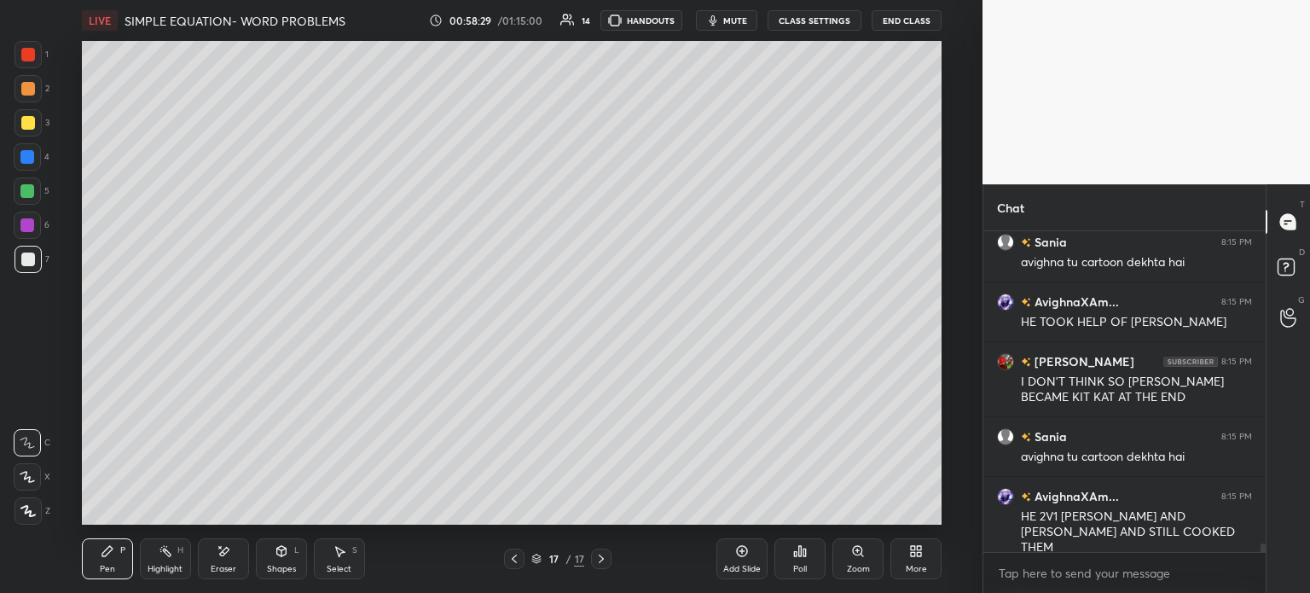
click at [27, 191] on div at bounding box center [27, 191] width 14 height 14
click at [776, 557] on div "Poll" at bounding box center [799, 558] width 51 height 41
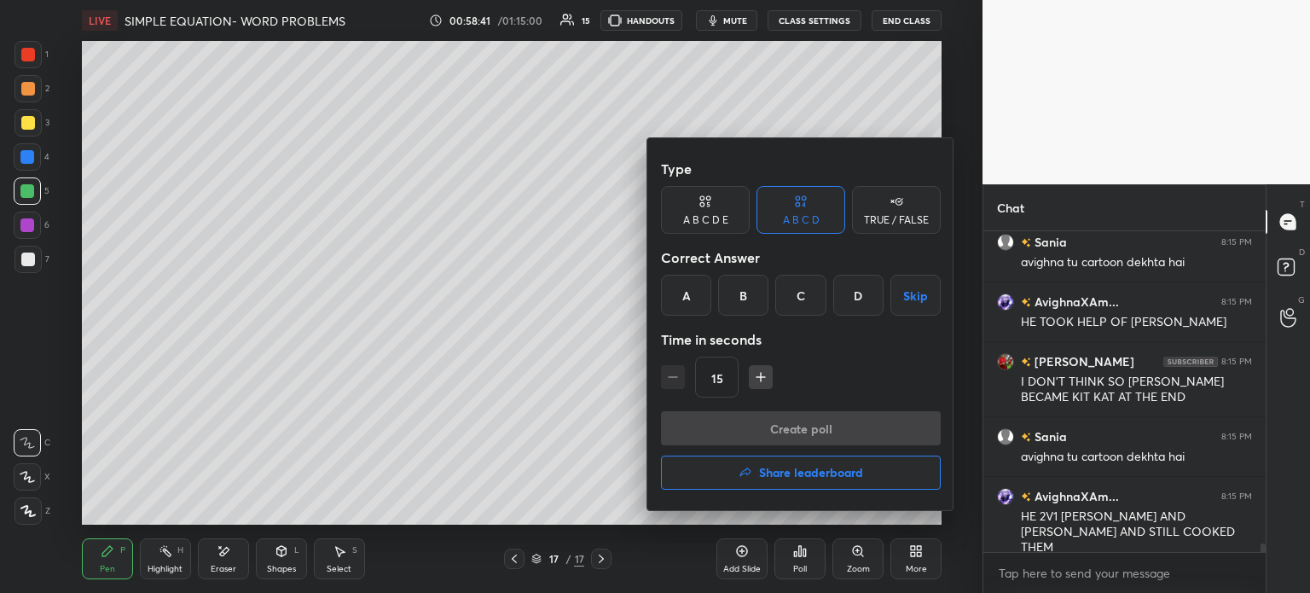
click at [878, 477] on button "Share leaderboard" at bounding box center [801, 472] width 280 height 34
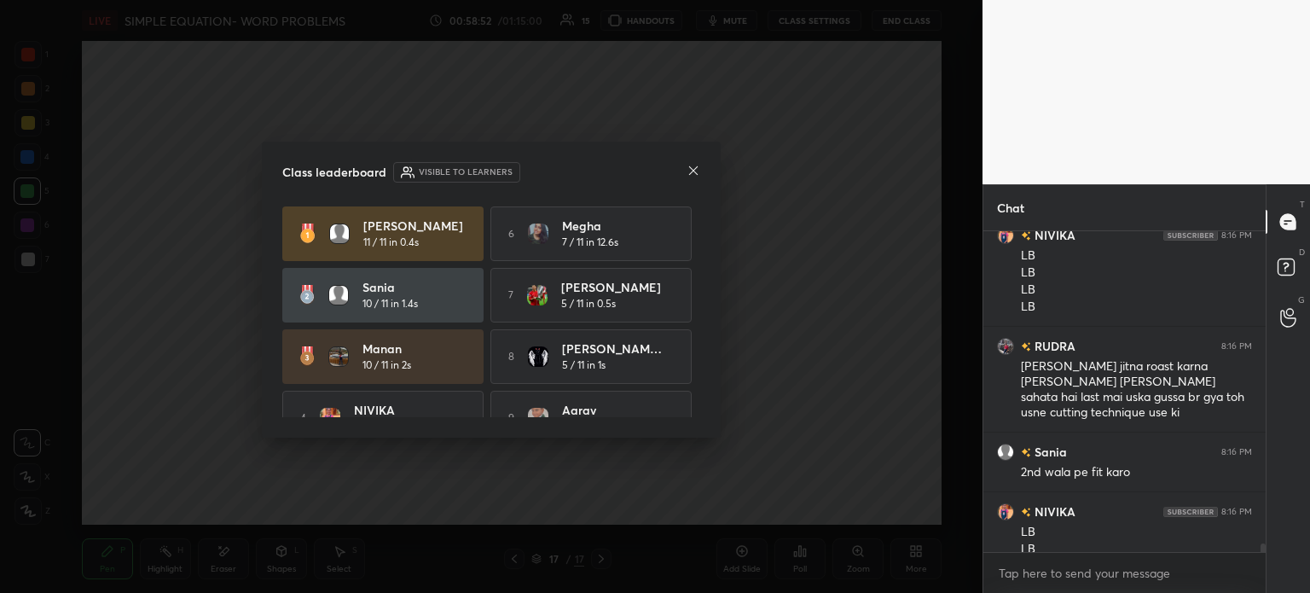
scroll to position [11916, 0]
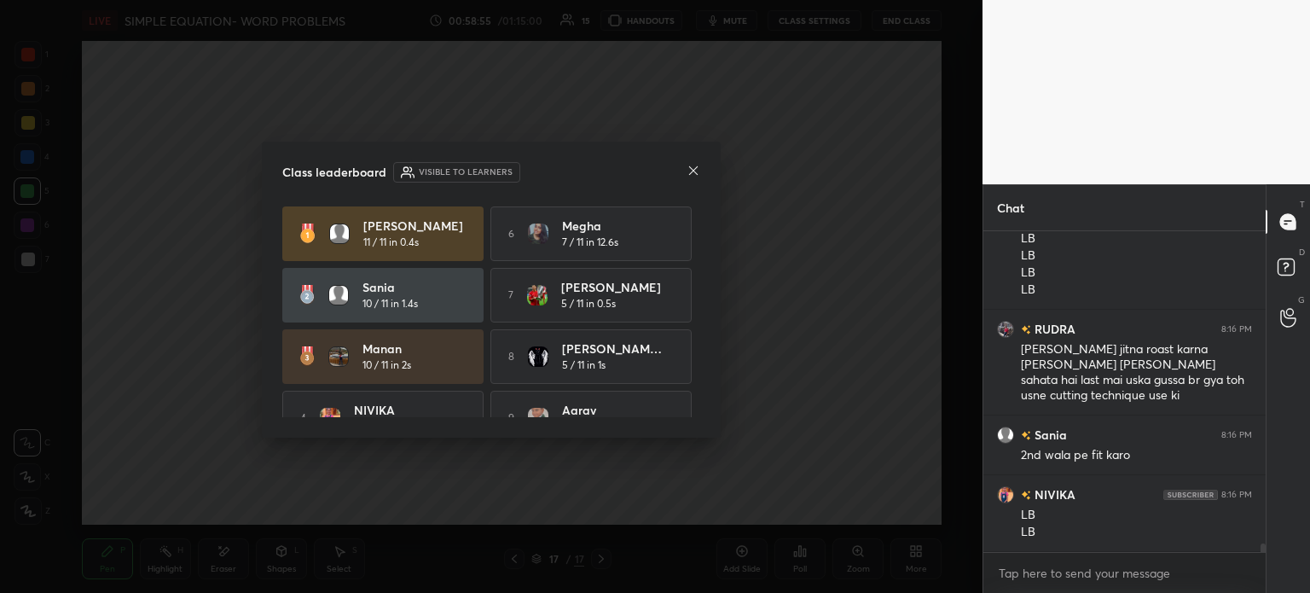
click at [570, 429] on div "Class leaderboard Visible to learners [PERSON_NAME] 11 / 11 in 0.4s 6 [PERSON_N…" at bounding box center [491, 290] width 459 height 297
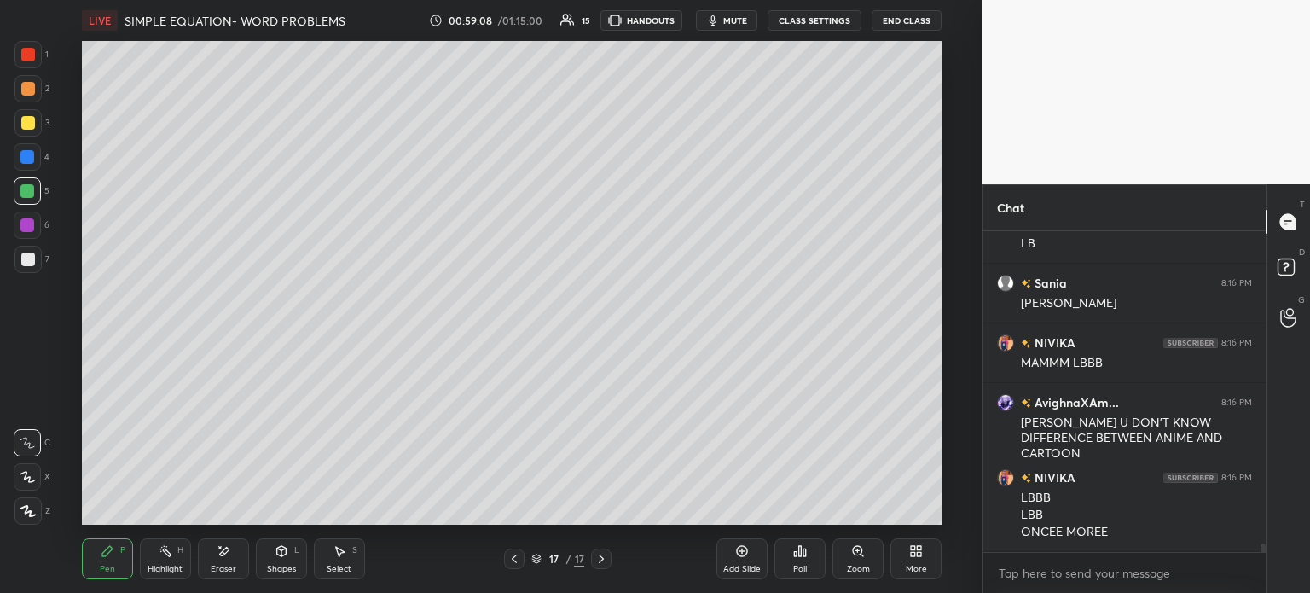
scroll to position [12264, 0]
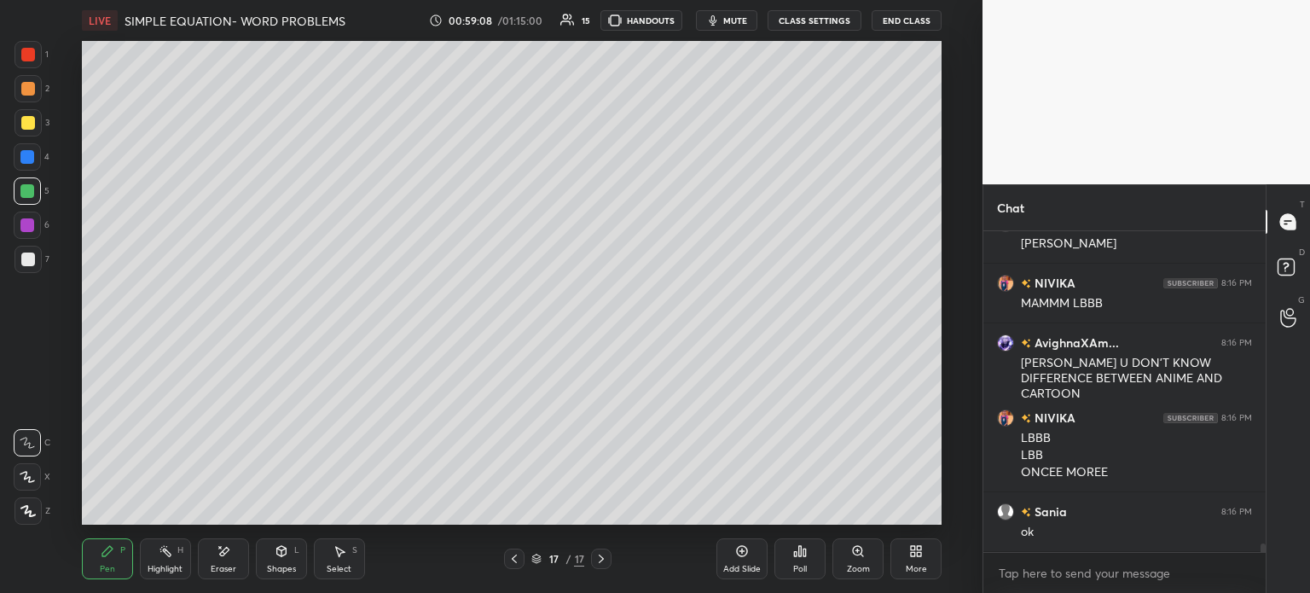
click at [794, 558] on icon at bounding box center [800, 551] width 14 height 14
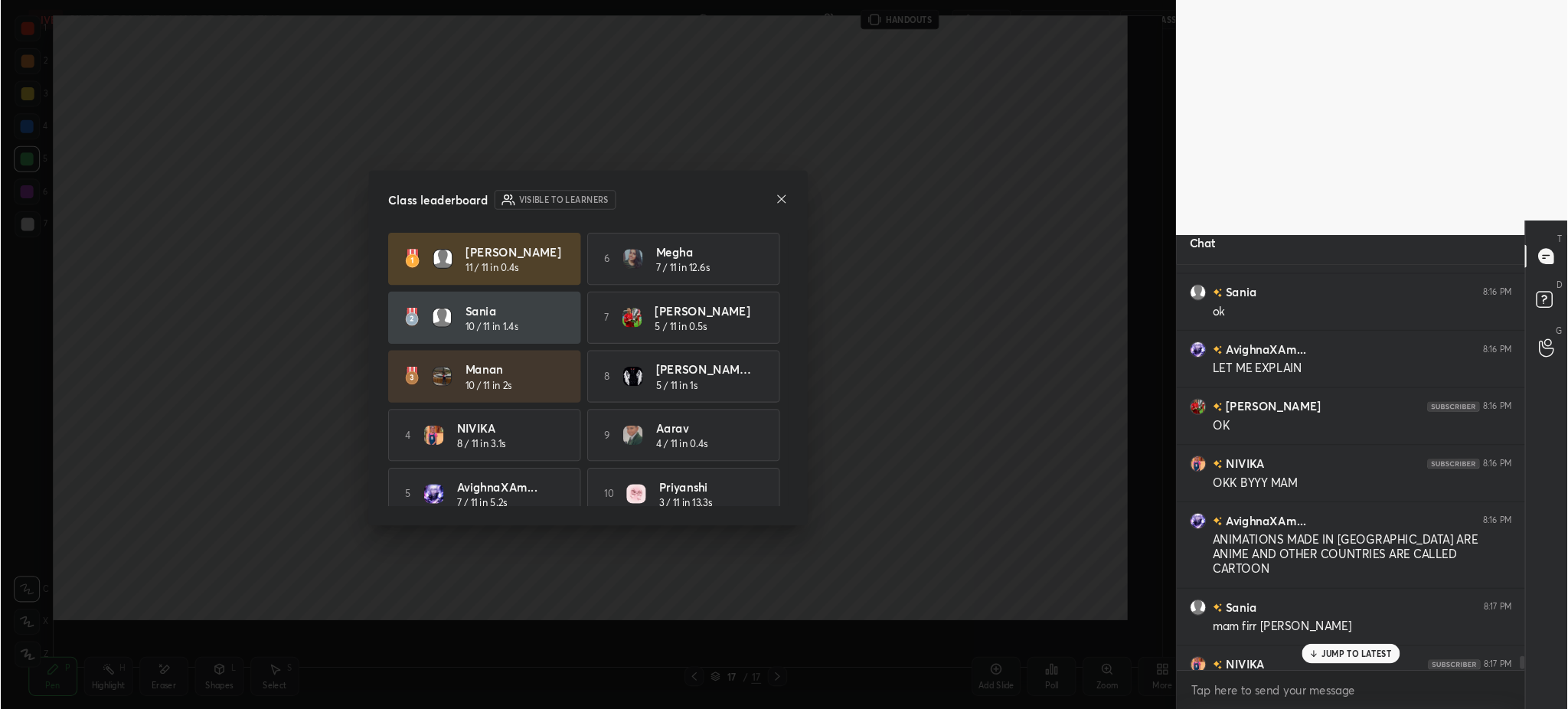
scroll to position [4, 4]
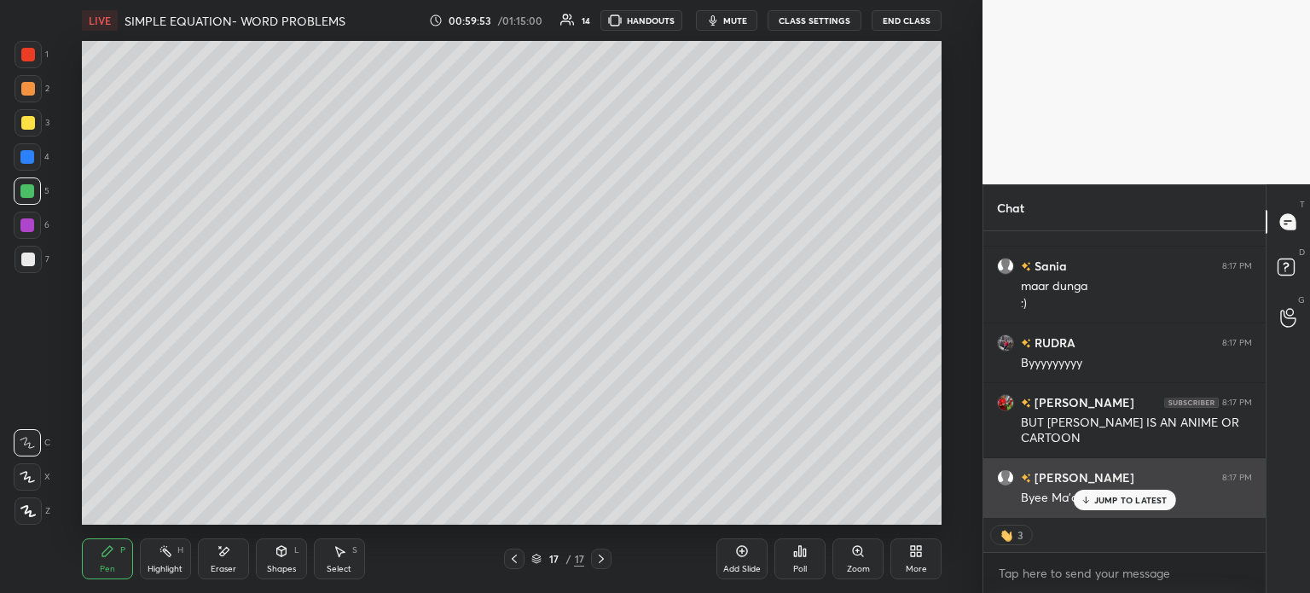
click at [1112, 510] on div "JUMP TO LATEST" at bounding box center [1124, 499] width 102 height 20
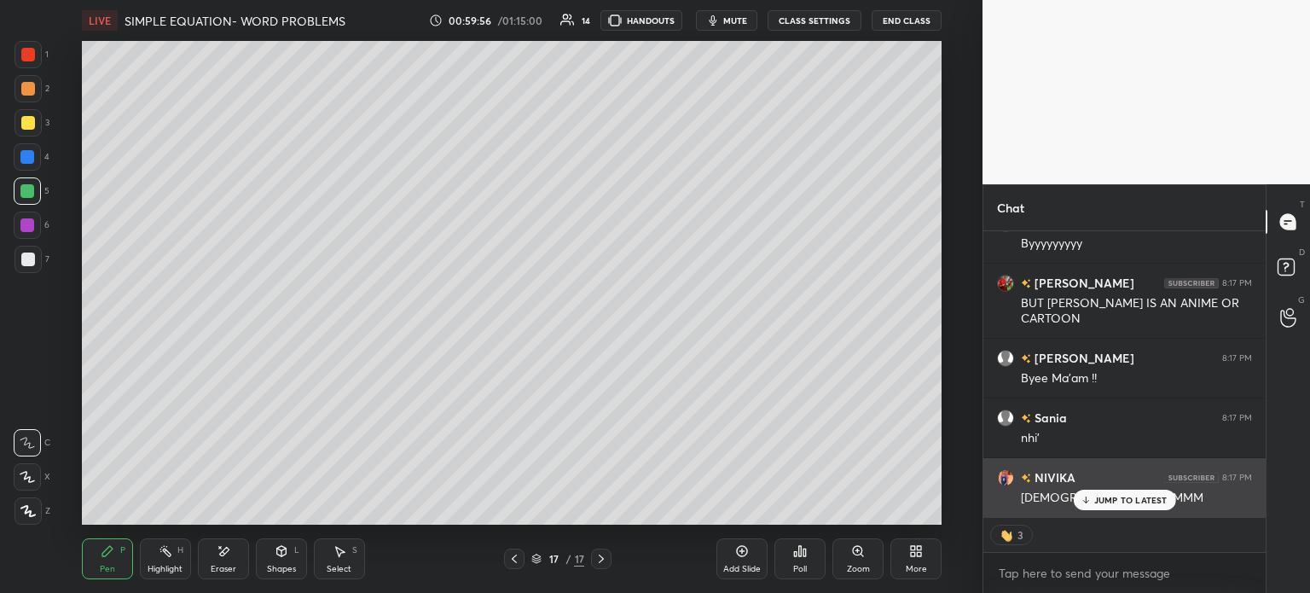
click at [1133, 495] on p "JUMP TO LATEST" at bounding box center [1130, 500] width 73 height 10
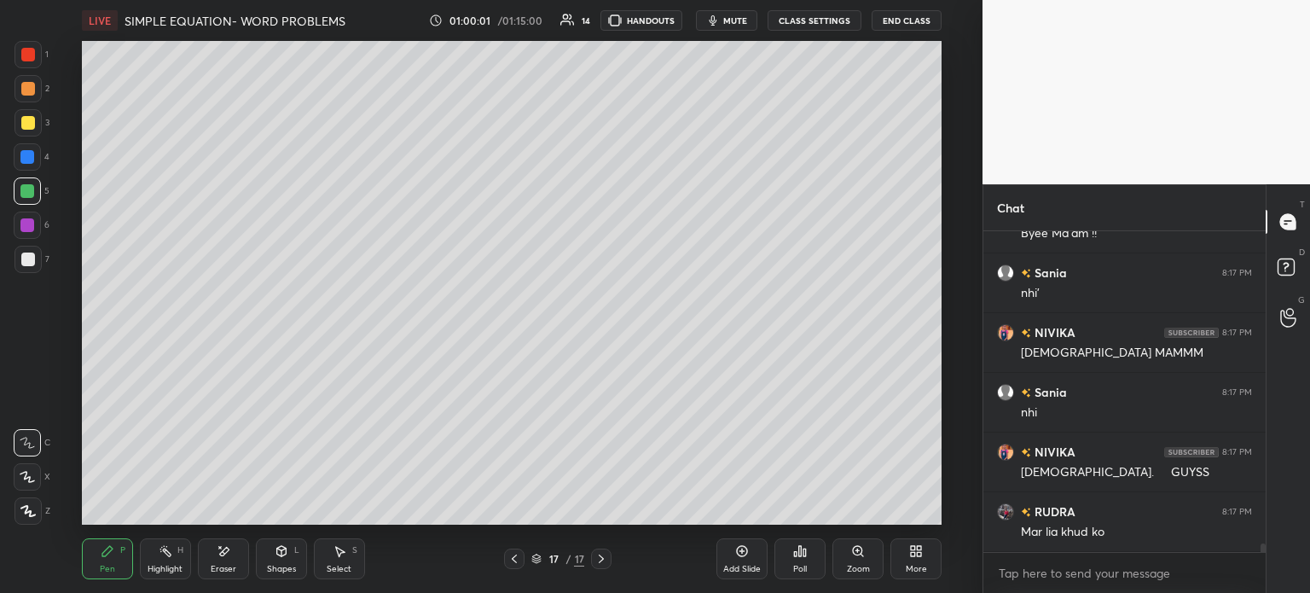
click at [766, 559] on div "Add Slide" at bounding box center [741, 558] width 51 height 41
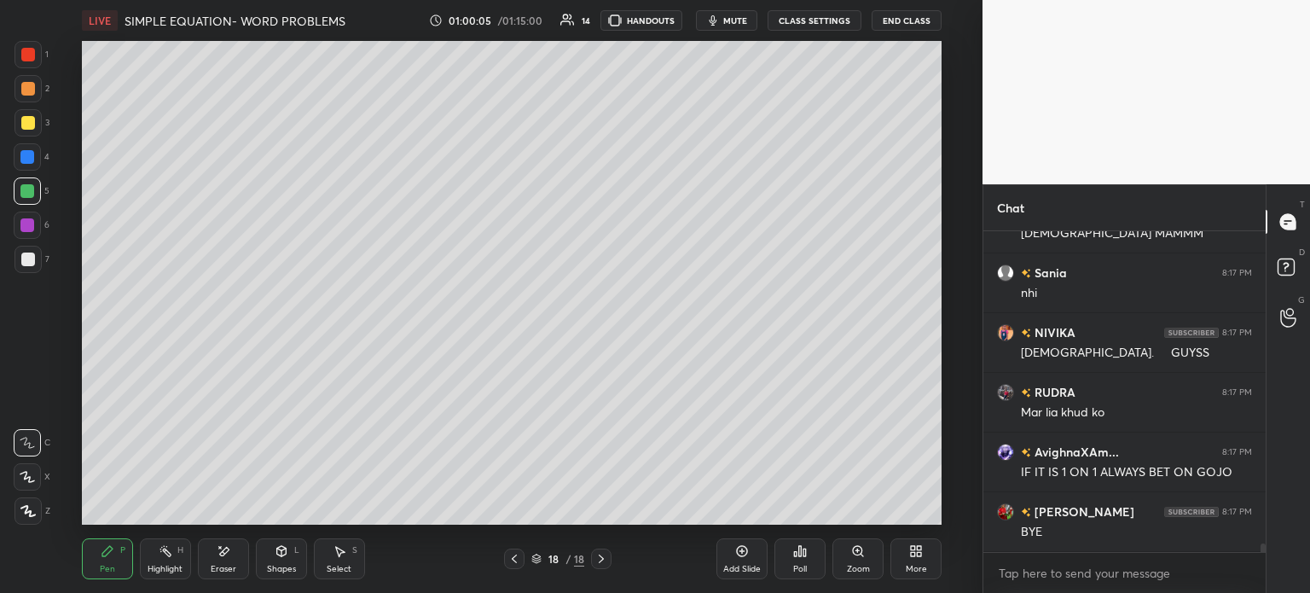
click at [906, 15] on button "End Class" at bounding box center [907, 20] width 70 height 20
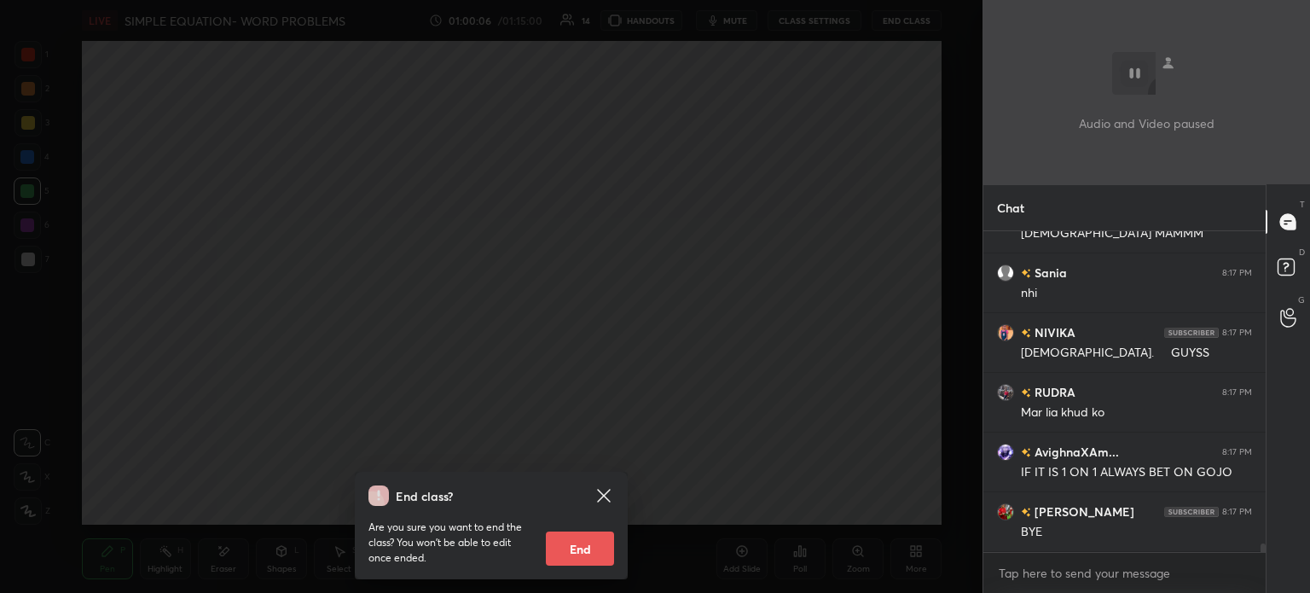
click at [597, 501] on icon at bounding box center [603, 495] width 13 height 13
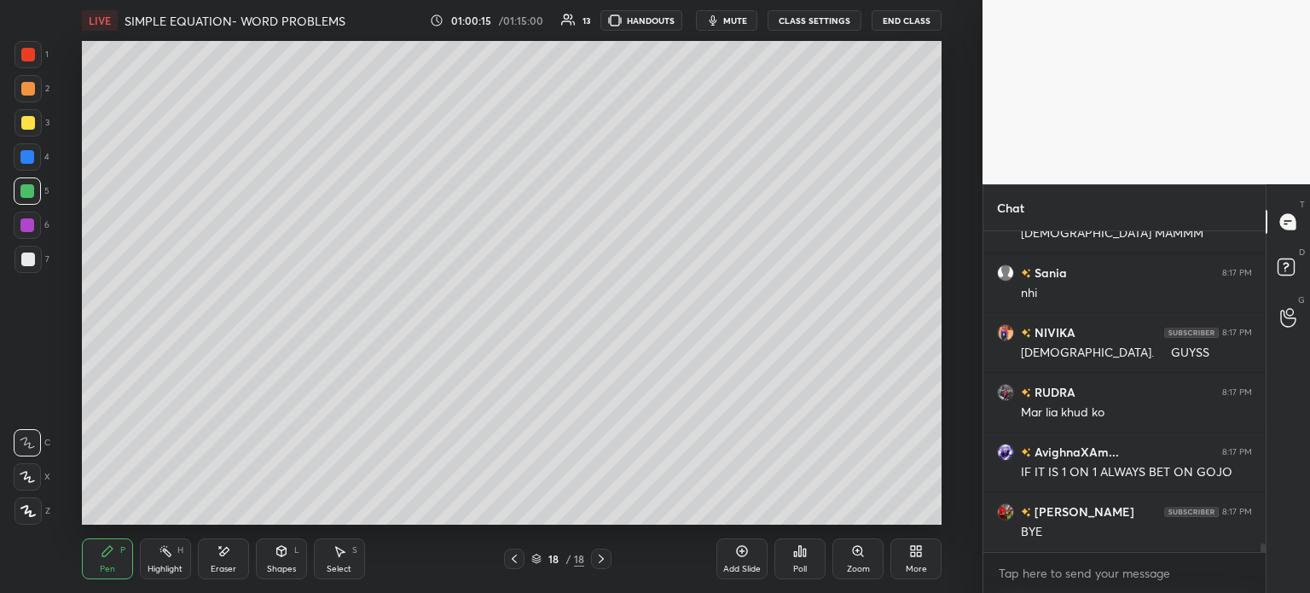
click at [905, 30] on button "End Class" at bounding box center [907, 20] width 70 height 20
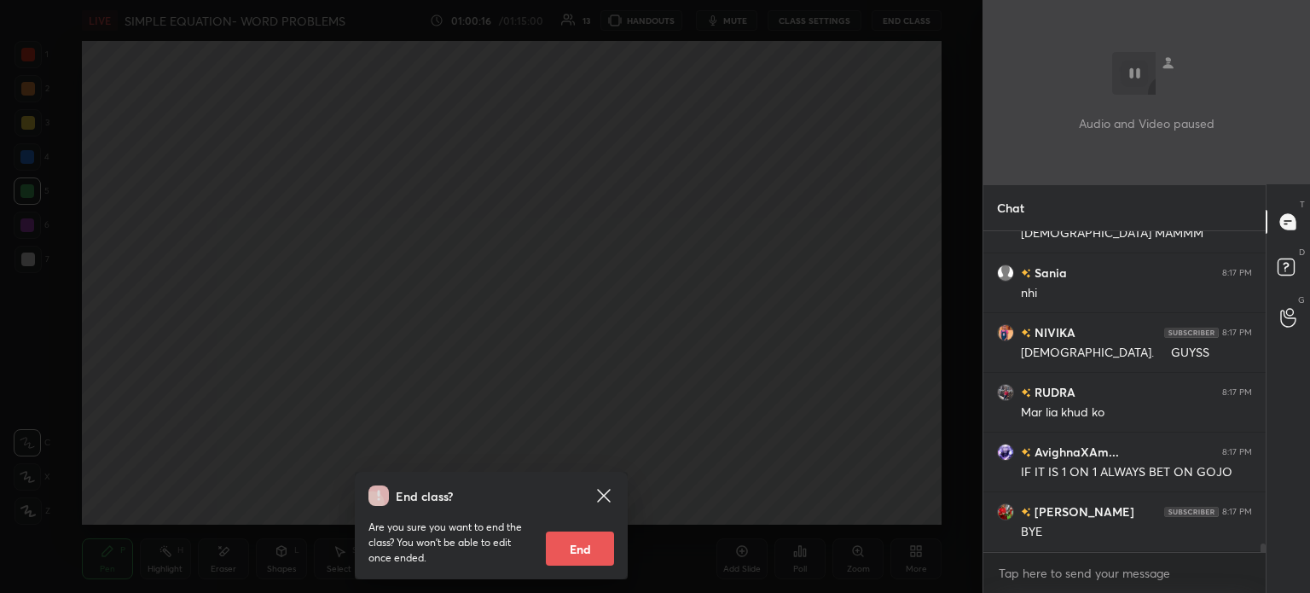
click at [594, 533] on button "End" at bounding box center [580, 548] width 68 height 34
type textarea "x"
